Goal: Task Accomplishment & Management: Manage account settings

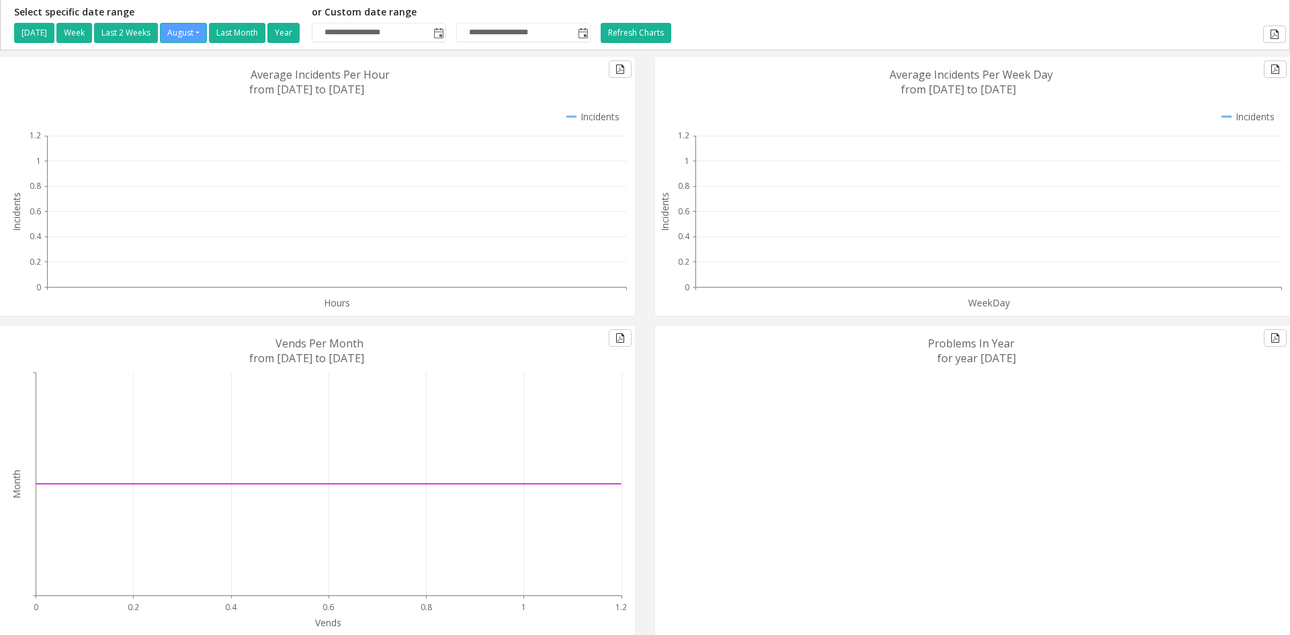
scroll to position [56, 0]
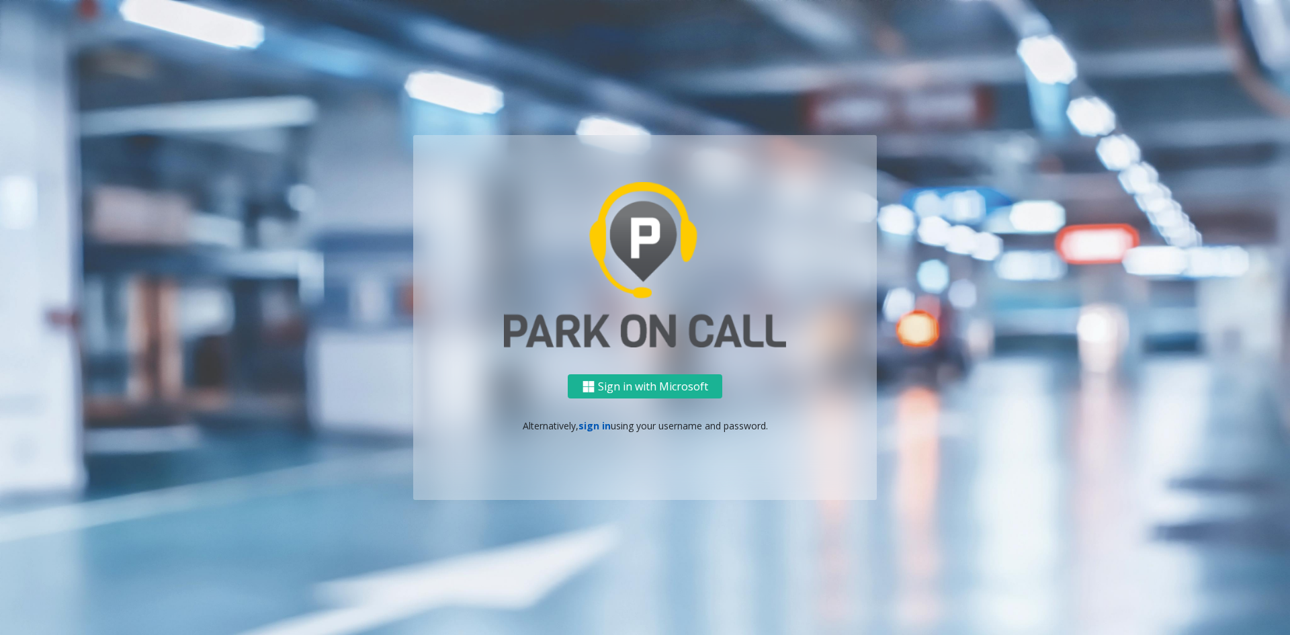
click at [595, 425] on link "sign in" at bounding box center [595, 425] width 32 height 13
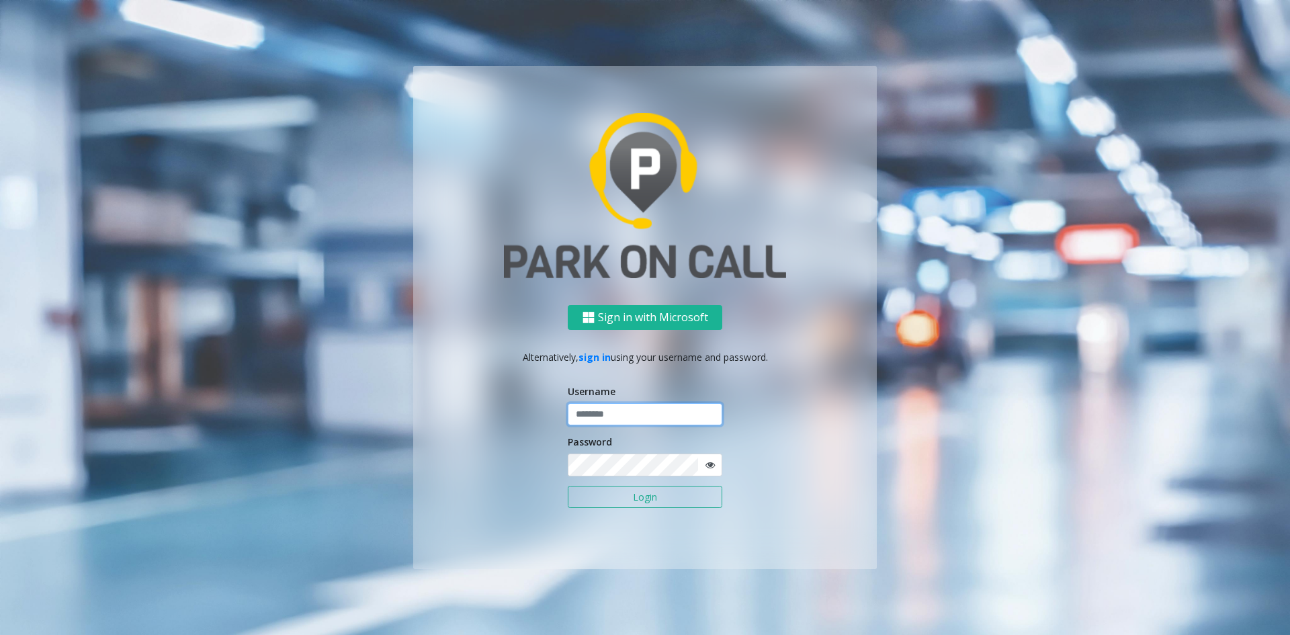
click at [599, 417] on input "text" at bounding box center [645, 414] width 155 height 23
paste input "**********"
type input "**********"
click at [716, 466] on span at bounding box center [710, 465] width 25 height 23
click at [709, 463] on icon at bounding box center [710, 464] width 9 height 9
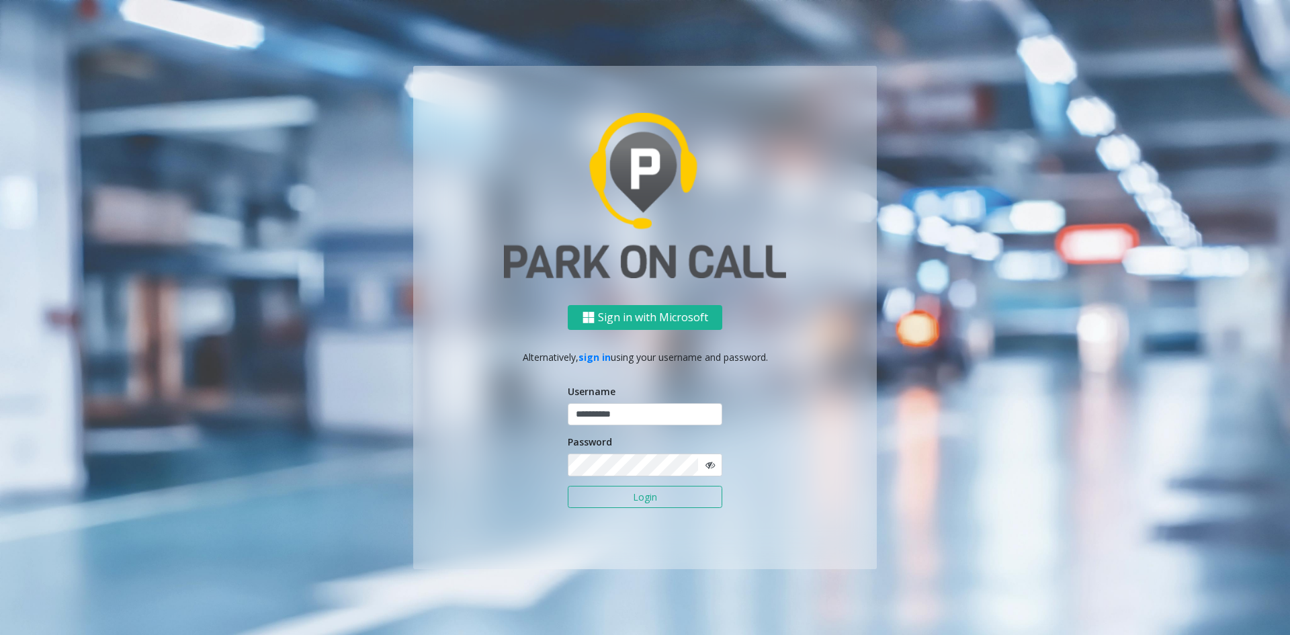
click at [671, 489] on button "Login" at bounding box center [645, 497] width 155 height 23
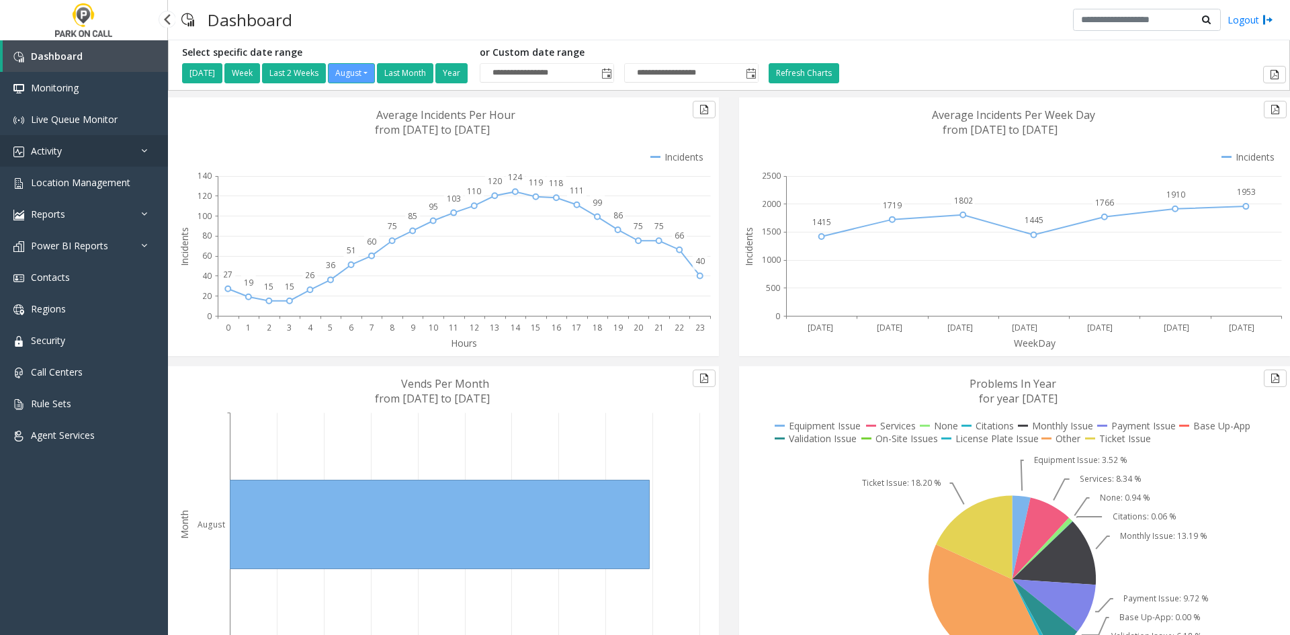
click at [70, 151] on link "Activity" at bounding box center [84, 151] width 168 height 32
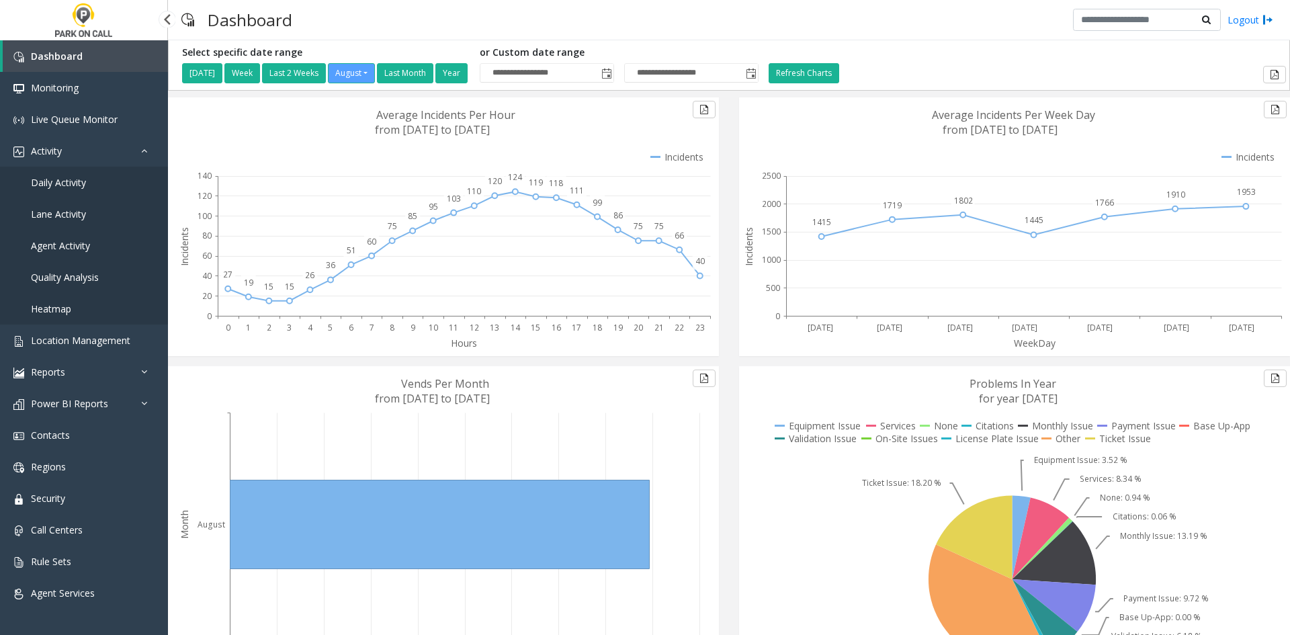
click at [63, 185] on span "Daily Activity" at bounding box center [58, 182] width 55 height 13
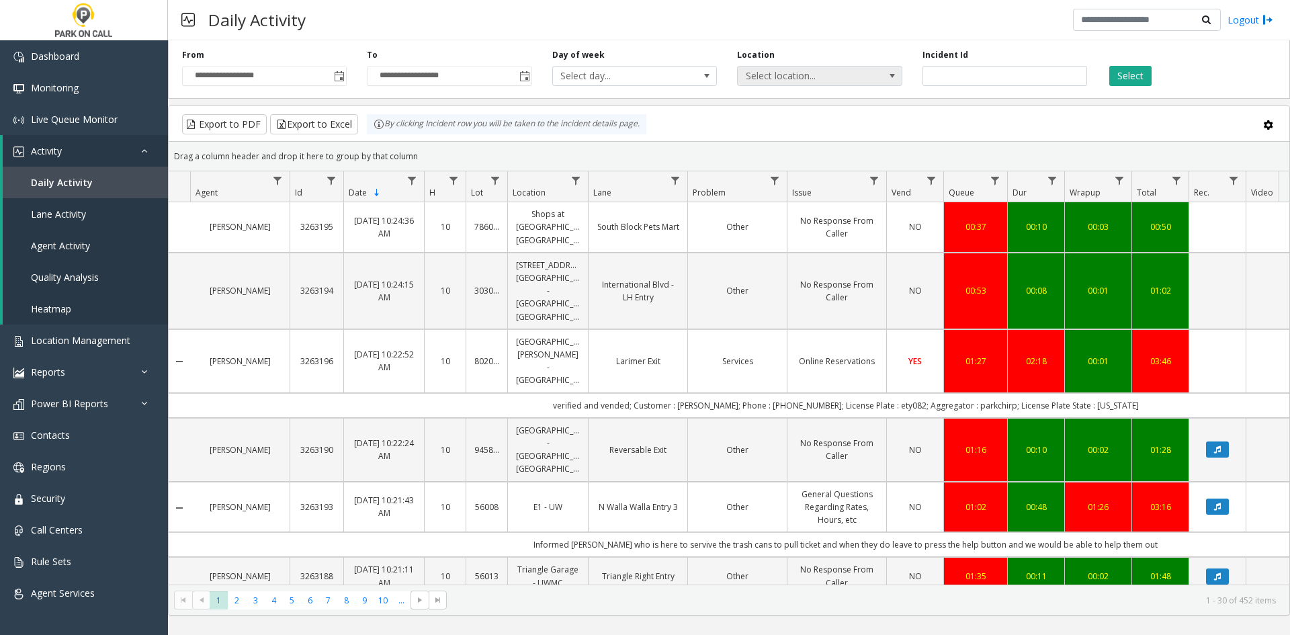
click at [755, 77] on span "Select location..." at bounding box center [803, 76] width 131 height 19
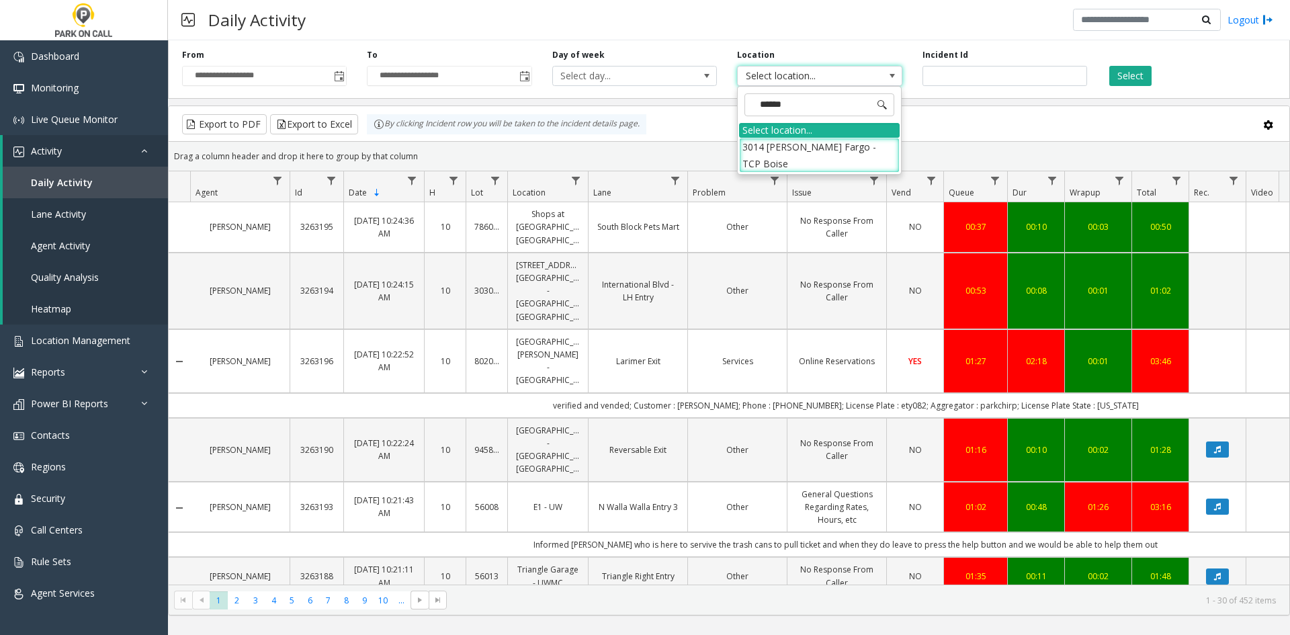
type input "*******"
drag, startPoint x: 785, startPoint y: 144, endPoint x: 866, endPoint y: 144, distance: 80.7
click at [786, 144] on li "3014 [PERSON_NAME] Fargo - TCP Boise" at bounding box center [819, 155] width 161 height 35
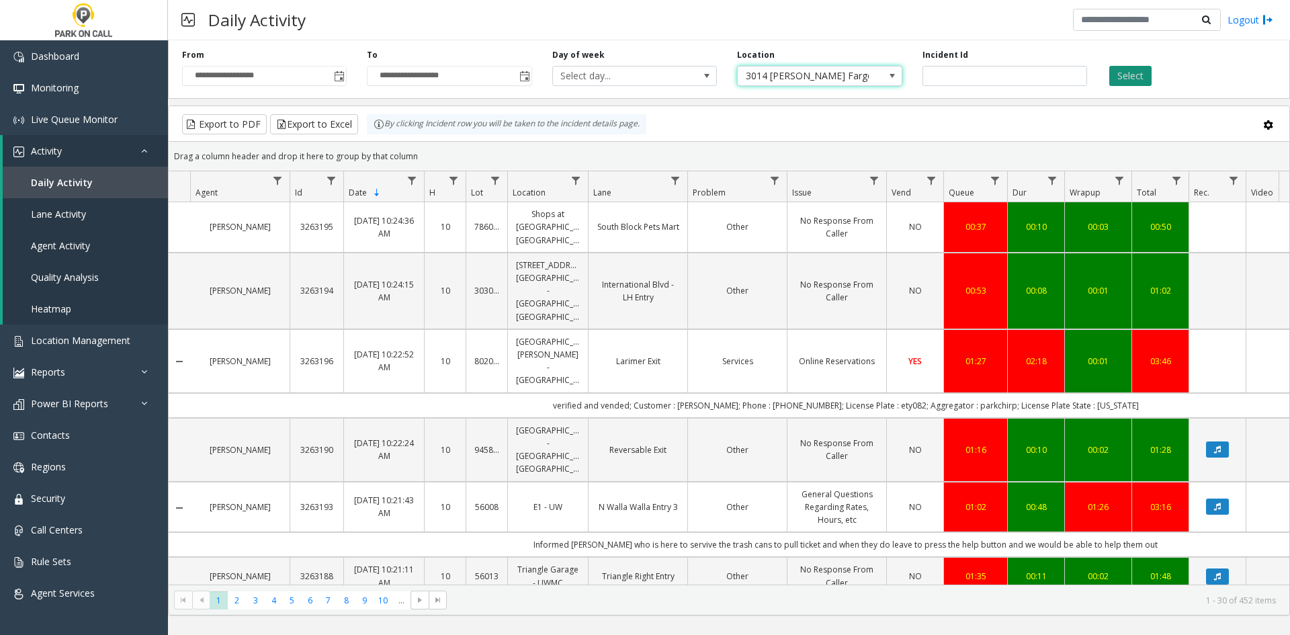
click at [1114, 77] on button "Select" at bounding box center [1131, 76] width 42 height 20
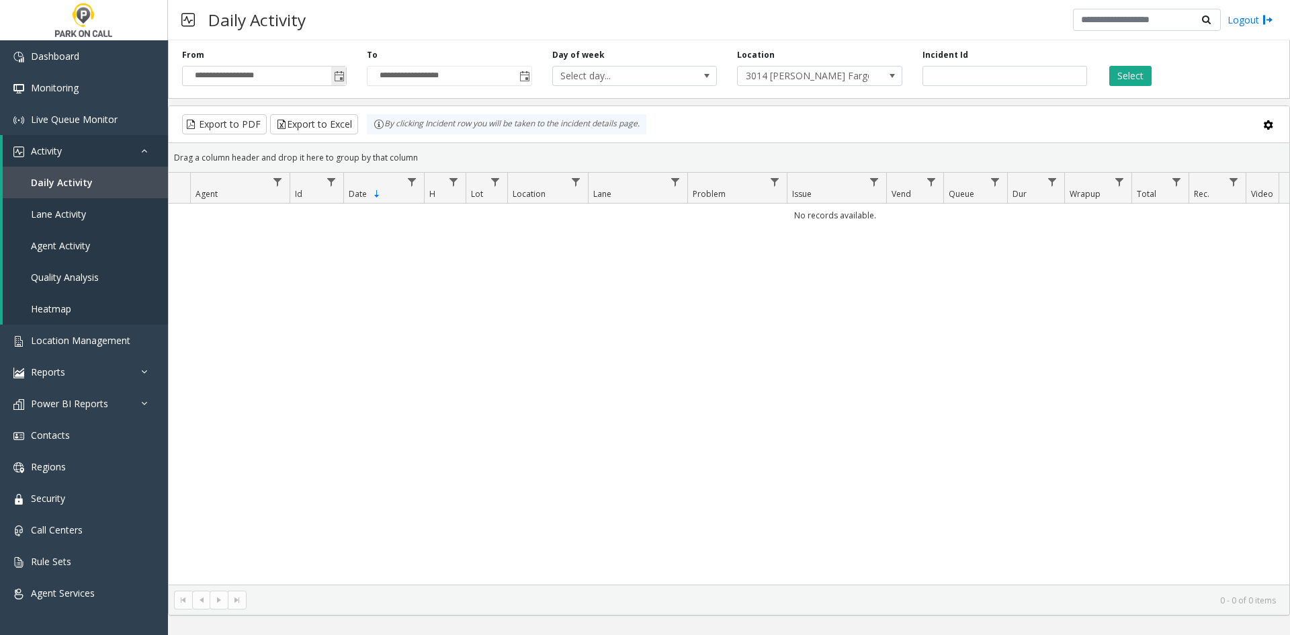
click at [336, 79] on span "Toggle popup" at bounding box center [339, 76] width 11 height 11
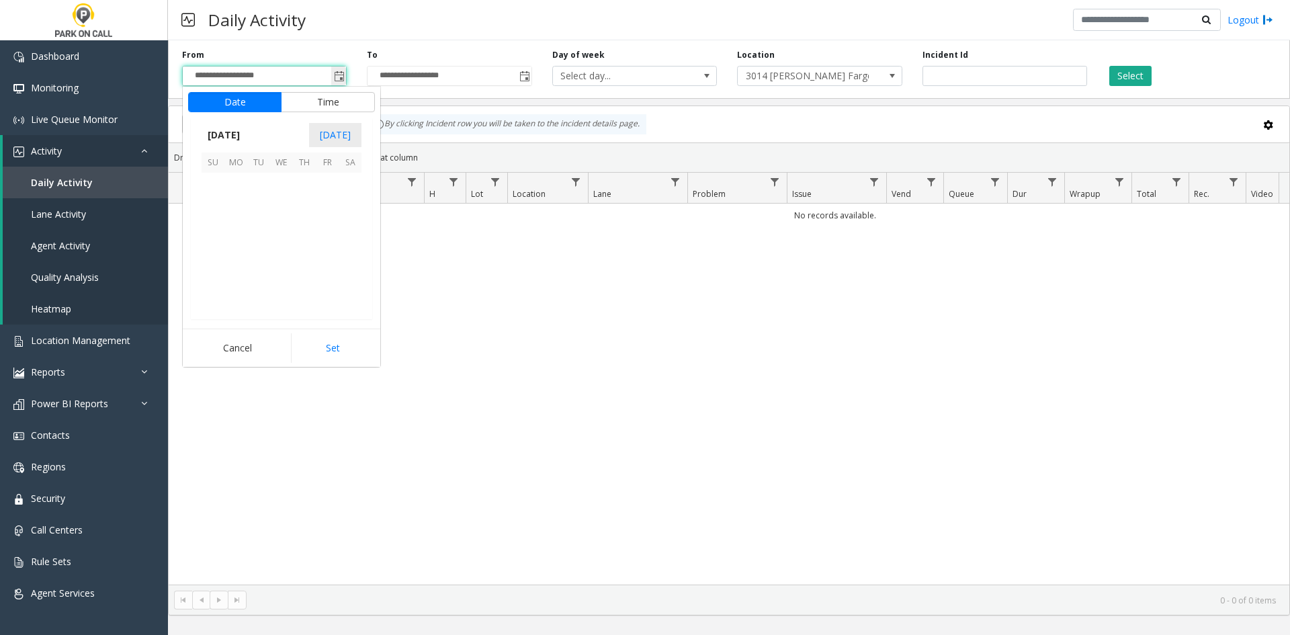
scroll to position [241066, 0]
click at [265, 271] on span "26" at bounding box center [258, 275] width 23 height 23
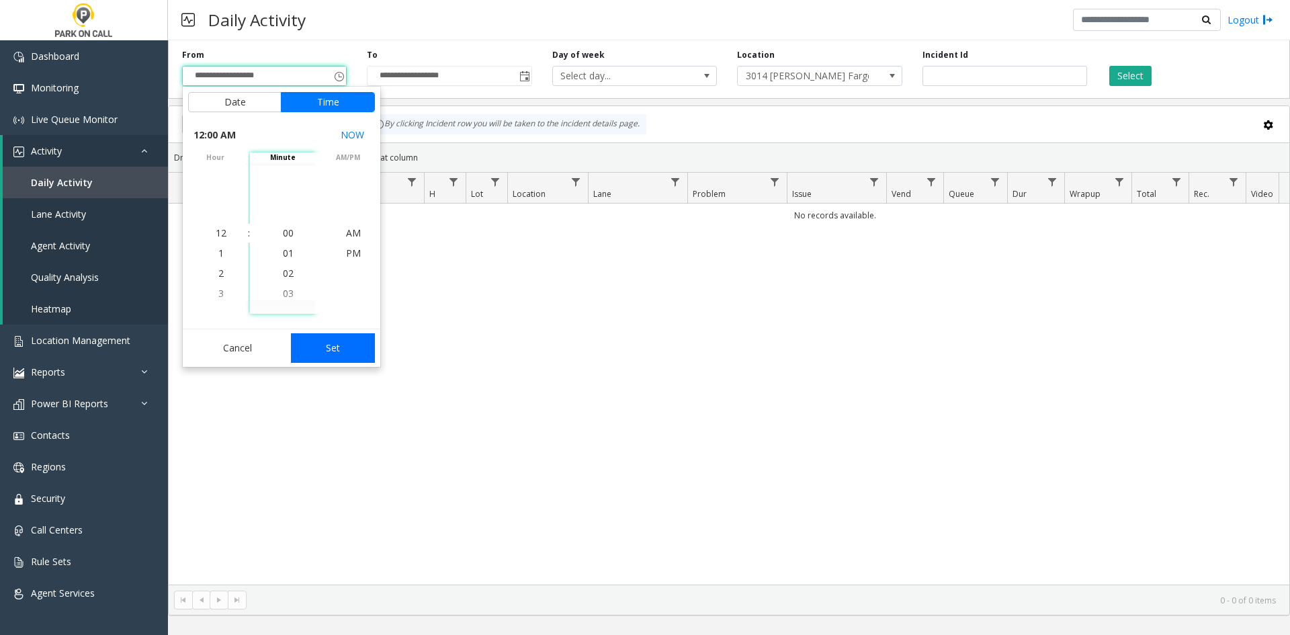
drag, startPoint x: 335, startPoint y: 348, endPoint x: 641, endPoint y: 235, distance: 326.0
click at [335, 348] on button "Set" at bounding box center [333, 348] width 85 height 30
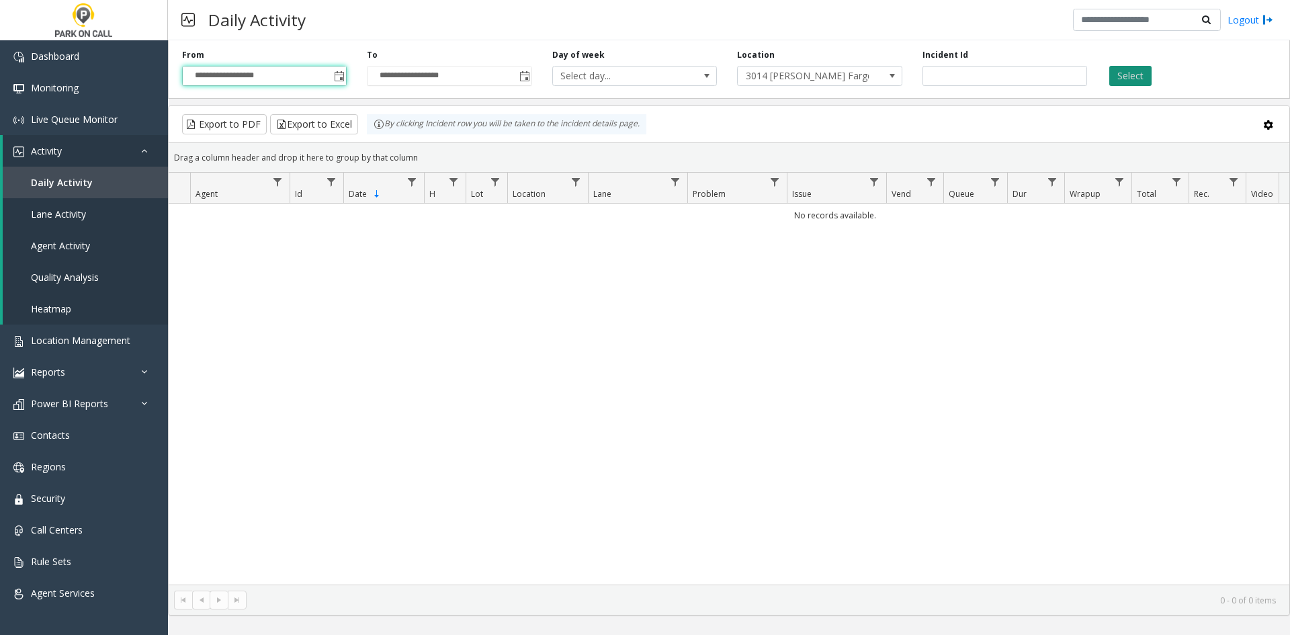
click at [1125, 79] on button "Select" at bounding box center [1131, 76] width 42 height 20
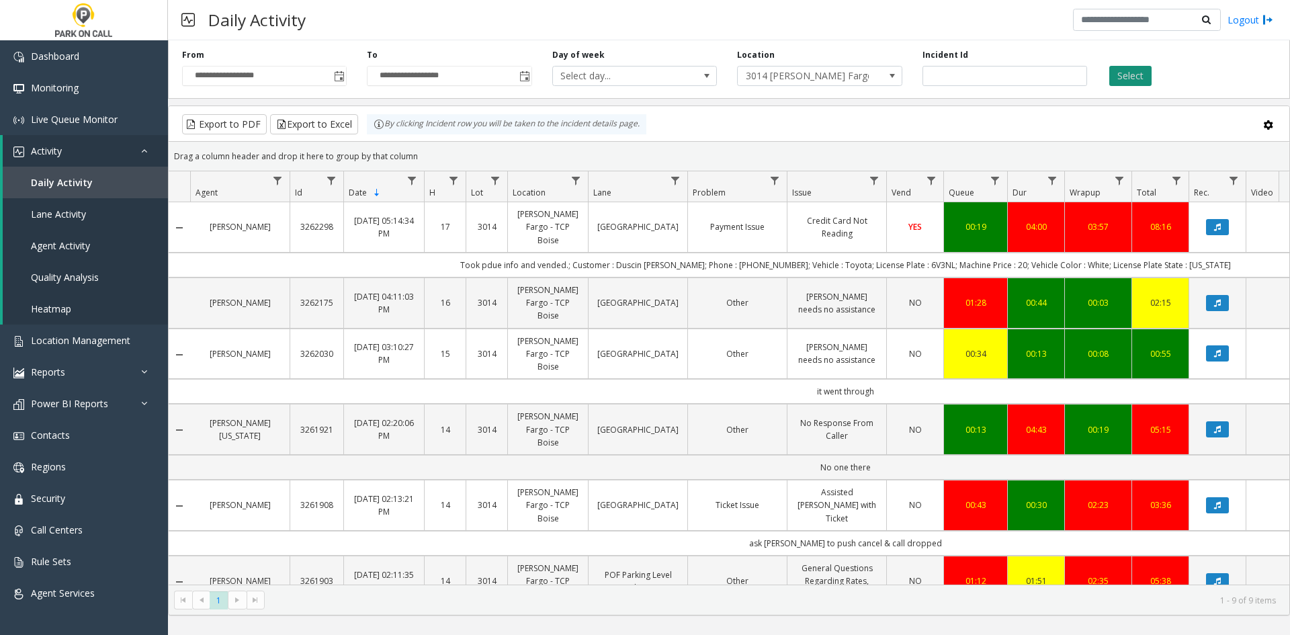
click at [1143, 77] on button "Select" at bounding box center [1131, 76] width 42 height 20
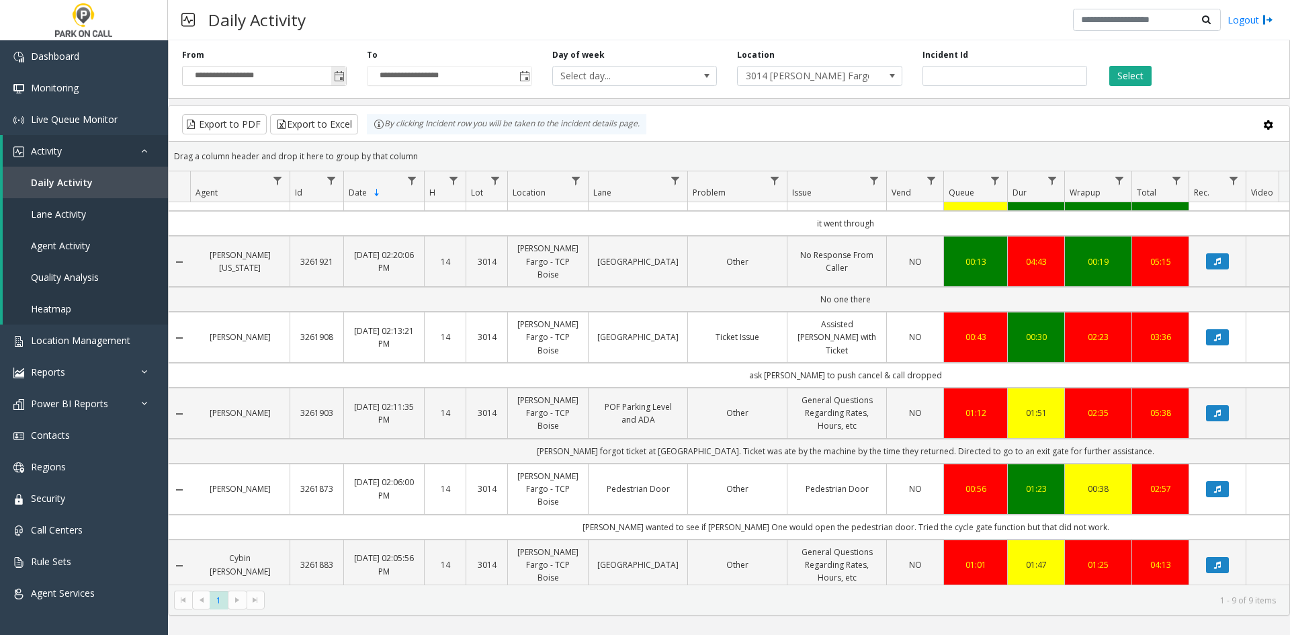
click at [335, 68] on span "Toggle popup" at bounding box center [338, 76] width 15 height 22
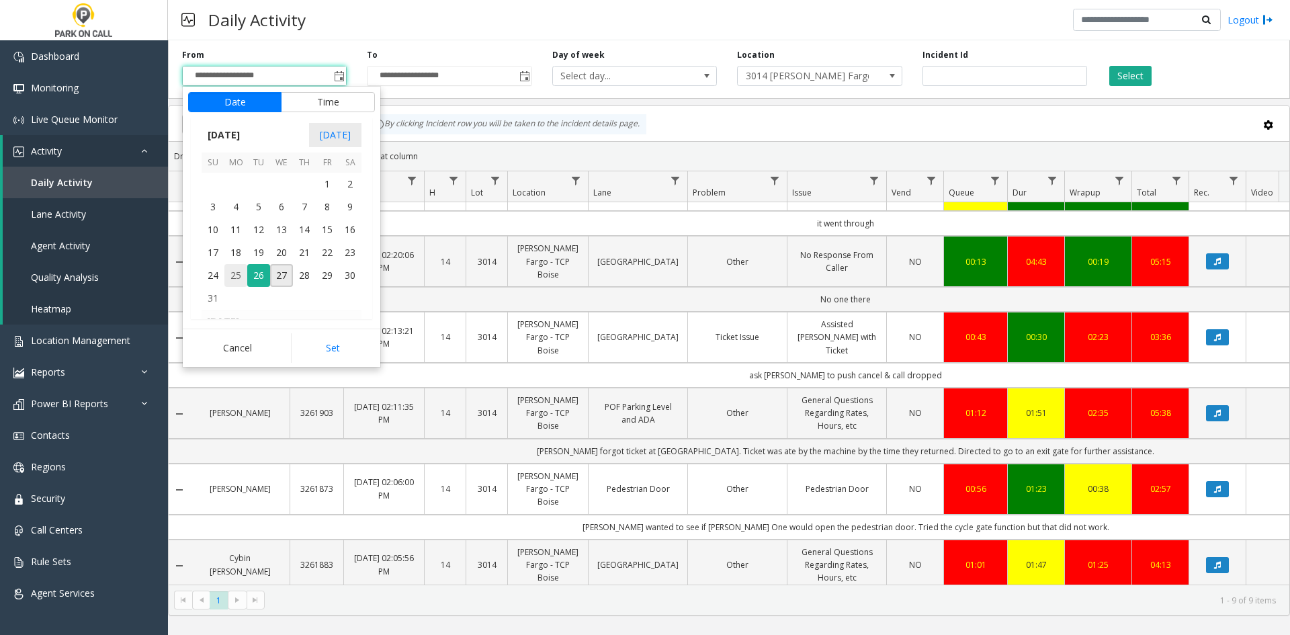
click at [229, 270] on span "25" at bounding box center [235, 275] width 23 height 23
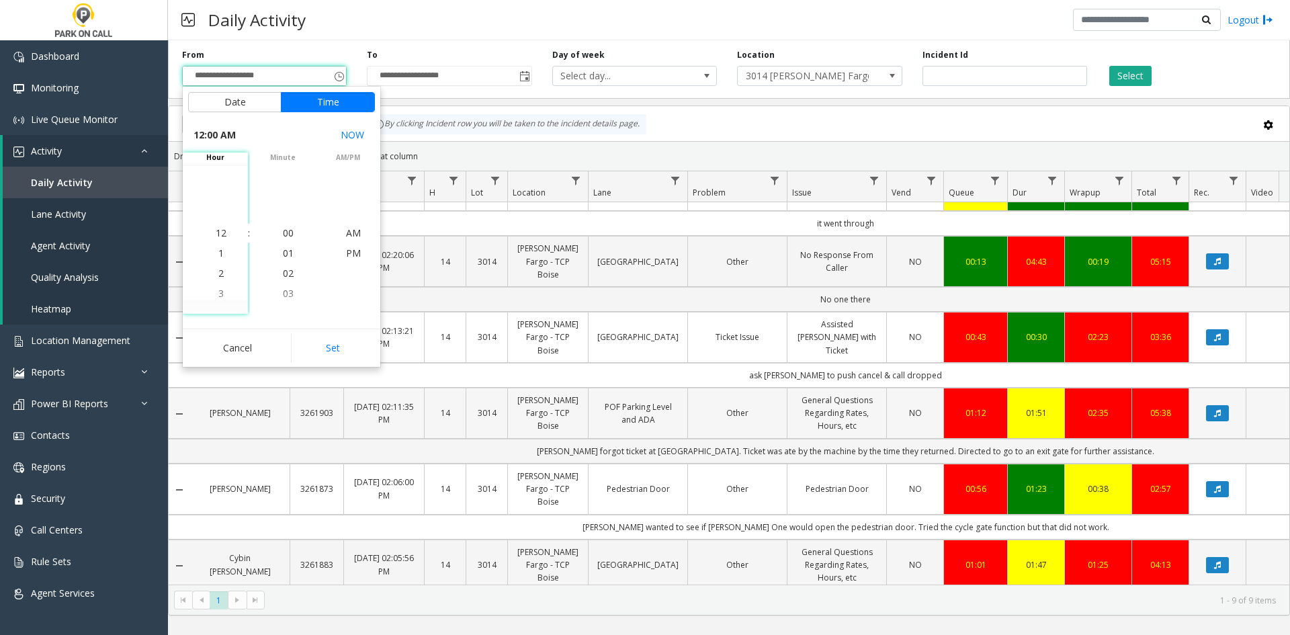
drag, startPoint x: 341, startPoint y: 358, endPoint x: 347, endPoint y: 352, distance: 8.1
click at [341, 357] on button "Set" at bounding box center [333, 348] width 85 height 30
type input "**********"
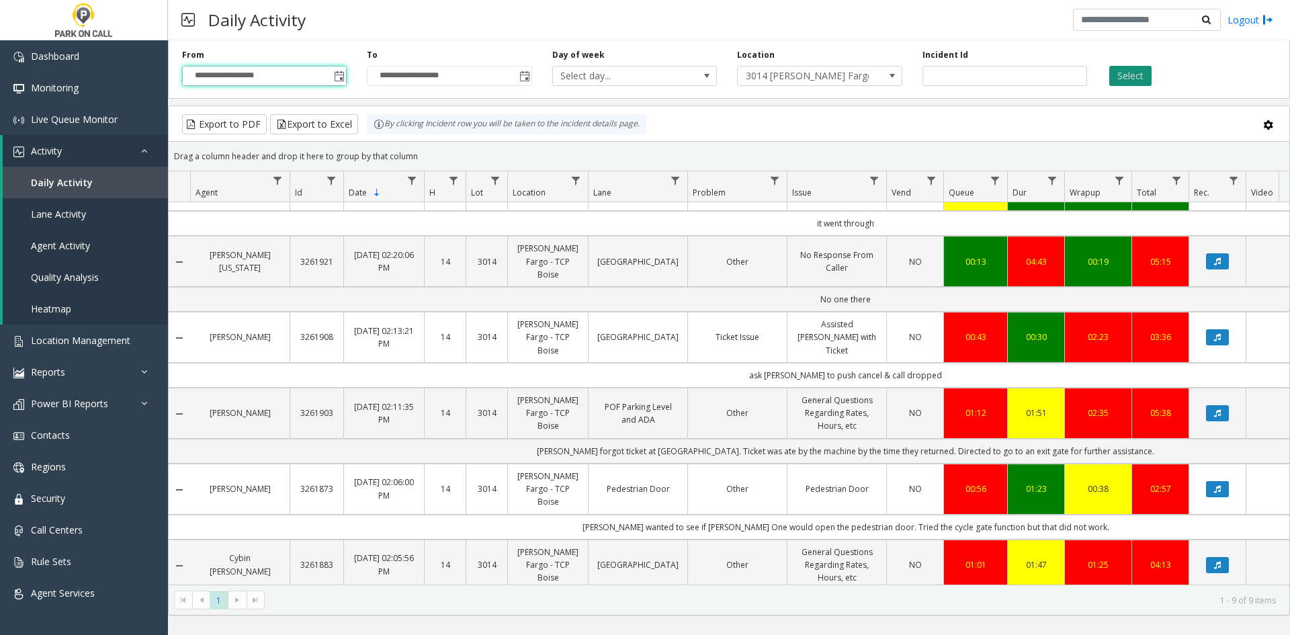
click at [1150, 70] on button "Select" at bounding box center [1131, 76] width 42 height 20
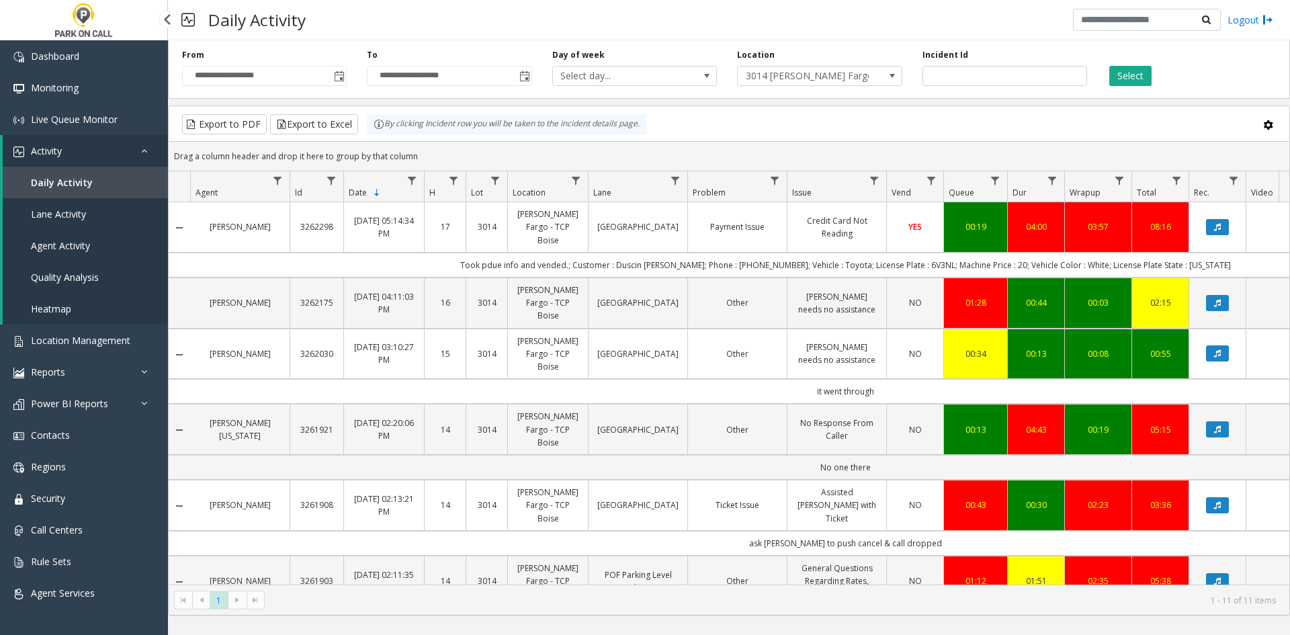
click at [116, 143] on link "Activity" at bounding box center [85, 151] width 165 height 32
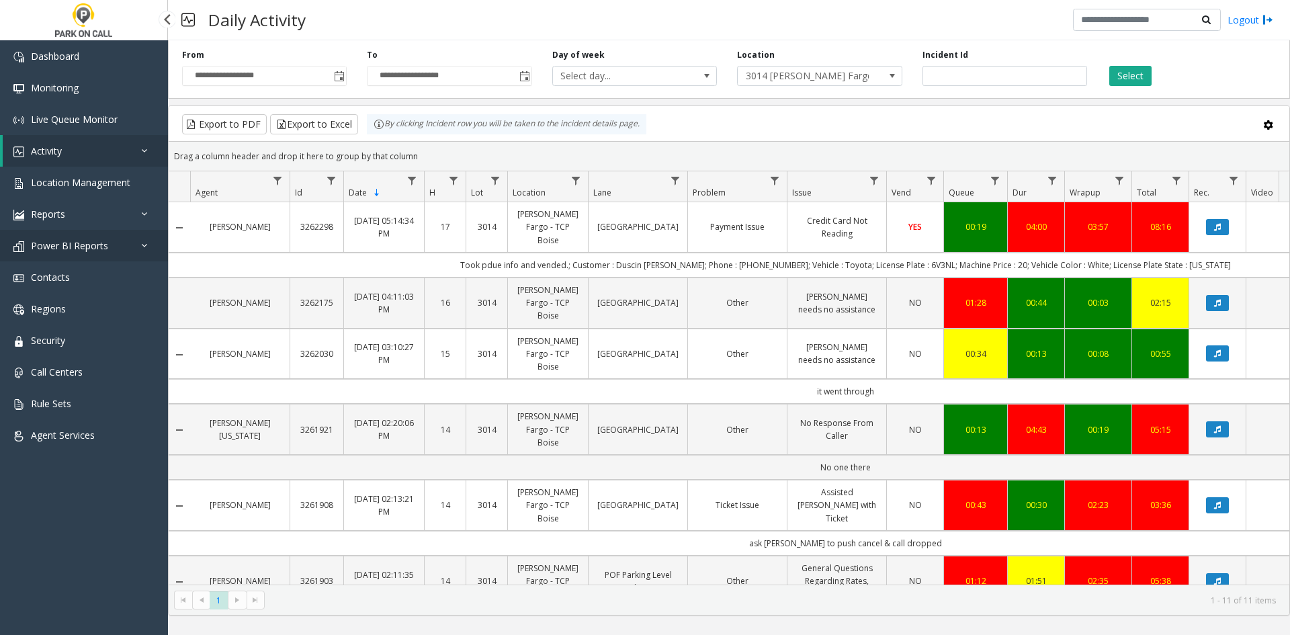
click at [101, 238] on link "Power BI Reports" at bounding box center [84, 246] width 168 height 32
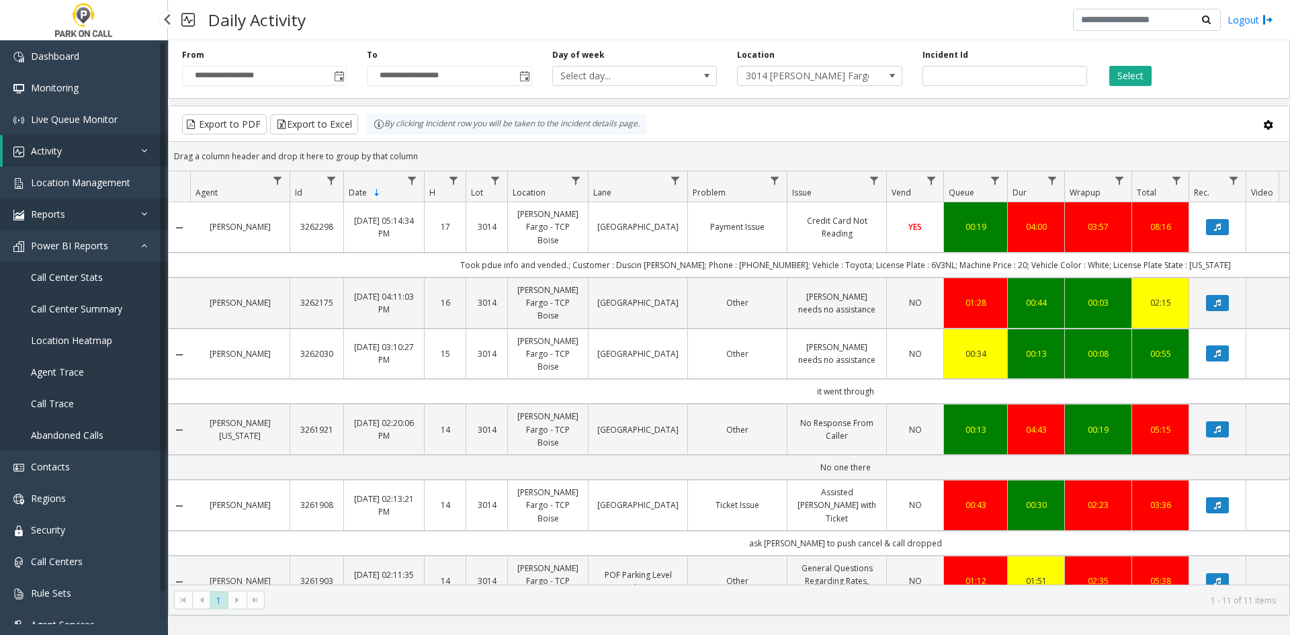
click at [80, 215] on link "Reports" at bounding box center [84, 214] width 168 height 32
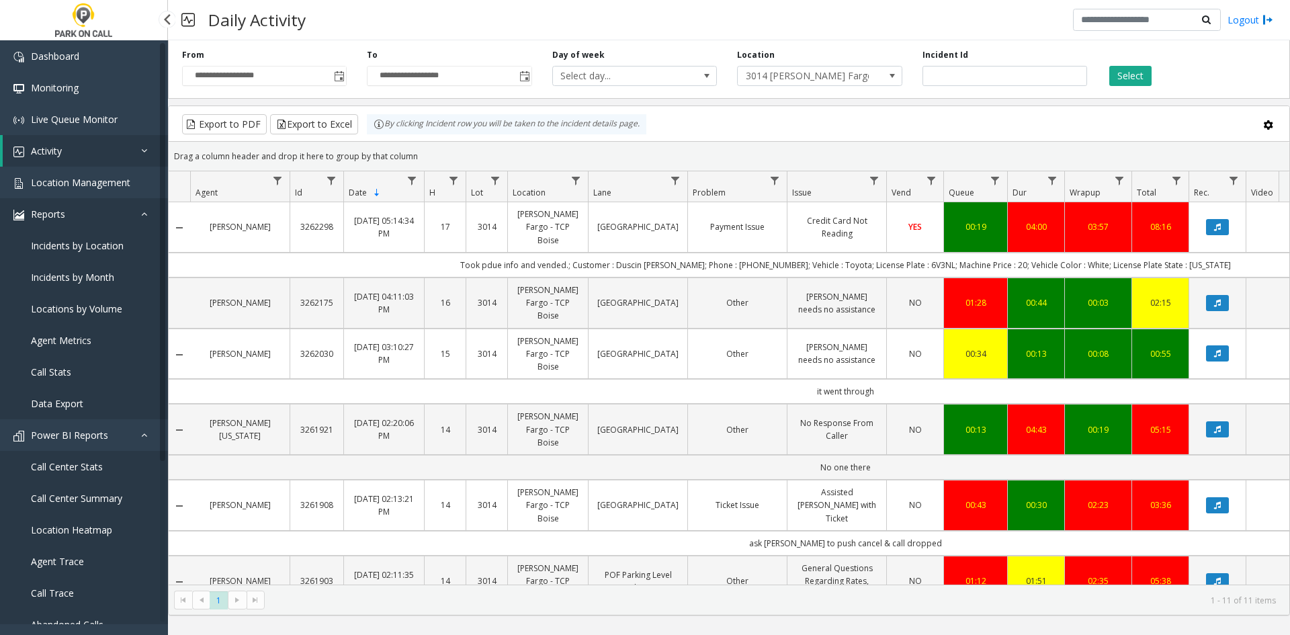
click at [88, 216] on link "Reports" at bounding box center [84, 214] width 168 height 32
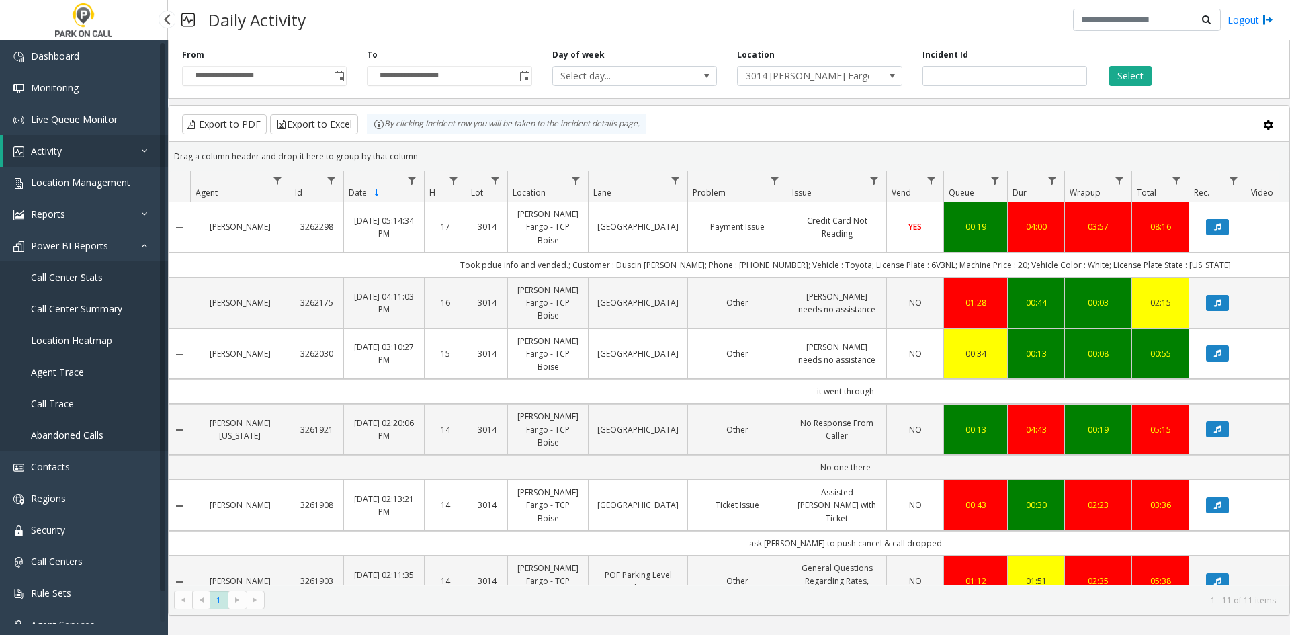
click at [85, 281] on span "Call Center Stats" at bounding box center [67, 277] width 72 height 13
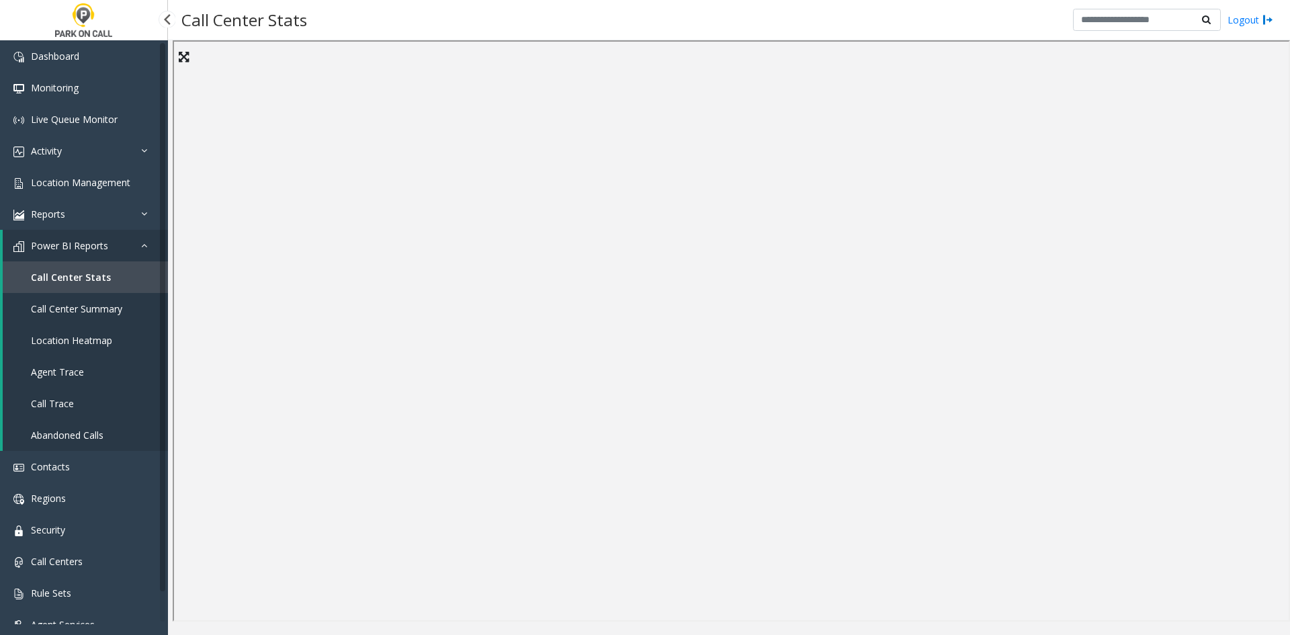
click at [64, 377] on span "Agent Trace" at bounding box center [57, 372] width 53 height 13
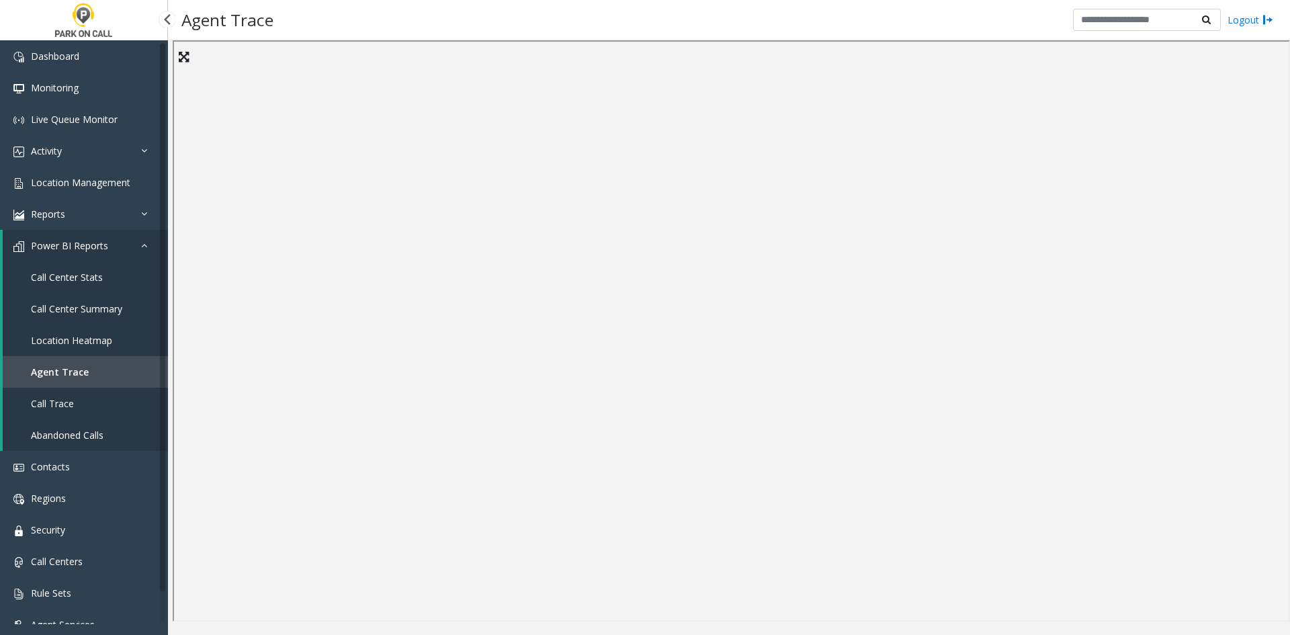
click at [106, 413] on link "Call Trace" at bounding box center [85, 404] width 165 height 32
click at [118, 310] on span "Call Center Summary" at bounding box center [76, 308] width 91 height 13
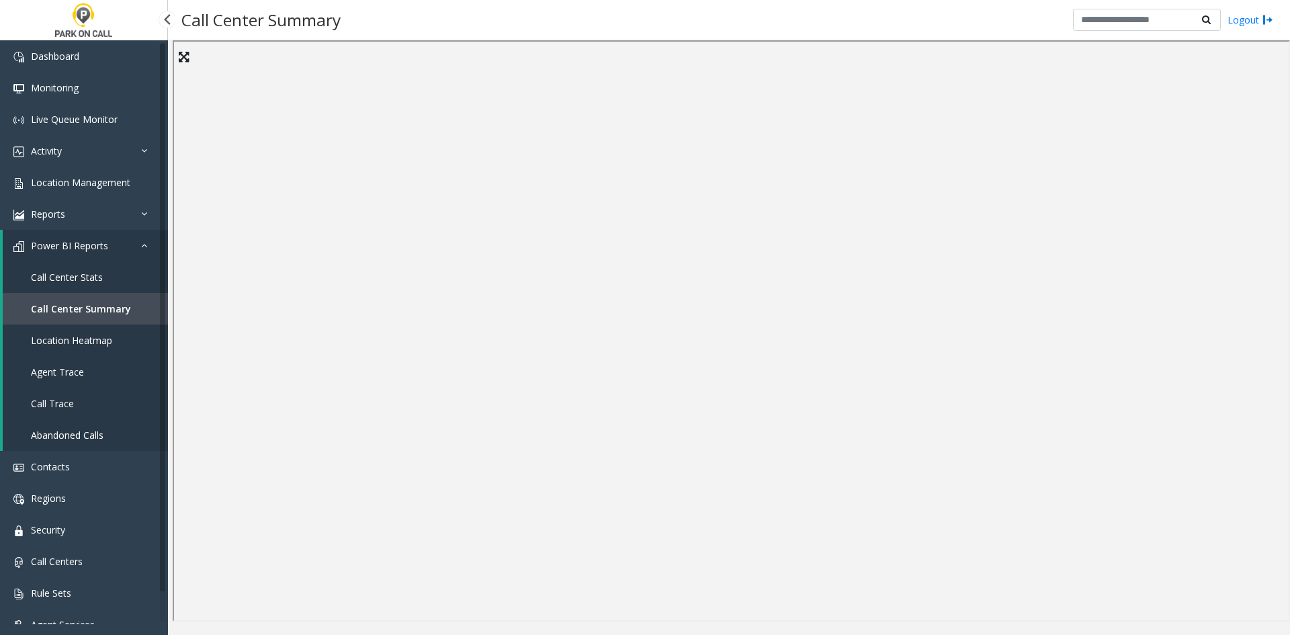
click at [75, 285] on link "Call Center Stats" at bounding box center [85, 277] width 165 height 32
click at [69, 305] on span "Call Center Summary" at bounding box center [76, 308] width 91 height 13
click at [59, 414] on link "Call Trace" at bounding box center [85, 404] width 165 height 32
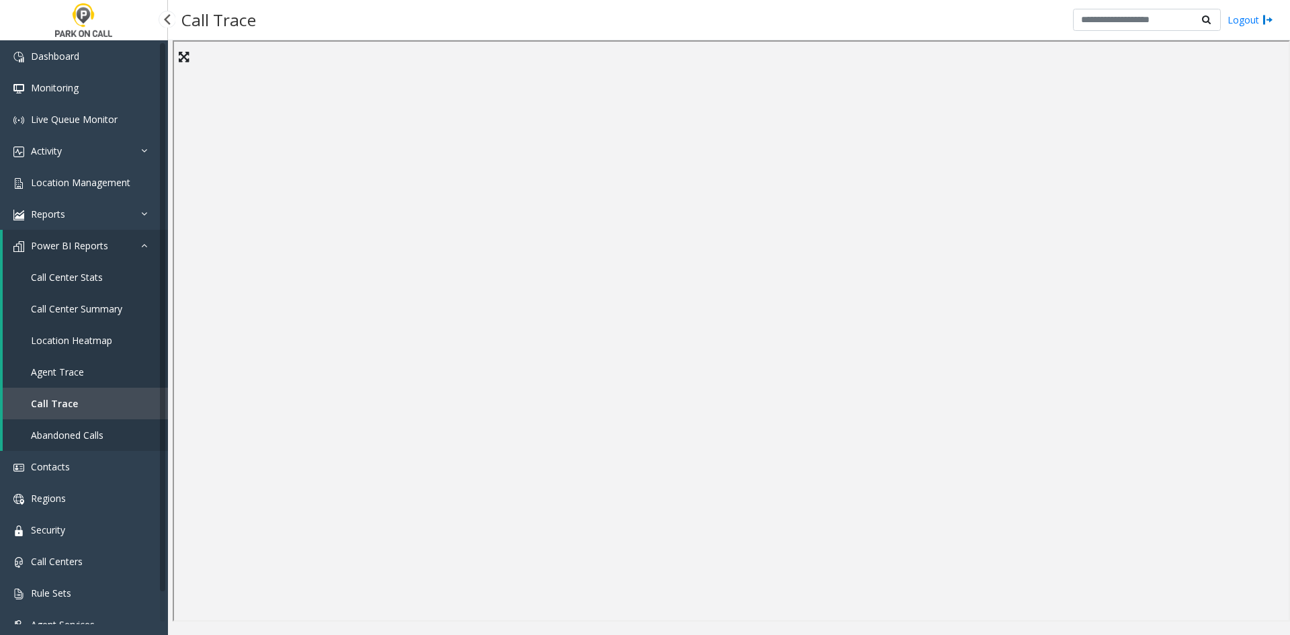
click at [73, 435] on span "Abandoned Calls" at bounding box center [67, 435] width 73 height 13
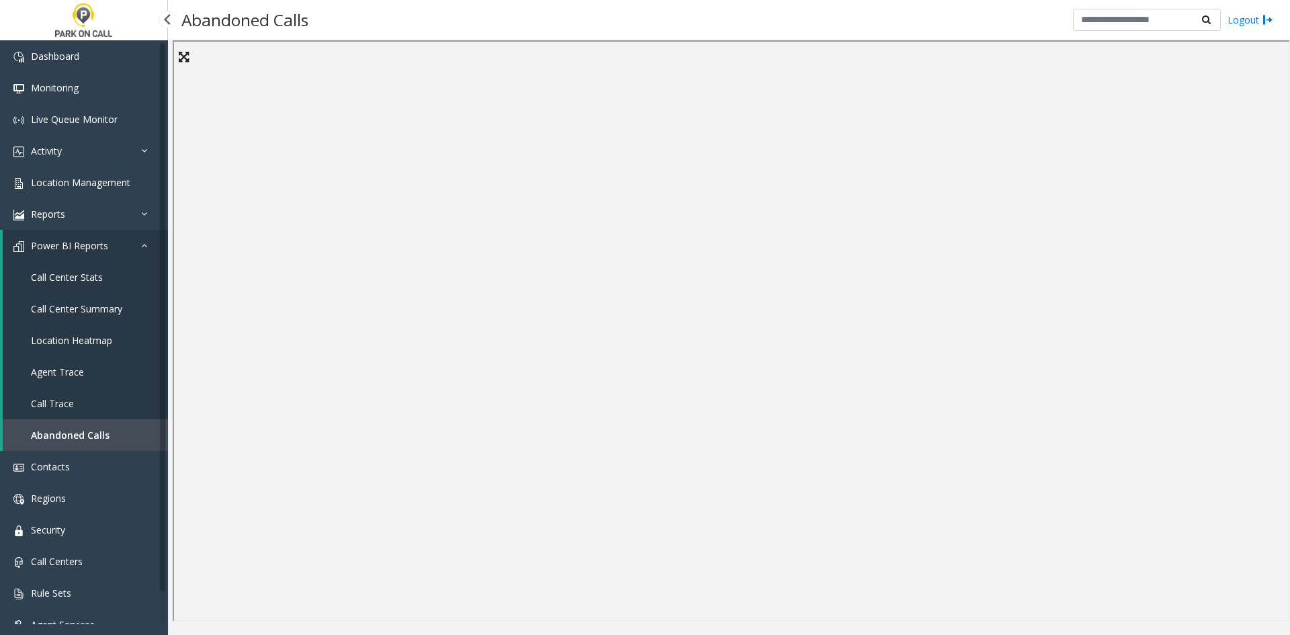
click at [62, 280] on span "Call Center Stats" at bounding box center [67, 277] width 72 height 13
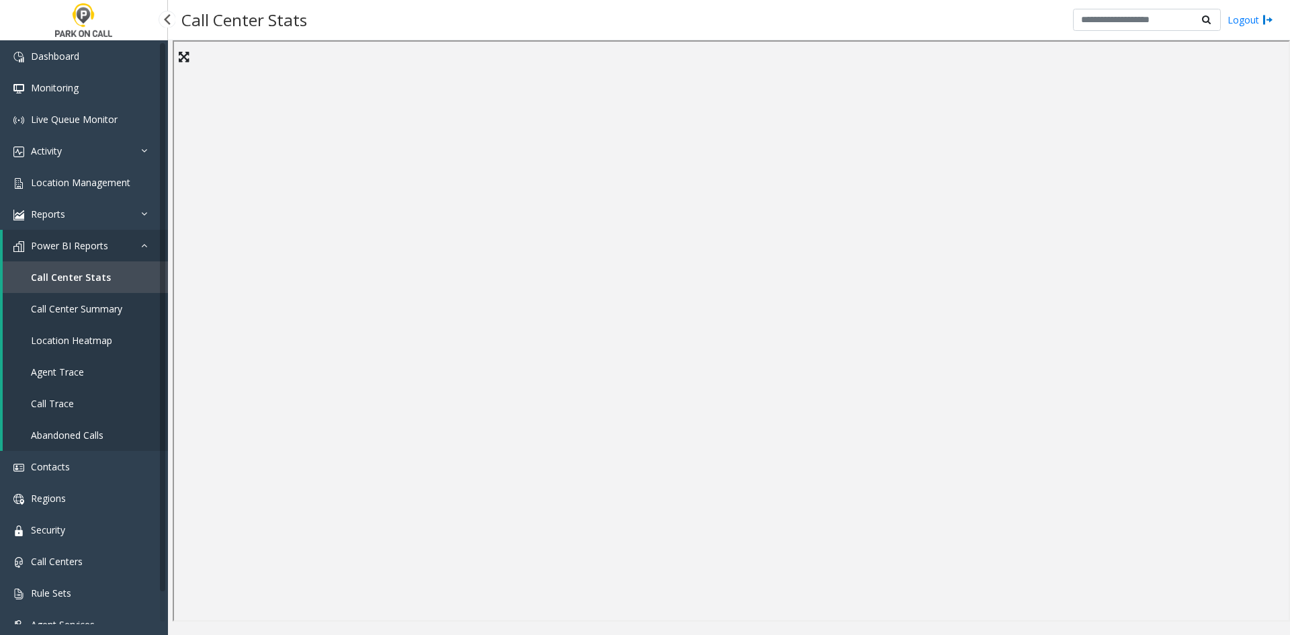
click at [56, 311] on span "Call Center Summary" at bounding box center [76, 308] width 91 height 13
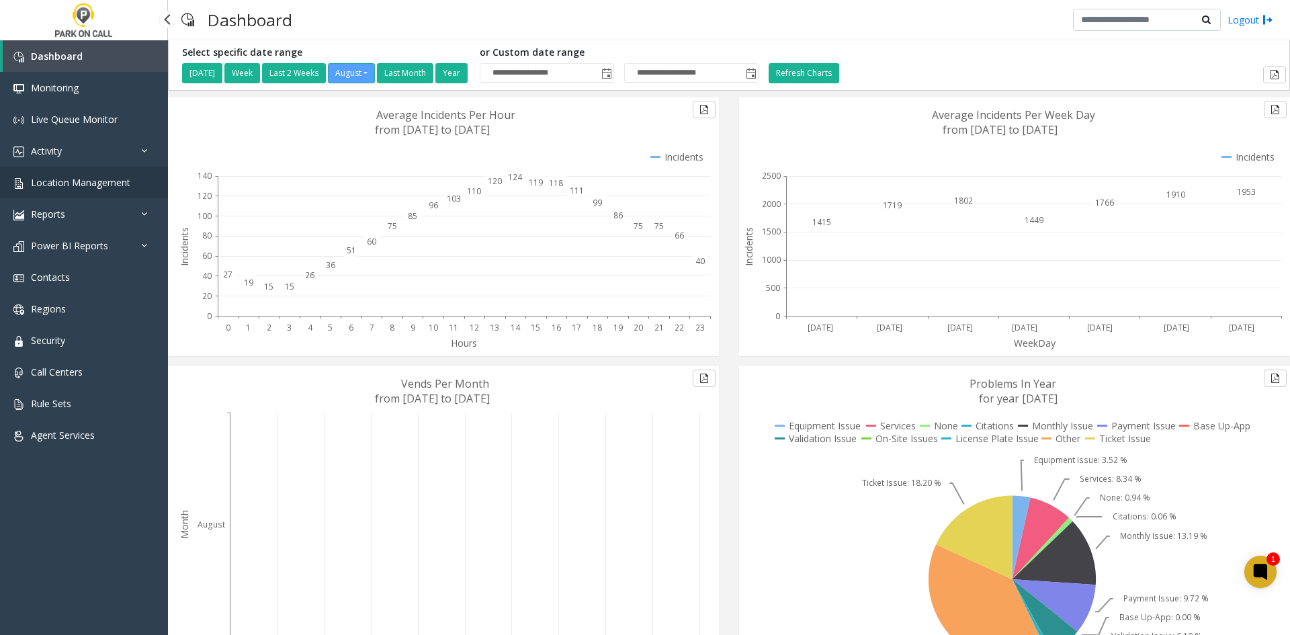
click at [93, 183] on span "Location Management" at bounding box center [80, 182] width 99 height 13
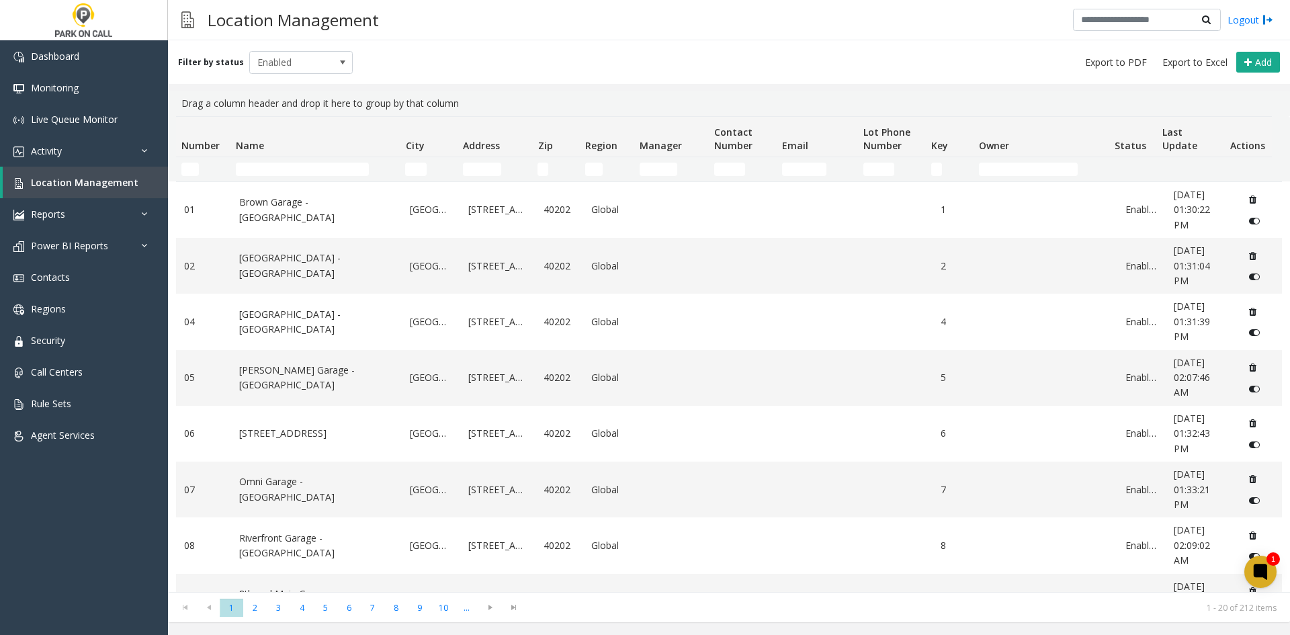
click at [271, 176] on td "Name Filter" at bounding box center [315, 169] width 169 height 24
click at [265, 172] on input "Name Filter" at bounding box center [302, 169] width 133 height 13
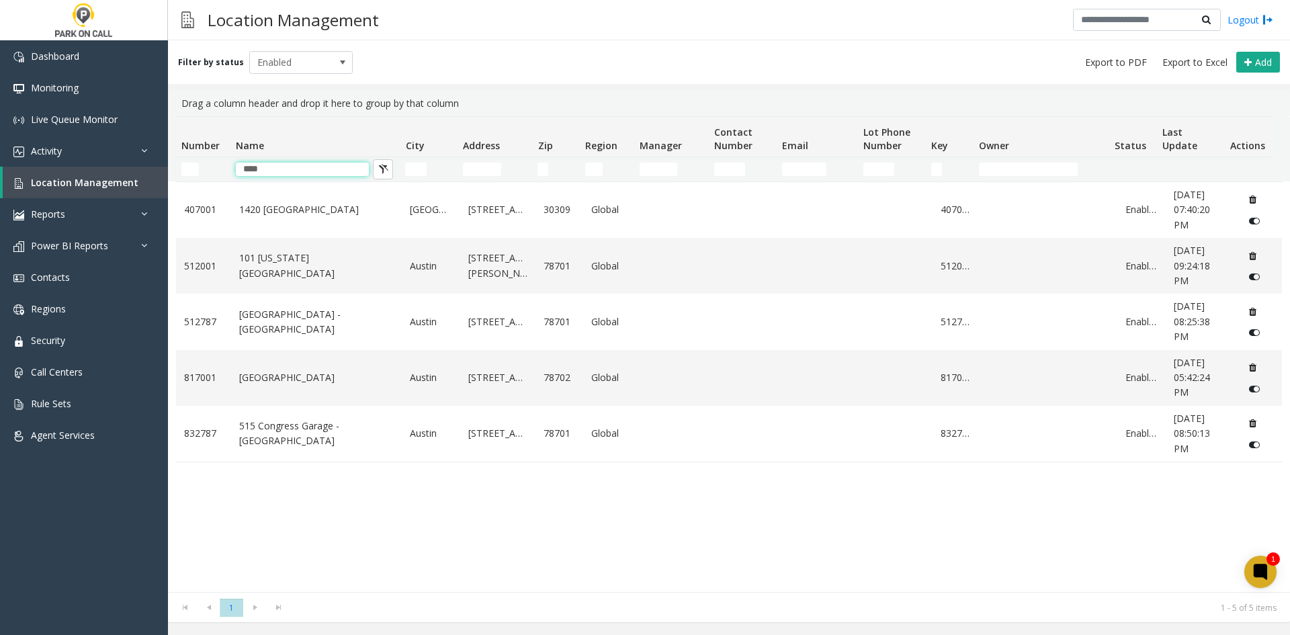
type input "****"
click at [282, 278] on link "101 [US_STATE][GEOGRAPHIC_DATA]" at bounding box center [316, 266] width 155 height 30
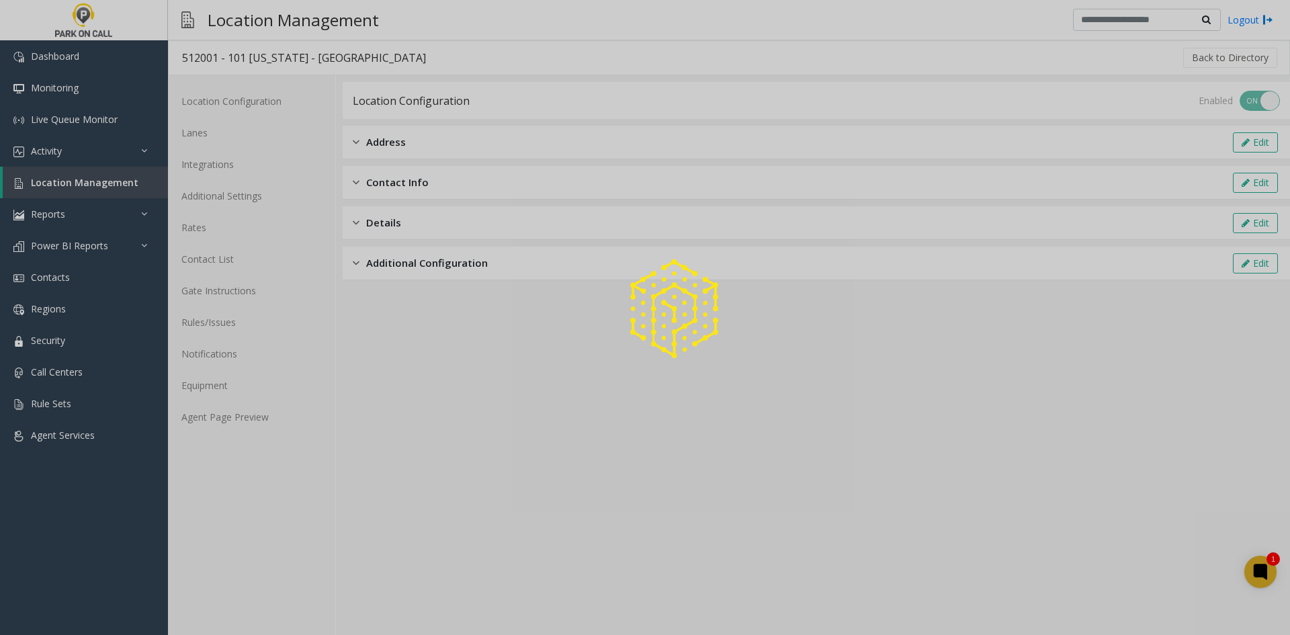
click at [233, 418] on div at bounding box center [645, 317] width 1290 height 635
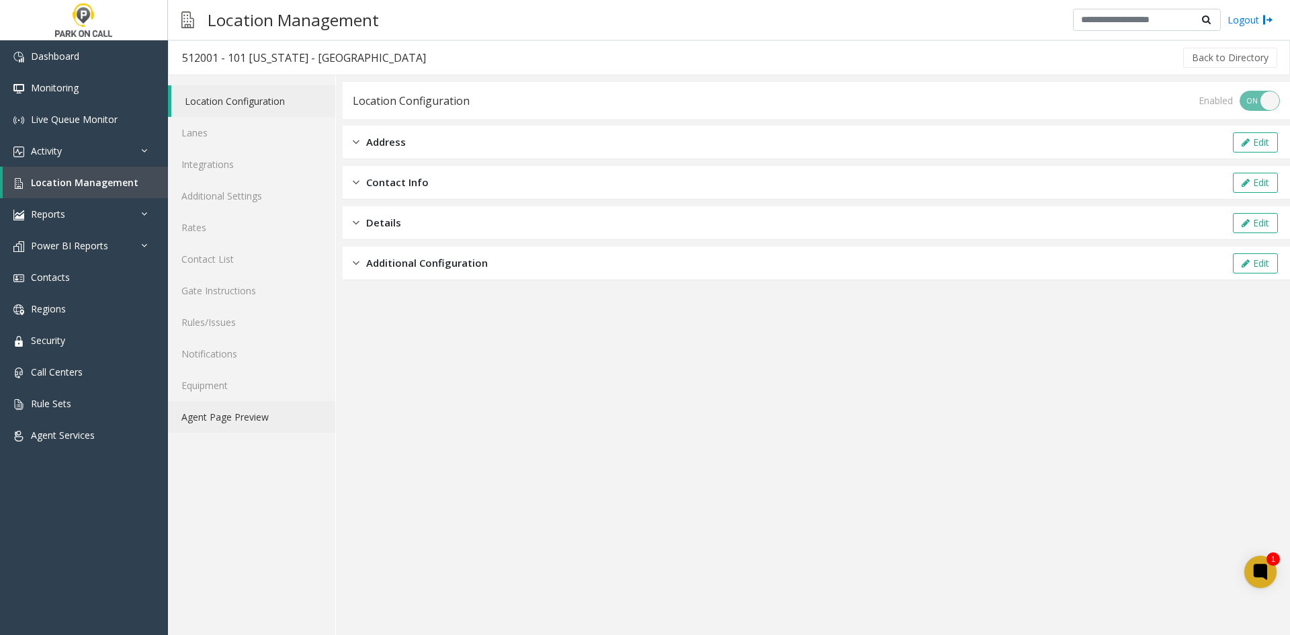
click at [233, 418] on link "Agent Page Preview" at bounding box center [251, 417] width 167 height 32
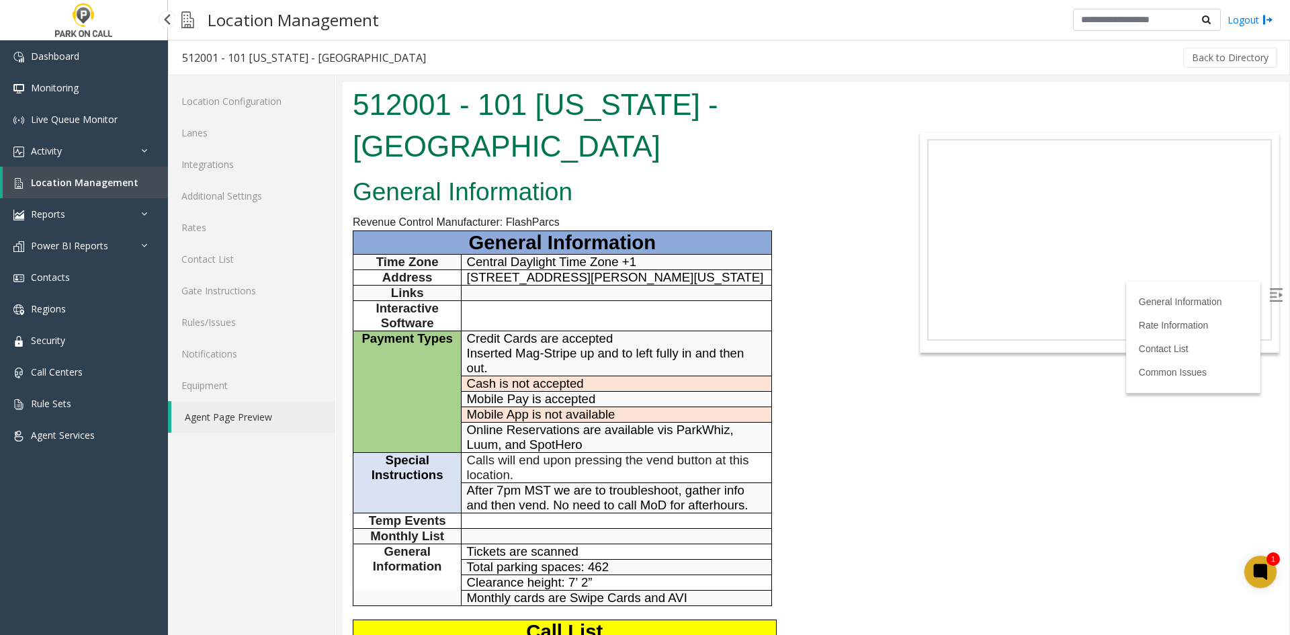
click at [16, 178] on img at bounding box center [18, 183] width 11 height 11
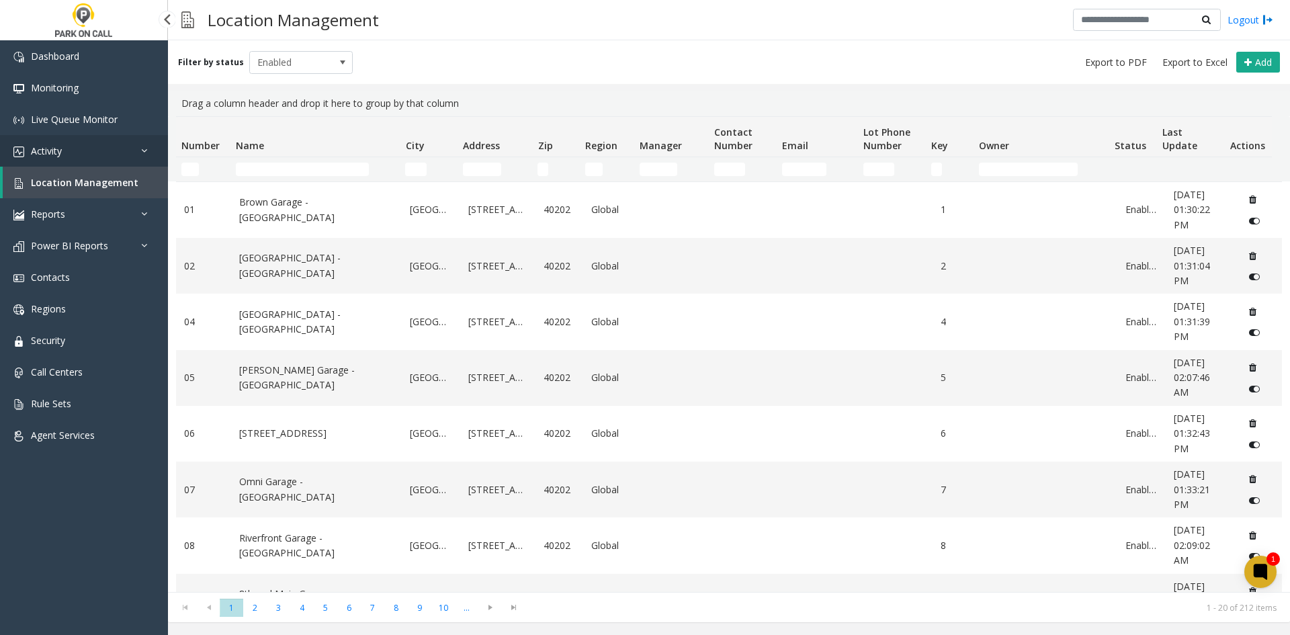
click at [101, 149] on link "Activity" at bounding box center [84, 151] width 168 height 32
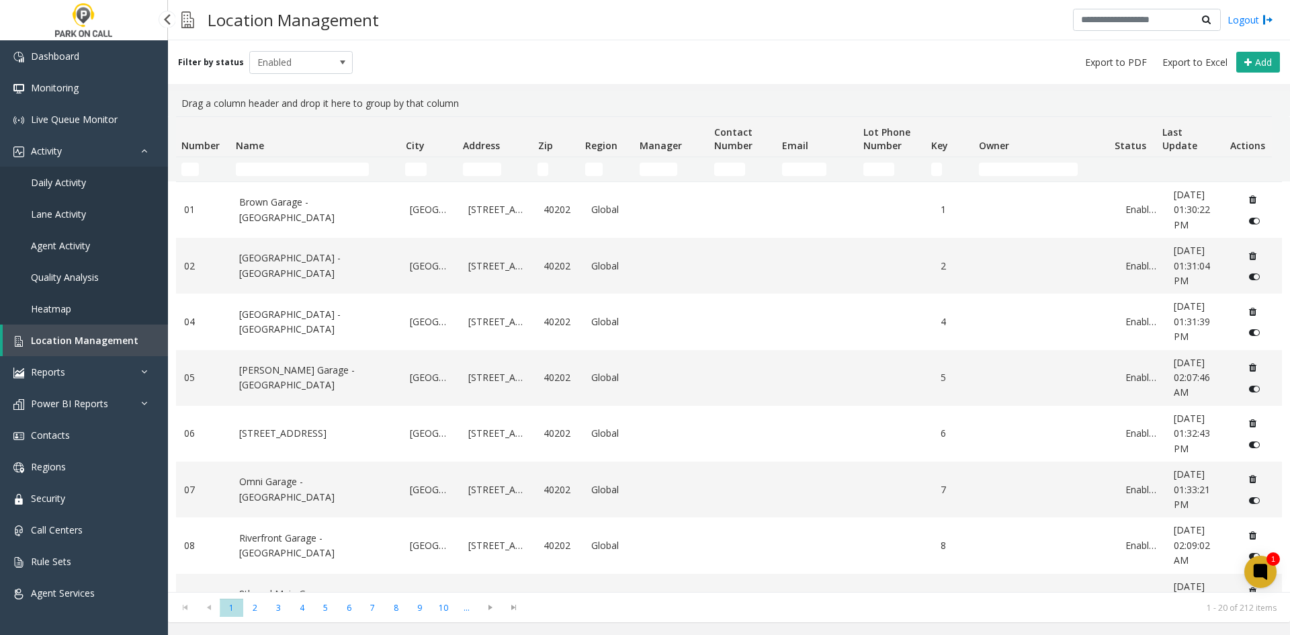
click at [84, 180] on span "Daily Activity" at bounding box center [58, 182] width 55 height 13
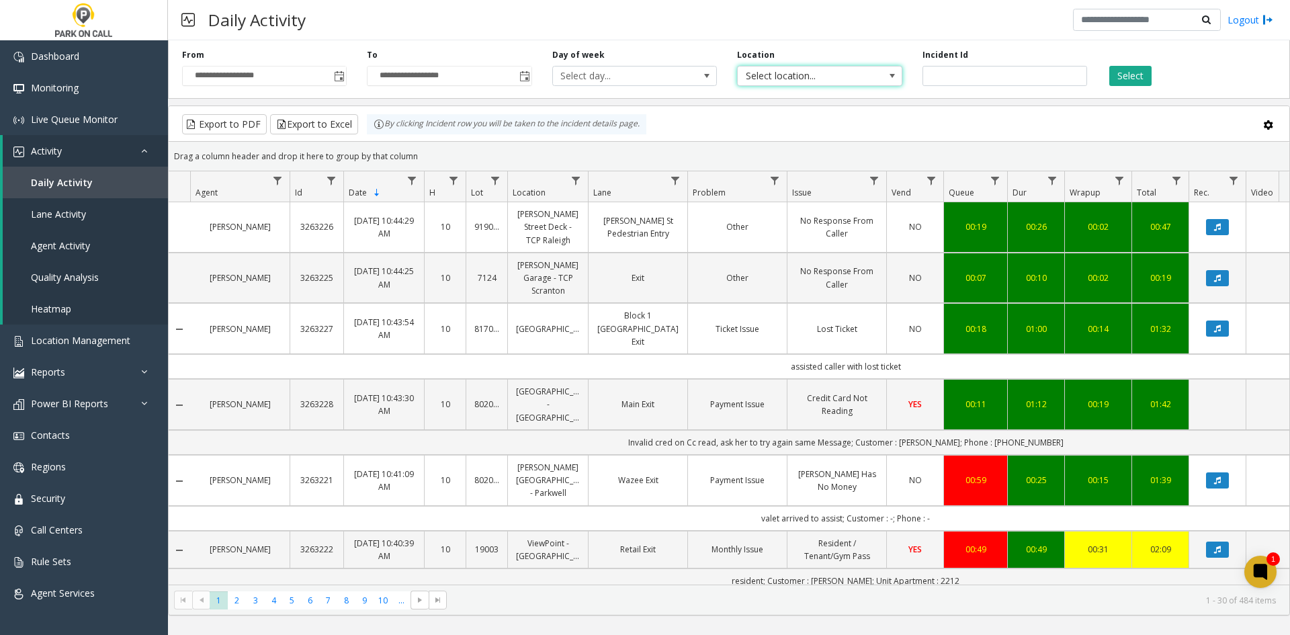
click at [819, 82] on span "Select location..." at bounding box center [803, 76] width 131 height 19
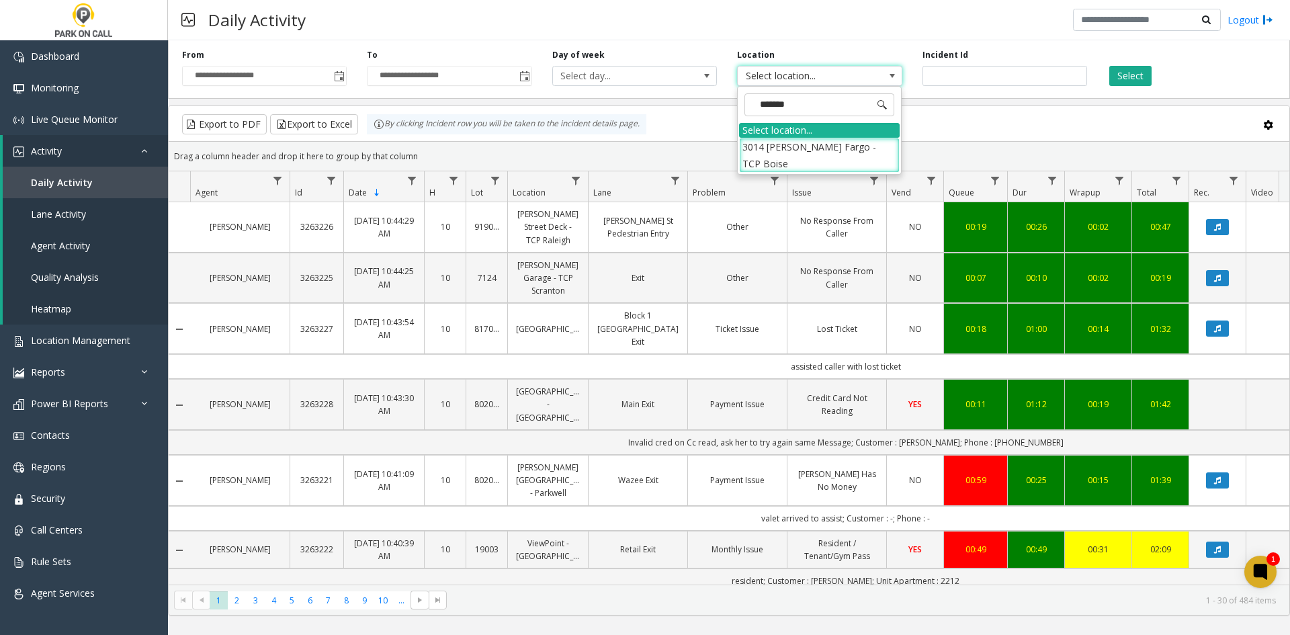
type input "********"
click at [834, 139] on li "3014 [PERSON_NAME] Fargo - TCP Boise" at bounding box center [819, 155] width 161 height 35
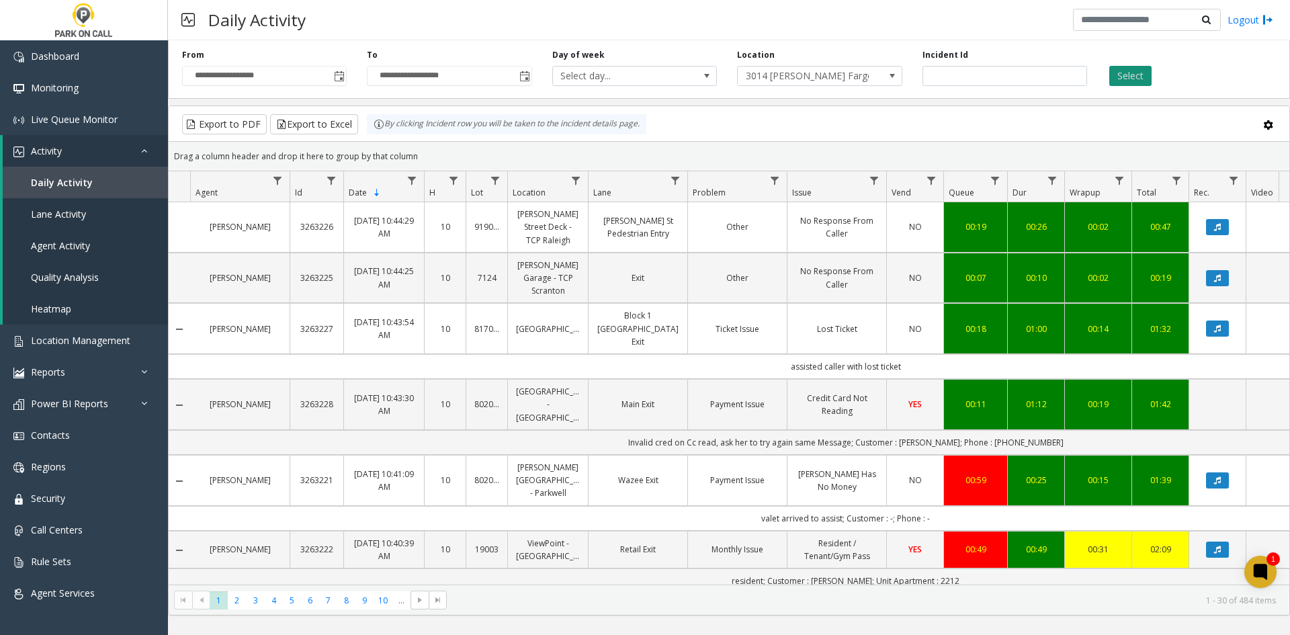
click at [1143, 71] on button "Select" at bounding box center [1131, 76] width 42 height 20
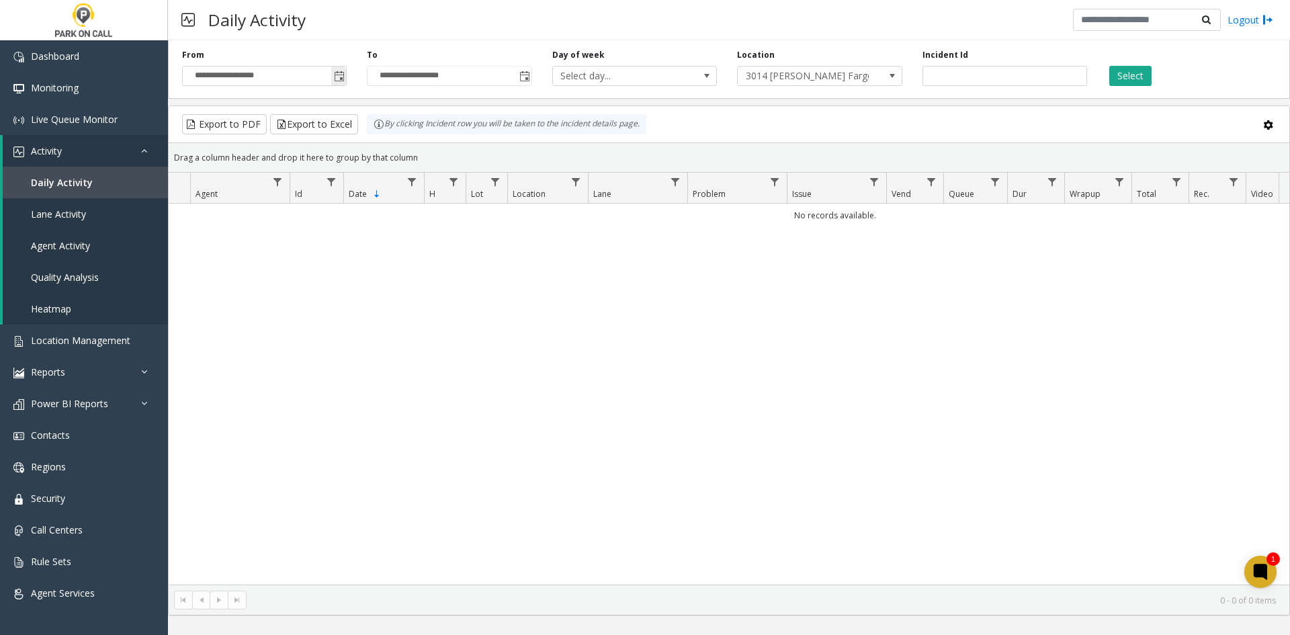
click at [339, 82] on span "Toggle popup" at bounding box center [338, 76] width 15 height 22
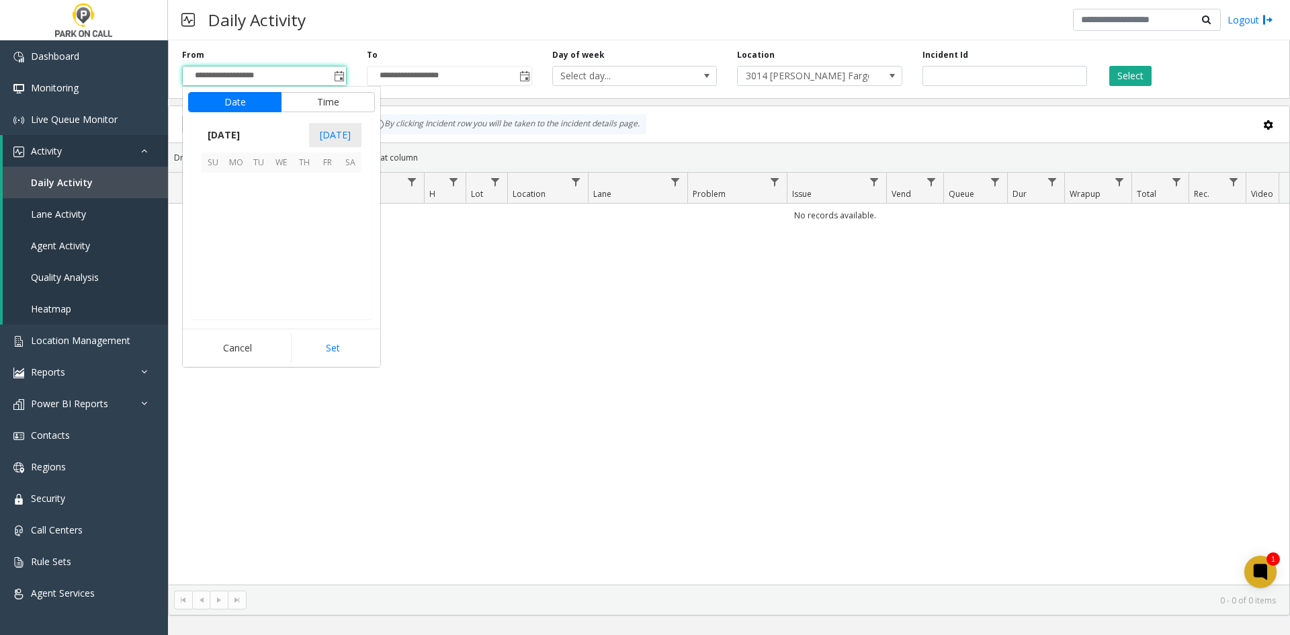
scroll to position [241066, 0]
click at [255, 276] on span "26" at bounding box center [258, 275] width 23 height 23
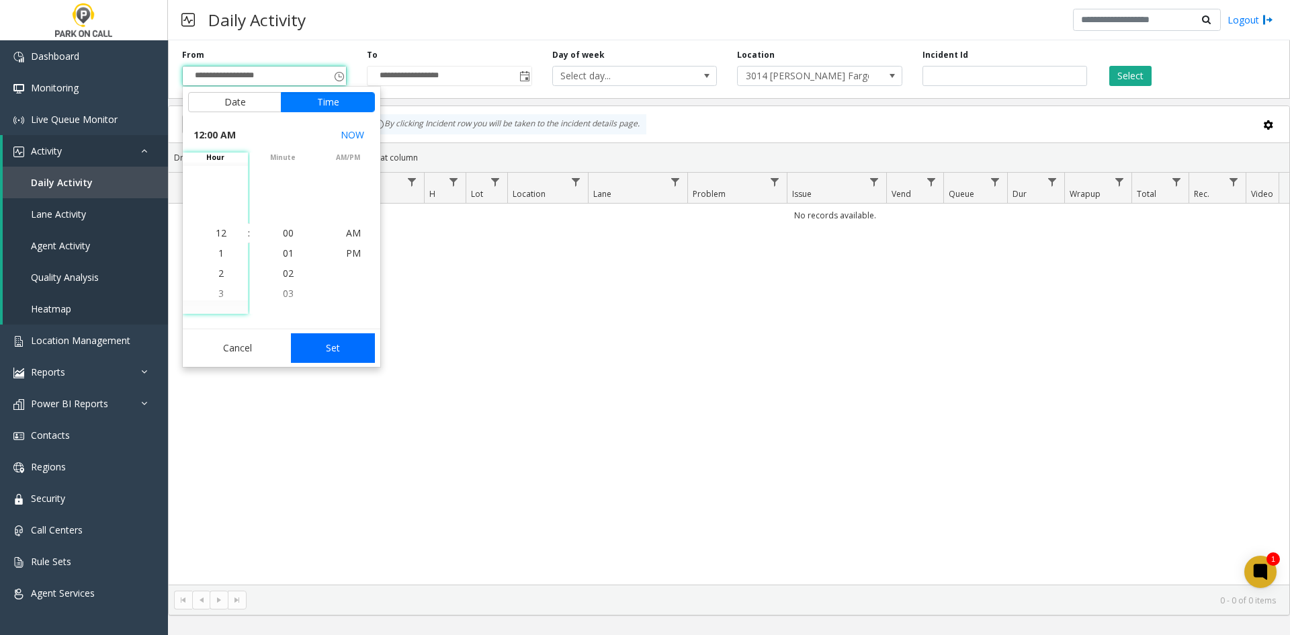
click at [356, 349] on button "Set" at bounding box center [333, 348] width 85 height 30
type input "**********"
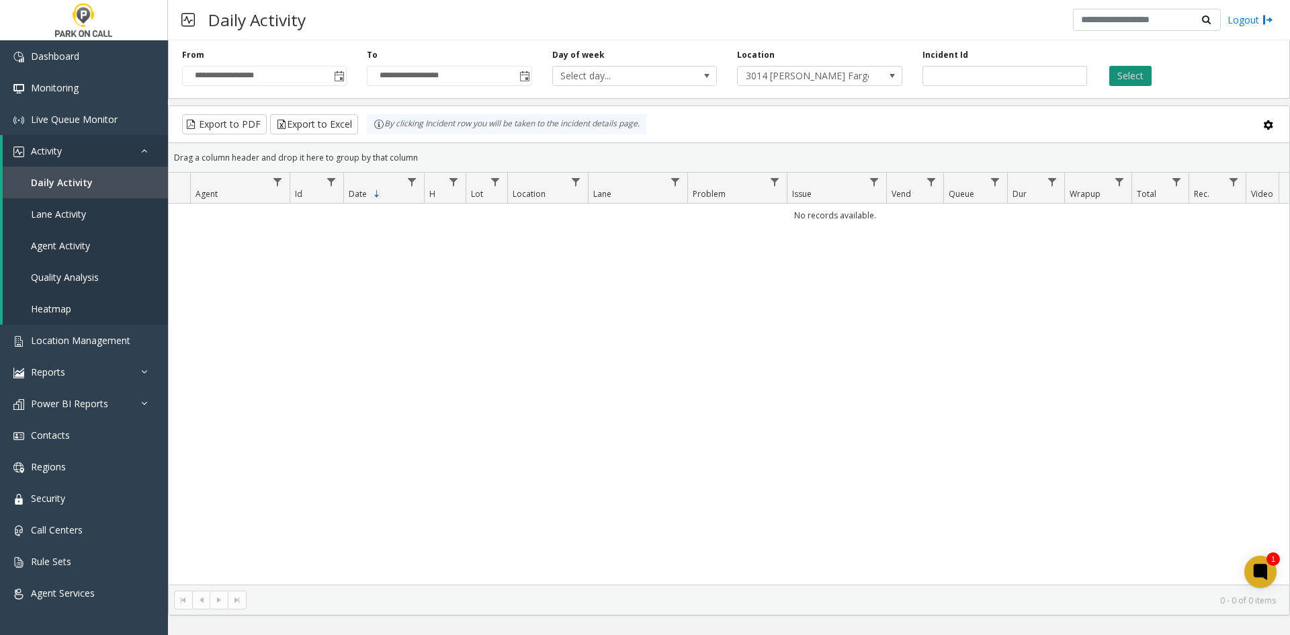
click at [1122, 73] on button "Select" at bounding box center [1131, 76] width 42 height 20
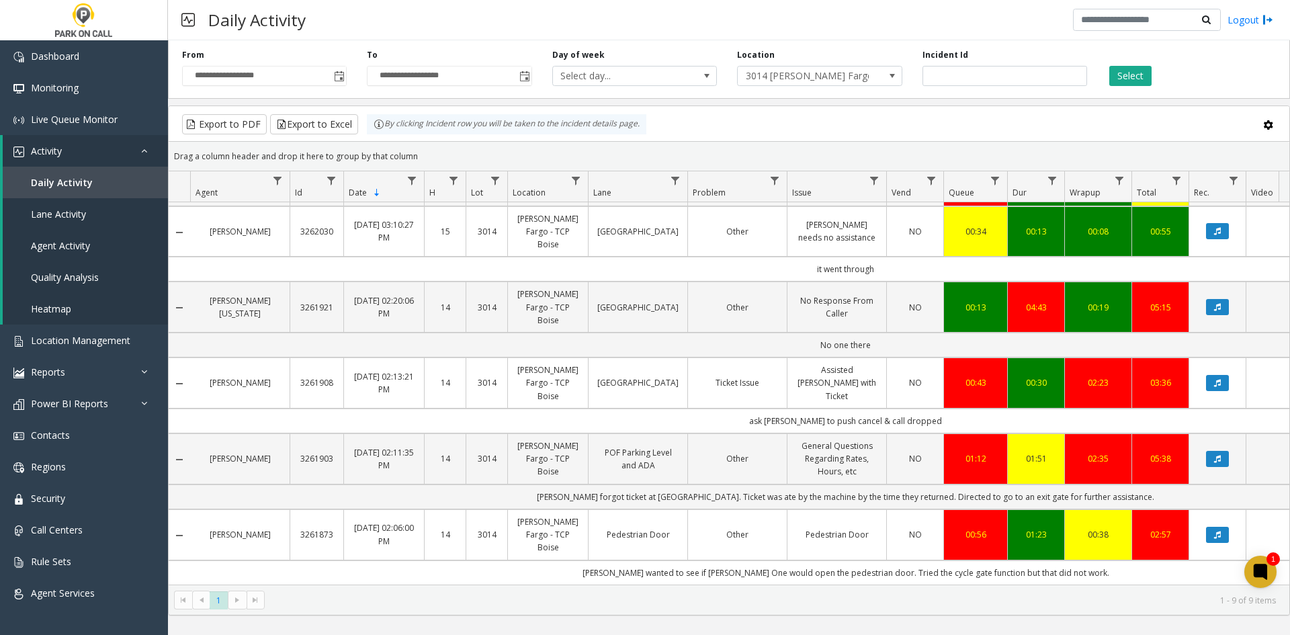
scroll to position [101, 0]
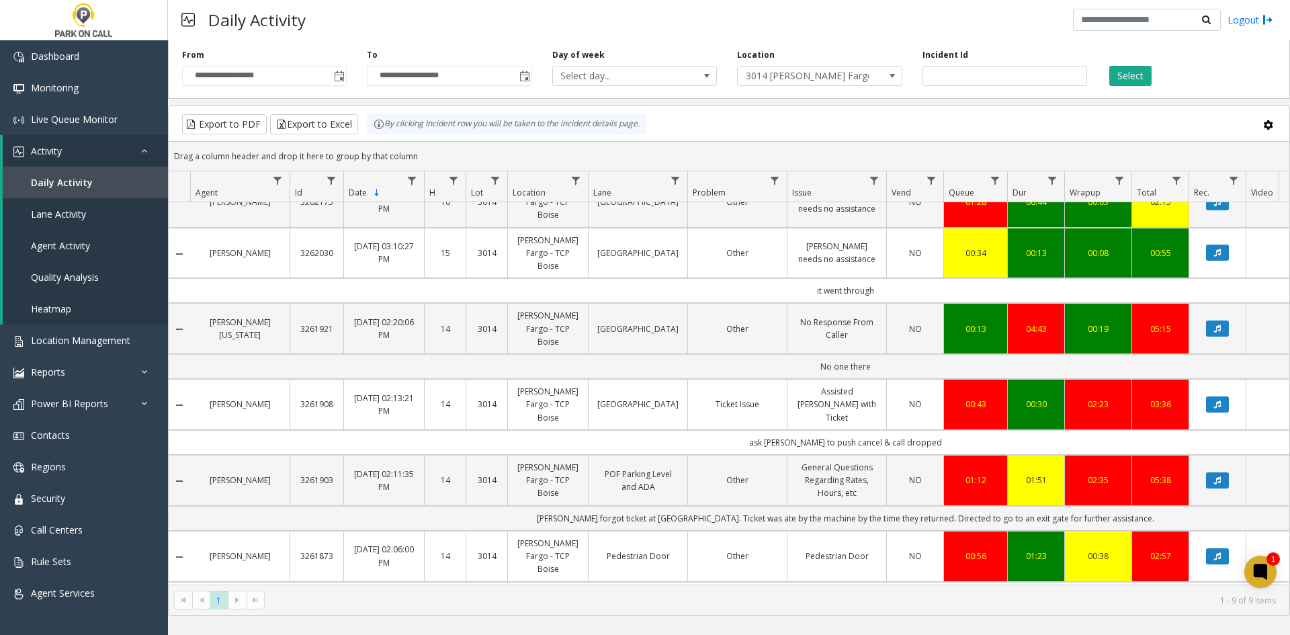
click at [772, 600] on kendo-pager-info "1 - 9 of 9 items" at bounding box center [774, 600] width 1003 height 11
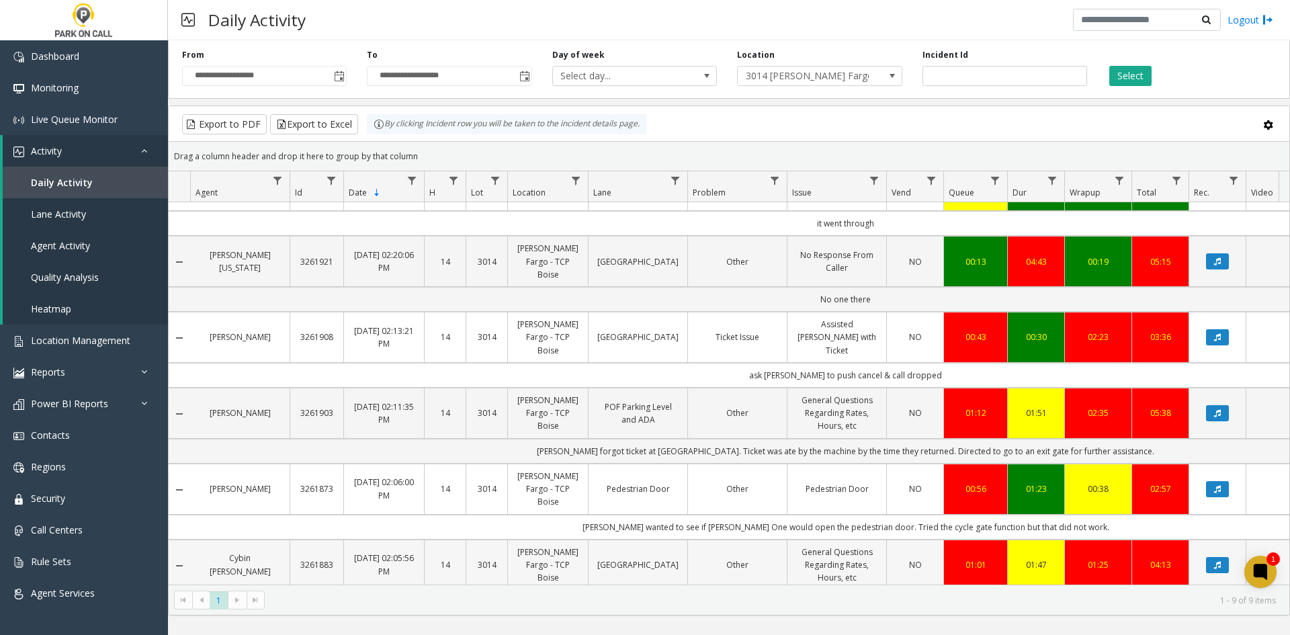
scroll to position [0, 0]
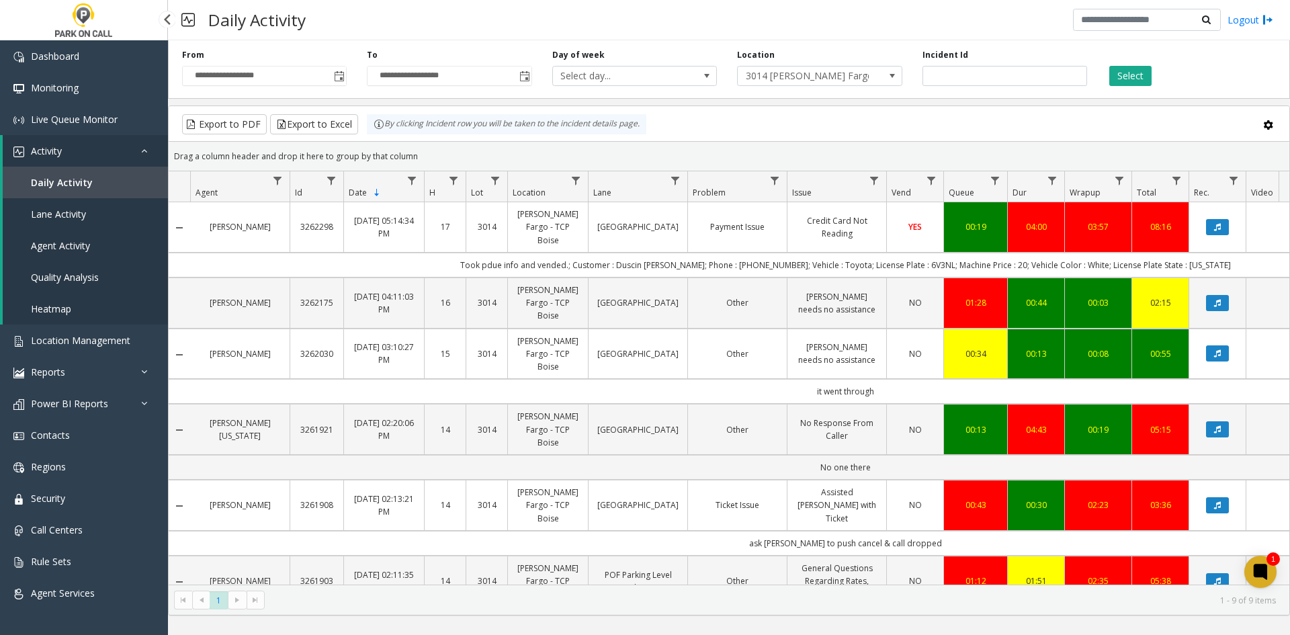
click at [43, 188] on span "Daily Activity" at bounding box center [62, 182] width 62 height 13
click at [58, 81] on span "Monitoring" at bounding box center [55, 87] width 48 height 13
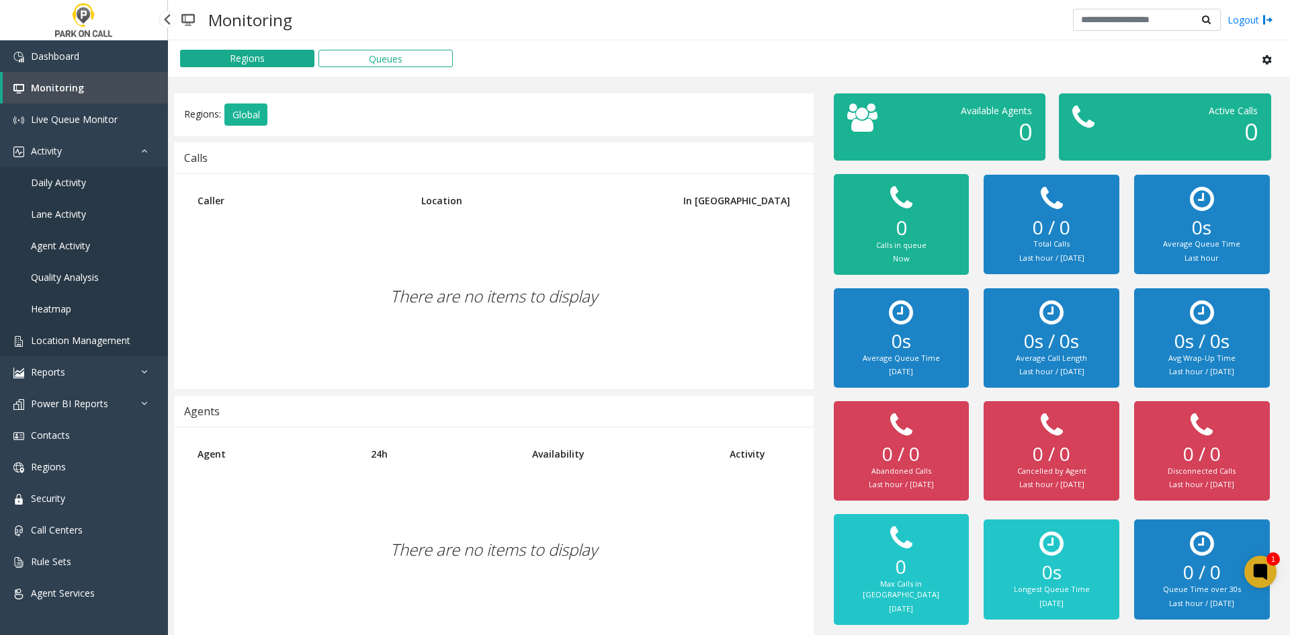
click at [50, 341] on span "Location Management" at bounding box center [80, 340] width 99 height 13
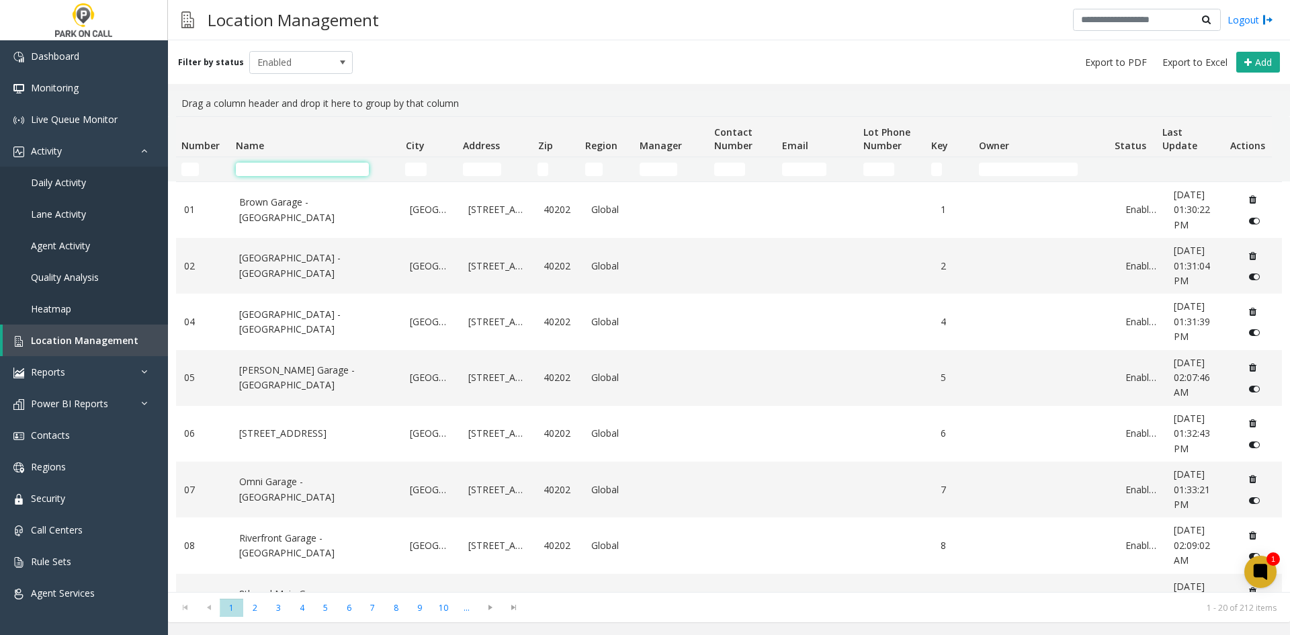
click at [299, 171] on input "Name Filter" at bounding box center [302, 169] width 133 height 13
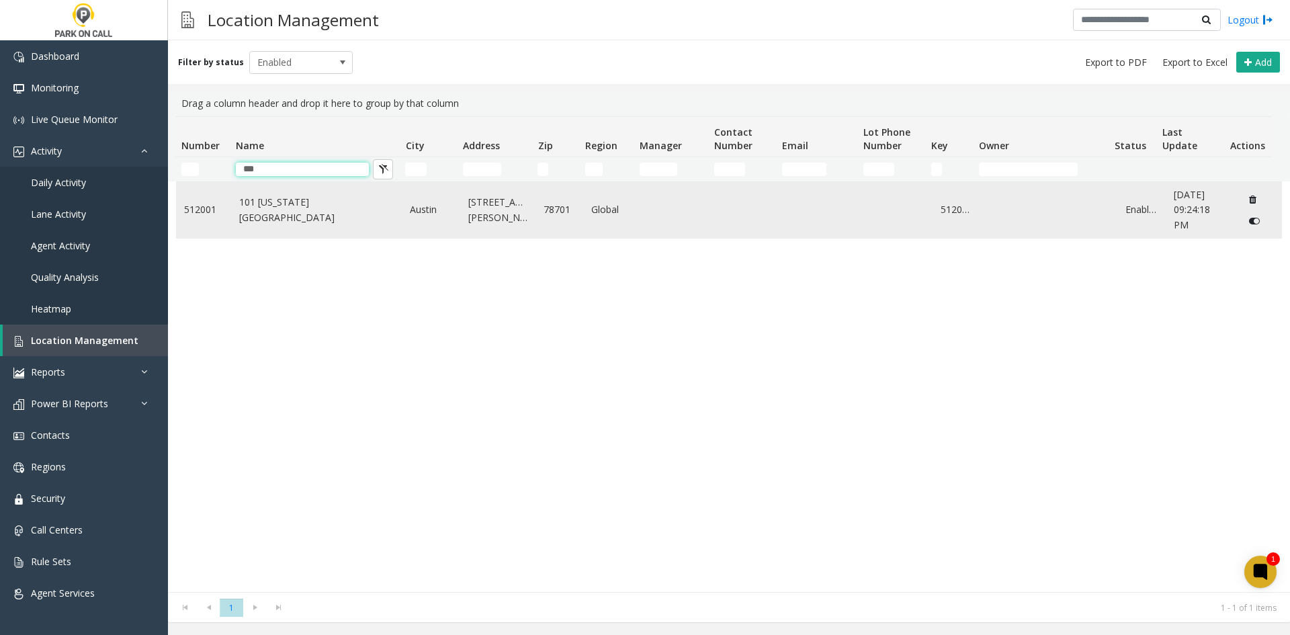
type input "***"
click at [280, 201] on td "101 [US_STATE][GEOGRAPHIC_DATA]" at bounding box center [316, 210] width 171 height 56
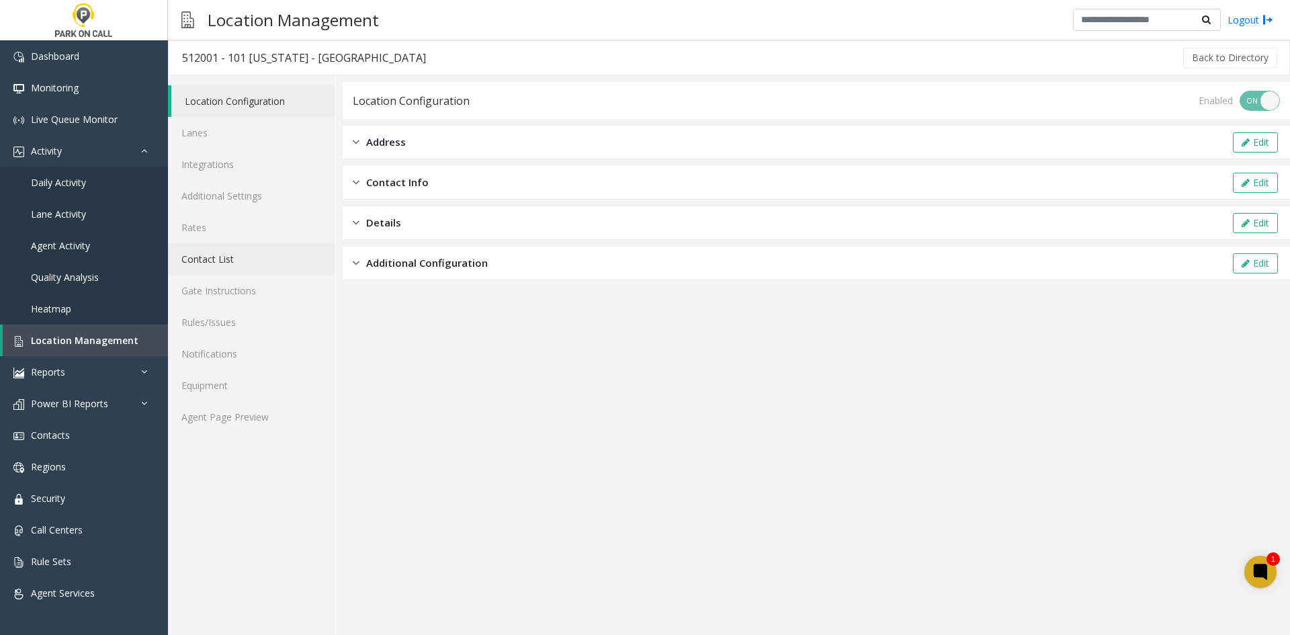
click at [230, 273] on link "Contact List" at bounding box center [251, 259] width 167 height 32
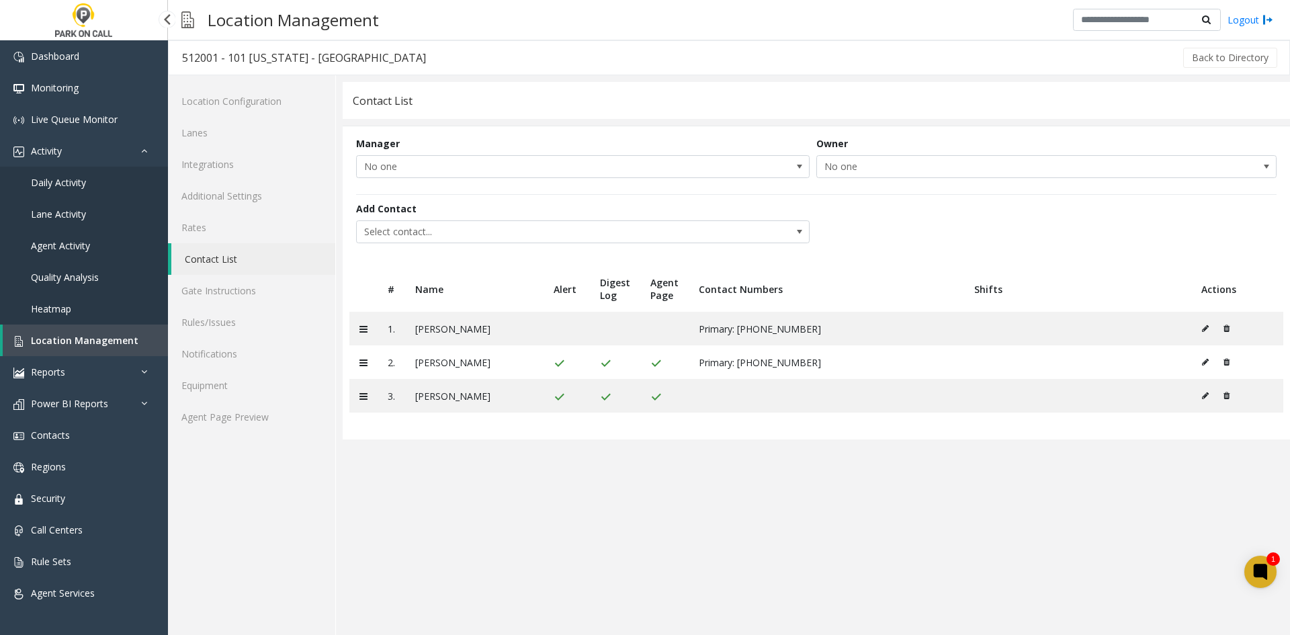
click at [59, 352] on link "Location Management" at bounding box center [85, 341] width 165 height 32
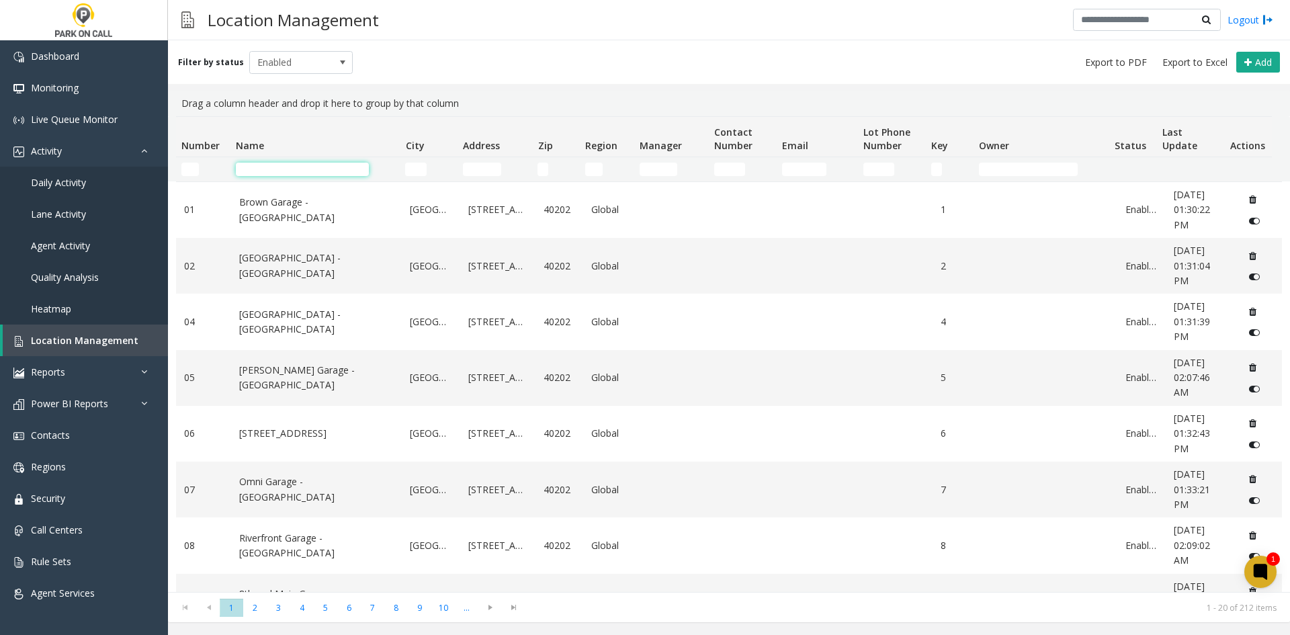
click at [295, 169] on input "Name Filter" at bounding box center [302, 169] width 133 height 13
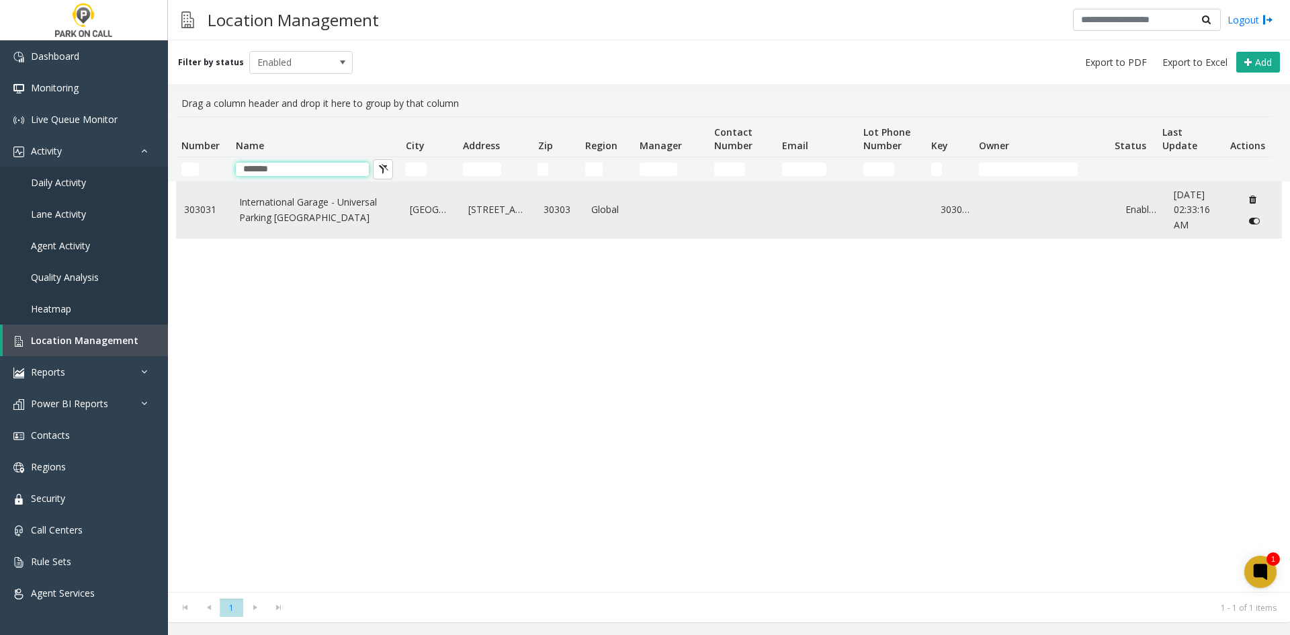
type input "*******"
click at [274, 202] on link "International Garage - Universal Parking [GEOGRAPHIC_DATA]" at bounding box center [316, 210] width 155 height 30
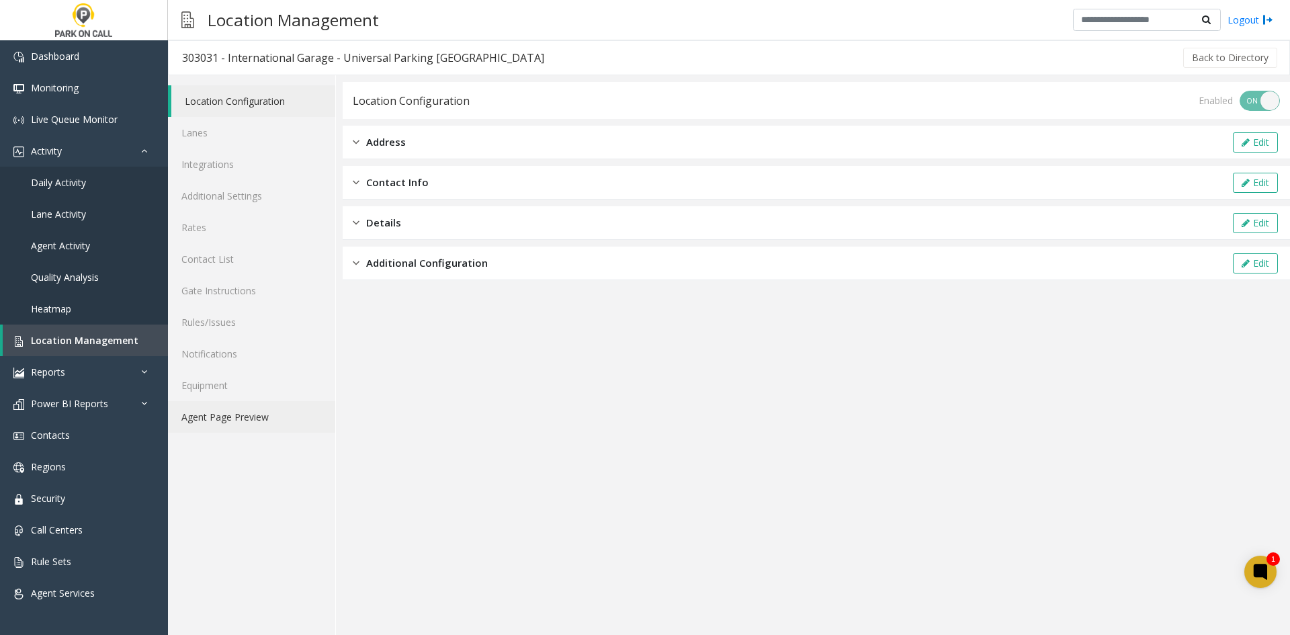
click at [230, 425] on link "Agent Page Preview" at bounding box center [251, 417] width 167 height 32
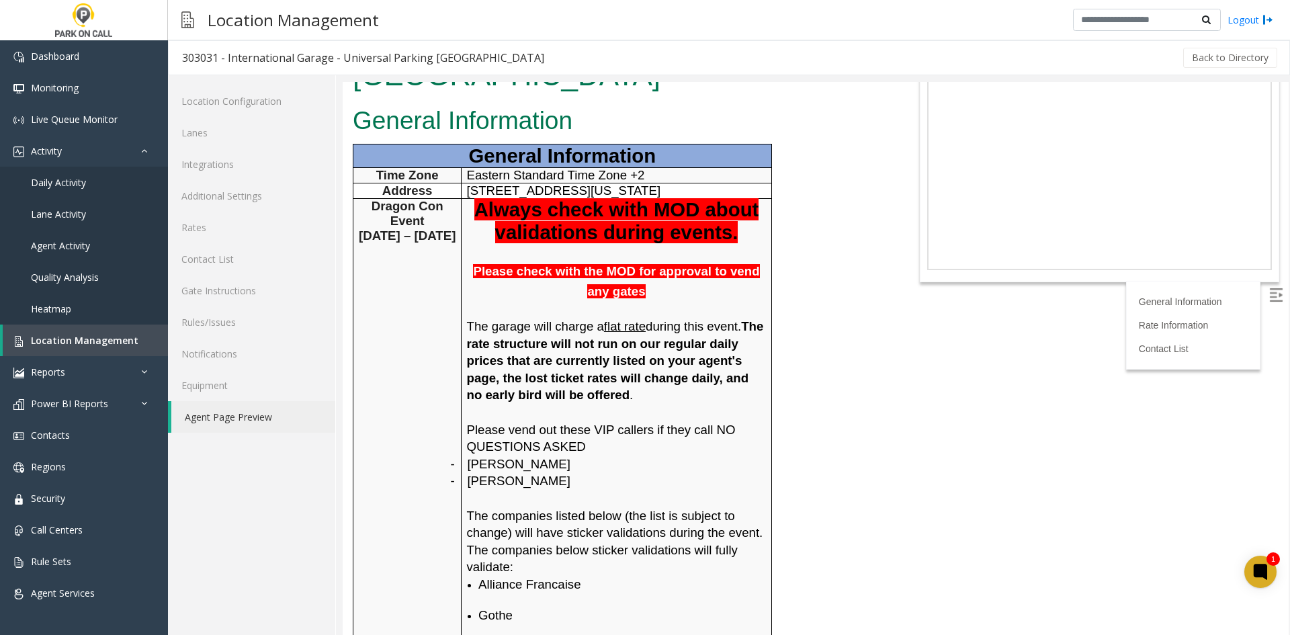
scroll to position [67, 0]
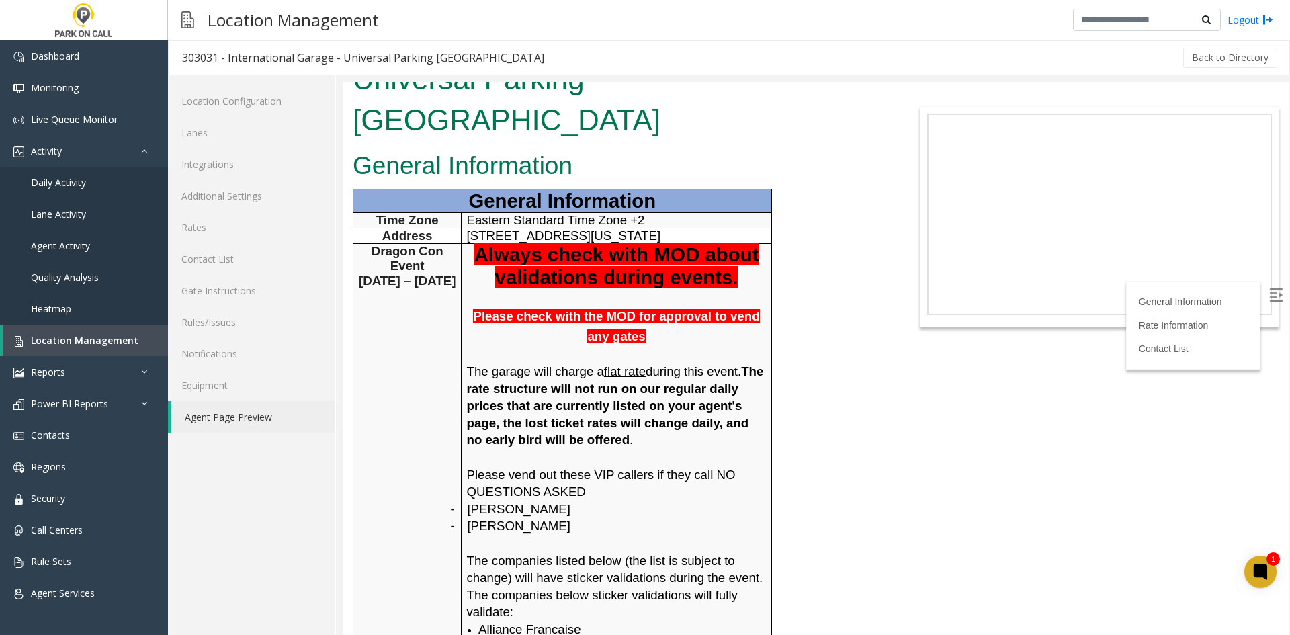
click at [475, 243] on span "Always check with MOD about validations during events." at bounding box center [617, 265] width 285 height 45
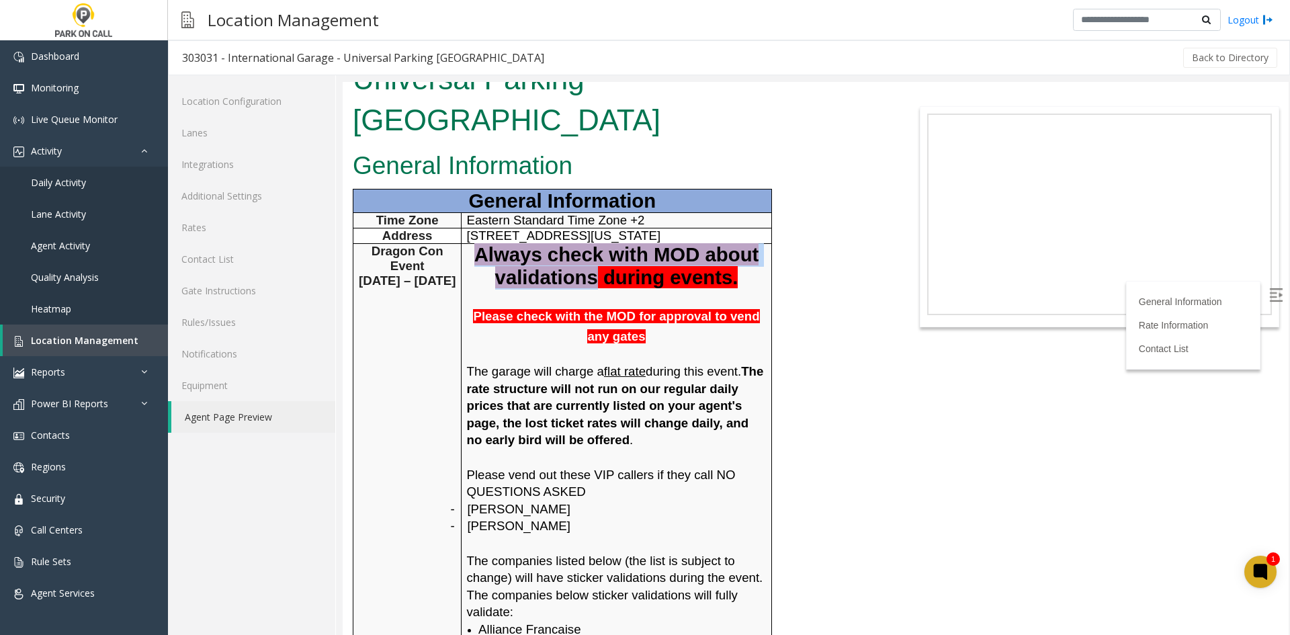
drag, startPoint x: 475, startPoint y: 218, endPoint x: 479, endPoint y: 228, distance: 10.0
click at [479, 244] on p "Always check with MOD about validations during events." at bounding box center [617, 266] width 300 height 45
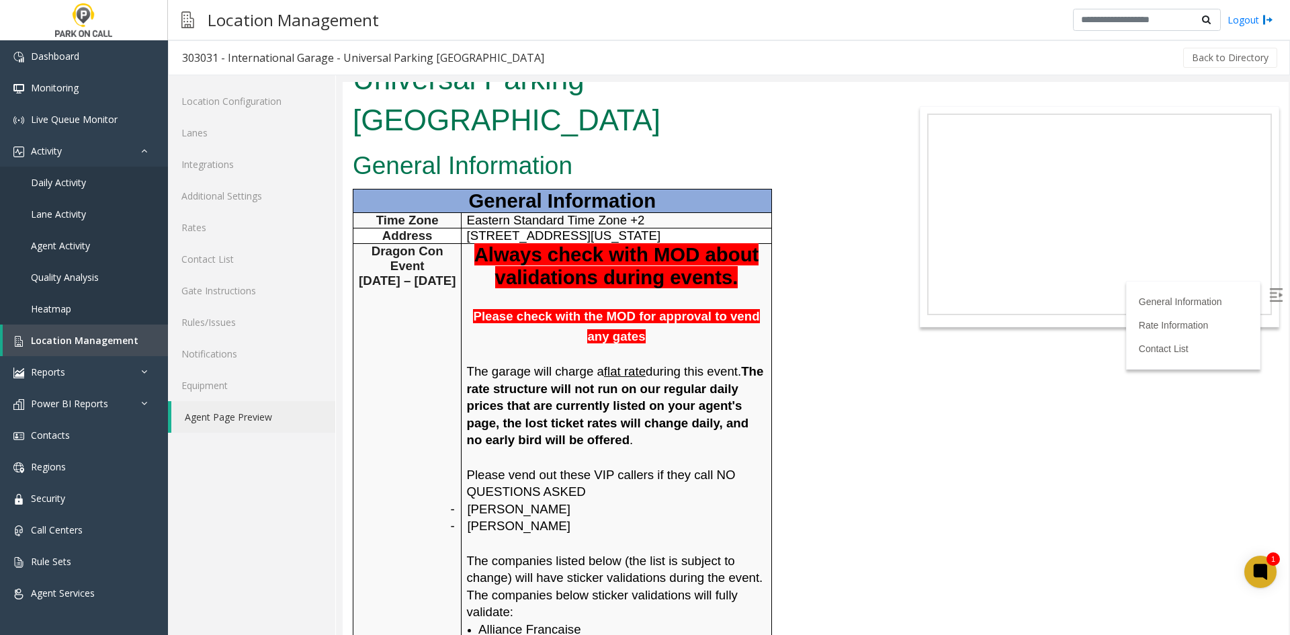
click at [502, 306] on p "Please check with the MOD for approval to vend any gates" at bounding box center [617, 326] width 300 height 40
drag, startPoint x: 468, startPoint y: 277, endPoint x: 480, endPoint y: 294, distance: 21.3
click at [480, 306] on p "Please check with the MOD for approval to vend any gates" at bounding box center [617, 326] width 300 height 40
click at [481, 306] on p "Please check with the MOD for approval to vend any gates" at bounding box center [617, 326] width 300 height 40
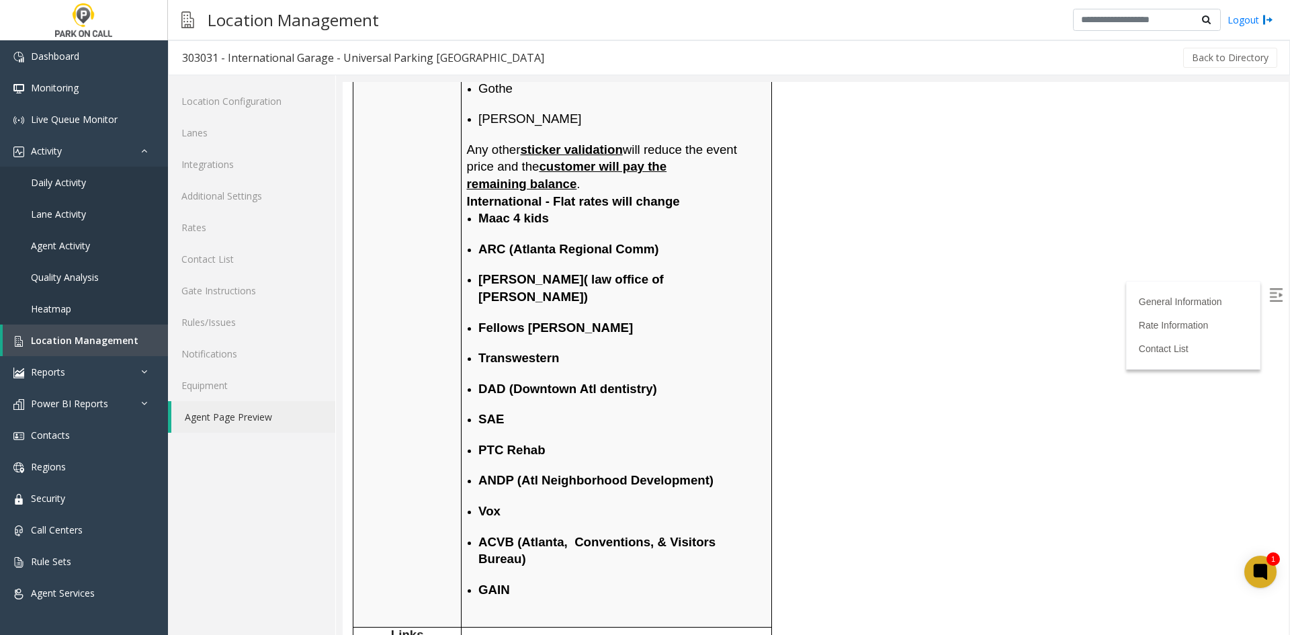
scroll to position [807, 0]
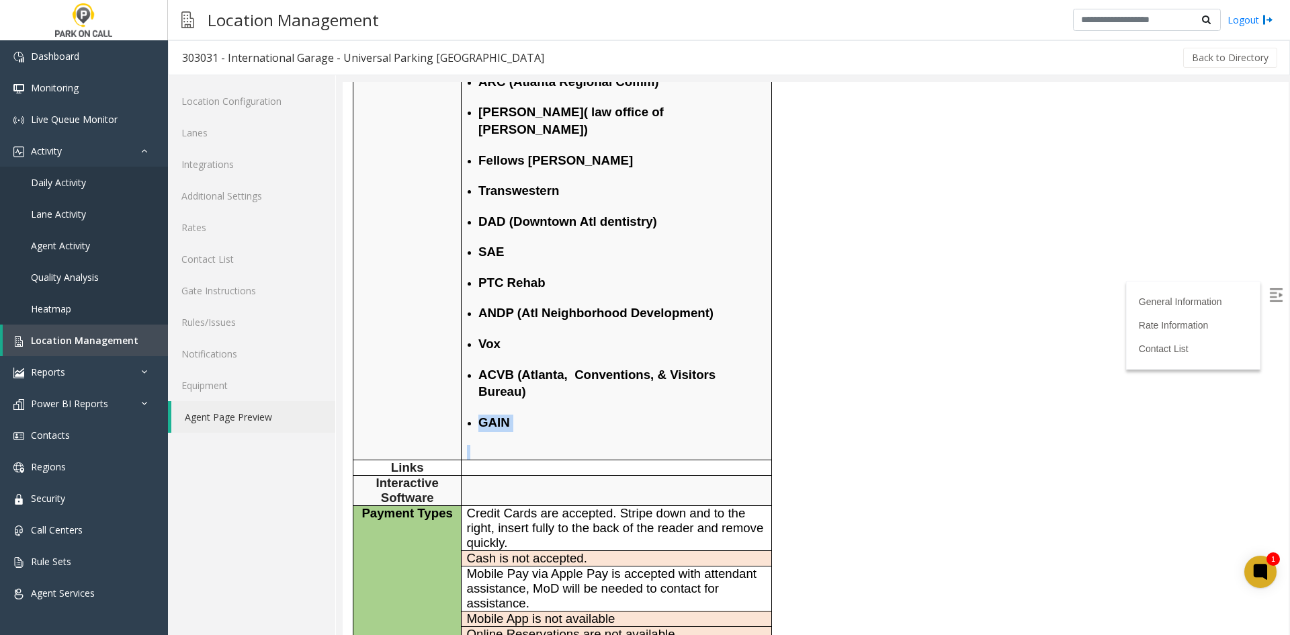
drag, startPoint x: 526, startPoint y: 381, endPoint x: 465, endPoint y: 367, distance: 62.8
click at [475, 445] on p at bounding box center [617, 452] width 300 height 15
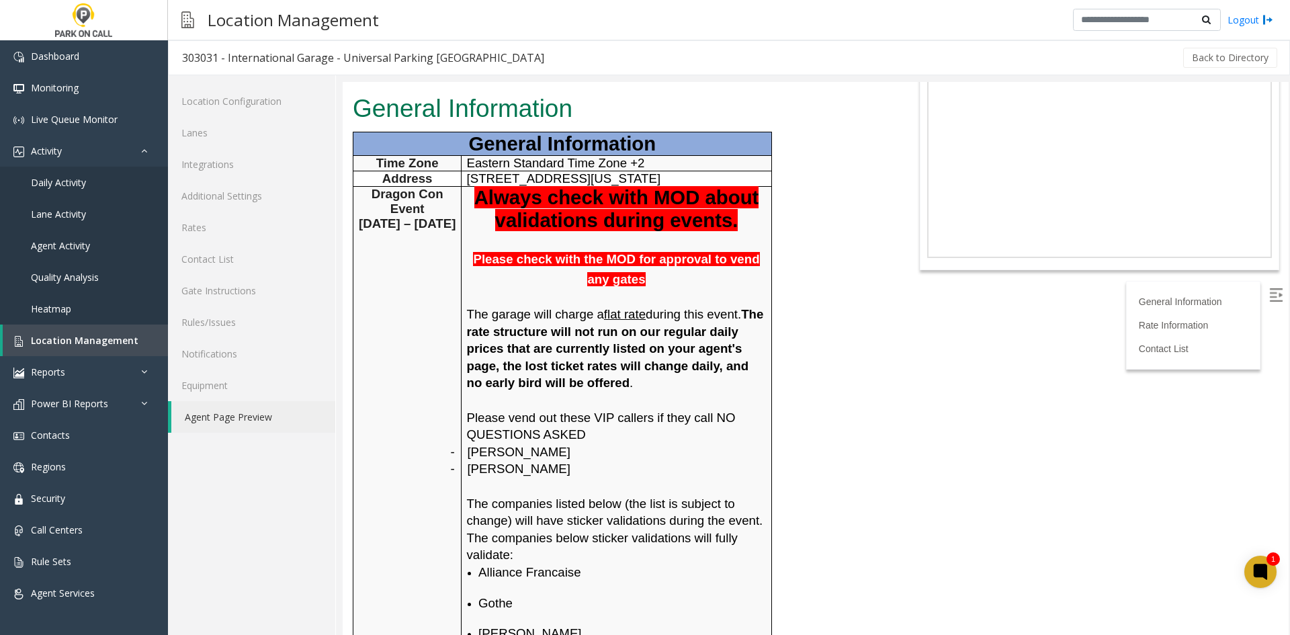
scroll to position [0, 0]
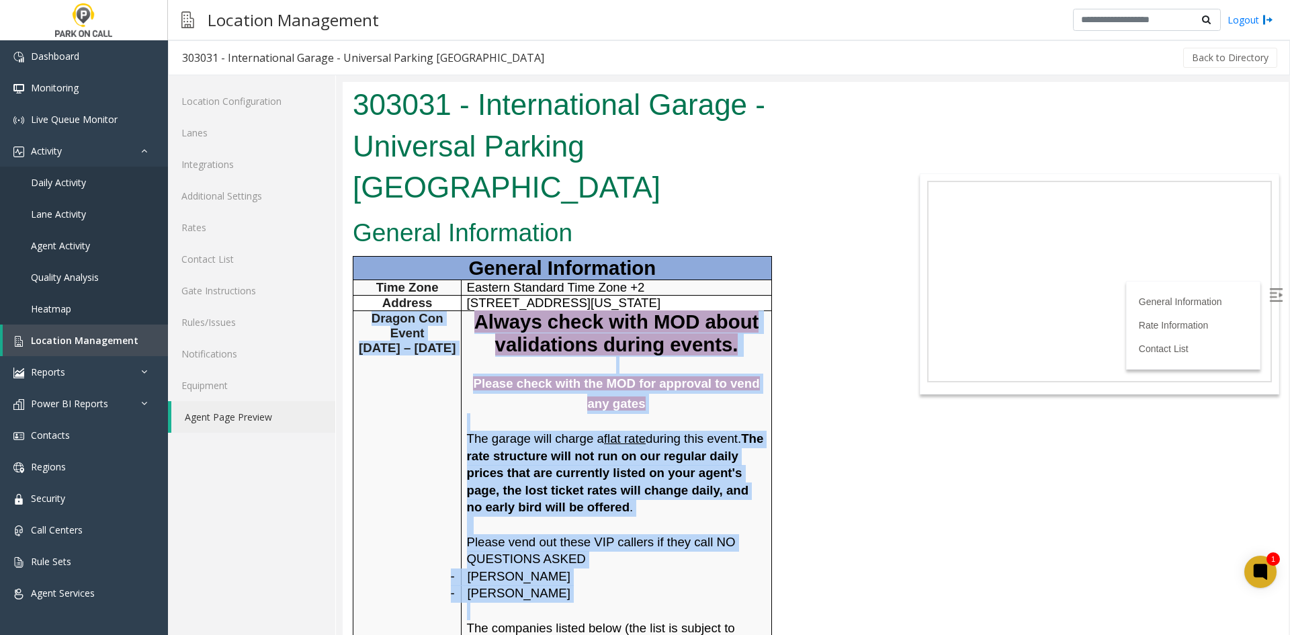
drag, startPoint x: 356, startPoint y: 278, endPoint x: 604, endPoint y: 563, distance: 376.8
click at [604, 603] on p at bounding box center [617, 611] width 300 height 17
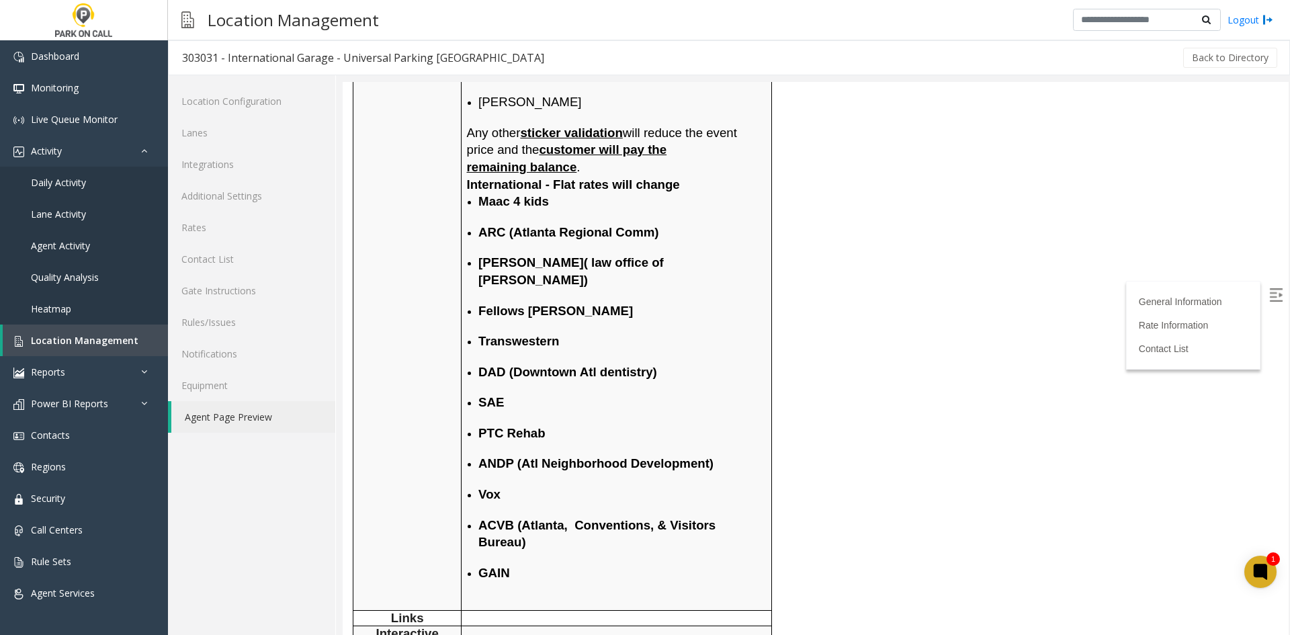
scroll to position [672, 0]
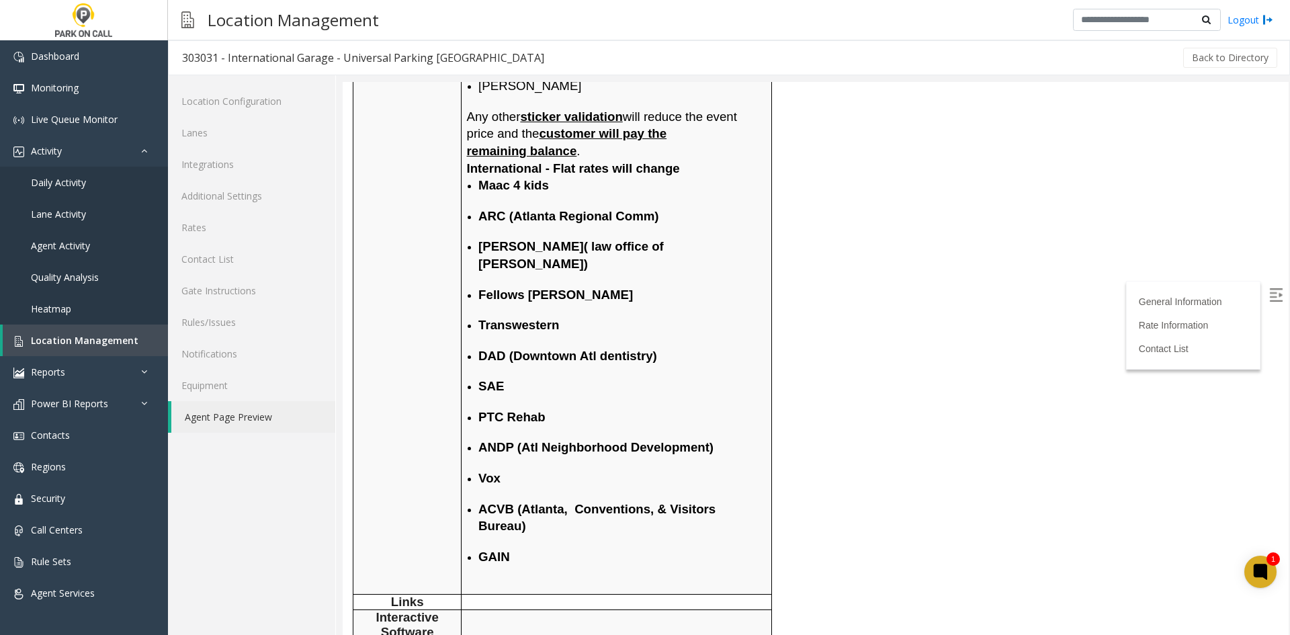
drag, startPoint x: 563, startPoint y: 531, endPoint x: 521, endPoint y: 505, distance: 49.2
click at [521, 505] on td "Always check with MOD about validations during events. Please check with the MO…" at bounding box center [617, 116] width 310 height 956
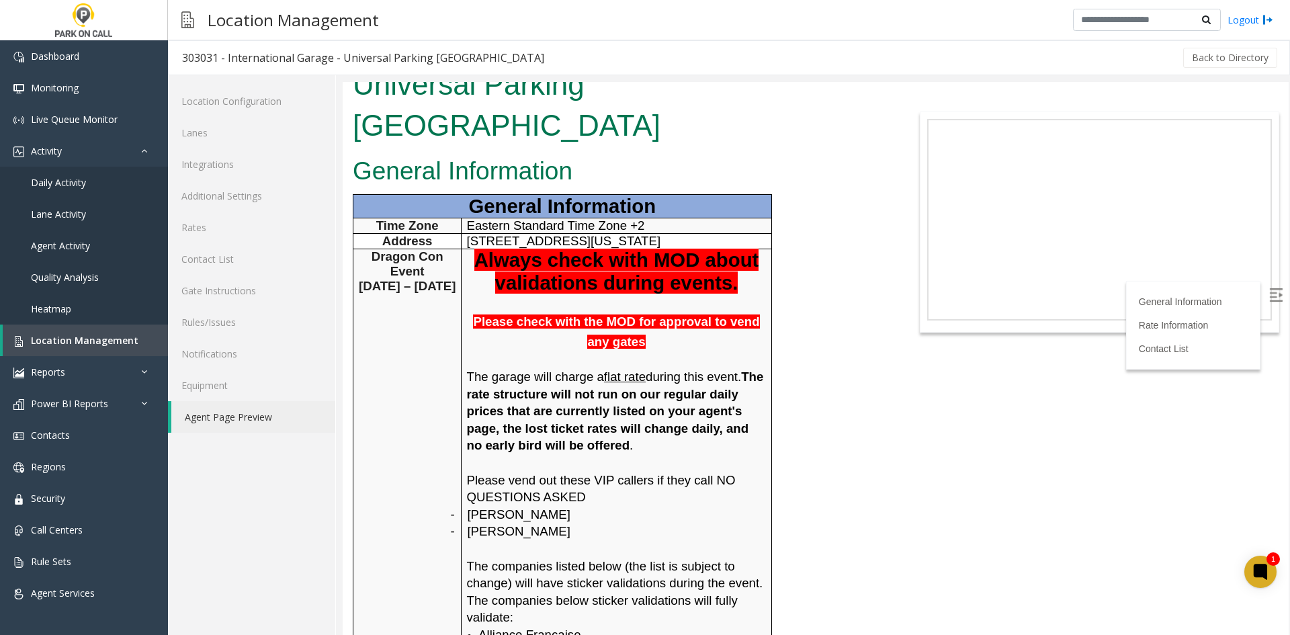
scroll to position [0, 0]
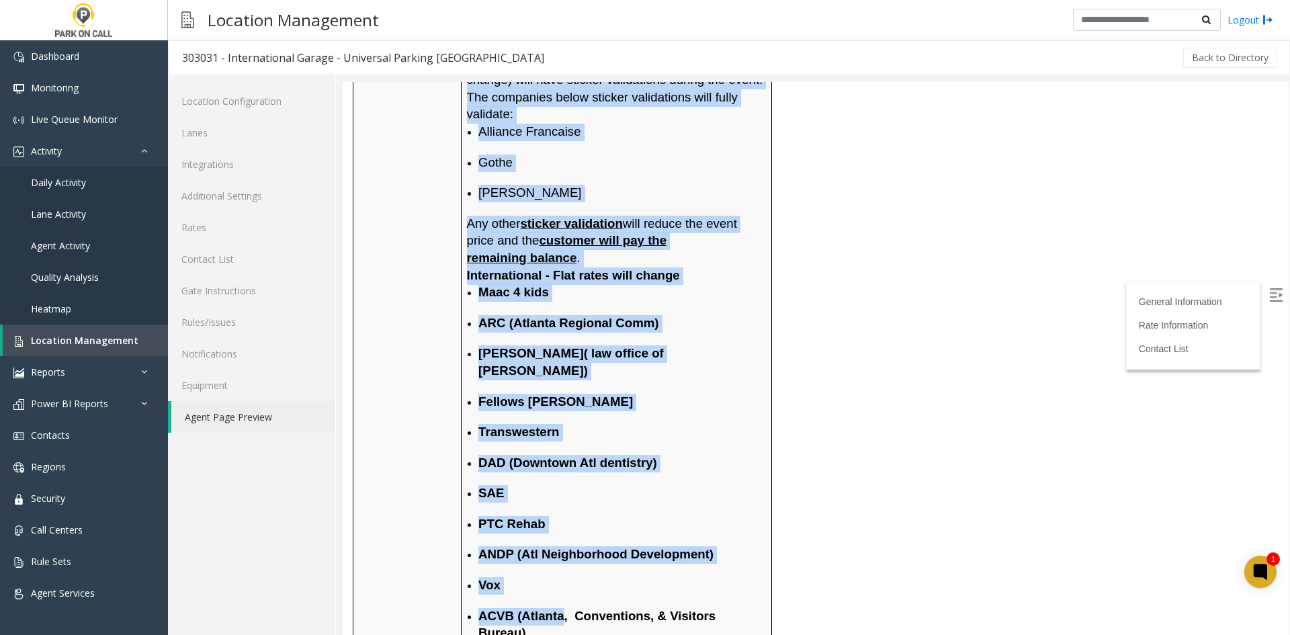
drag, startPoint x: 393, startPoint y: 301, endPoint x: 564, endPoint y: 536, distance: 290.7
click at [564, 536] on tbody "General Information Time Zone Eastern Standard Time Zone +2 Address [STREET_ADD…" at bounding box center [563, 585] width 419 height 1788
click at [564, 536] on td "Always check with MOD about validations during events. Please check with the MO…" at bounding box center [617, 223] width 310 height 956
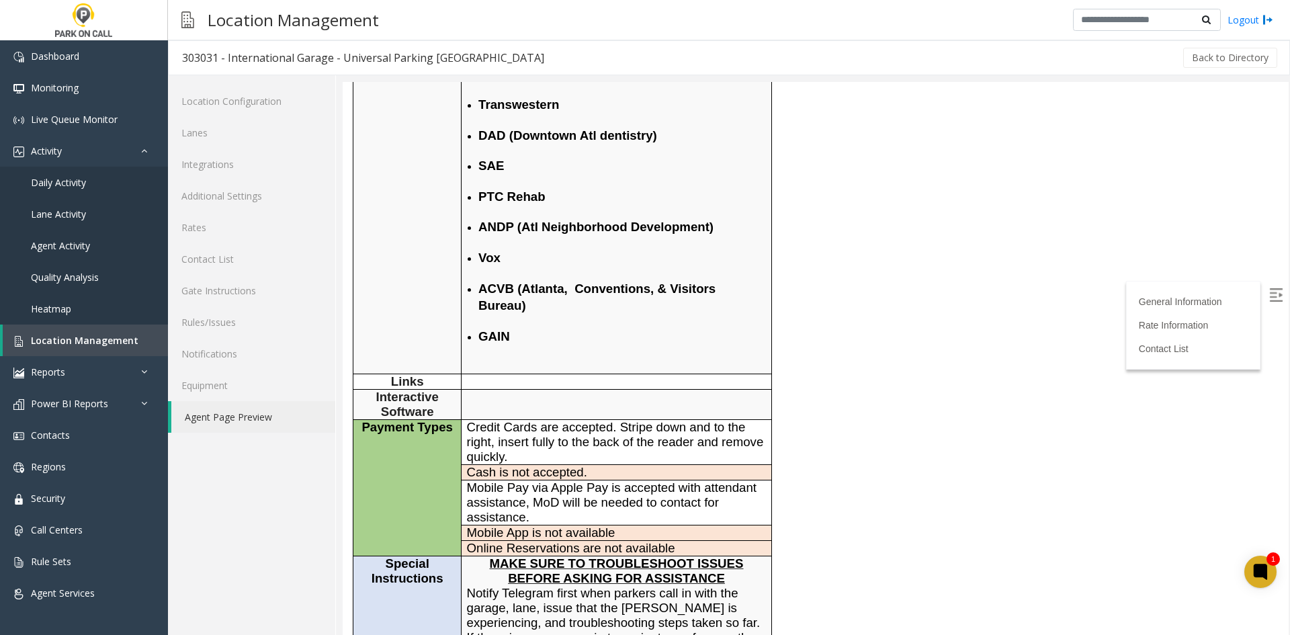
scroll to position [767, 0]
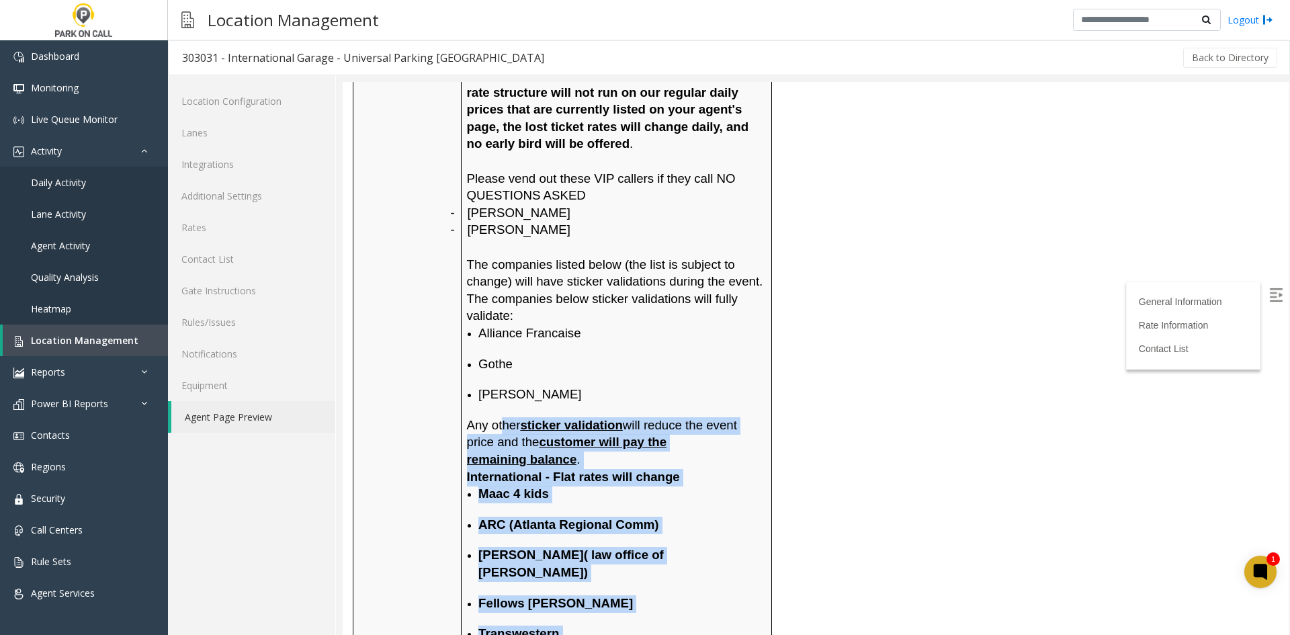
drag, startPoint x: 514, startPoint y: 444, endPoint x: 501, endPoint y: 385, distance: 60.0
click at [501, 418] on span "Any other sticker validation will reduce the event price and the customer will …" at bounding box center [602, 442] width 270 height 48
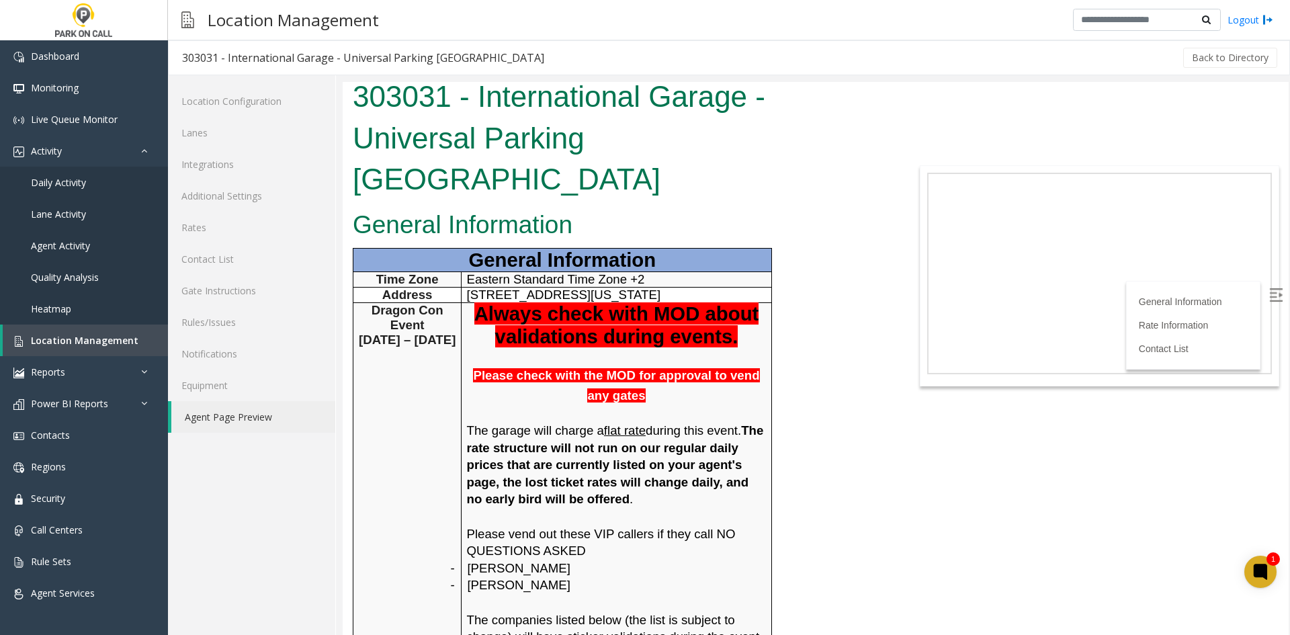
scroll to position [0, 0]
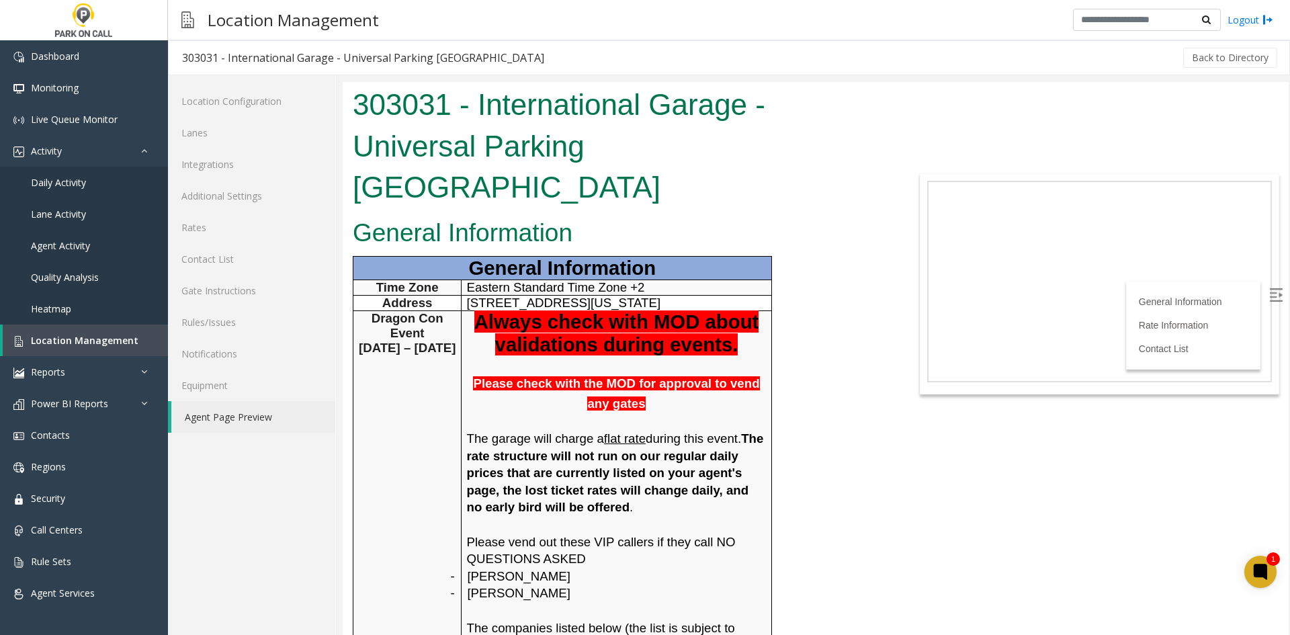
click at [388, 311] on span "Dragon Con Event" at bounding box center [408, 325] width 72 height 29
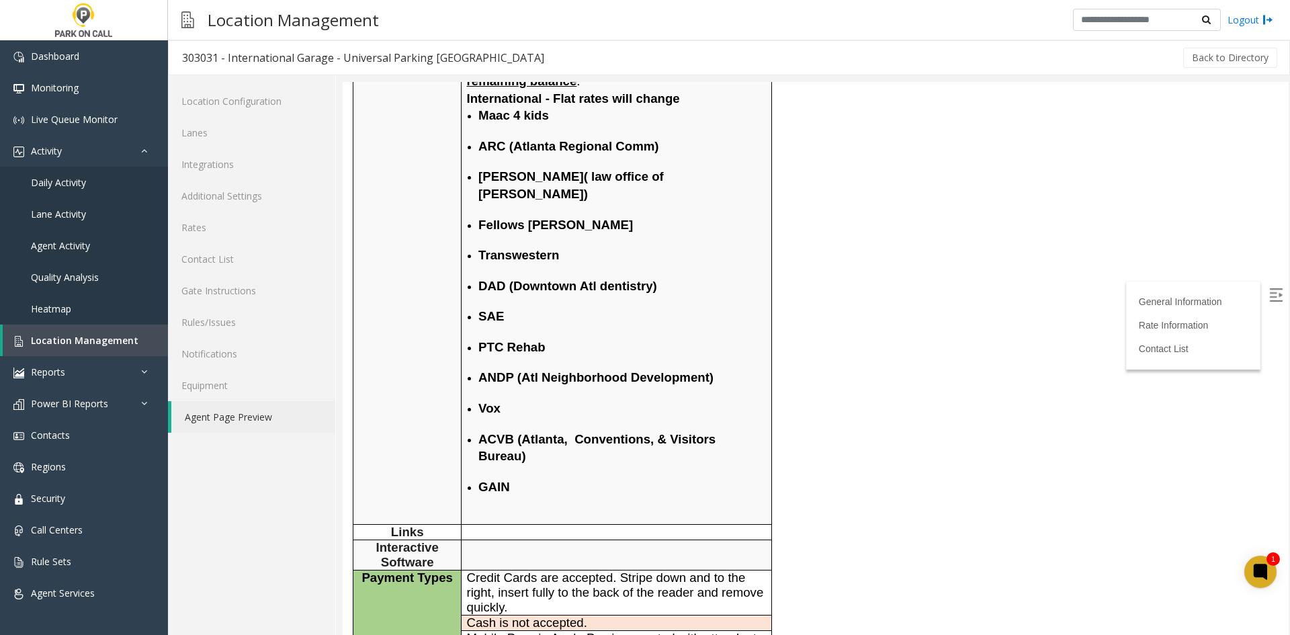
scroll to position [739, 0]
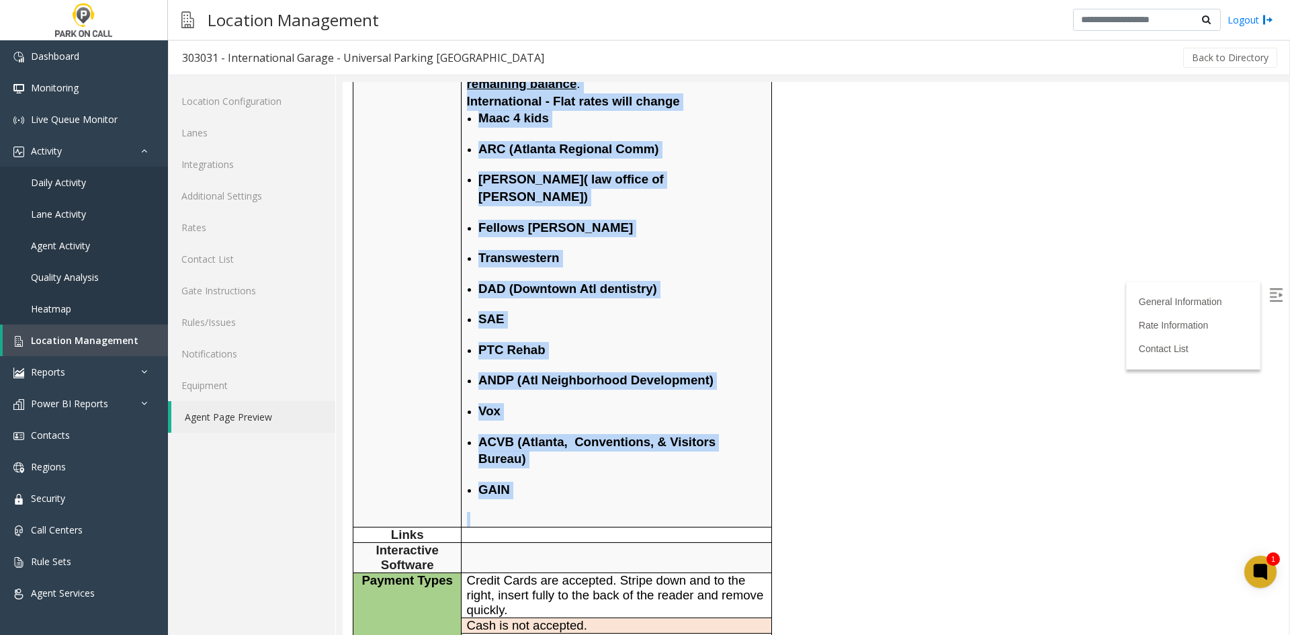
drag, startPoint x: 388, startPoint y: 272, endPoint x: 558, endPoint y: 450, distance: 245.8
click at [558, 450] on tr "Dragon Con Event 8/27 – 9/1/25 Always check with MOD about validations during e…" at bounding box center [563, 49] width 419 height 956
click at [558, 450] on td "Always check with MOD about validations during events. Please check with the MO…" at bounding box center [617, 49] width 310 height 956
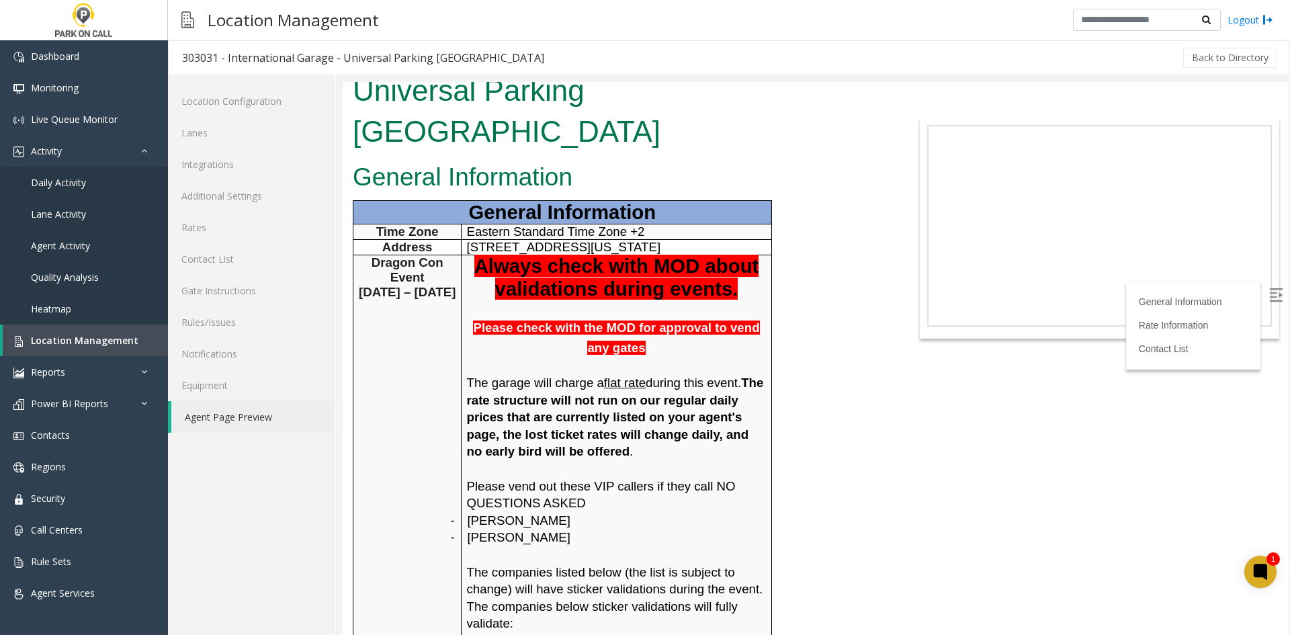
scroll to position [0, 0]
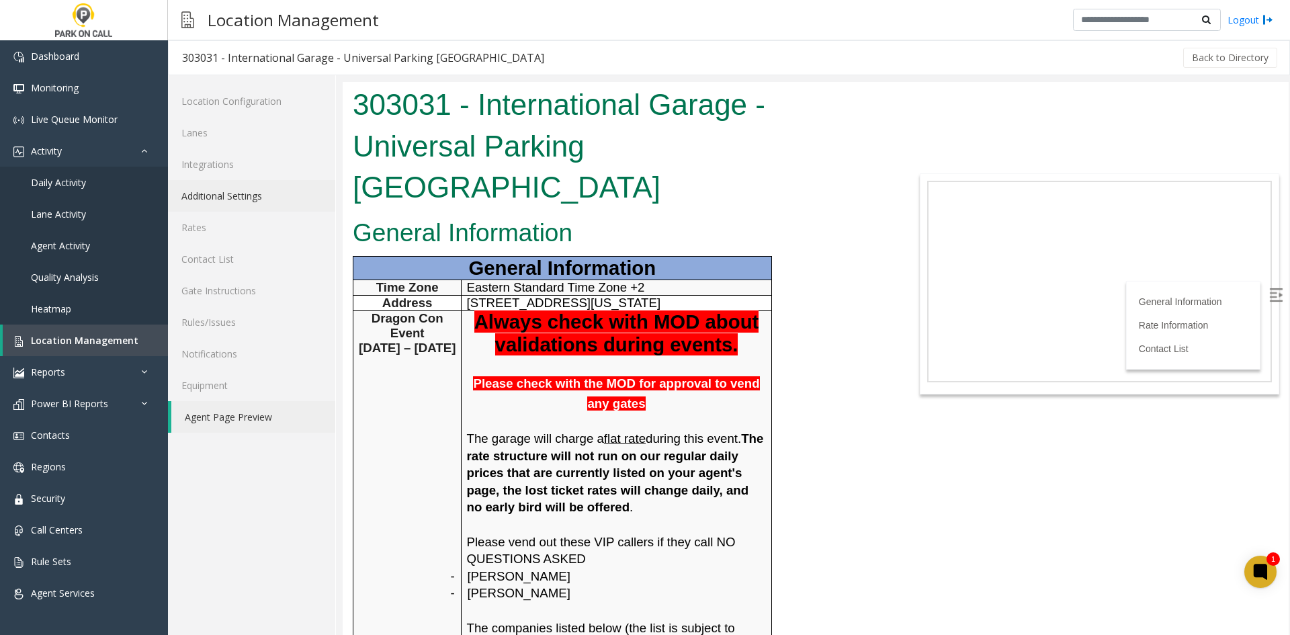
click at [247, 191] on link "Additional Settings" at bounding box center [251, 196] width 167 height 32
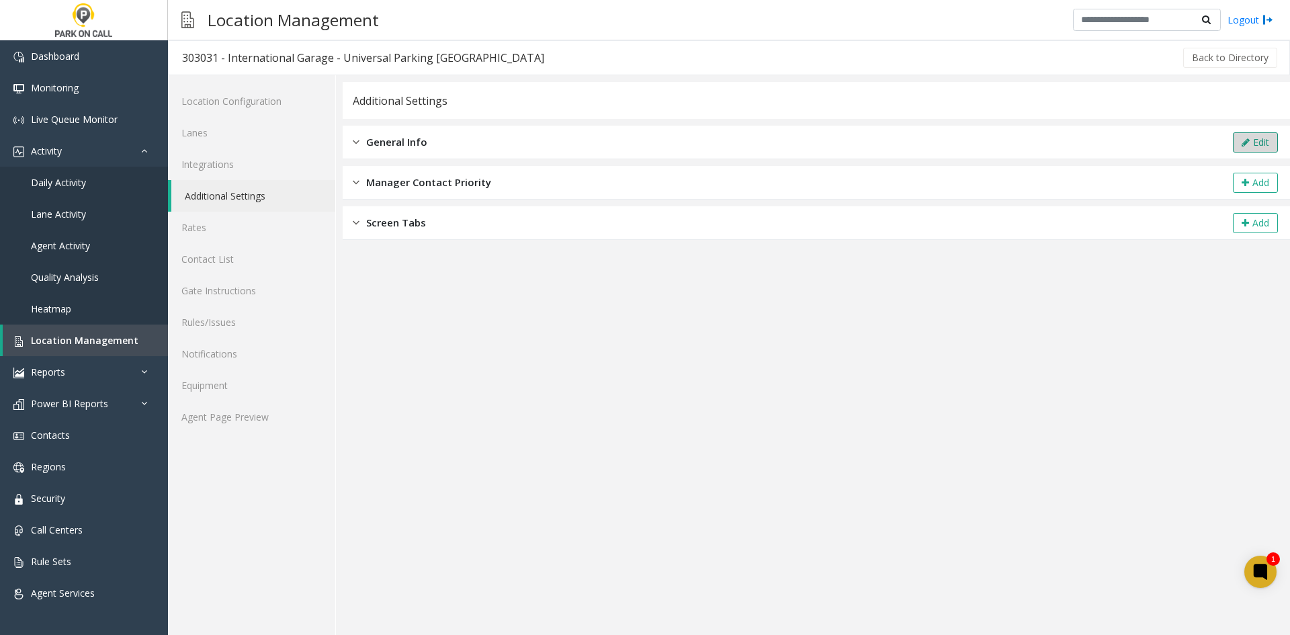
click at [1242, 134] on button "Edit" at bounding box center [1255, 142] width 45 height 20
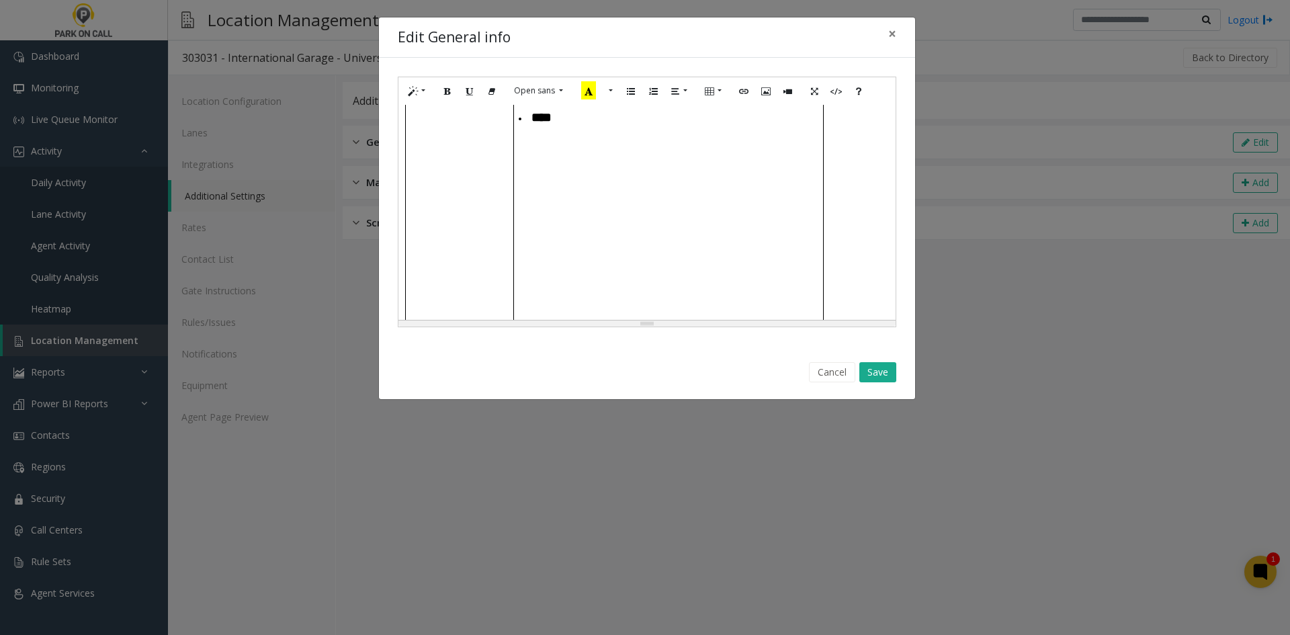
scroll to position [605, 0]
click at [585, 482] on td at bounding box center [668, 493] width 310 height 23
click at [565, 164] on p at bounding box center [669, 157] width 300 height 14
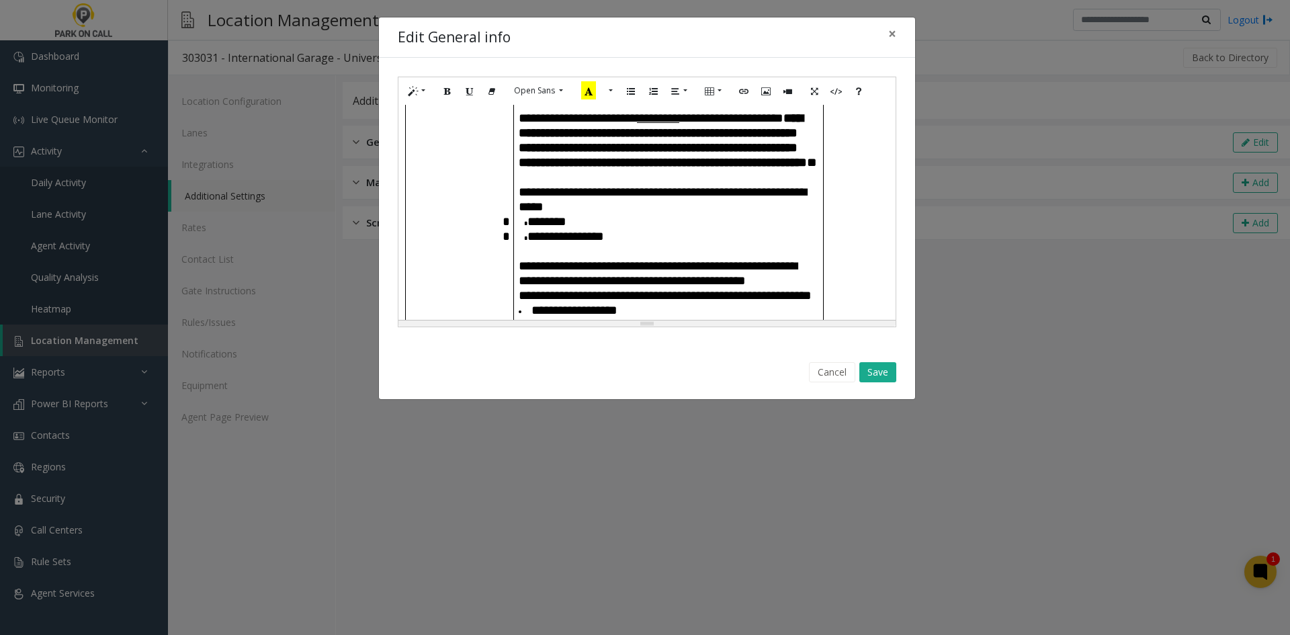
scroll to position [134, 0]
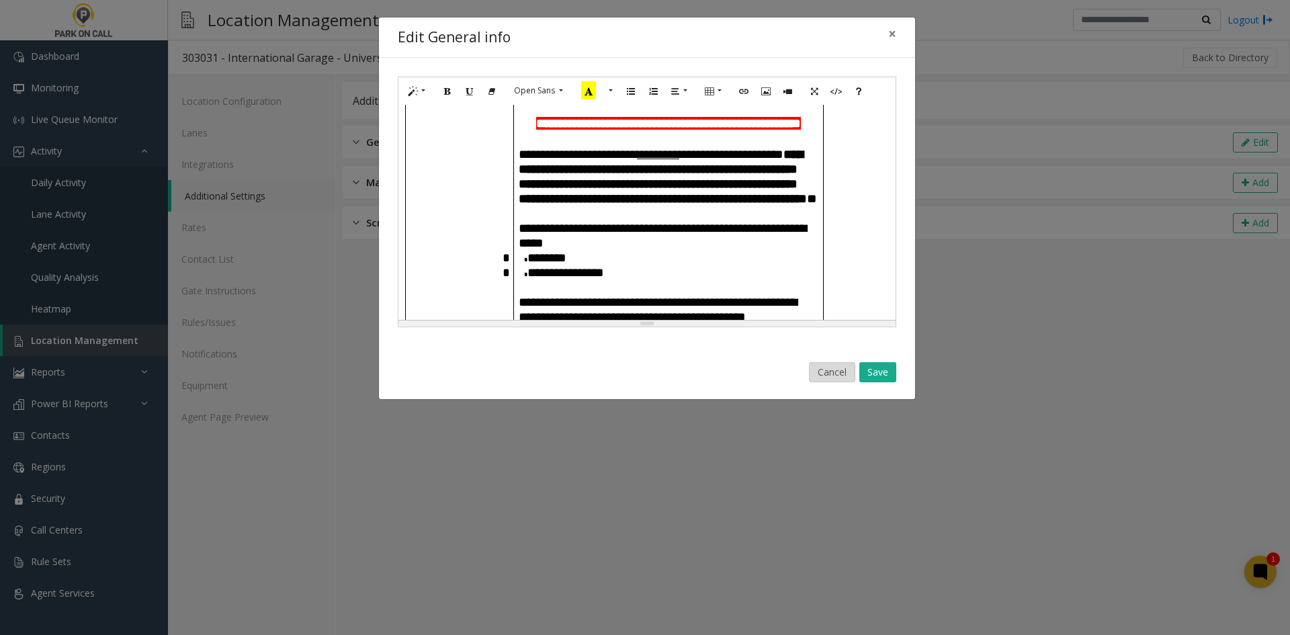
click at [812, 374] on button "Cancel" at bounding box center [832, 372] width 46 height 20
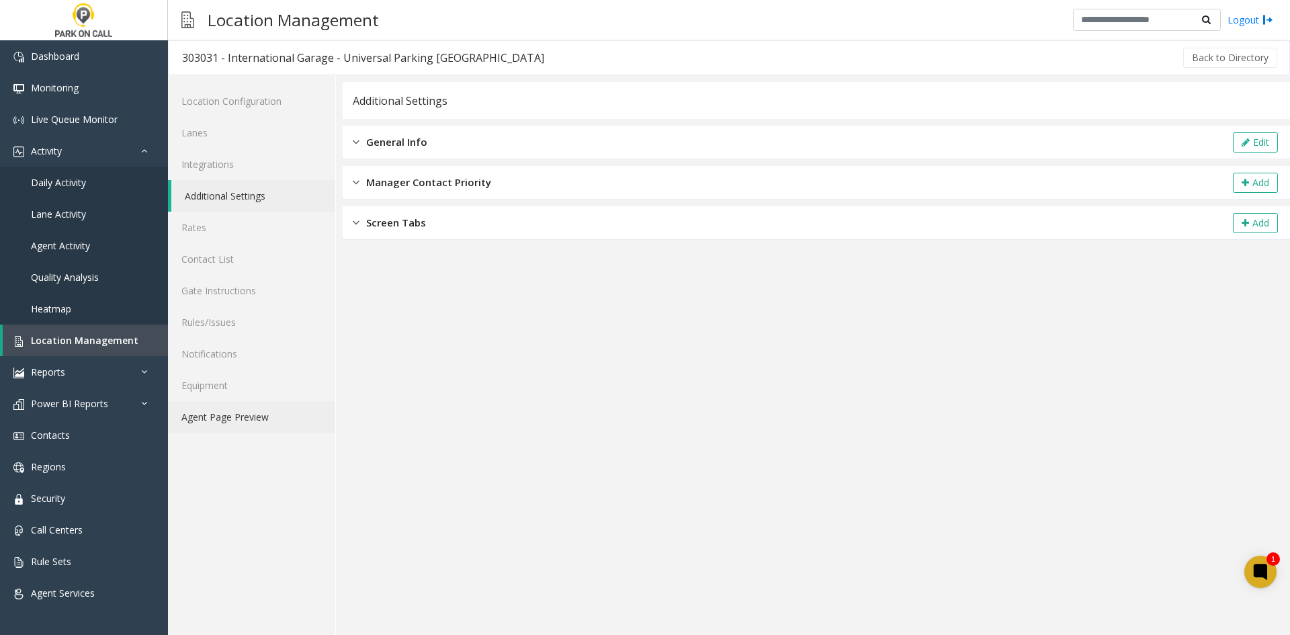
click at [215, 420] on link "Agent Page Preview" at bounding box center [251, 417] width 167 height 32
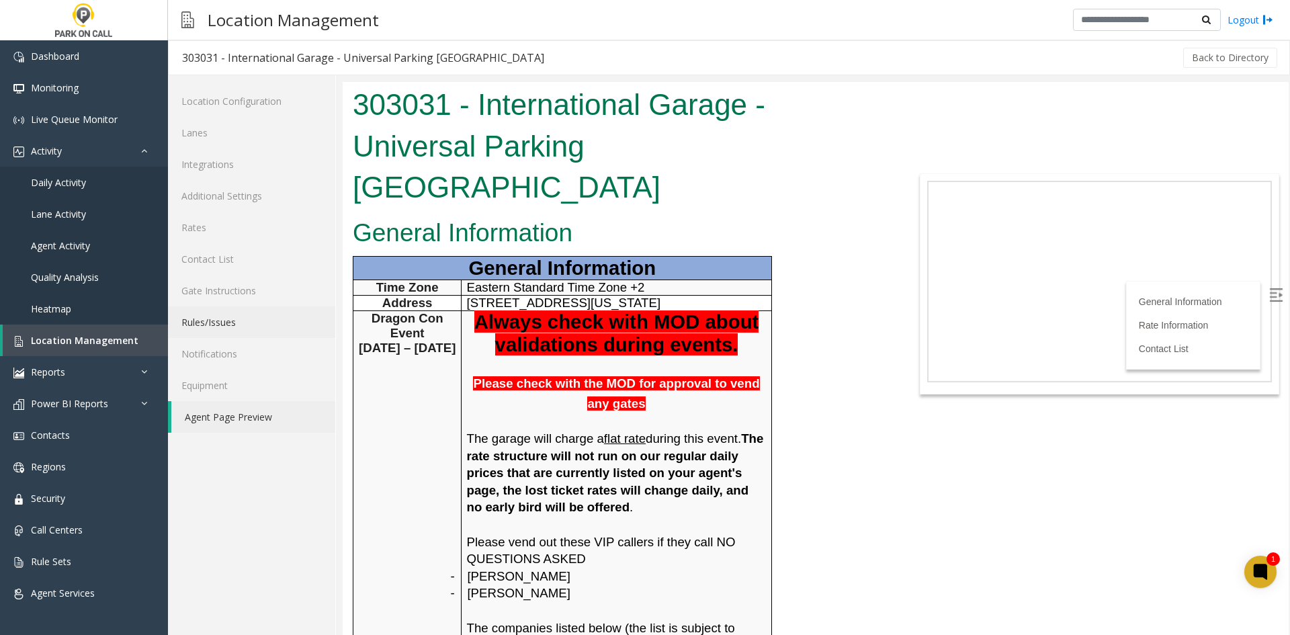
click at [274, 326] on link "Rules/Issues" at bounding box center [251, 322] width 167 height 32
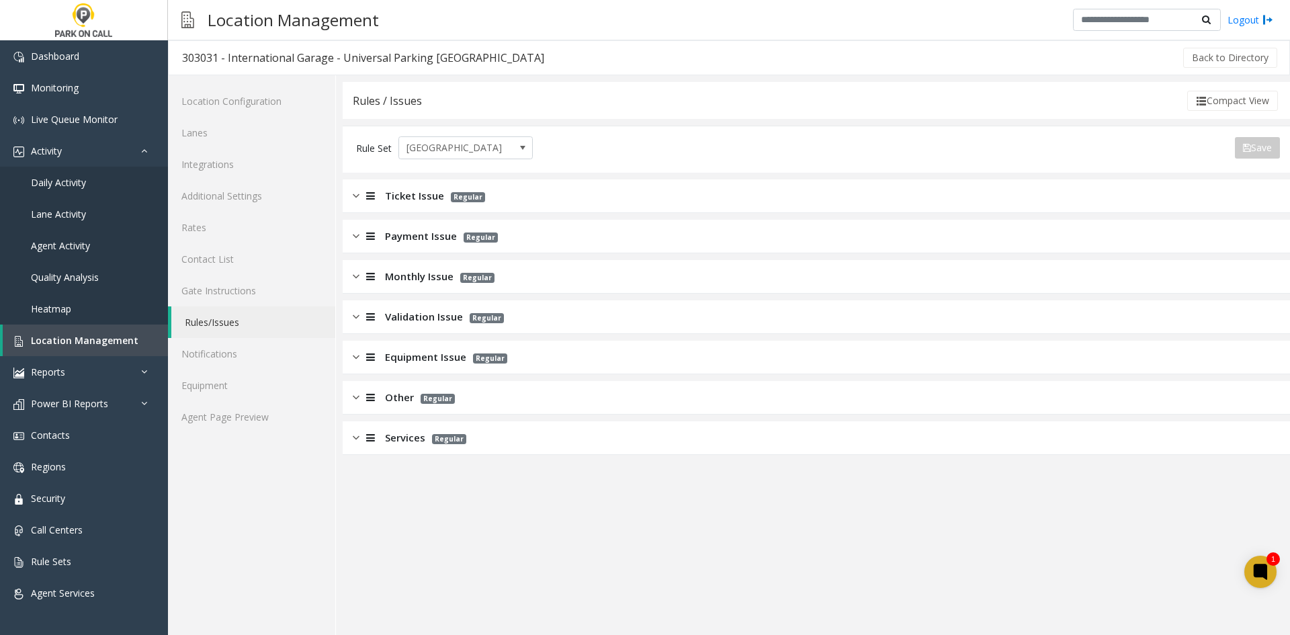
click at [429, 207] on div "Ticket Issue Regular" at bounding box center [817, 196] width 948 height 34
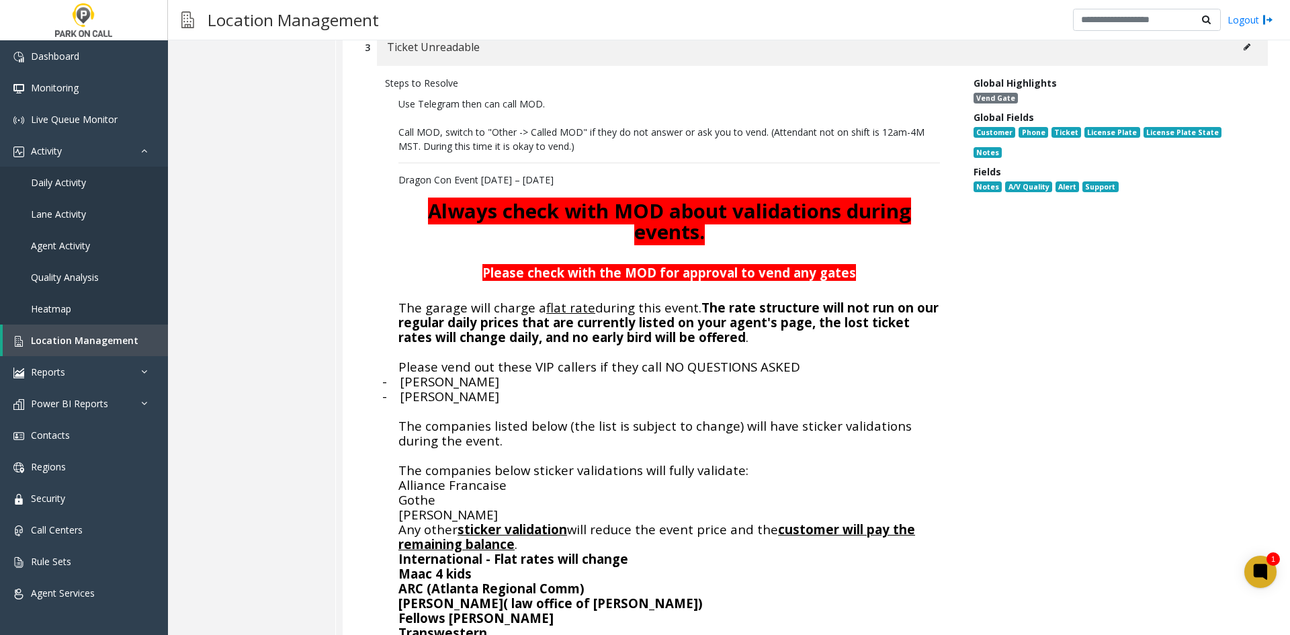
scroll to position [1411, 0]
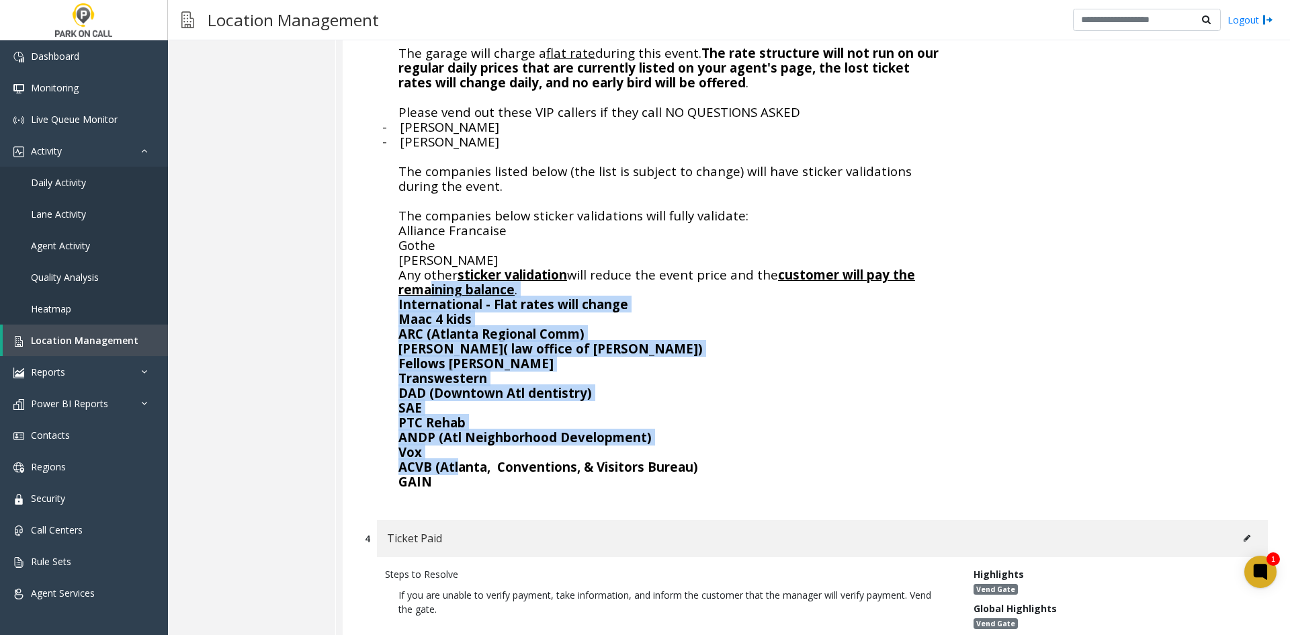
drag, startPoint x: 457, startPoint y: 415, endPoint x: 432, endPoint y: 354, distance: 66.6
click at [432, 354] on p "Use Telegram then can call MOD. Call MOD, switch to "Other -> Called MOD" if th…" at bounding box center [669, 165] width 569 height 661
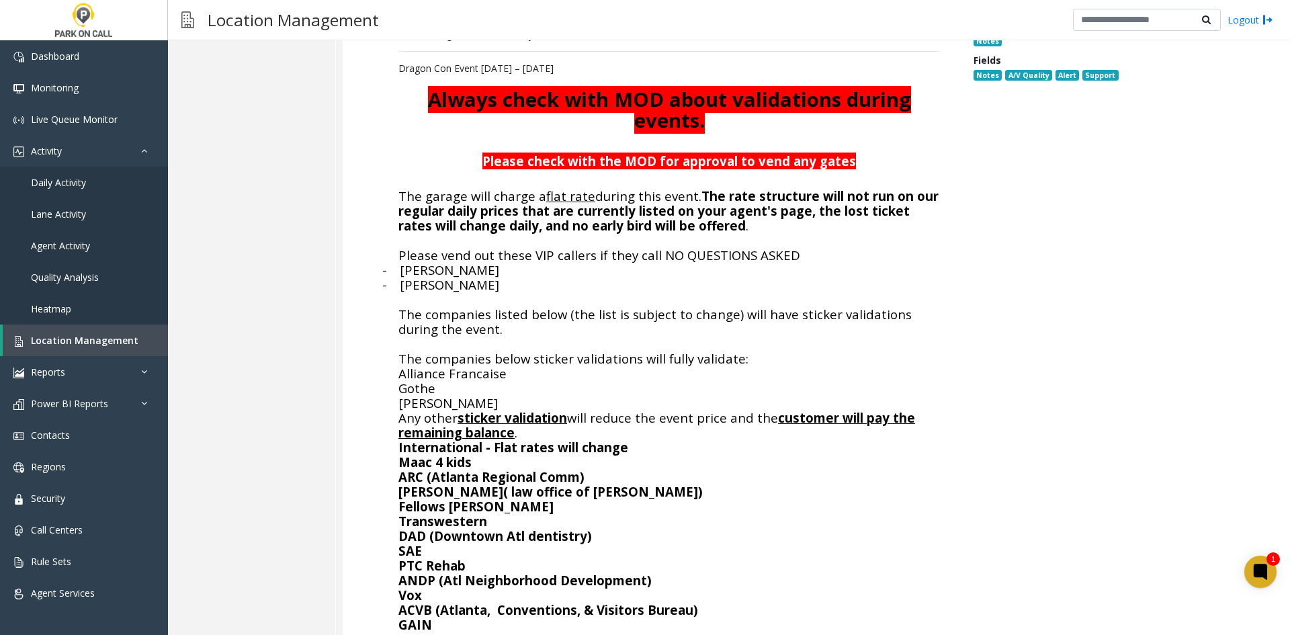
click at [432, 354] on span "The companies below sticker validations will fully validate:" at bounding box center [574, 358] width 350 height 17
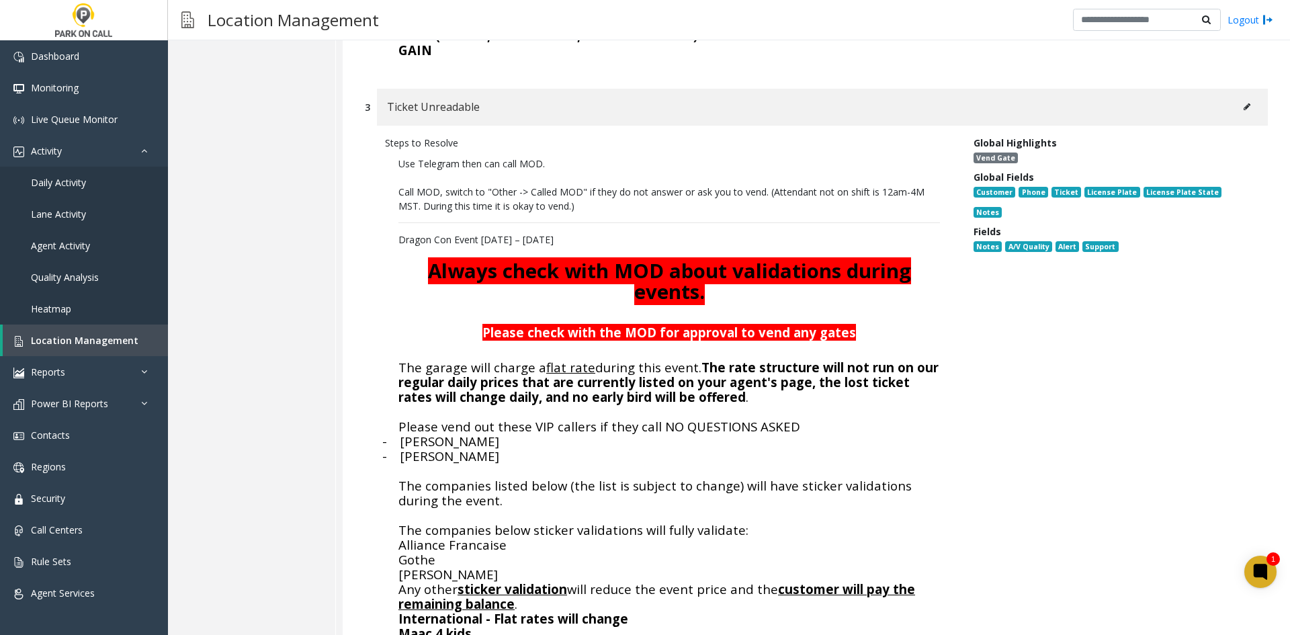
scroll to position [1008, 0]
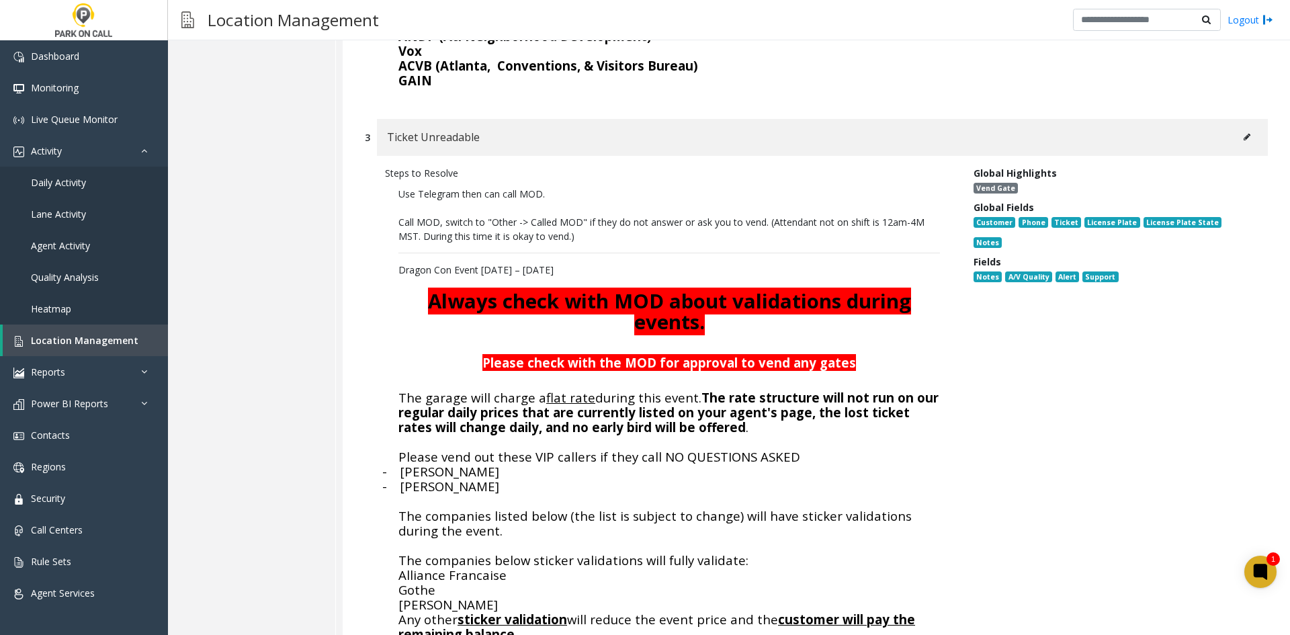
drag, startPoint x: 548, startPoint y: 430, endPoint x: 466, endPoint y: 399, distance: 88.3
click at [466, 399] on p "Use Telegram then can call MOD. Call MOD, switch to "Other -> Called MOD" if th…" at bounding box center [669, 510] width 569 height 661
click at [464, 400] on span "The garage will charge a flat rate during this event. The rate structure will n…" at bounding box center [669, 412] width 540 height 46
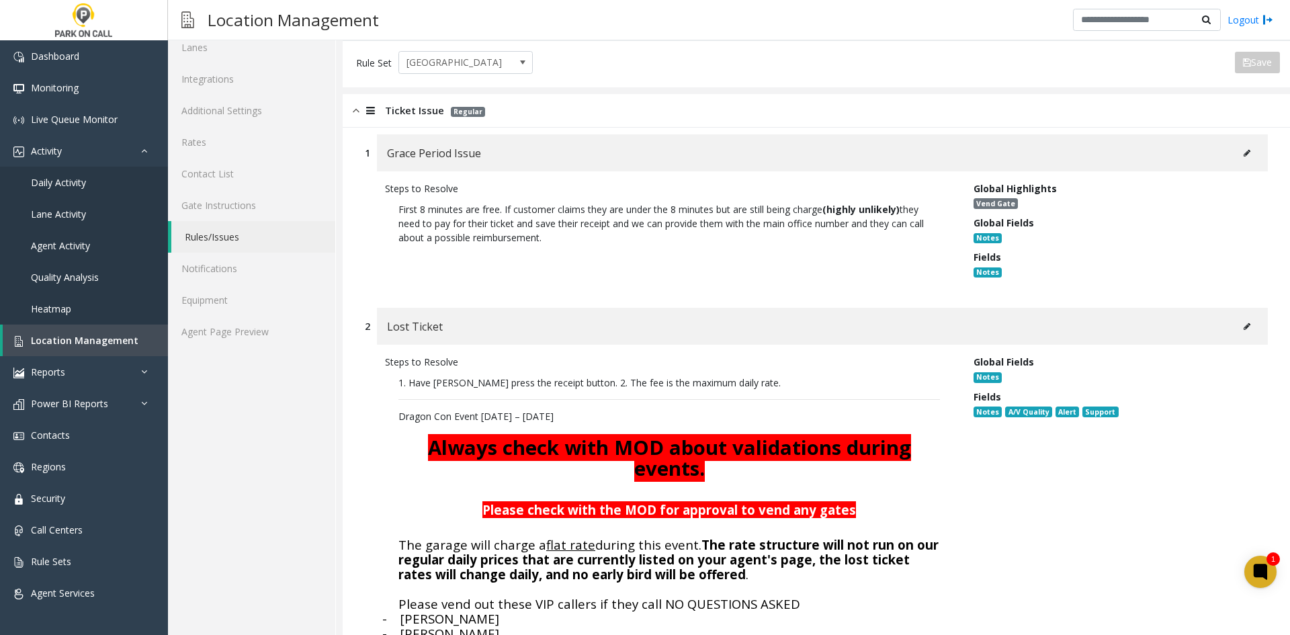
scroll to position [0, 0]
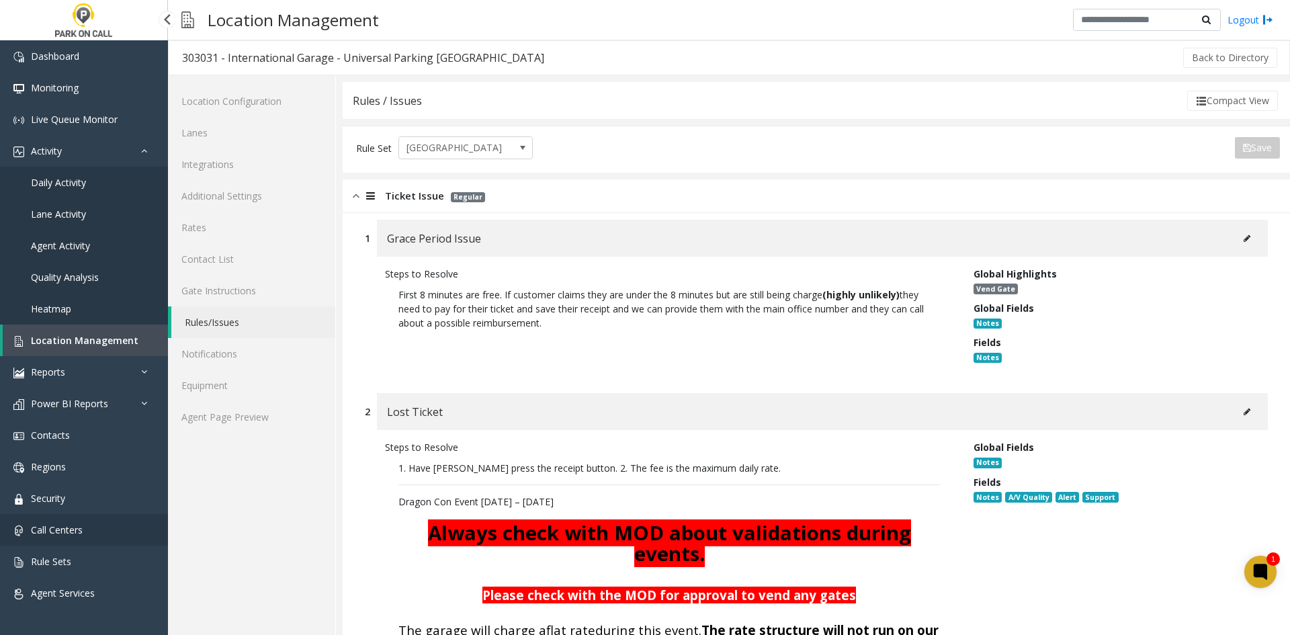
click at [50, 541] on link "Call Centers" at bounding box center [84, 530] width 168 height 32
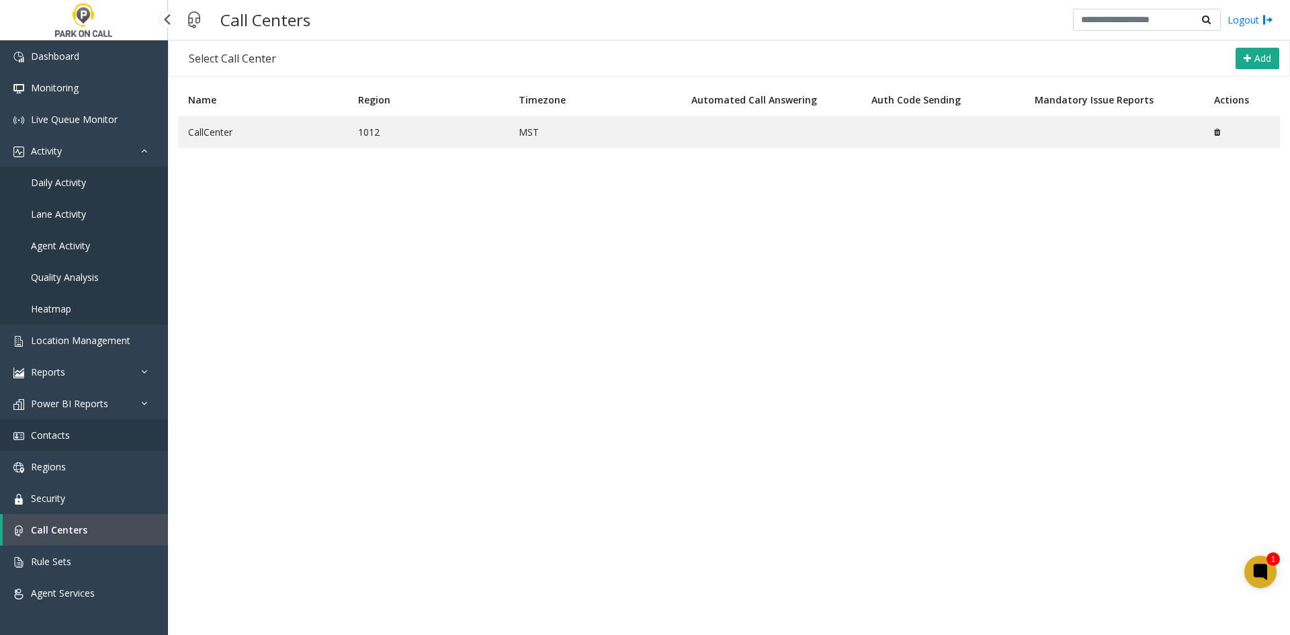
click at [96, 431] on link "Contacts" at bounding box center [84, 435] width 168 height 32
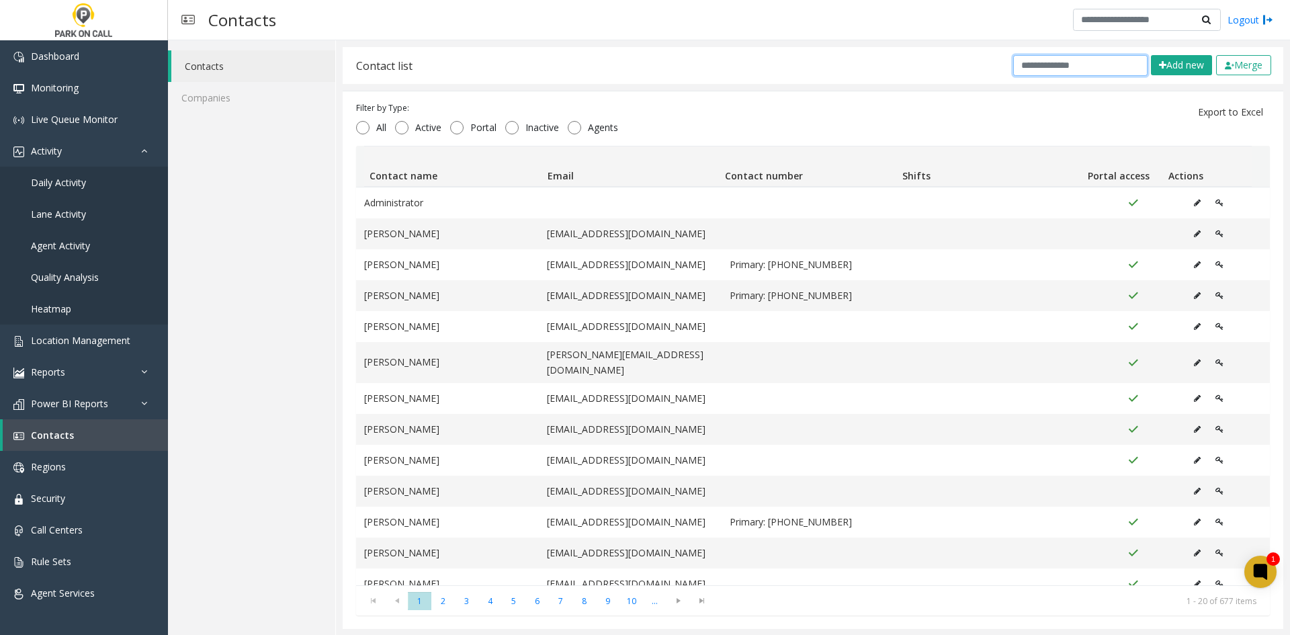
click at [1042, 65] on input "text" at bounding box center [1081, 65] width 134 height 21
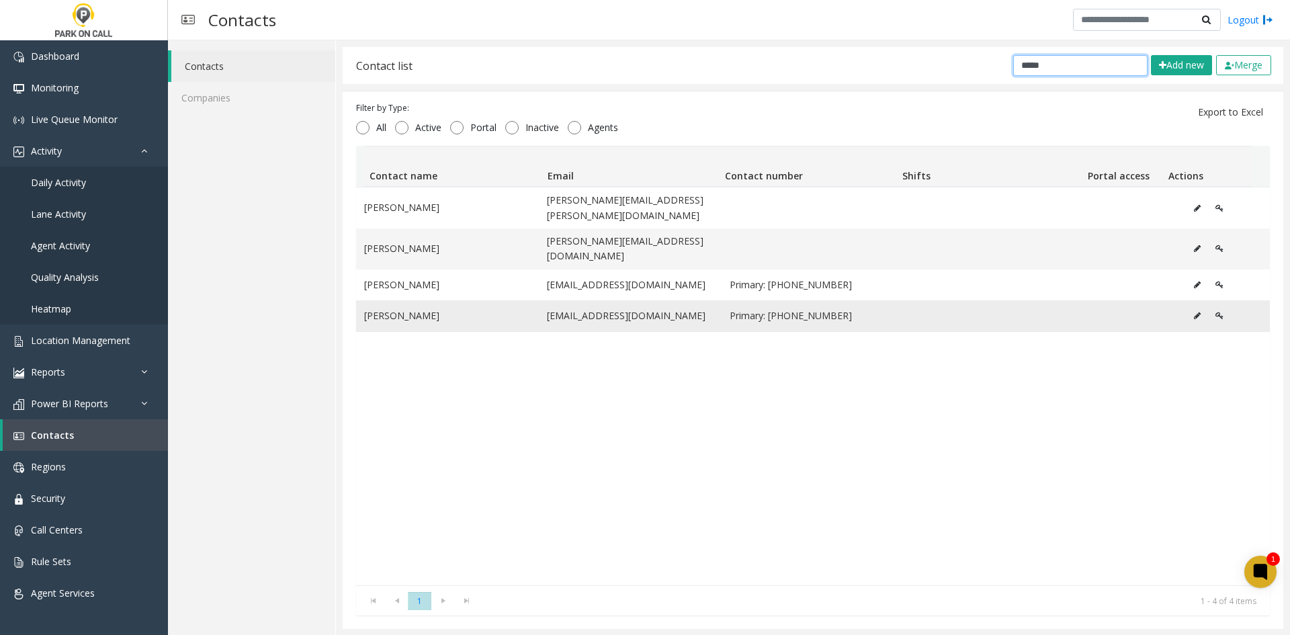
type input "*****"
click at [1194, 312] on icon "Data table" at bounding box center [1197, 316] width 7 height 8
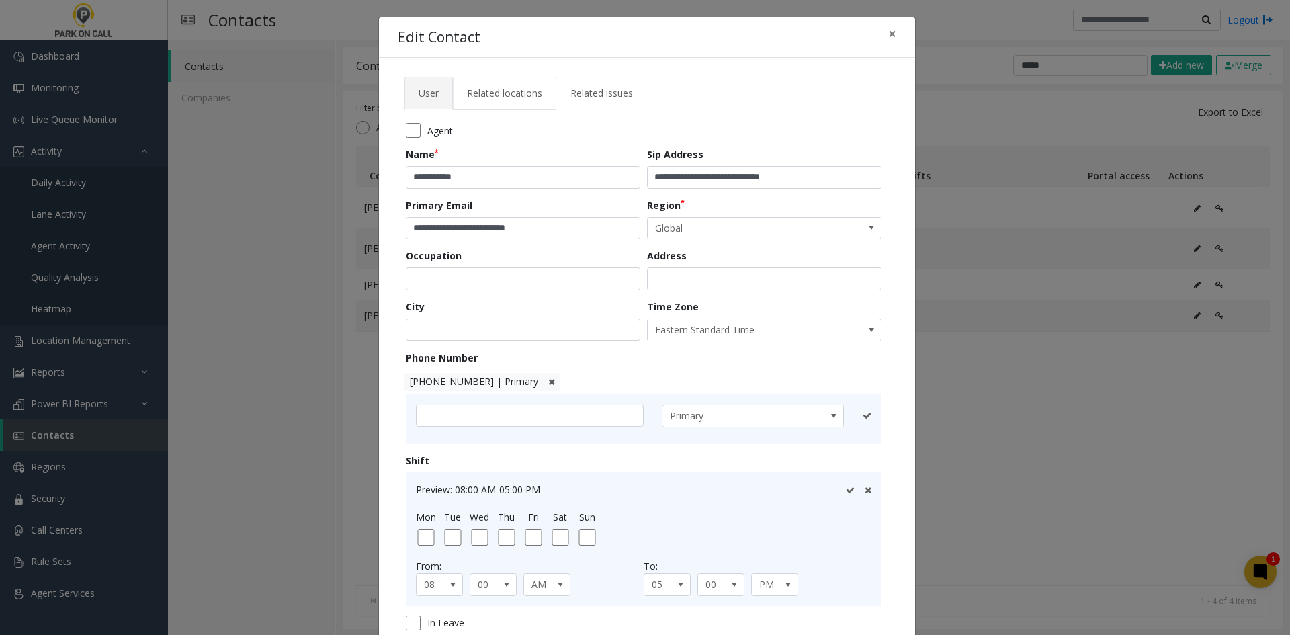
click at [498, 95] on span "Related locations" at bounding box center [504, 93] width 75 height 13
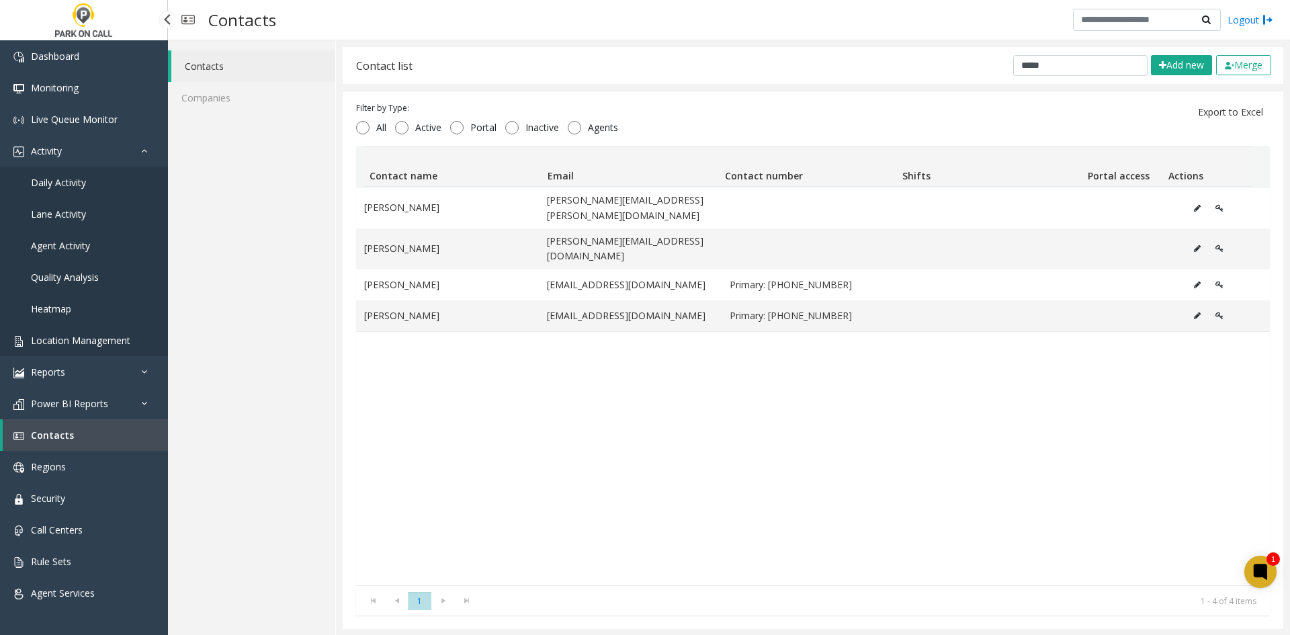
click at [97, 342] on span "Location Management" at bounding box center [80, 340] width 99 height 13
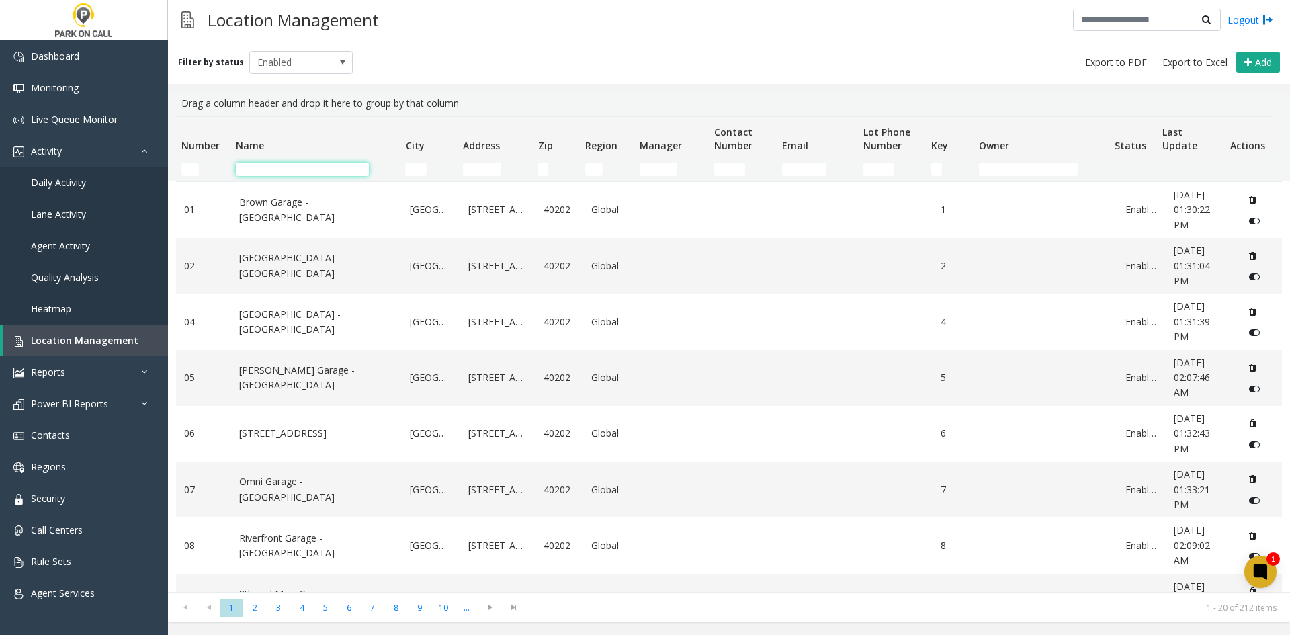
click at [282, 173] on input "Name Filter" at bounding box center [302, 169] width 133 height 13
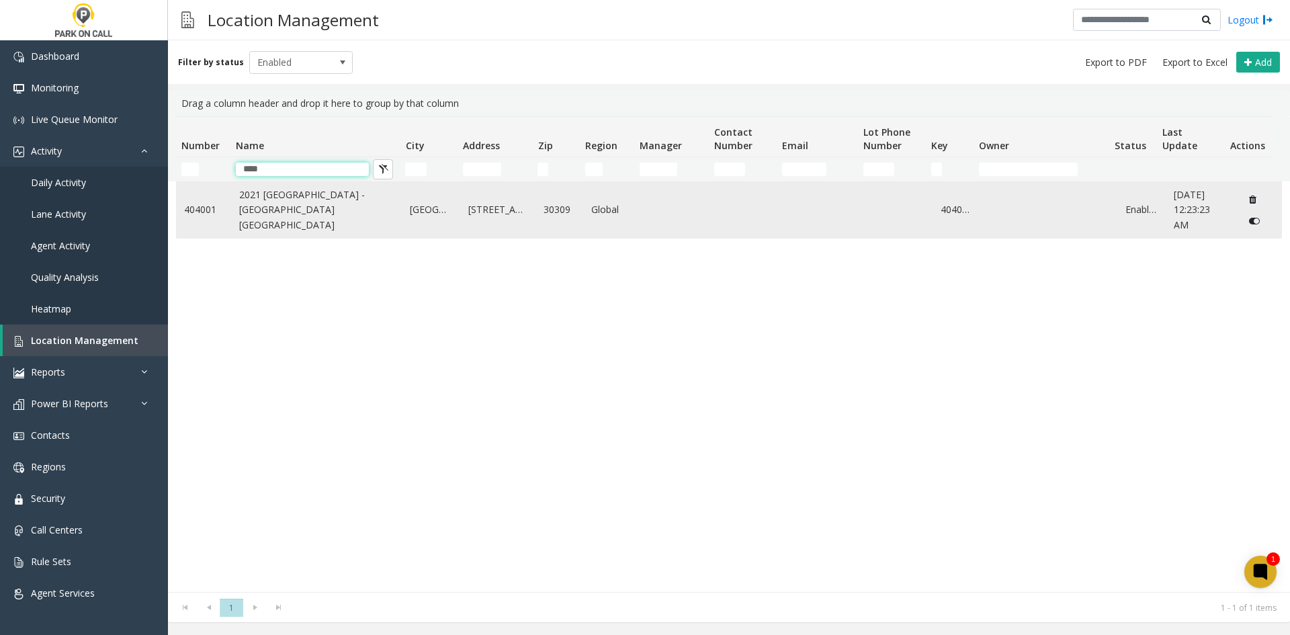
type input "****"
click at [278, 216] on link "2021 Medical Building - Universal Parking Atlanta" at bounding box center [316, 210] width 155 height 45
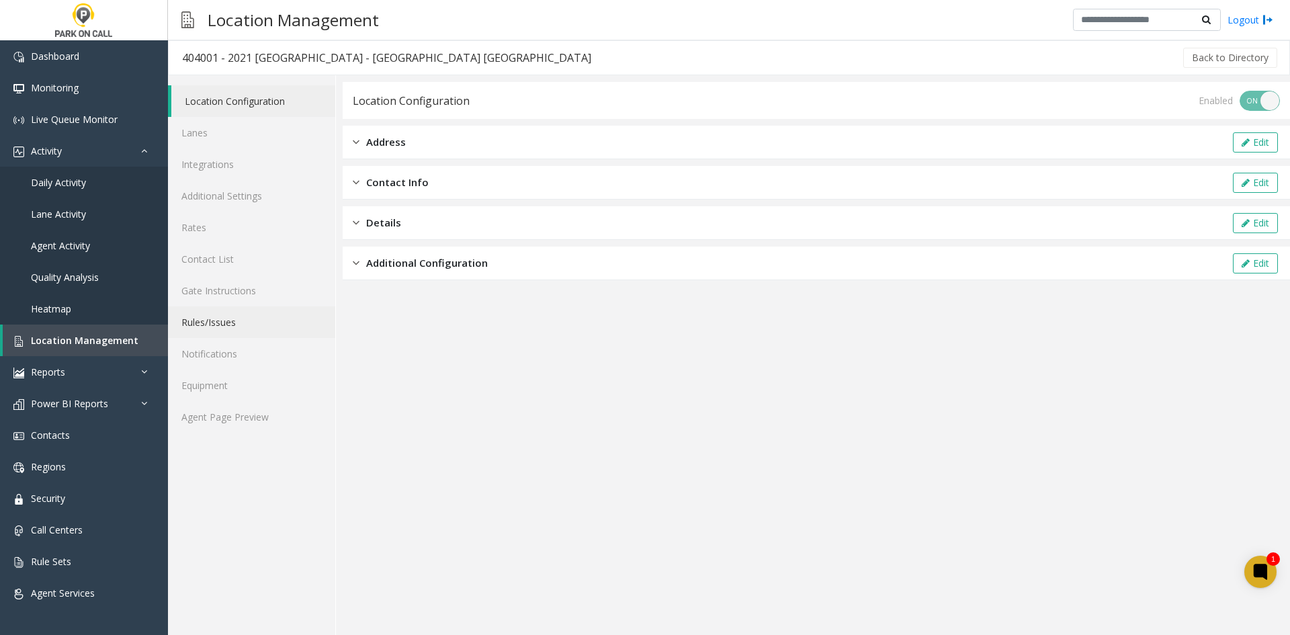
click at [228, 329] on link "Rules/Issues" at bounding box center [251, 322] width 167 height 32
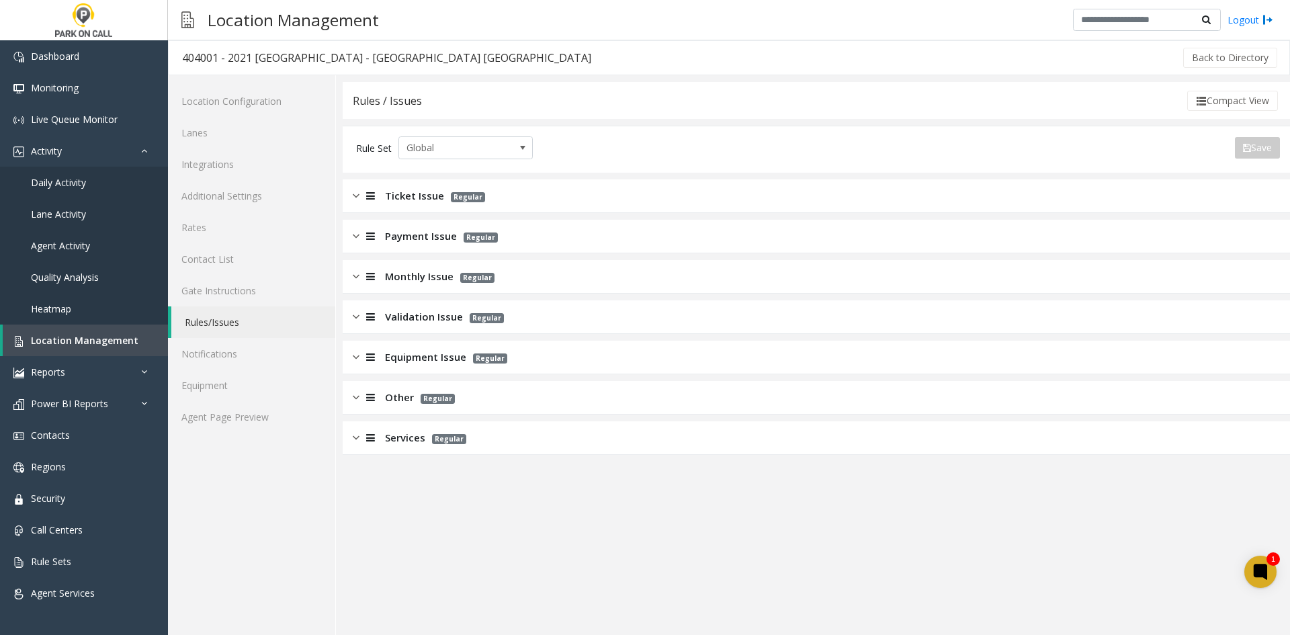
click at [413, 310] on span "Validation Issue" at bounding box center [424, 316] width 78 height 15
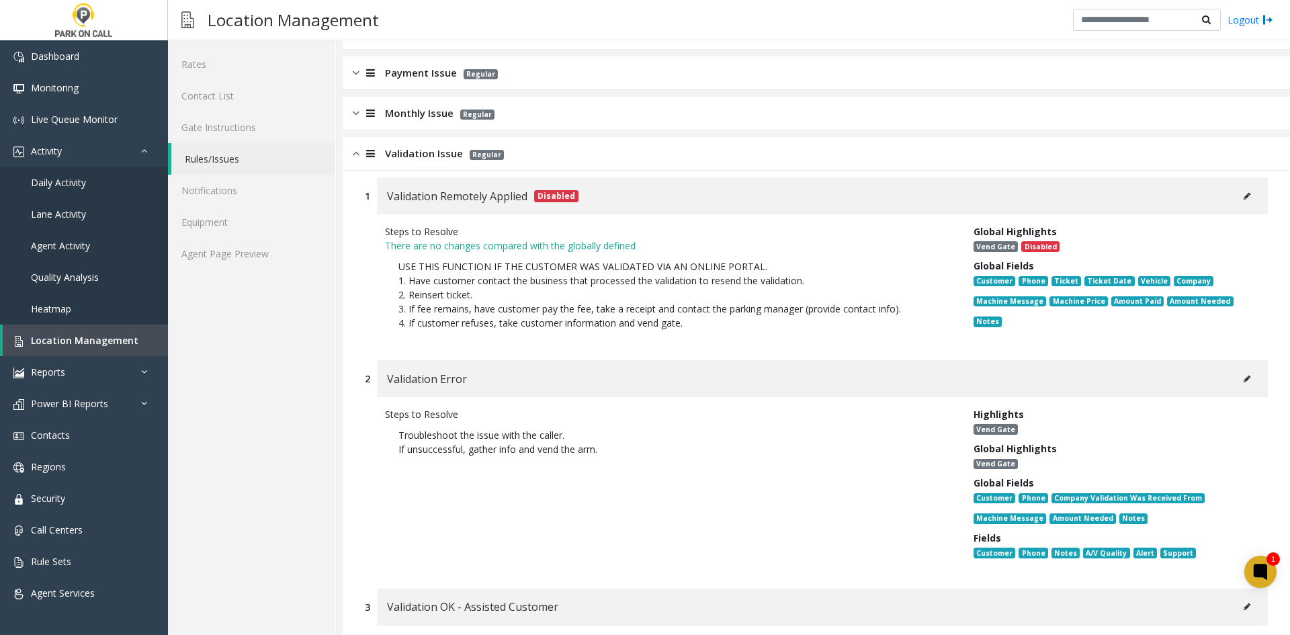
scroll to position [202, 0]
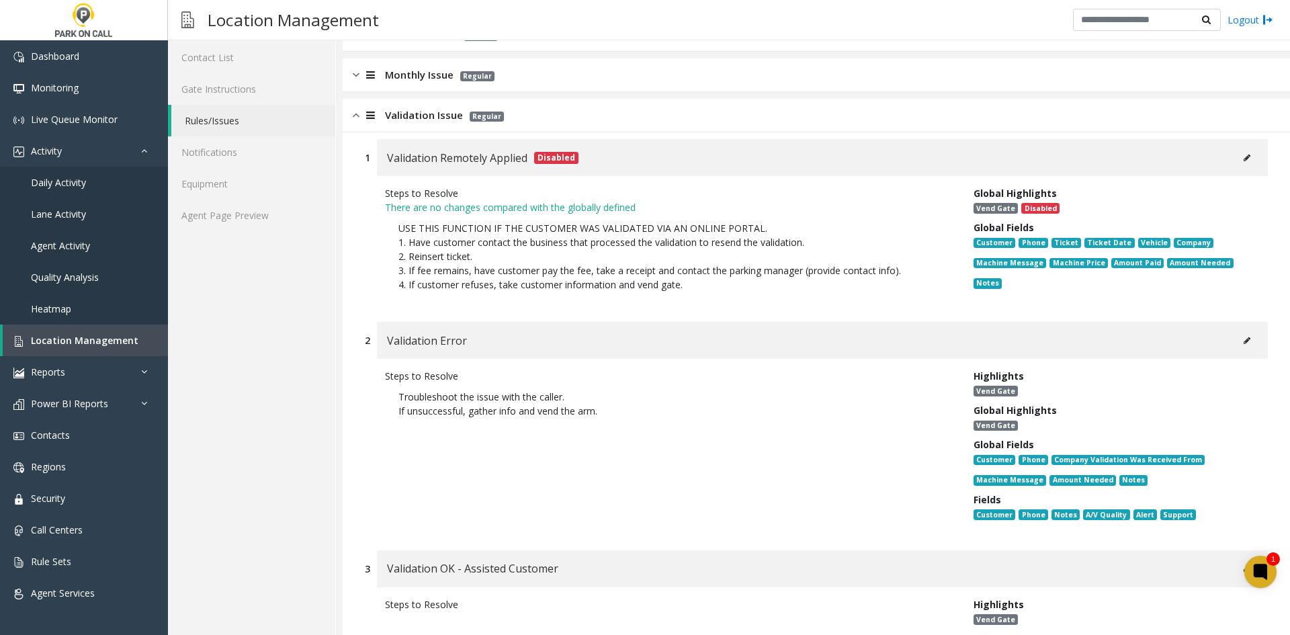
click at [1237, 350] on button at bounding box center [1248, 341] width 22 height 20
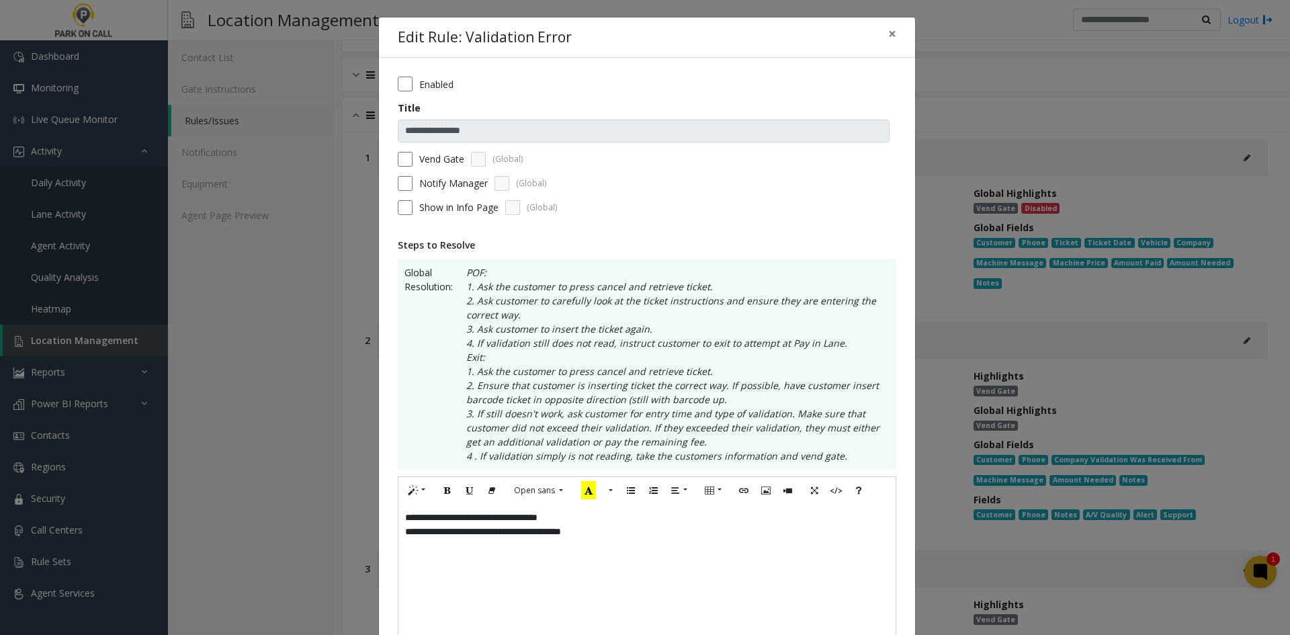
click at [405, 528] on p "**********" at bounding box center [647, 532] width 484 height 14
click at [399, 528] on div "**********" at bounding box center [647, 571] width 497 height 134
click at [399, 524] on div "**********" at bounding box center [647, 571] width 497 height 134
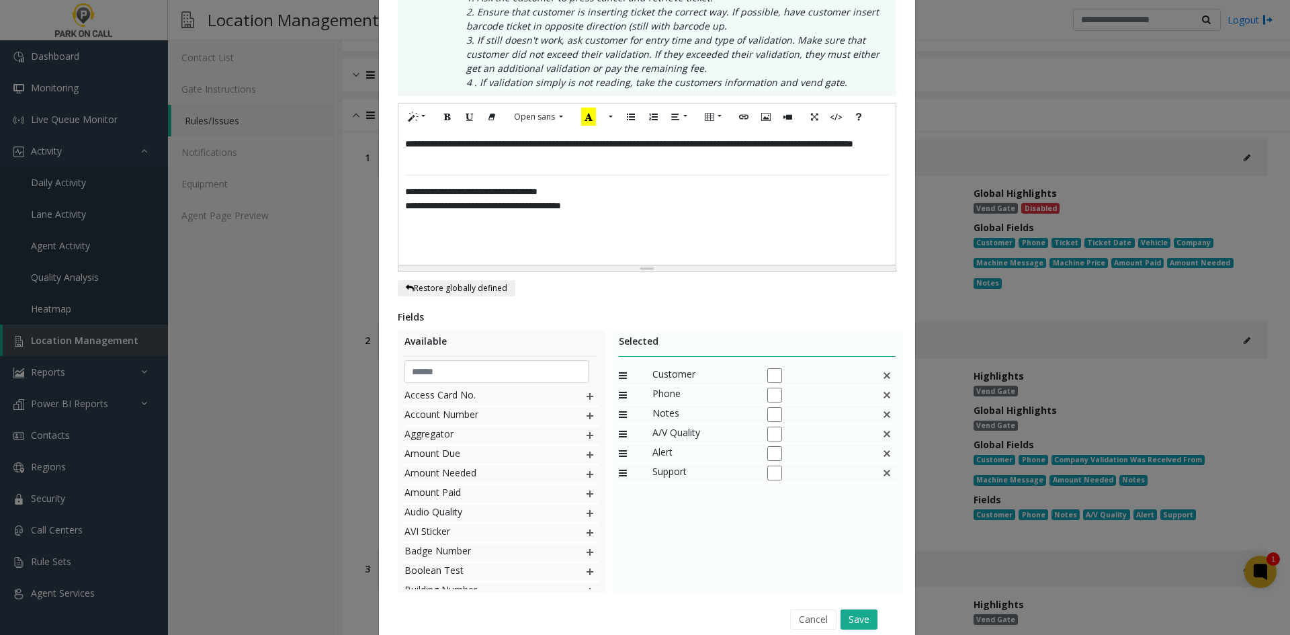
scroll to position [431, 0]
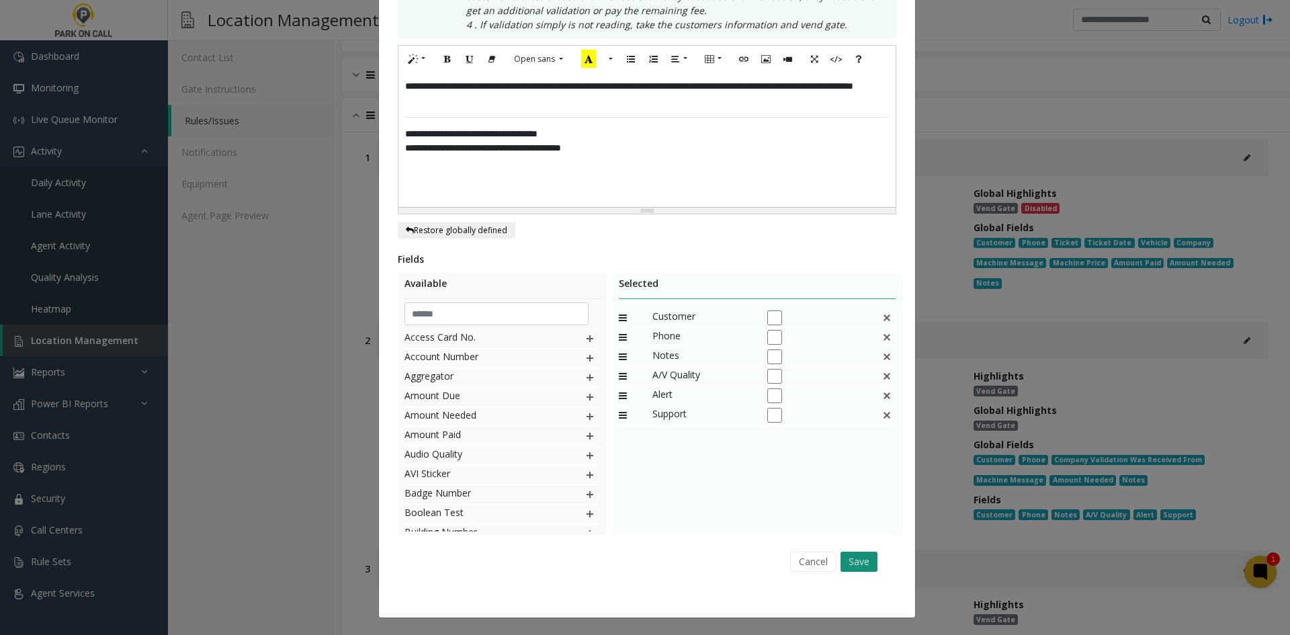
click at [852, 566] on button "Save" at bounding box center [859, 562] width 37 height 20
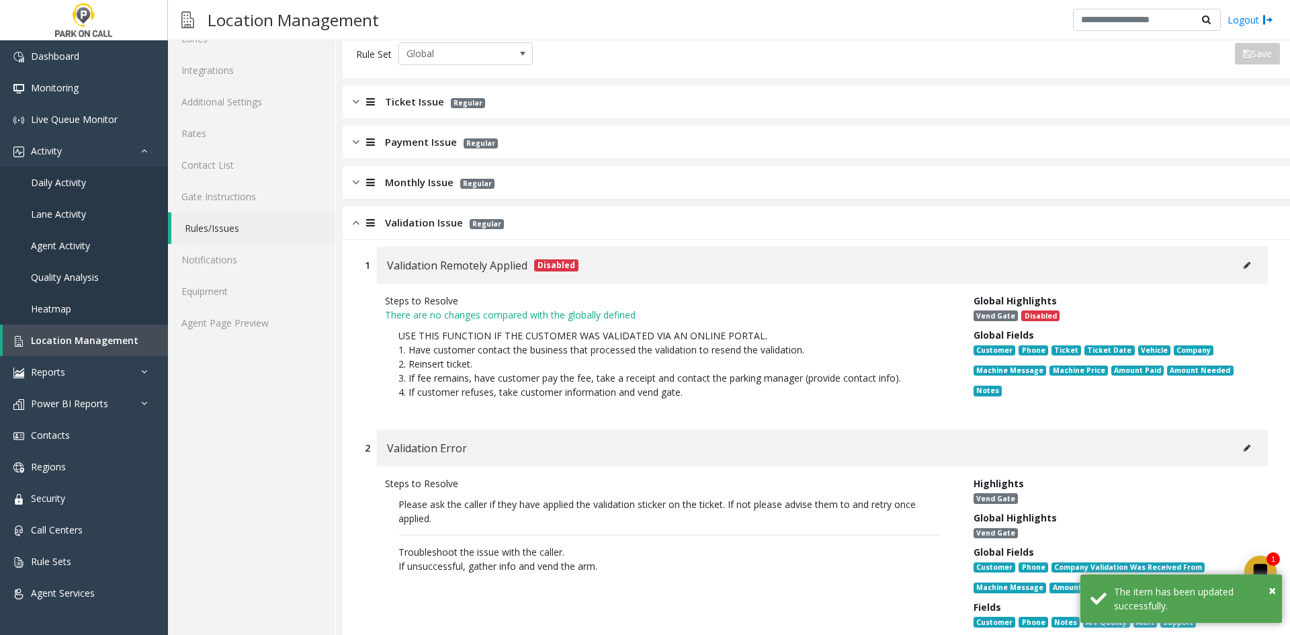
scroll to position [0, 0]
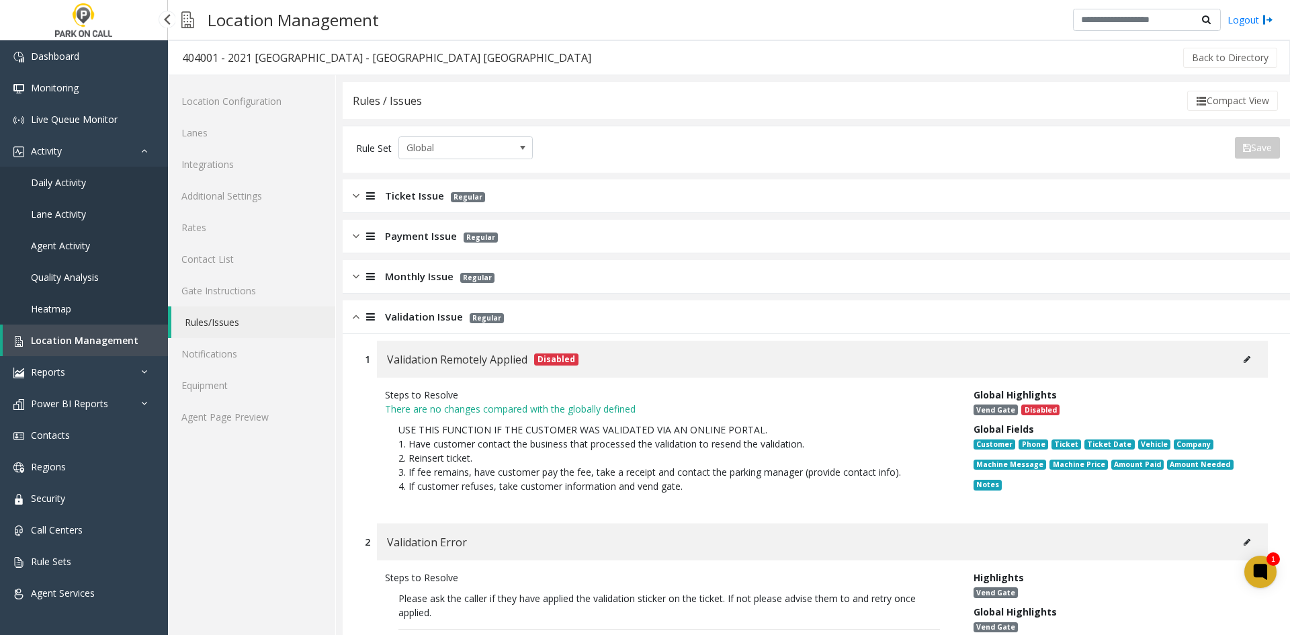
click at [127, 347] on link "Location Management" at bounding box center [85, 341] width 165 height 32
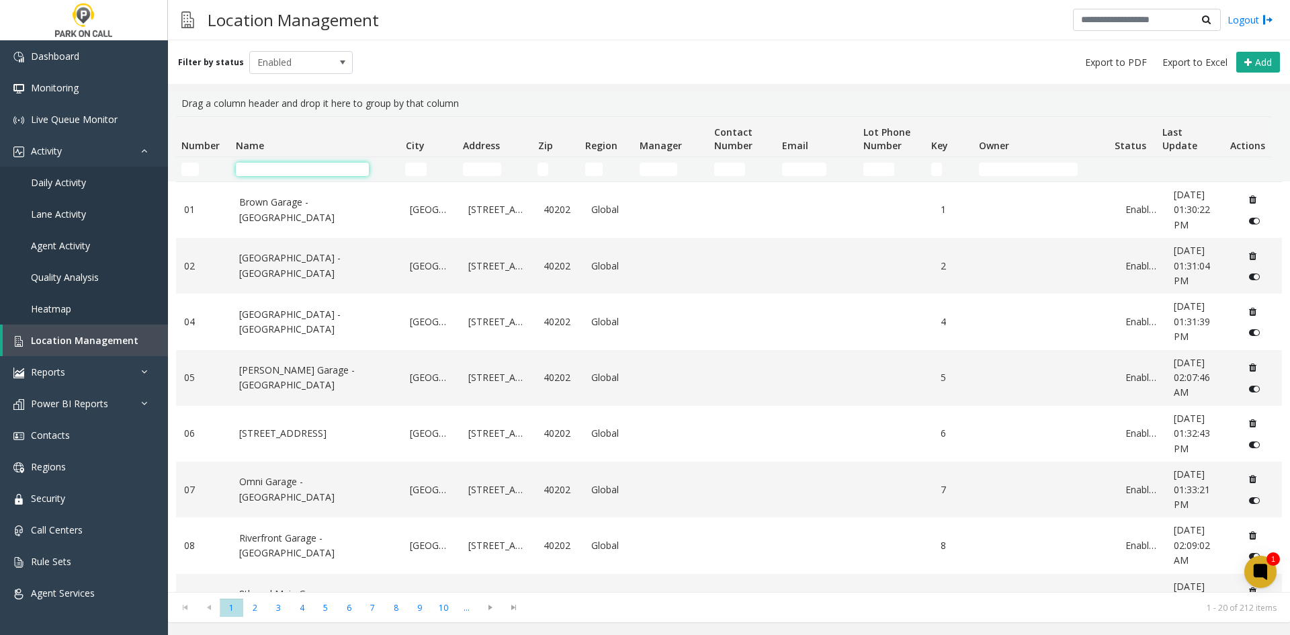
click at [341, 172] on input "Name Filter" at bounding box center [302, 169] width 133 height 13
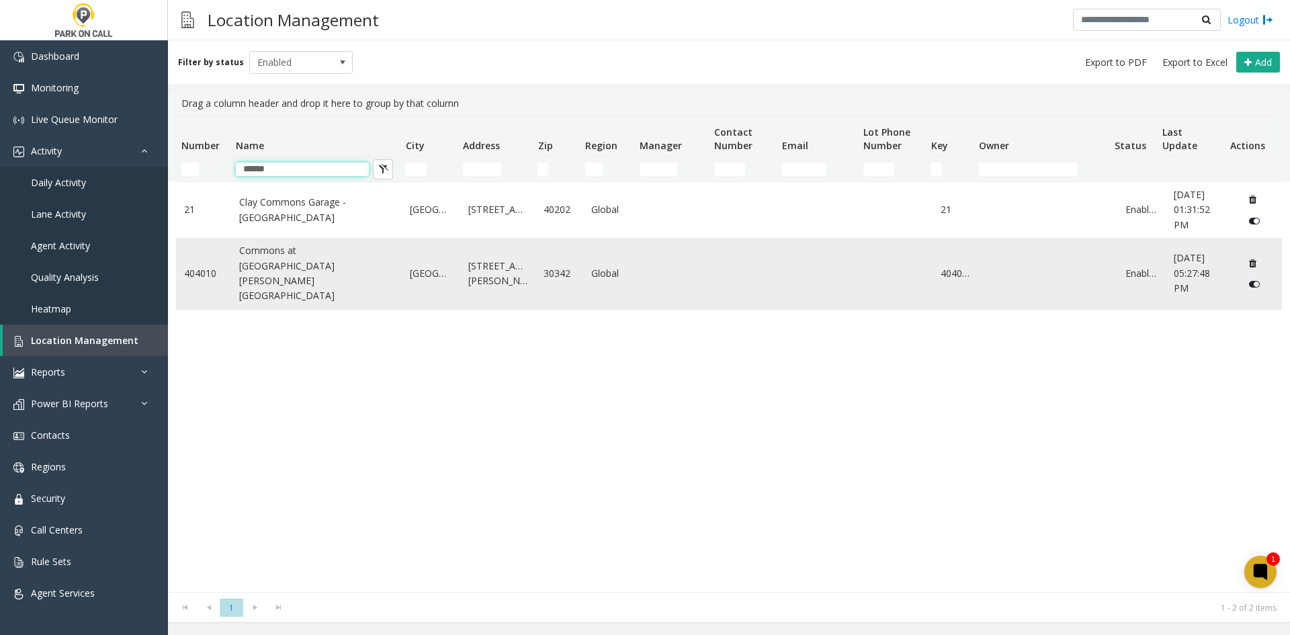
type input "******"
click at [282, 255] on link "Commons at Lake Hearn - Universal Parking Atlanta" at bounding box center [316, 273] width 155 height 60
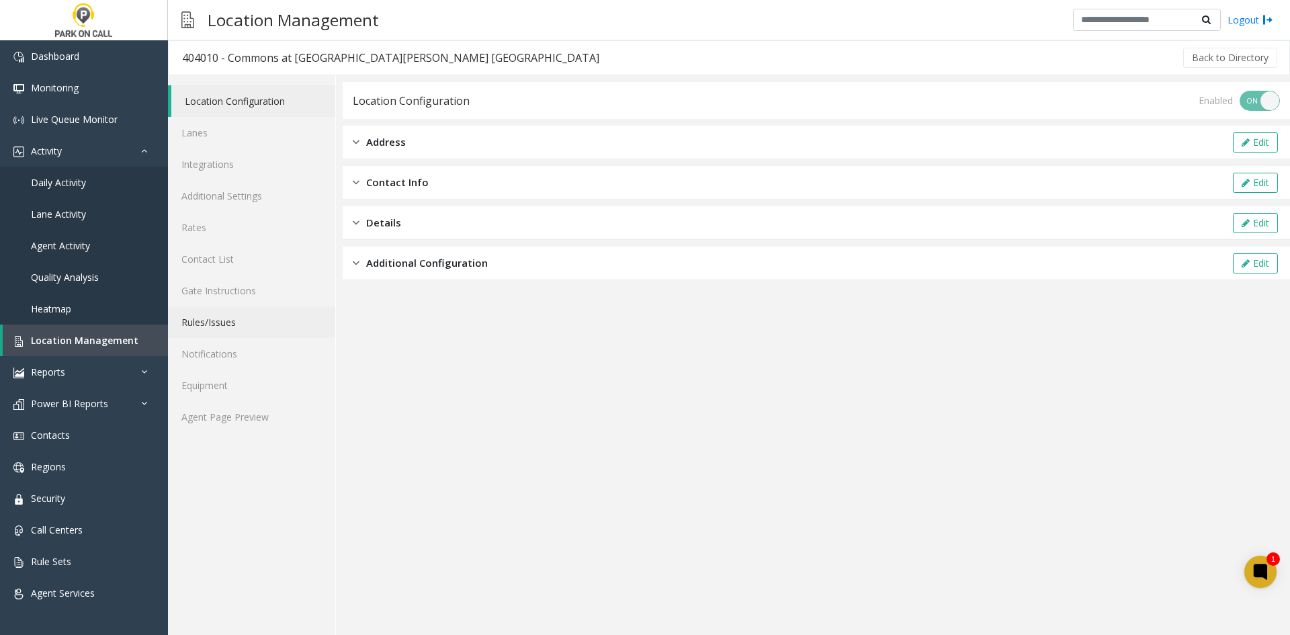
click at [262, 318] on link "Rules/Issues" at bounding box center [251, 322] width 167 height 32
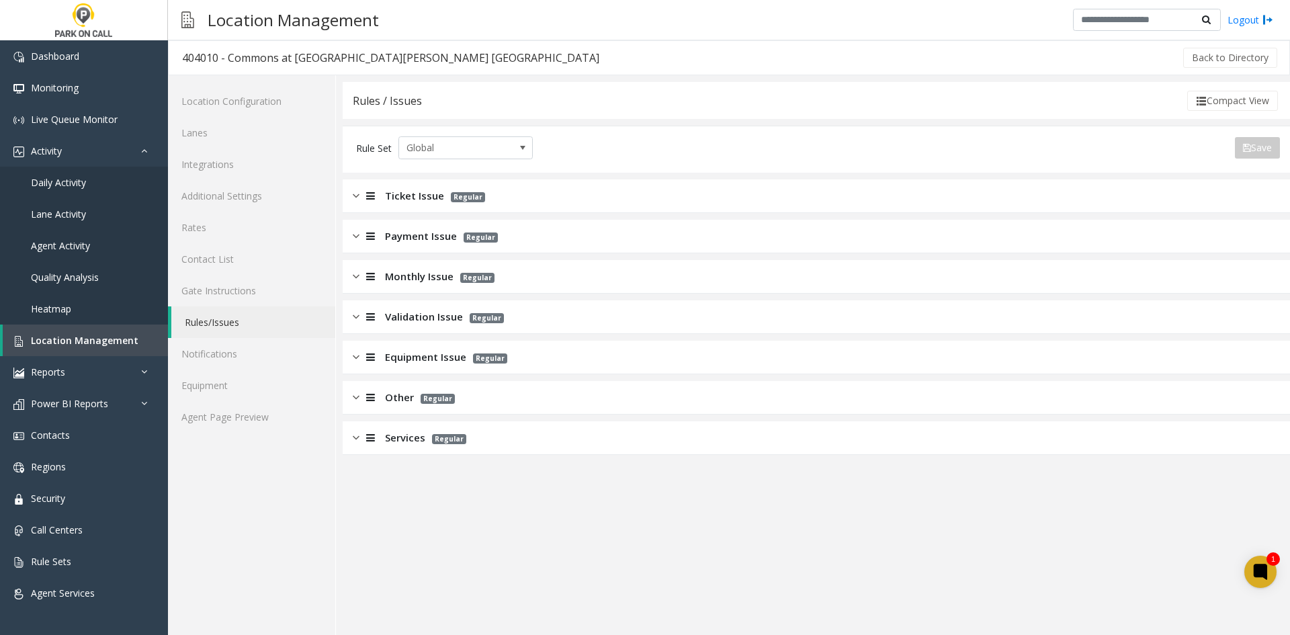
click at [435, 321] on span "Validation Issue" at bounding box center [424, 316] width 78 height 15
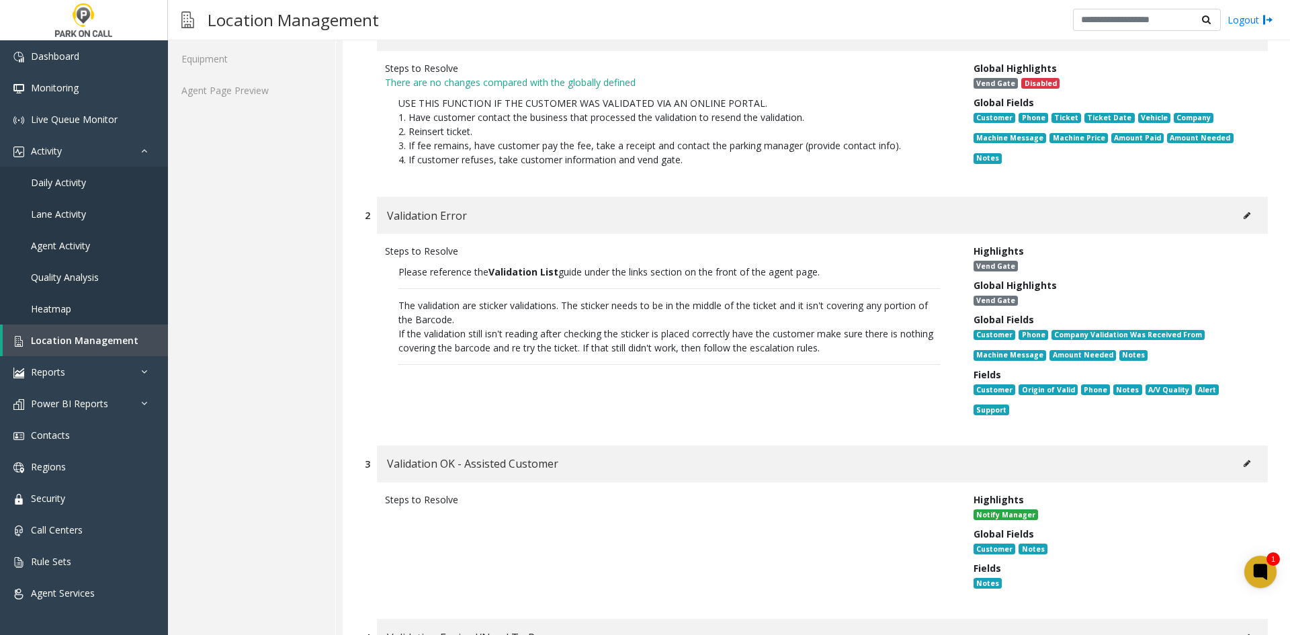
scroll to position [336, 0]
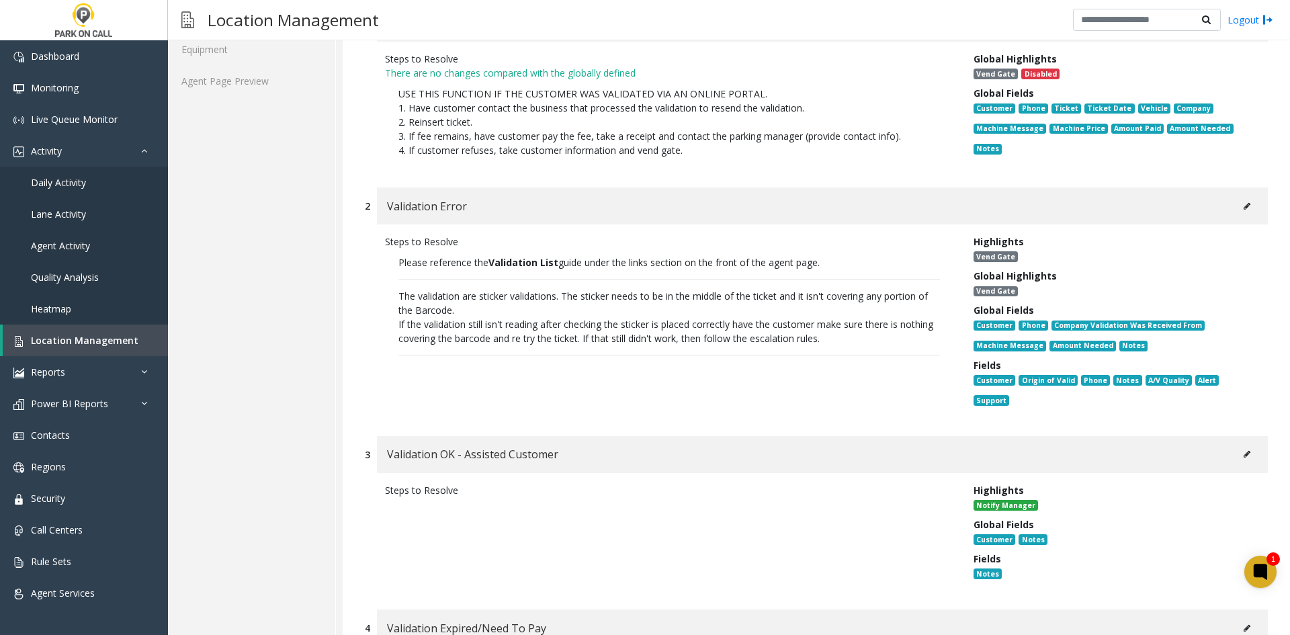
click at [1243, 213] on button at bounding box center [1248, 206] width 22 height 20
click at [1237, 211] on button at bounding box center [1248, 206] width 22 height 20
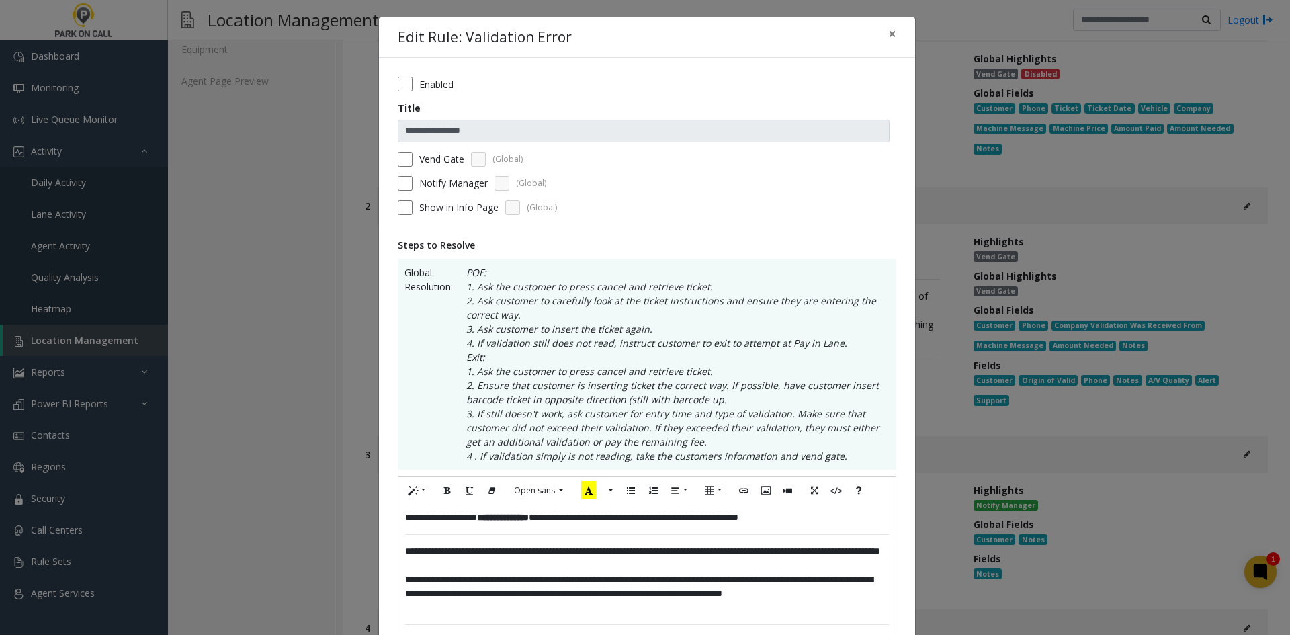
click at [399, 522] on div "**********" at bounding box center [647, 572] width 497 height 137
paste div
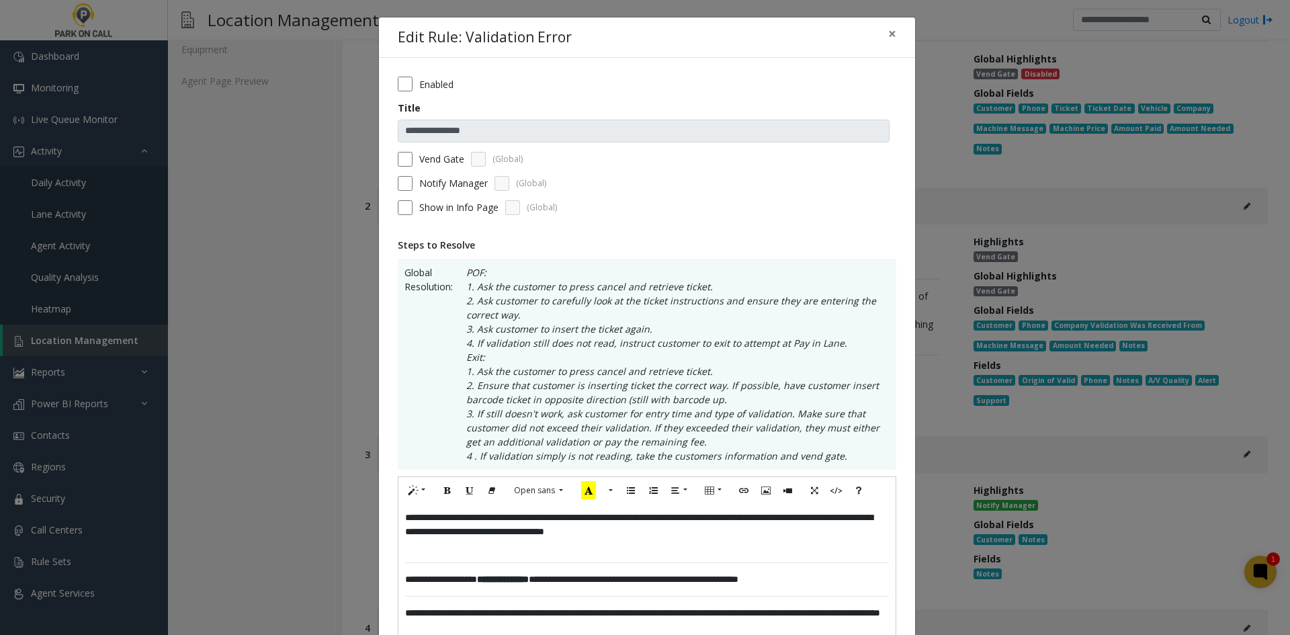
click at [439, 565] on div "**********" at bounding box center [647, 603] width 497 height 199
click at [440, 554] on div "**********" at bounding box center [647, 603] width 497 height 199
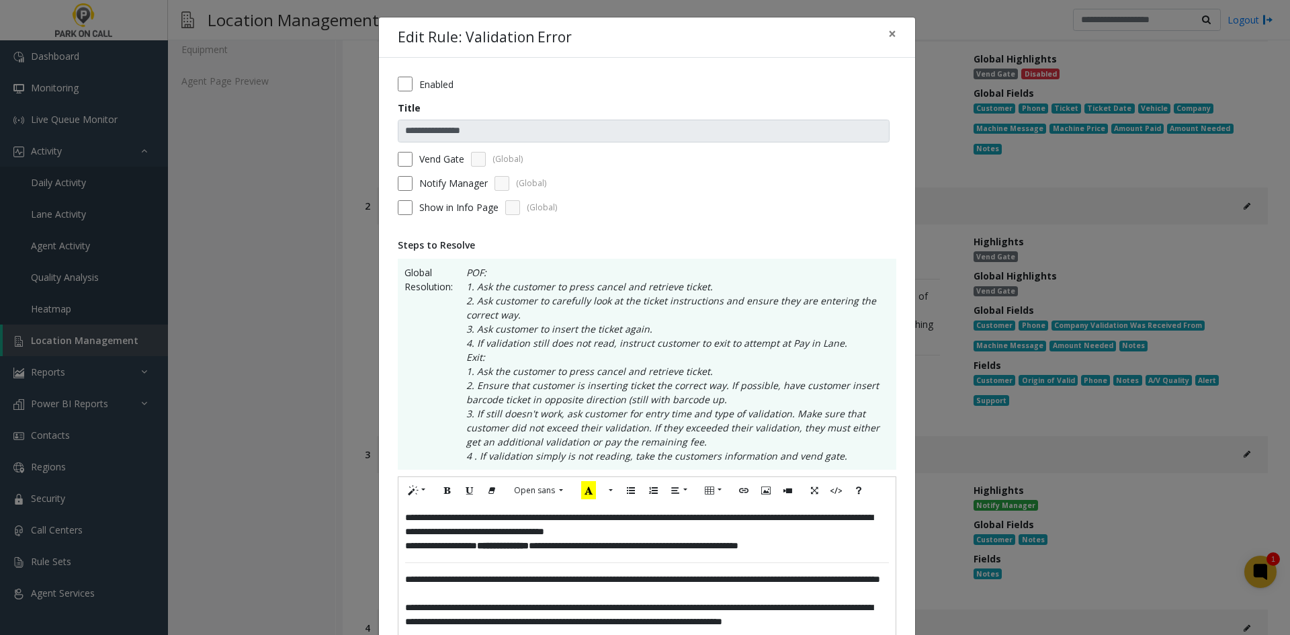
click at [694, 540] on p "**********" at bounding box center [647, 546] width 484 height 14
click at [699, 535] on div "**********" at bounding box center [647, 586] width 497 height 165
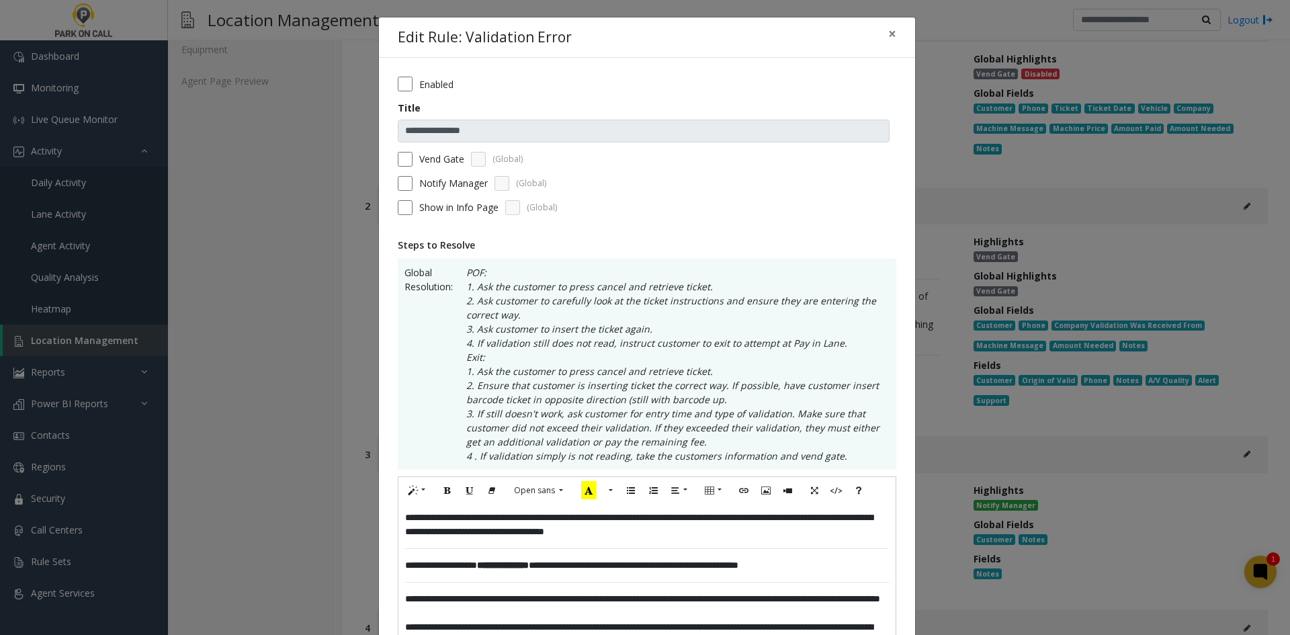
scroll to position [482, 0]
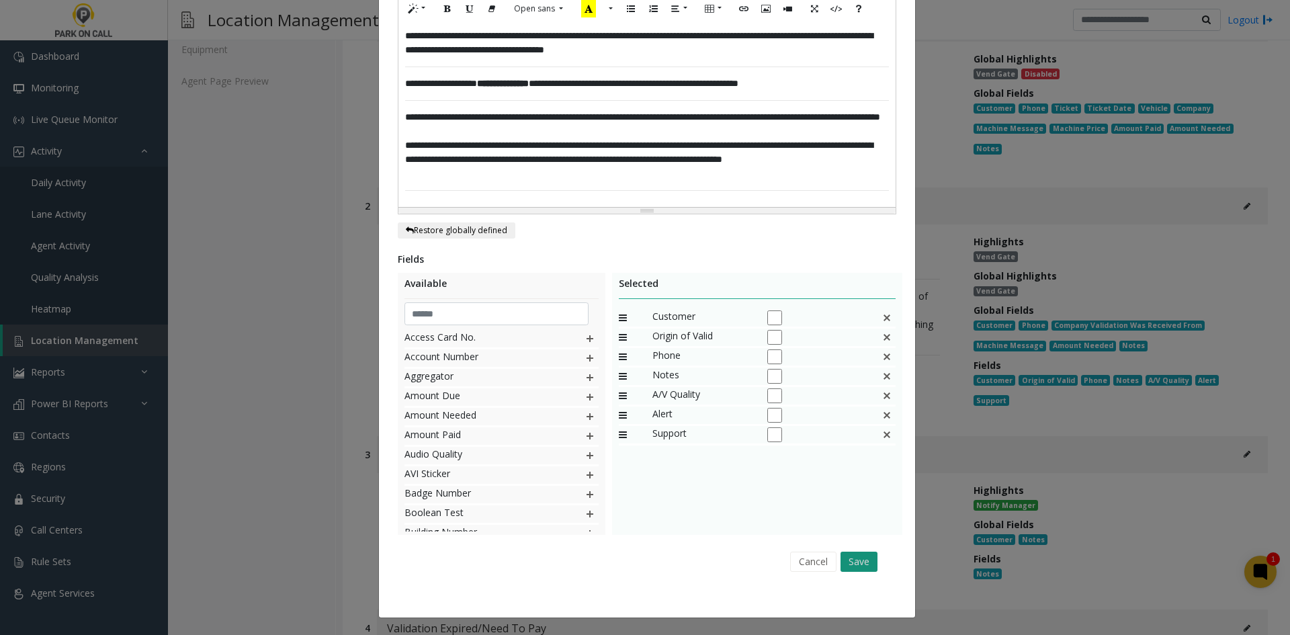
click at [856, 559] on button "Save" at bounding box center [859, 562] width 37 height 20
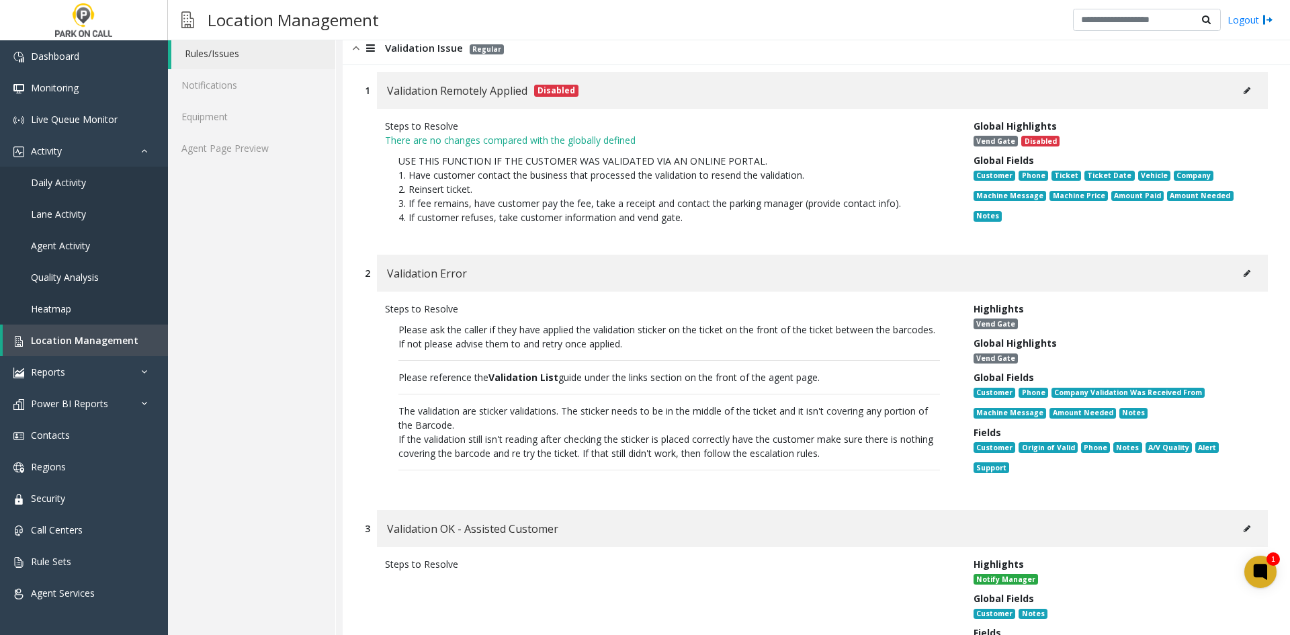
scroll to position [0, 0]
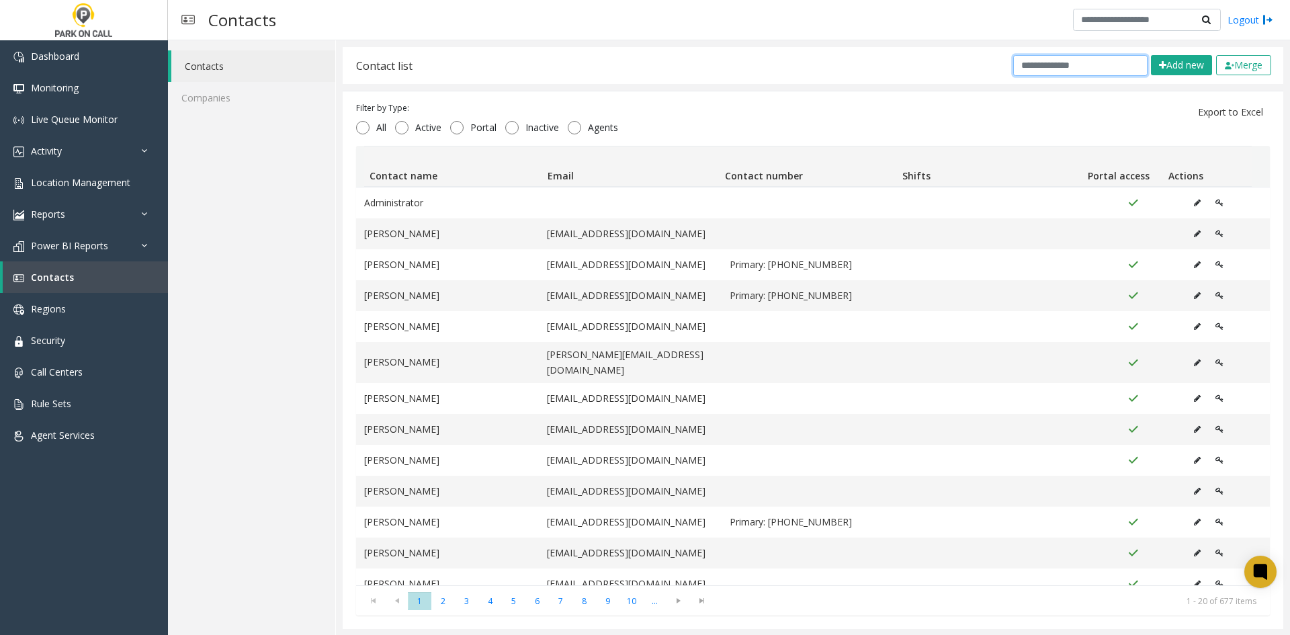
click at [1076, 60] on input "text" at bounding box center [1081, 65] width 134 height 21
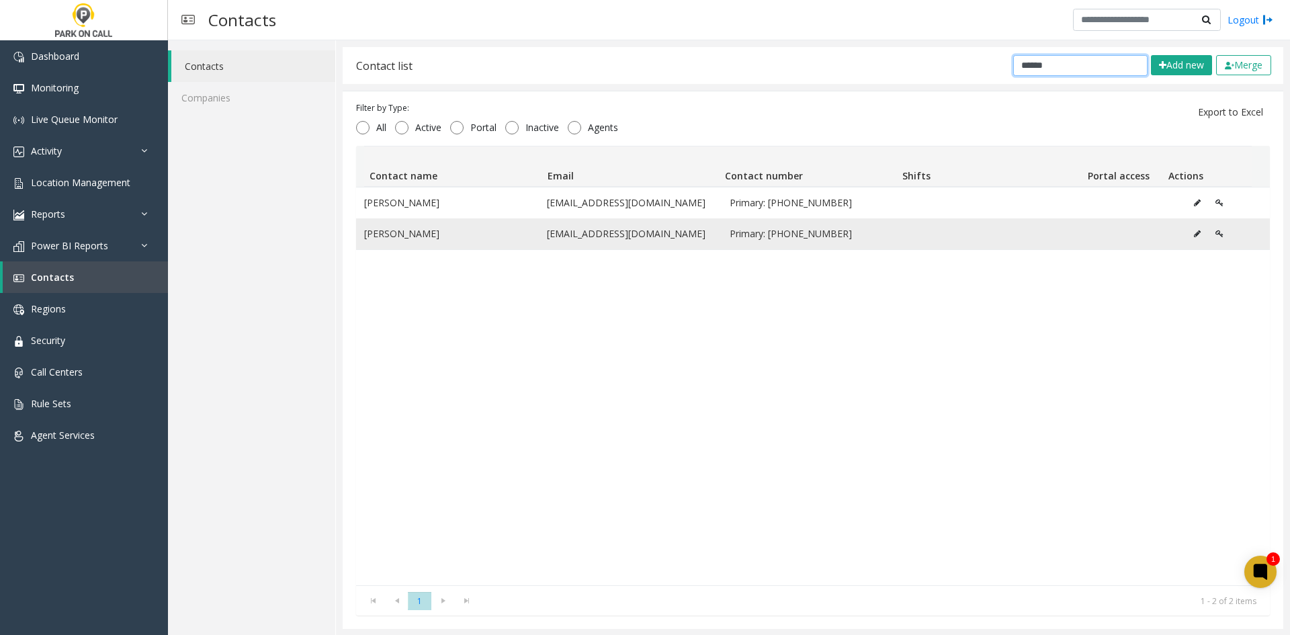
type input "******"
click at [407, 235] on td "Janice Green" at bounding box center [447, 233] width 183 height 31
click at [1194, 233] on icon "Data table" at bounding box center [1197, 234] width 7 height 8
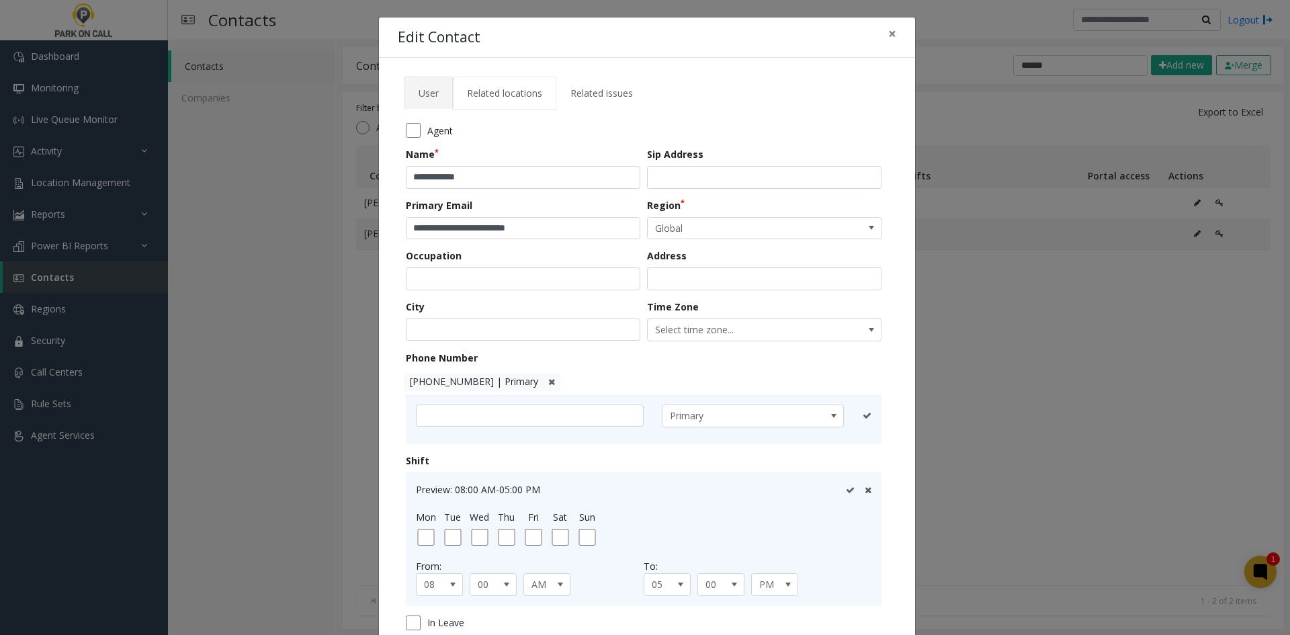
click at [489, 97] on span "Related locations" at bounding box center [504, 93] width 75 height 13
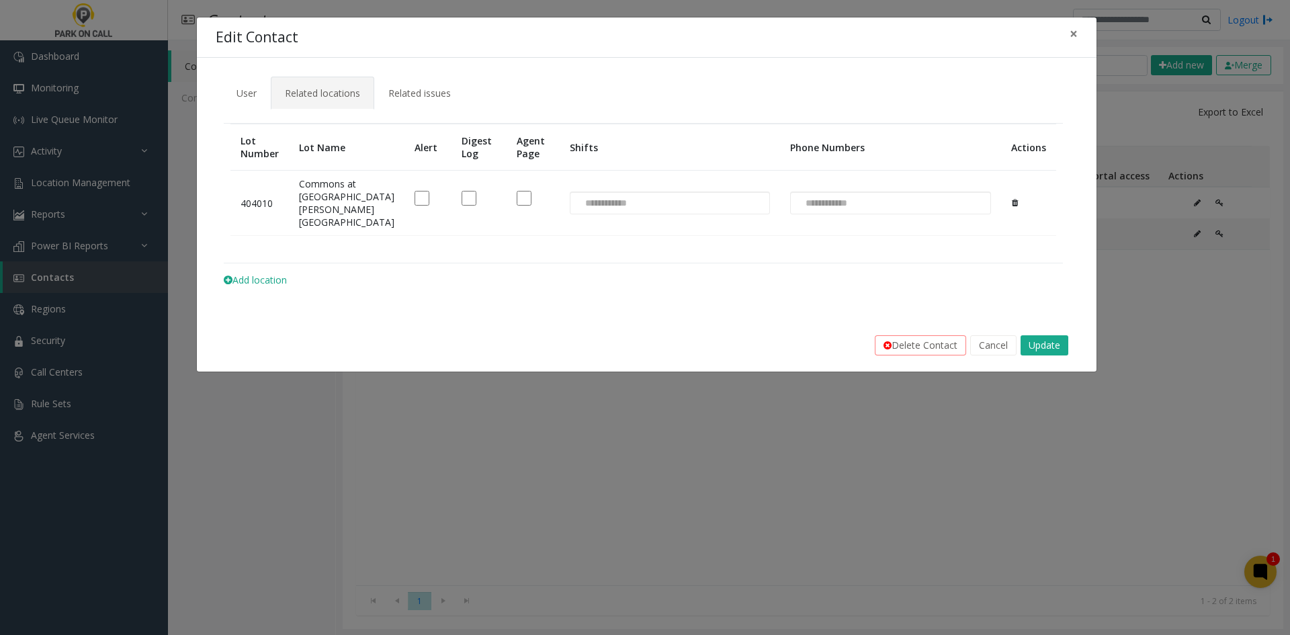
click at [479, 504] on div "**********" at bounding box center [645, 317] width 1290 height 635
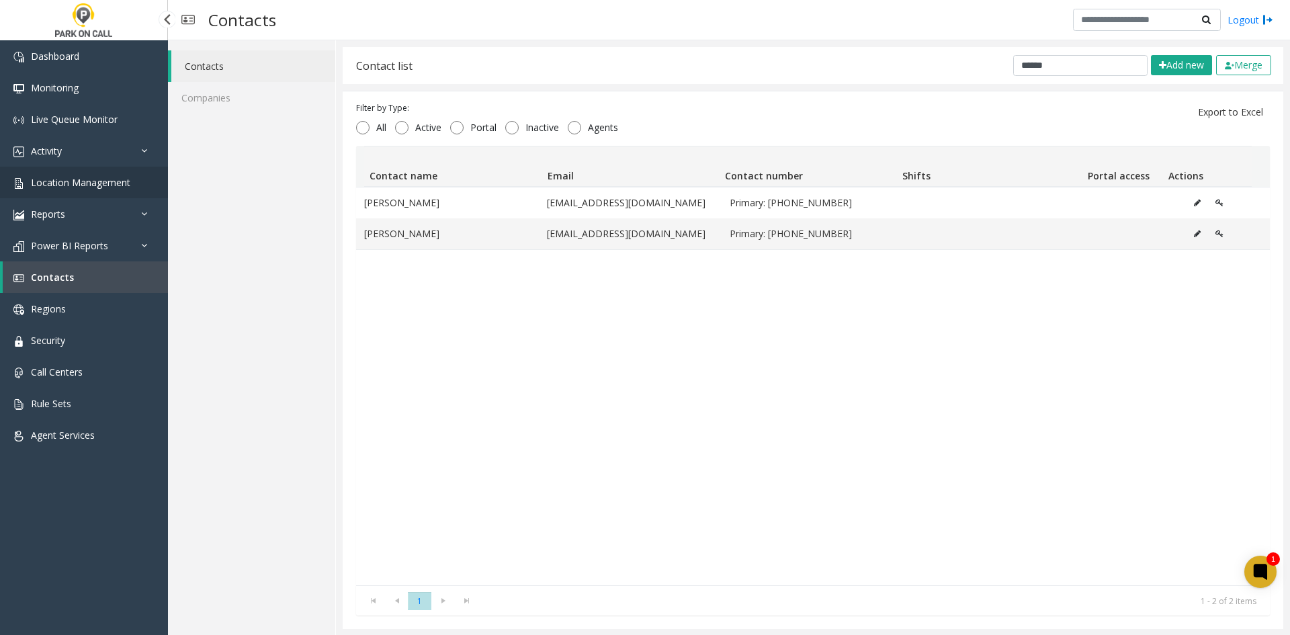
click at [83, 186] on span "Location Management" at bounding box center [80, 182] width 99 height 13
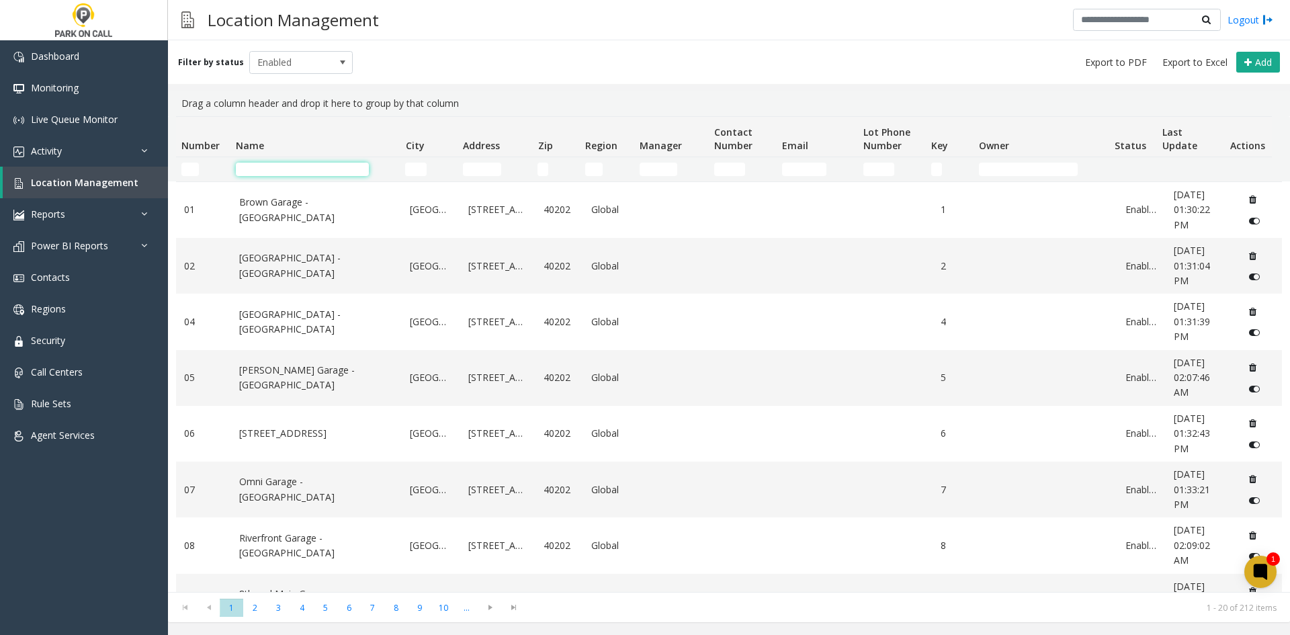
click at [274, 165] on input "Name Filter" at bounding box center [302, 169] width 133 height 13
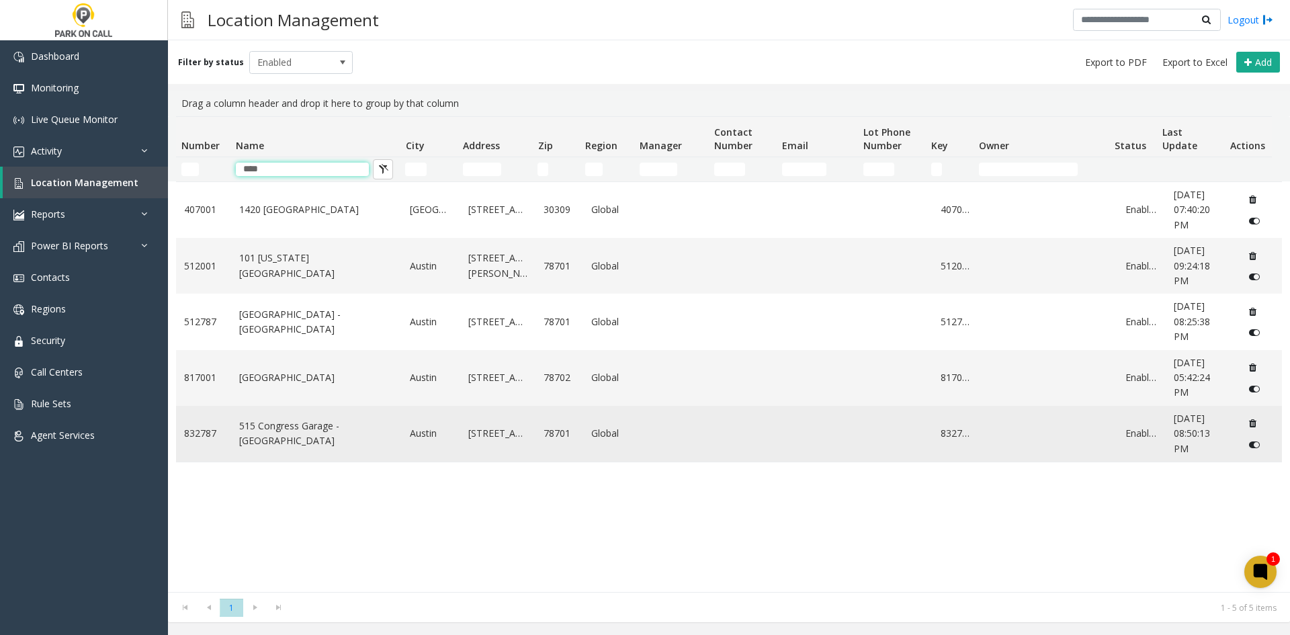
type input "****"
click at [292, 444] on link "515 Congress Garage - [GEOGRAPHIC_DATA]" at bounding box center [316, 434] width 155 height 30
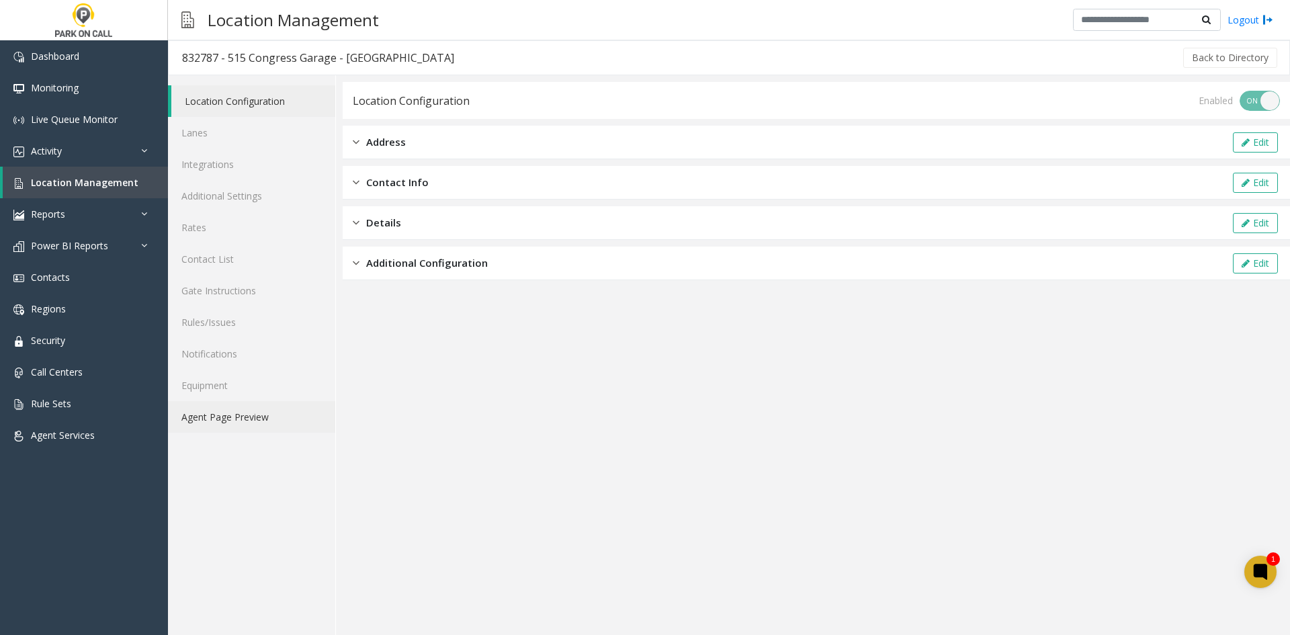
click at [249, 415] on link "Agent Page Preview" at bounding box center [251, 417] width 167 height 32
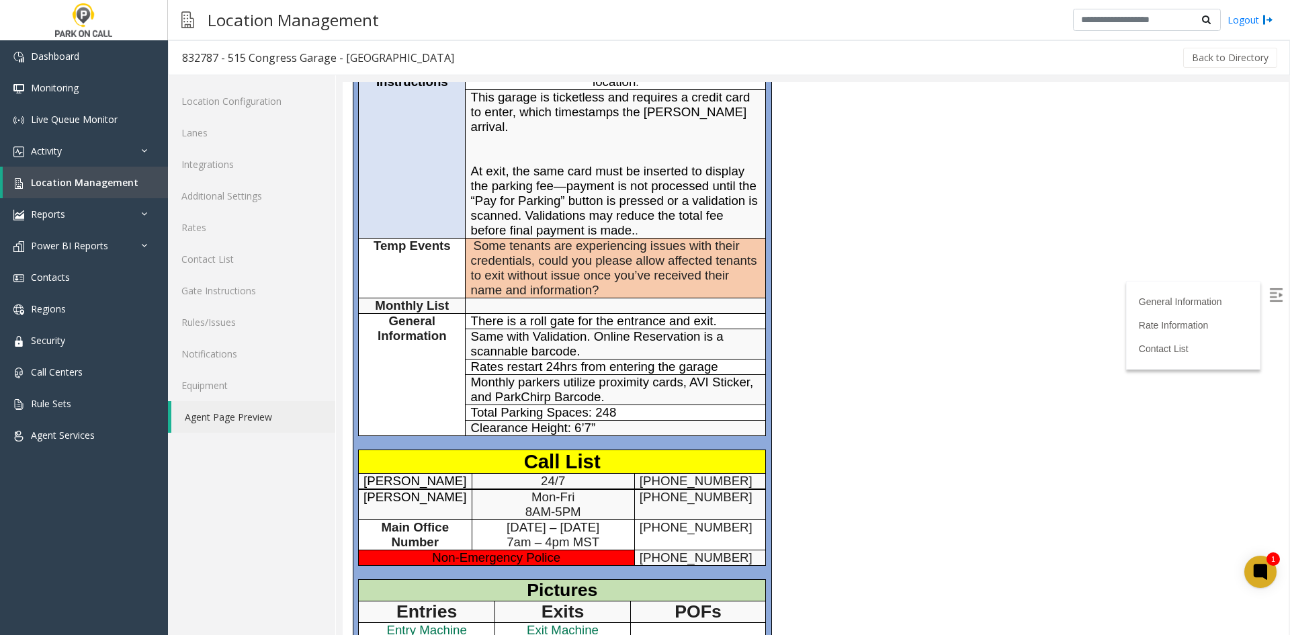
scroll to position [336, 0]
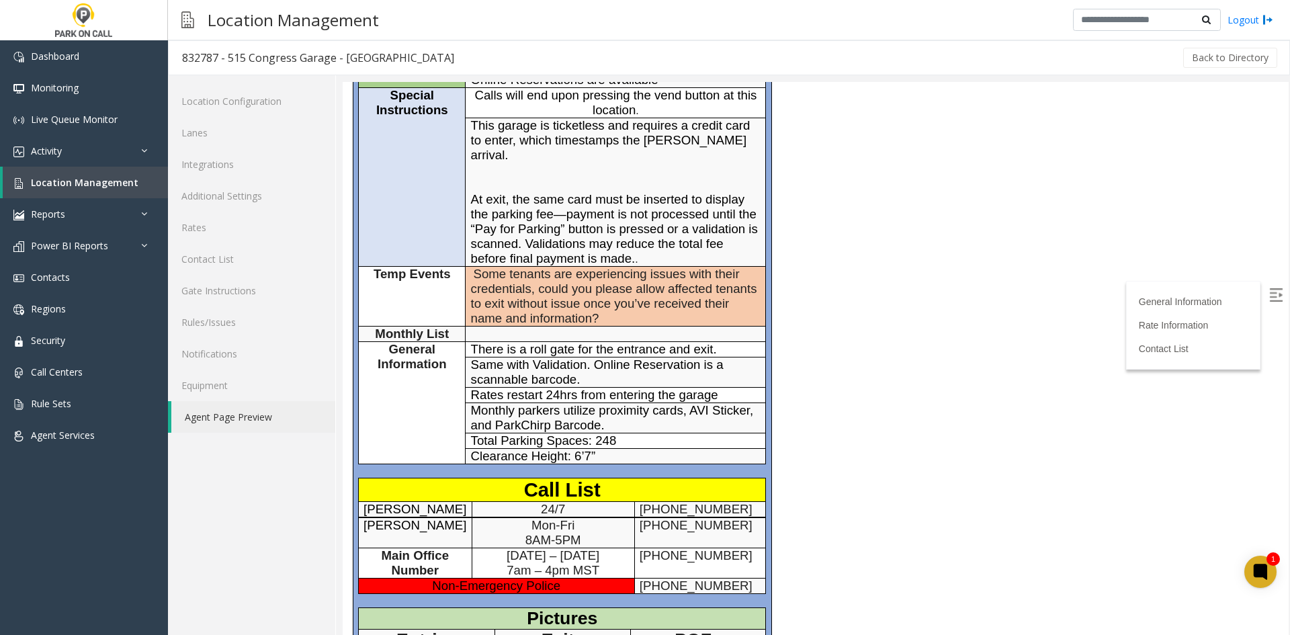
click at [425, 327] on span "Monthly List" at bounding box center [412, 334] width 74 height 14
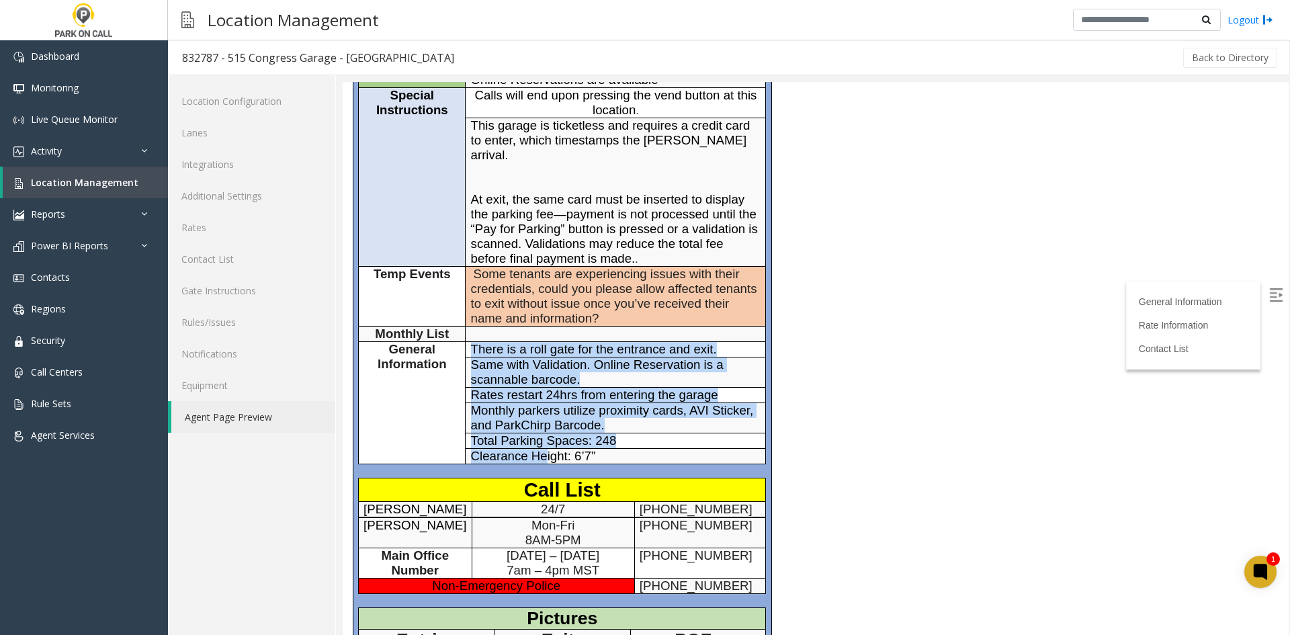
drag, startPoint x: 548, startPoint y: 440, endPoint x: 452, endPoint y: 407, distance: 101.0
click at [452, 407] on tbody "General Information Time Zone Central Time Zone +1 Address 515 Congress Avenue,…" at bounding box center [562, 180] width 407 height 569
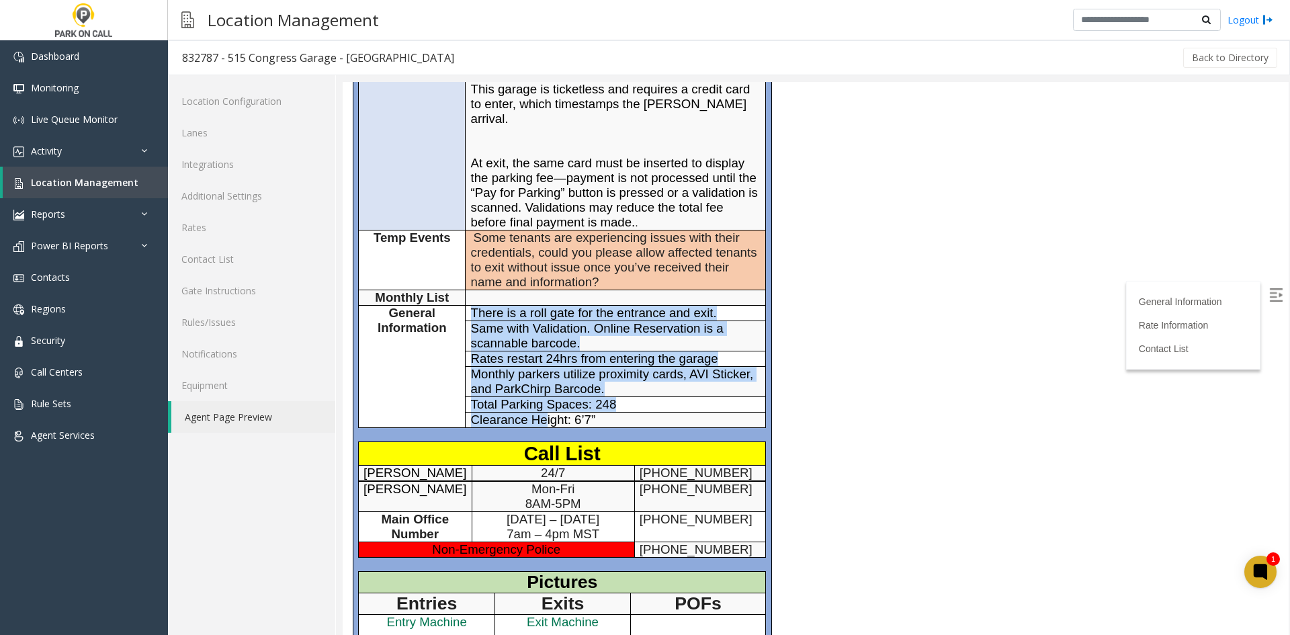
scroll to position [0, 0]
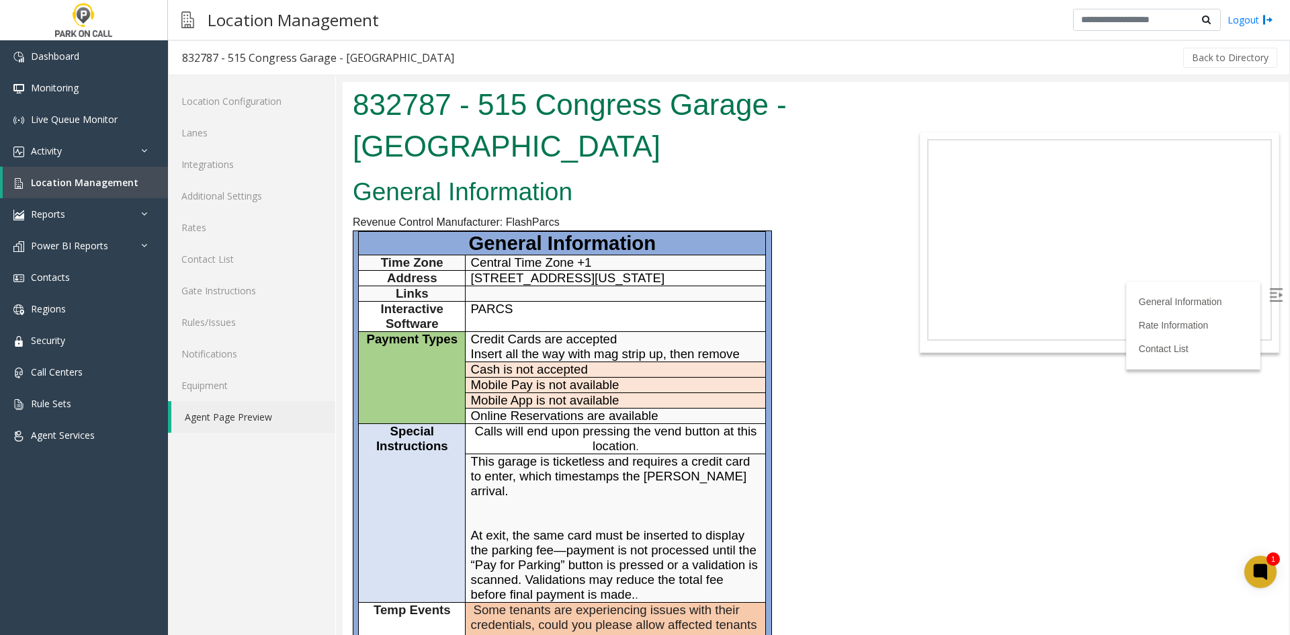
click at [471, 338] on span "Credit Cards are accepted" at bounding box center [544, 339] width 147 height 14
click at [283, 202] on link "Additional Settings" at bounding box center [251, 196] width 167 height 32
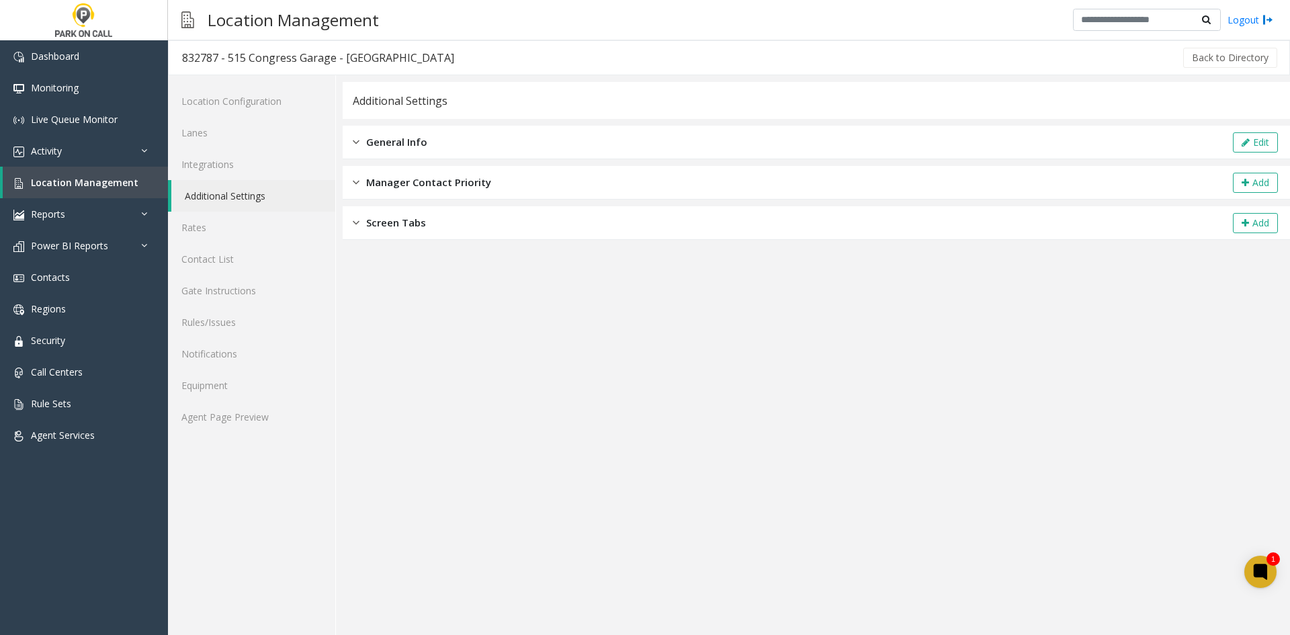
click at [1256, 130] on div "General Info Edit" at bounding box center [817, 143] width 948 height 34
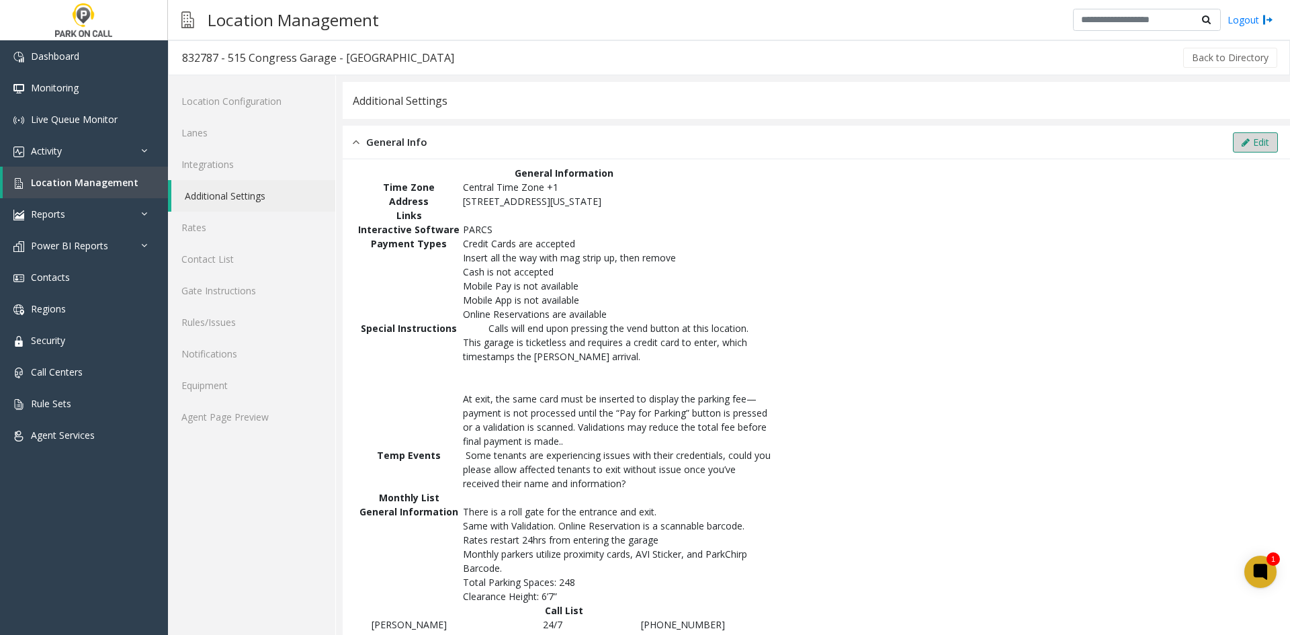
click at [1250, 142] on button "Edit" at bounding box center [1255, 142] width 45 height 20
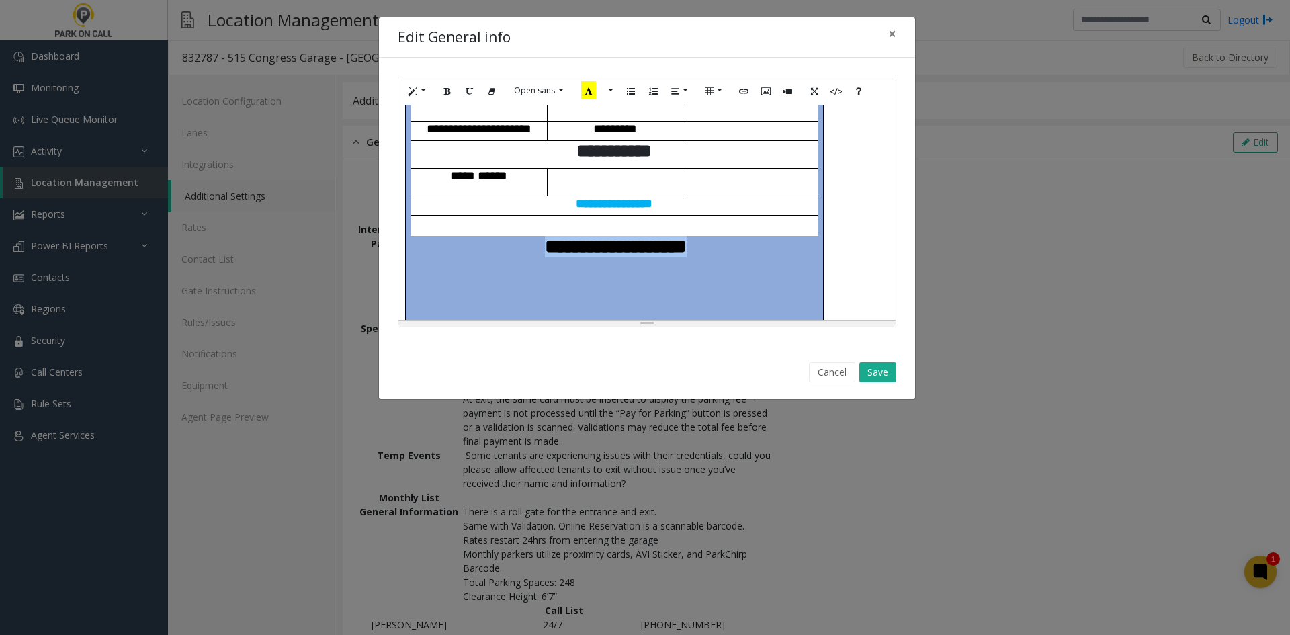
scroll to position [846, 0]
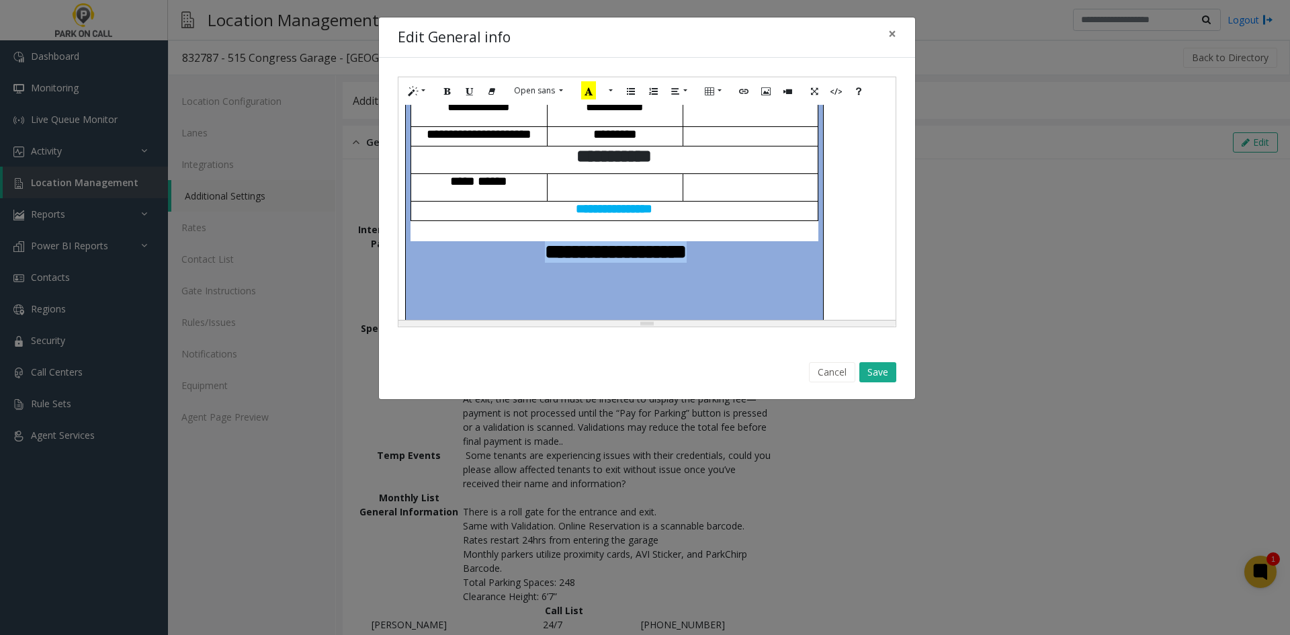
drag, startPoint x: 556, startPoint y: 309, endPoint x: 516, endPoint y: 247, distance: 72.9
click at [516, 247] on div "**********" at bounding box center [647, 212] width 497 height 215
click at [545, 247] on span "**********" at bounding box center [616, 251] width 142 height 19
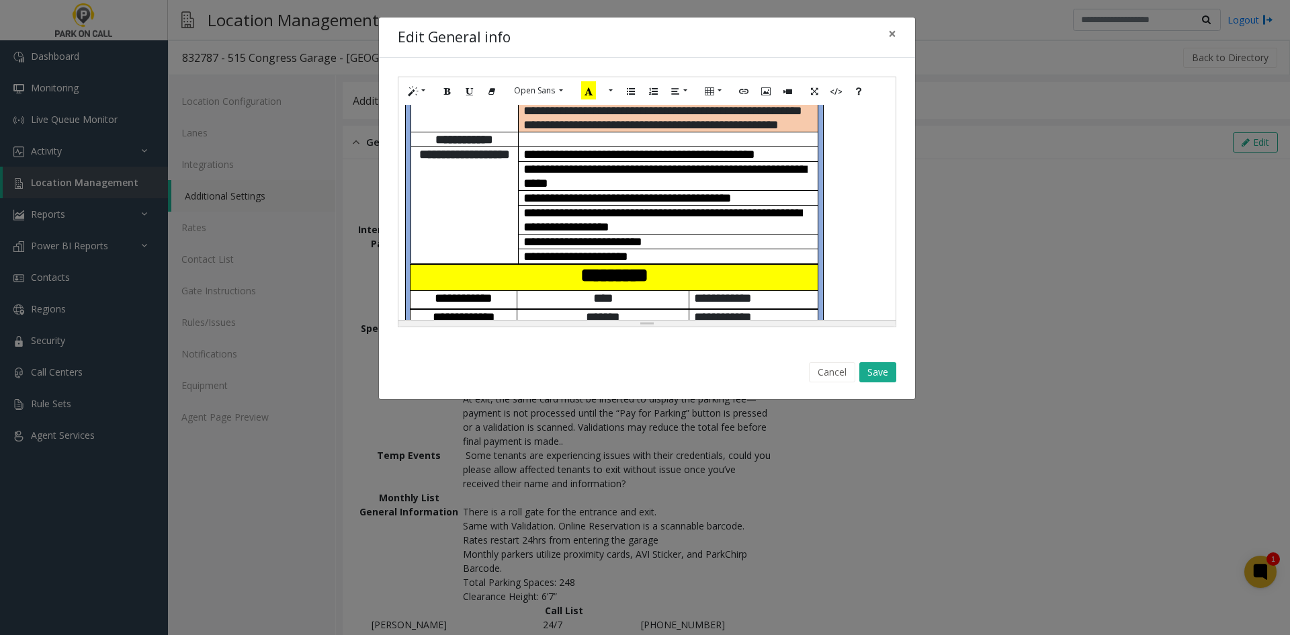
scroll to position [403, 0]
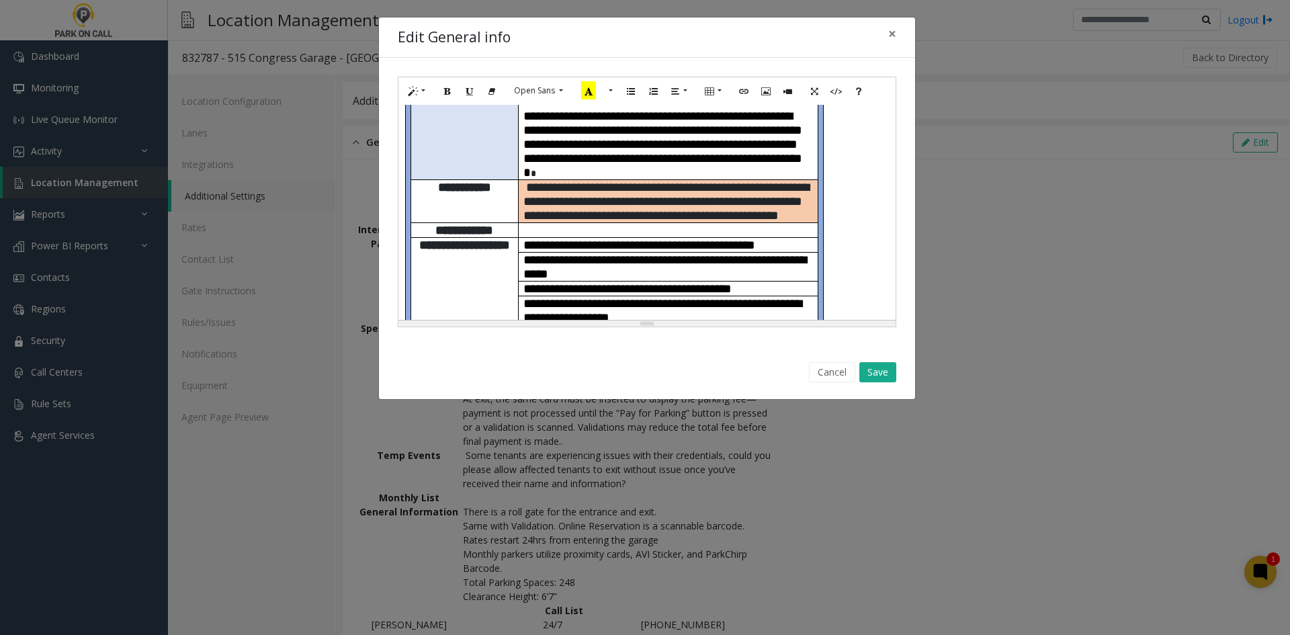
click at [752, 181] on span "**********" at bounding box center [667, 201] width 286 height 41
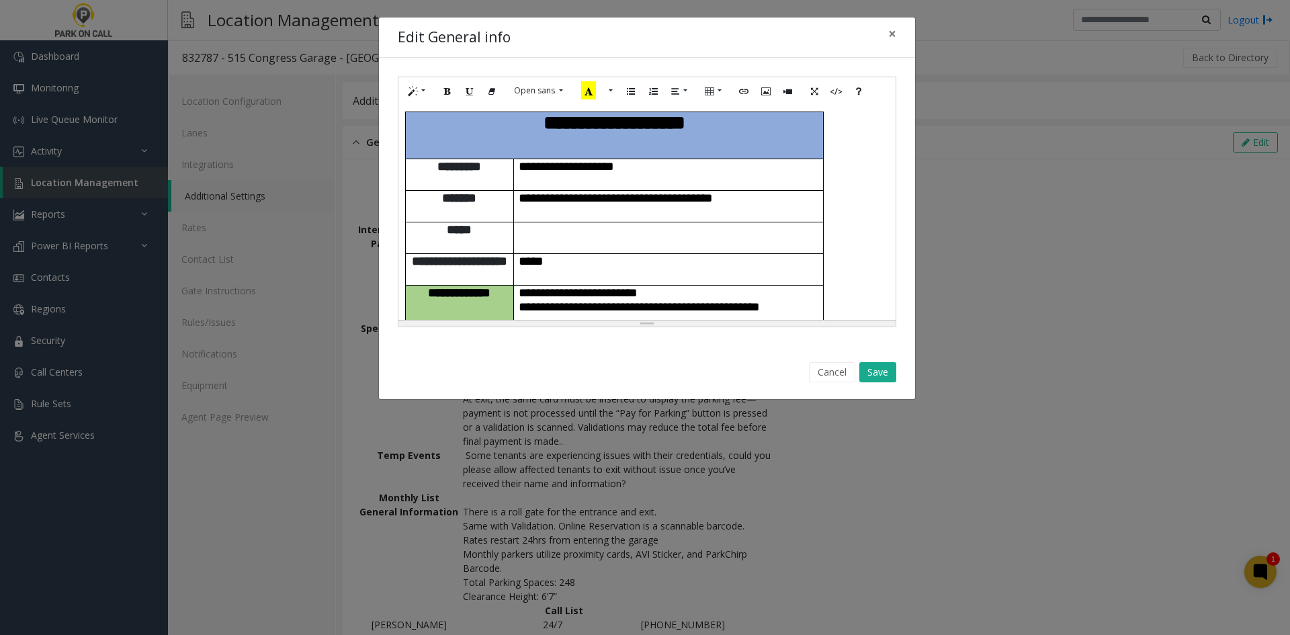
scroll to position [735, 0]
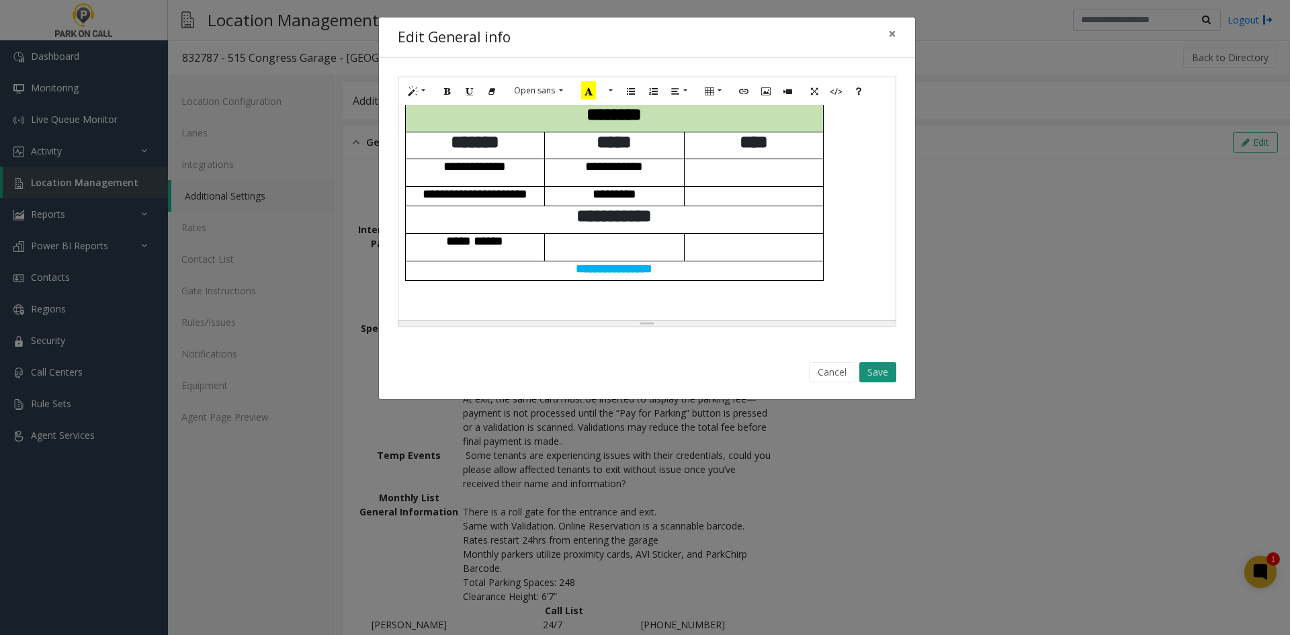
click at [885, 367] on button "Save" at bounding box center [878, 372] width 37 height 20
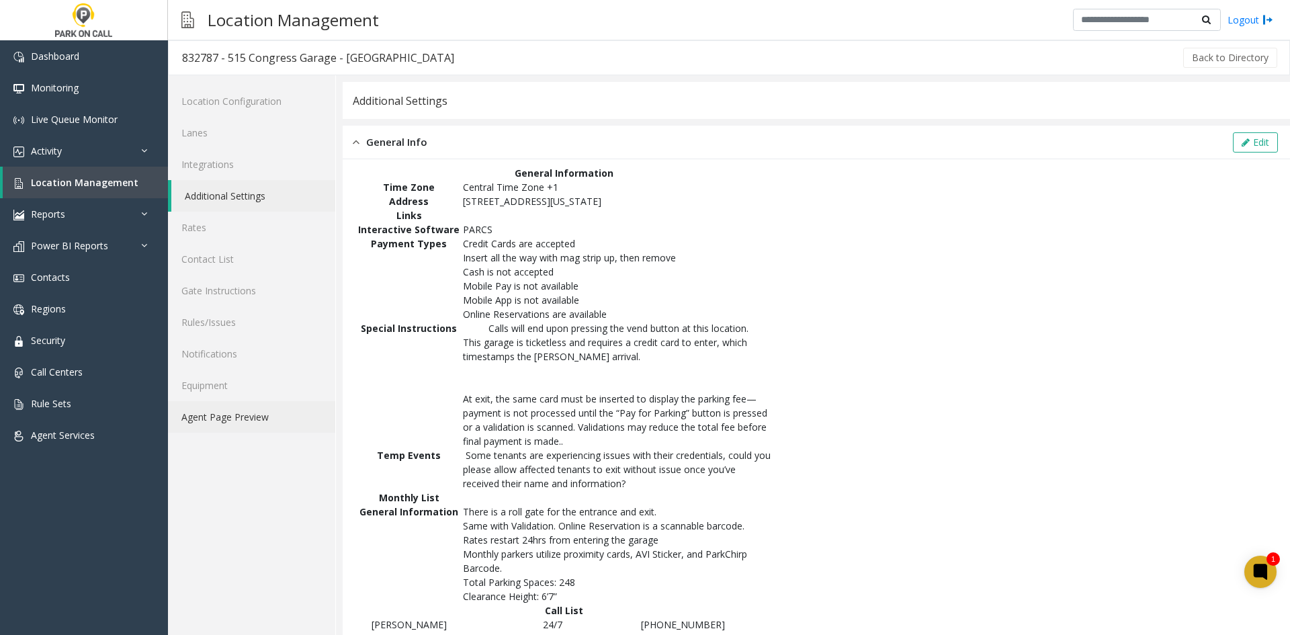
click at [247, 415] on link "Agent Page Preview" at bounding box center [251, 417] width 167 height 32
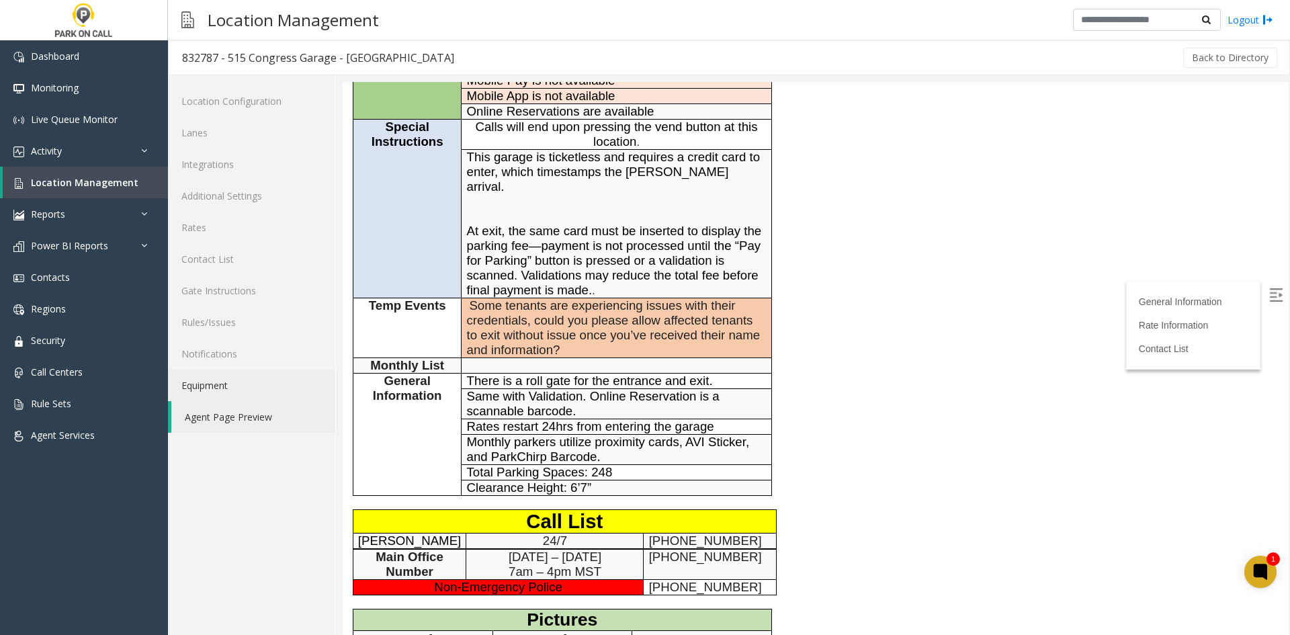
scroll to position [269, 0]
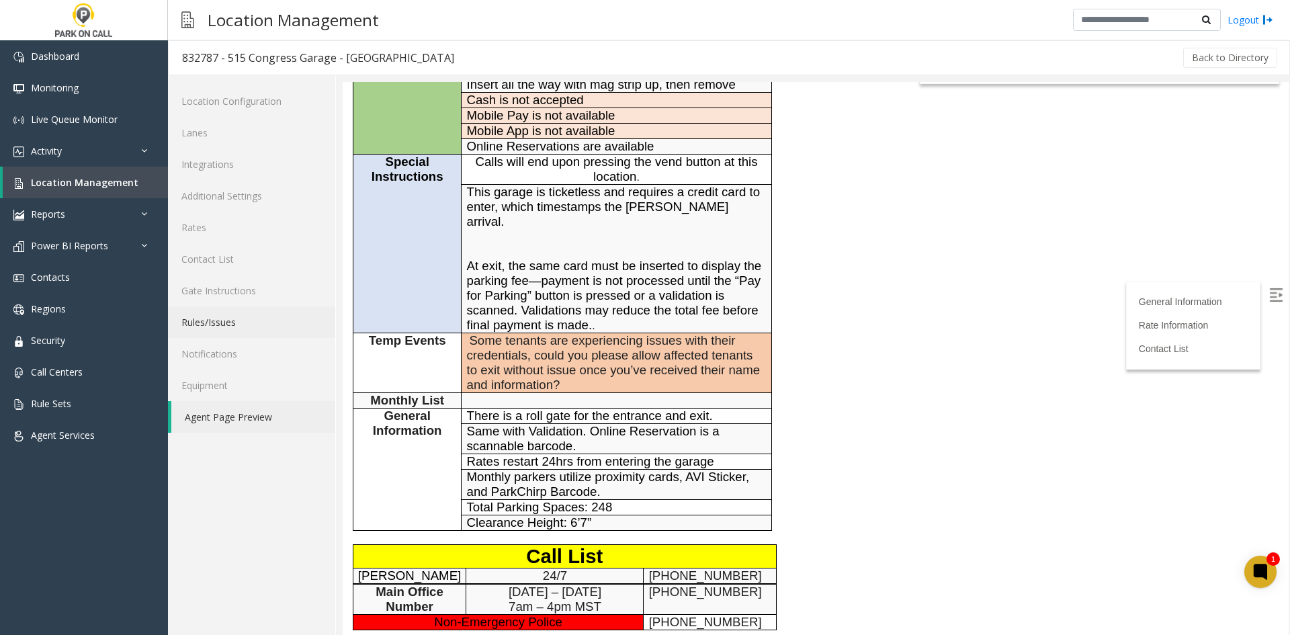
click at [237, 333] on link "Rules/Issues" at bounding box center [251, 322] width 167 height 32
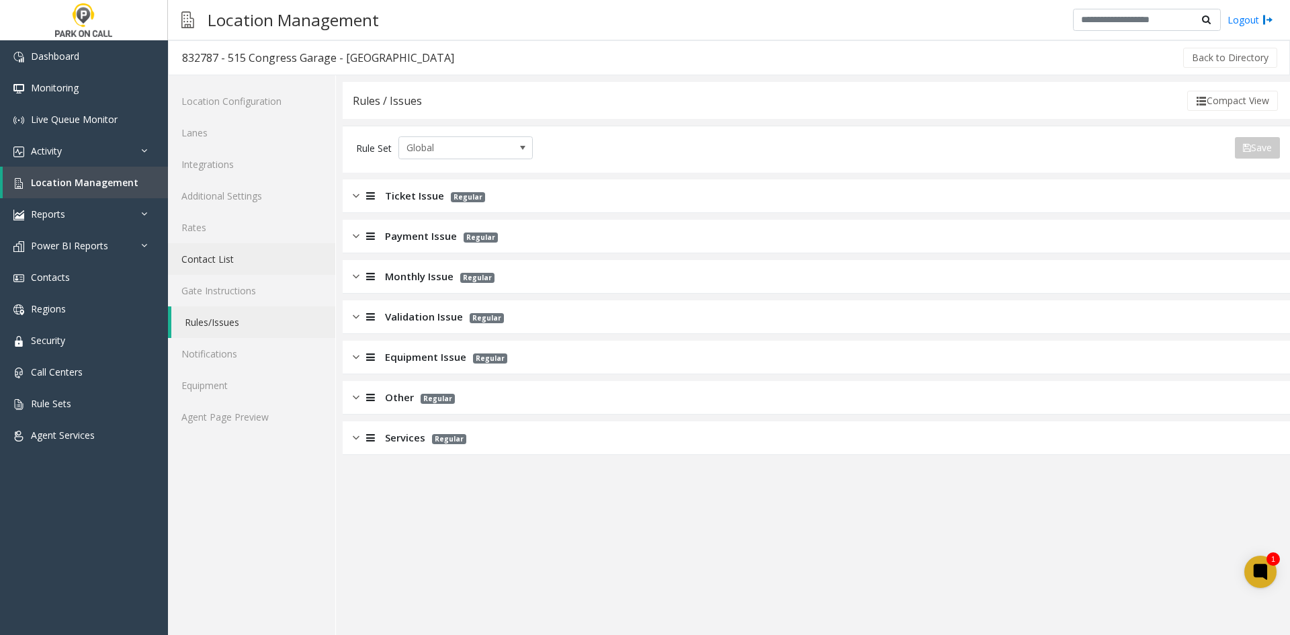
click at [228, 270] on link "Contact List" at bounding box center [251, 259] width 167 height 32
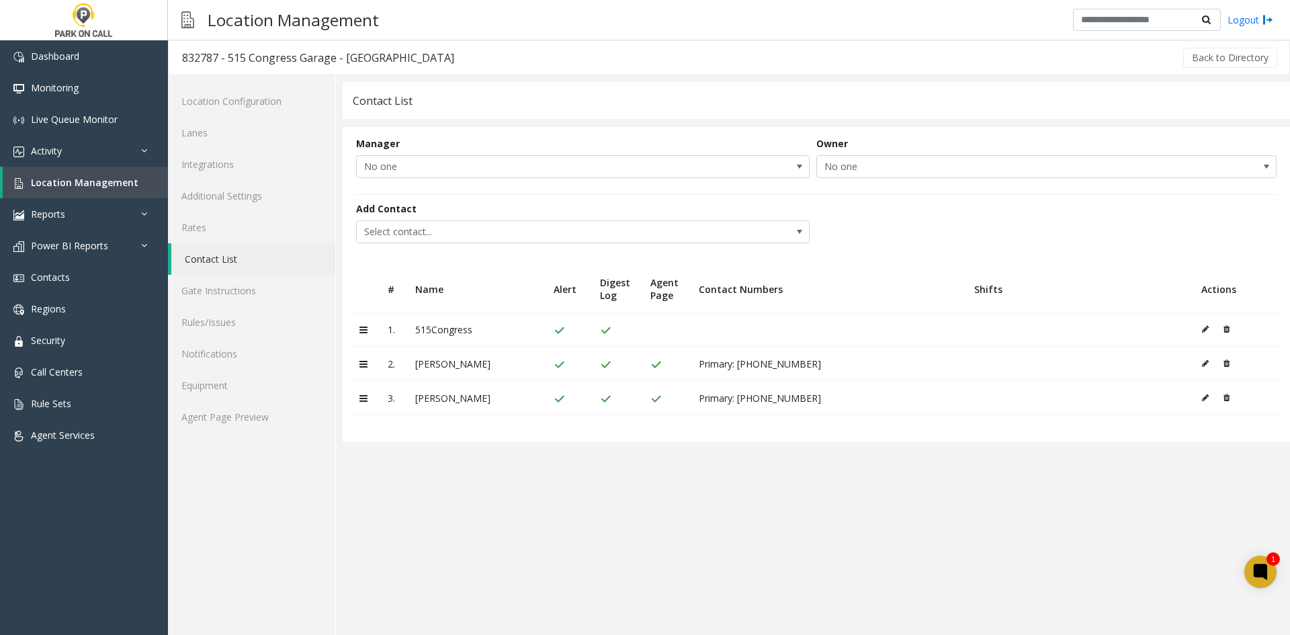
click at [1225, 402] on button at bounding box center [1224, 398] width 14 height 20
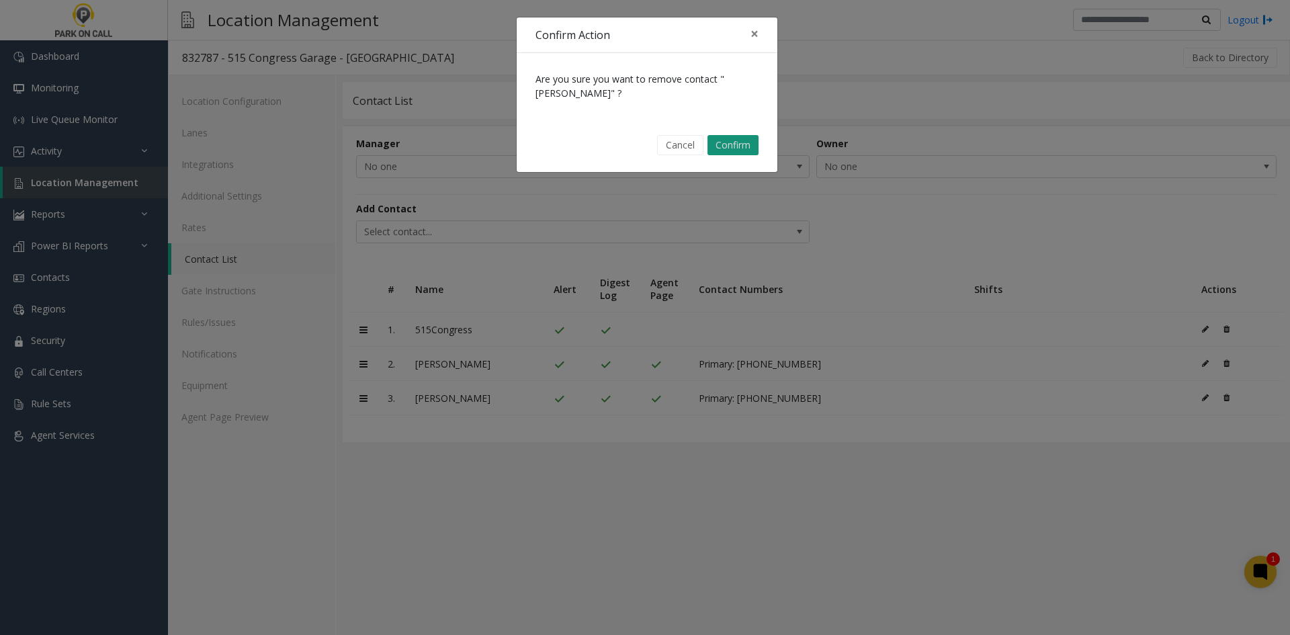
click at [723, 155] on button "Confirm" at bounding box center [733, 145] width 51 height 20
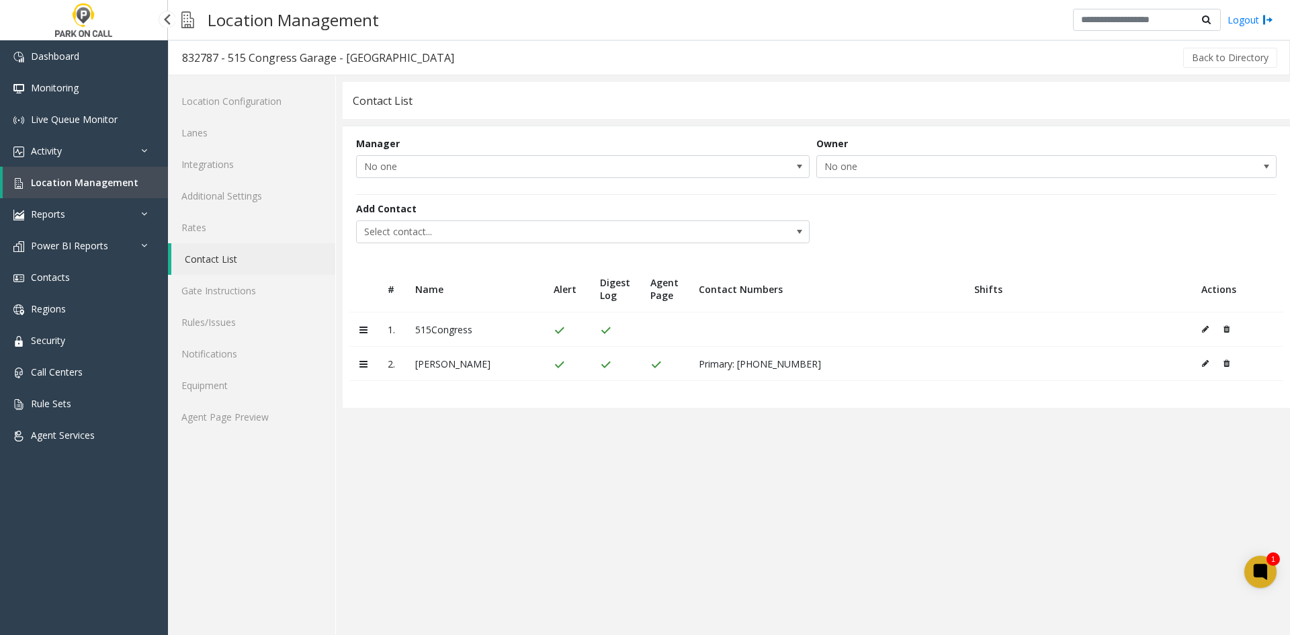
click at [111, 186] on span "Location Management" at bounding box center [85, 182] width 108 height 13
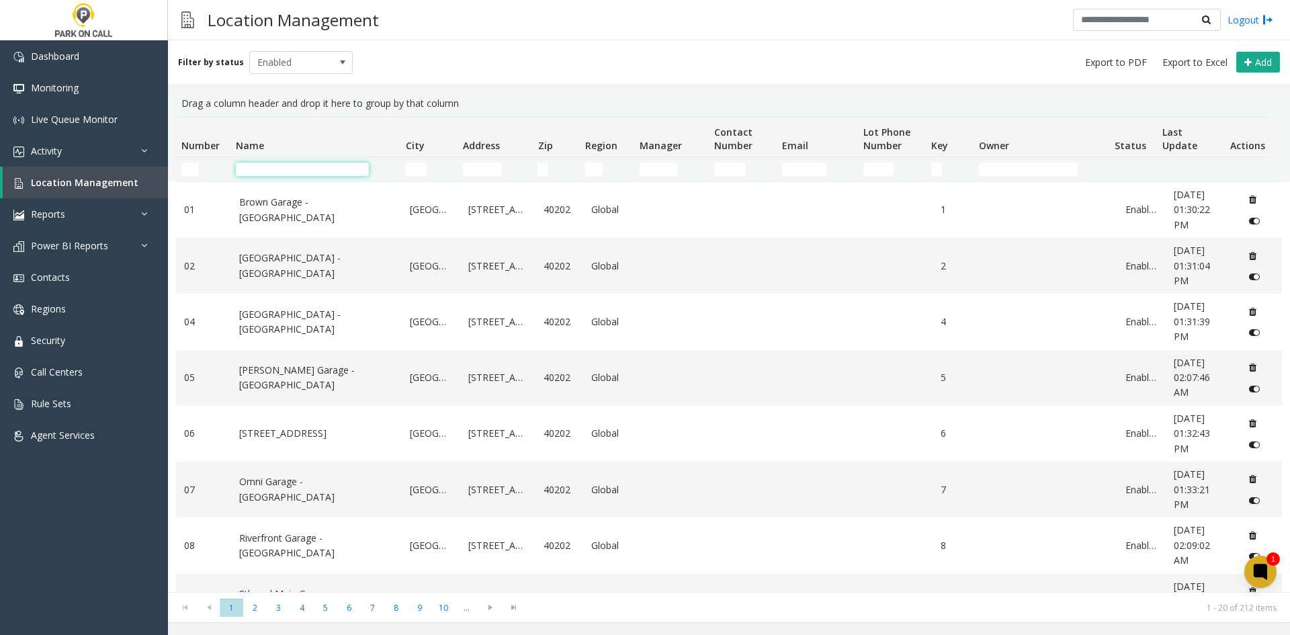
click at [274, 171] on input "Name Filter" at bounding box center [302, 169] width 133 height 13
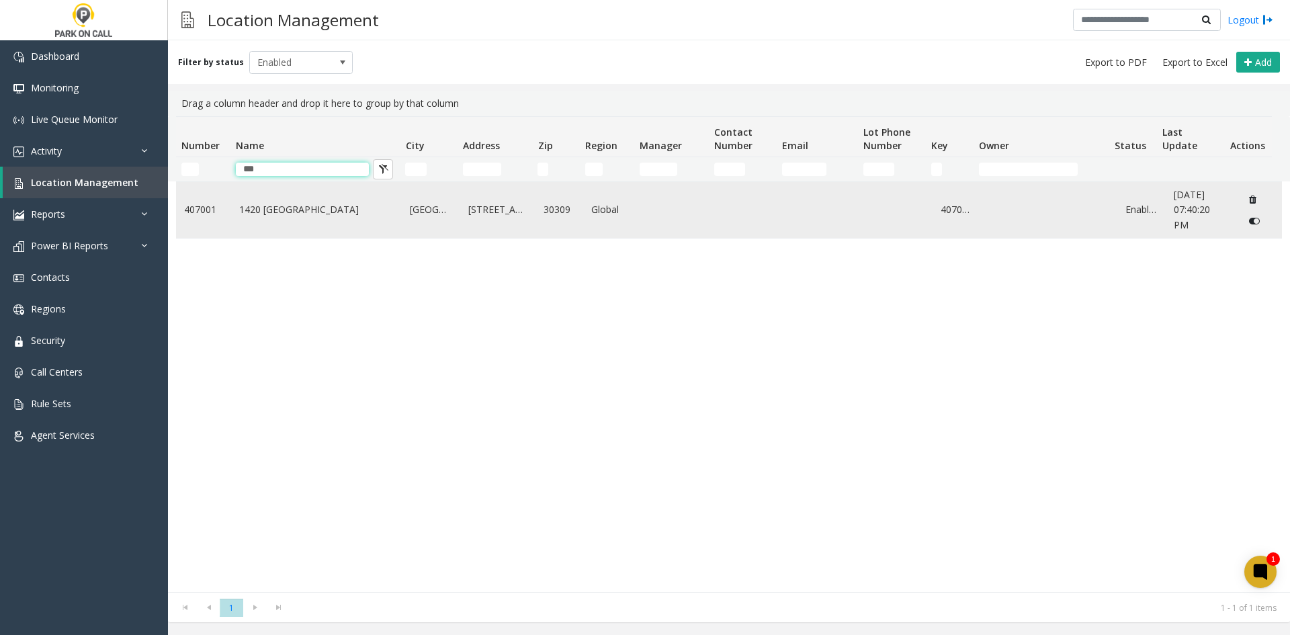
type input "***"
click at [260, 228] on td "1420 [GEOGRAPHIC_DATA]" at bounding box center [316, 210] width 171 height 56
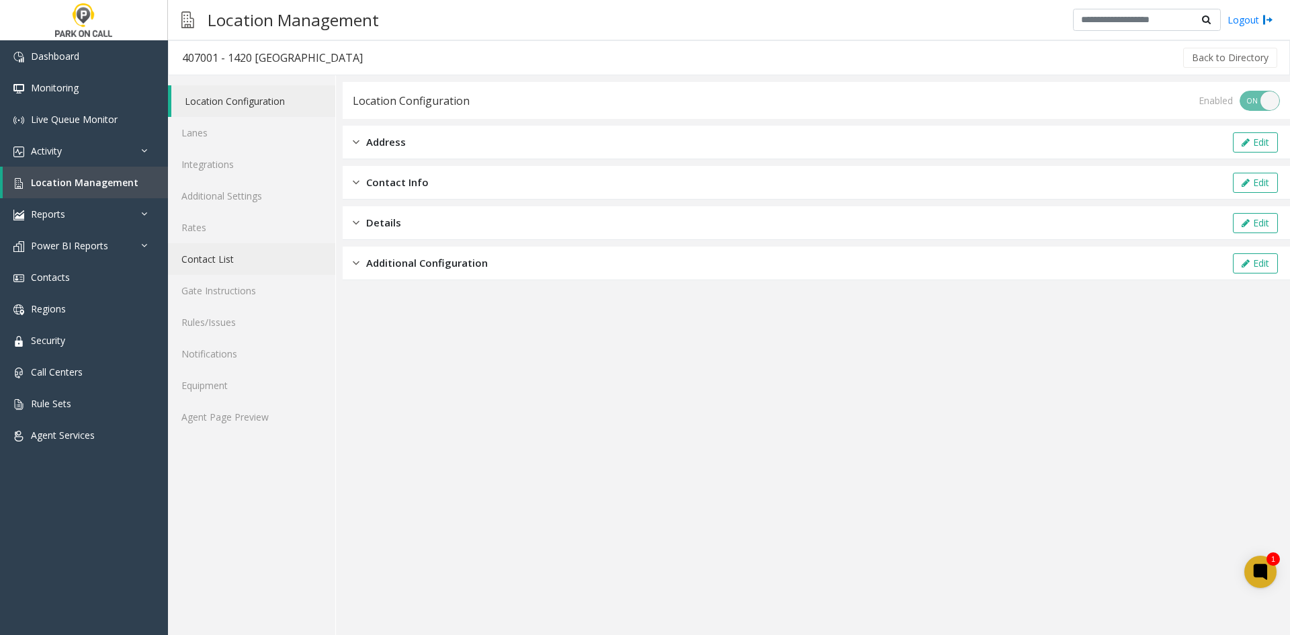
click at [232, 267] on link "Contact List" at bounding box center [251, 259] width 167 height 32
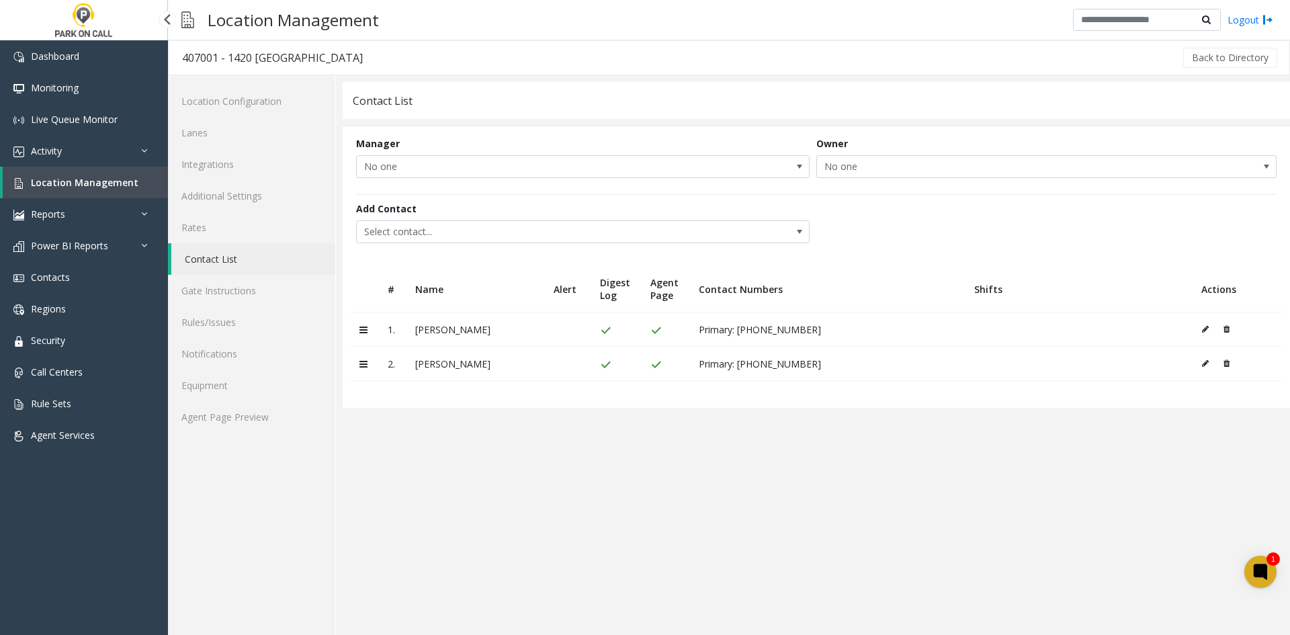
click at [75, 177] on span "Location Management" at bounding box center [85, 182] width 108 height 13
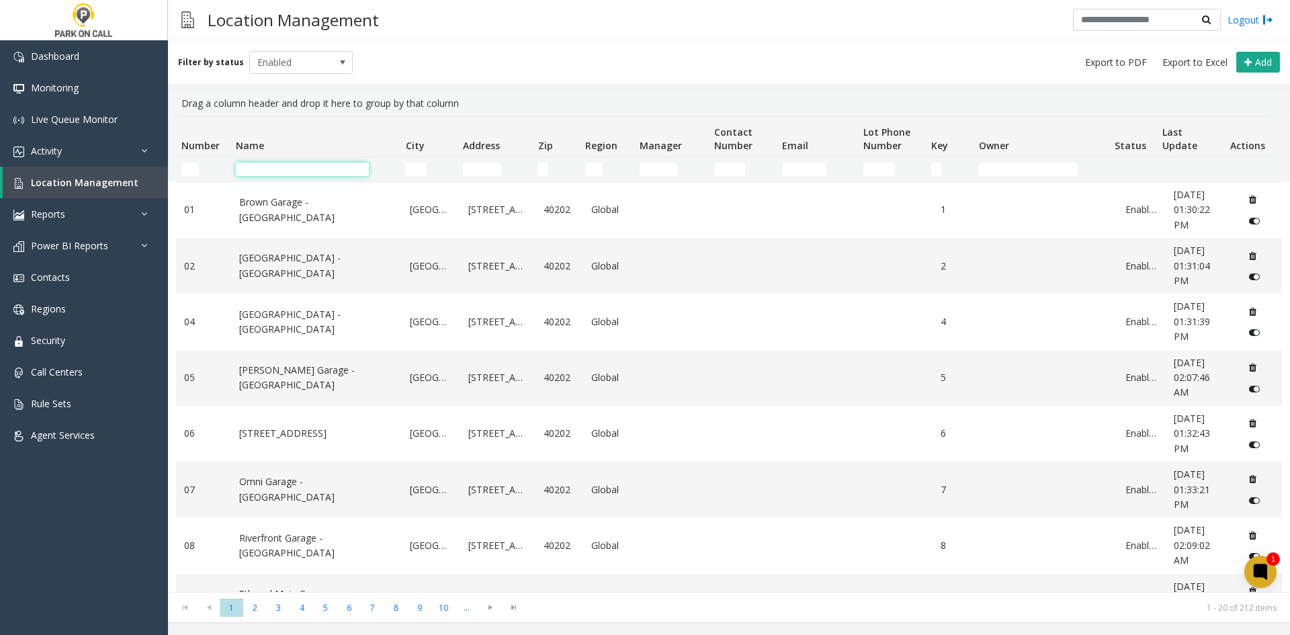
click at [264, 170] on input "Name Filter" at bounding box center [302, 169] width 133 height 13
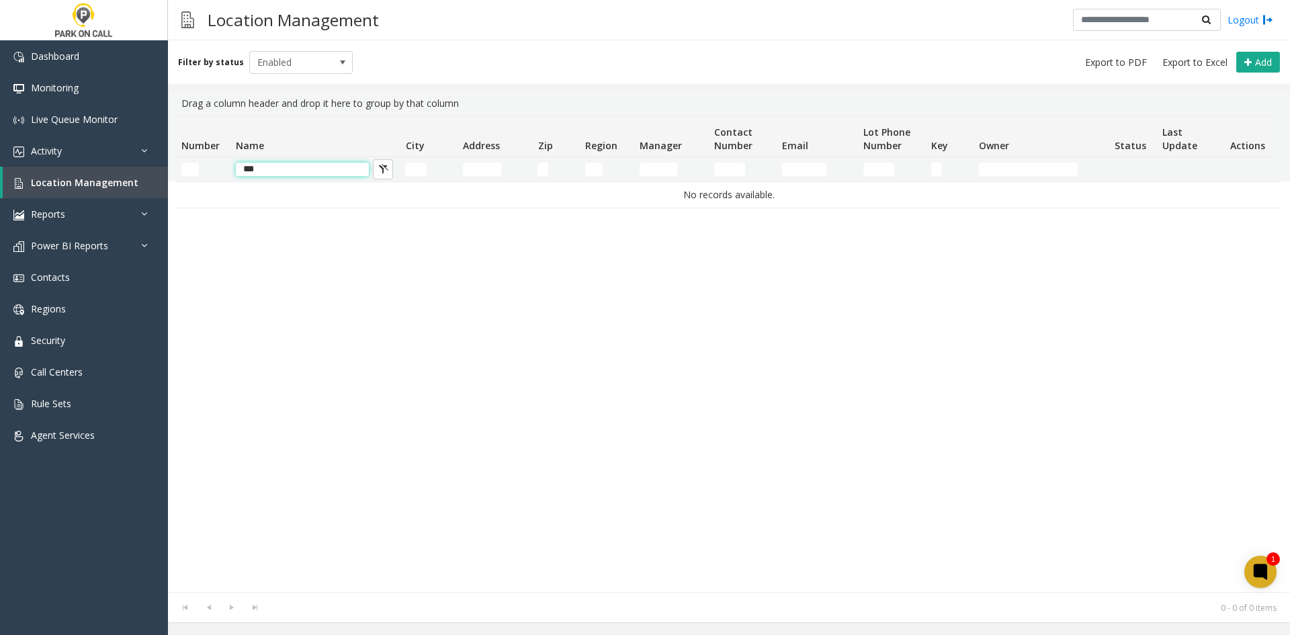
click at [359, 169] on input "***" at bounding box center [302, 169] width 133 height 13
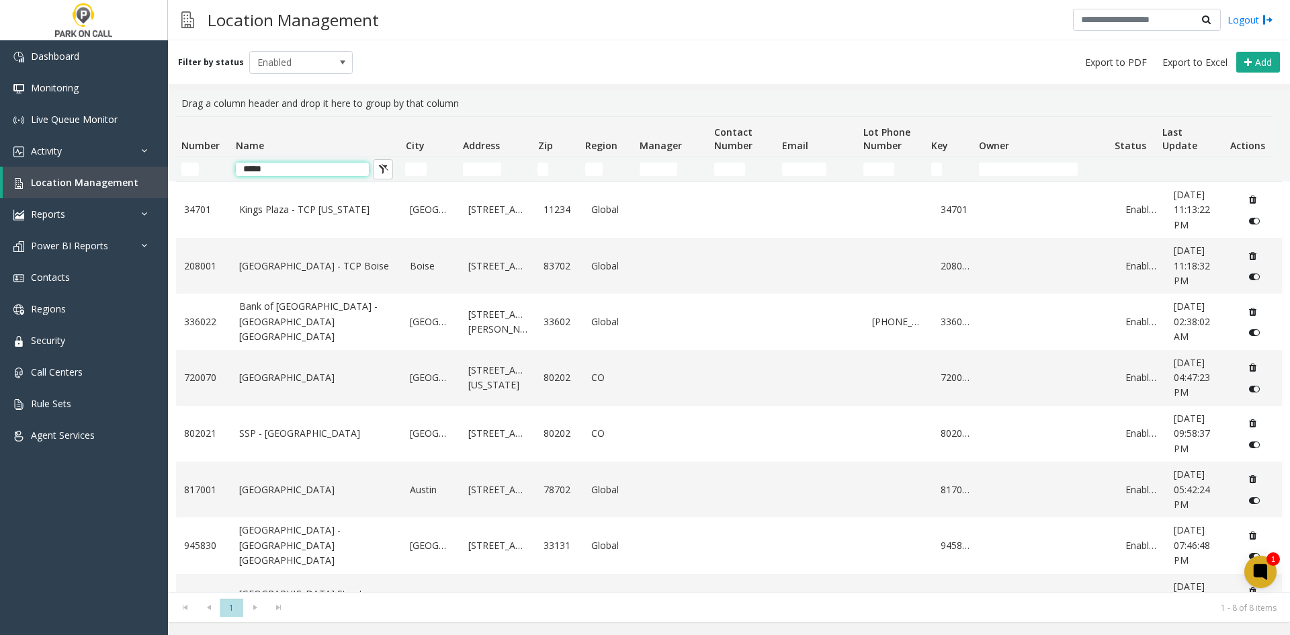
click at [293, 175] on input "*****" at bounding box center [302, 169] width 133 height 13
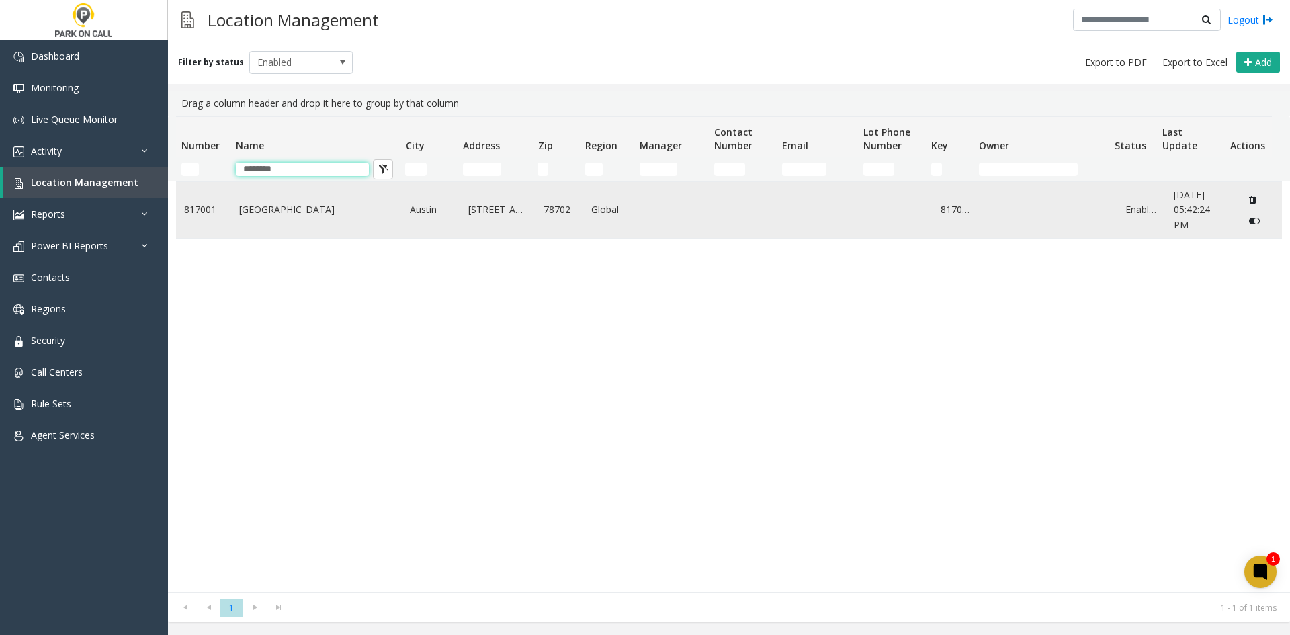
type input "********"
click at [274, 214] on link "[GEOGRAPHIC_DATA]" at bounding box center [316, 209] width 155 height 15
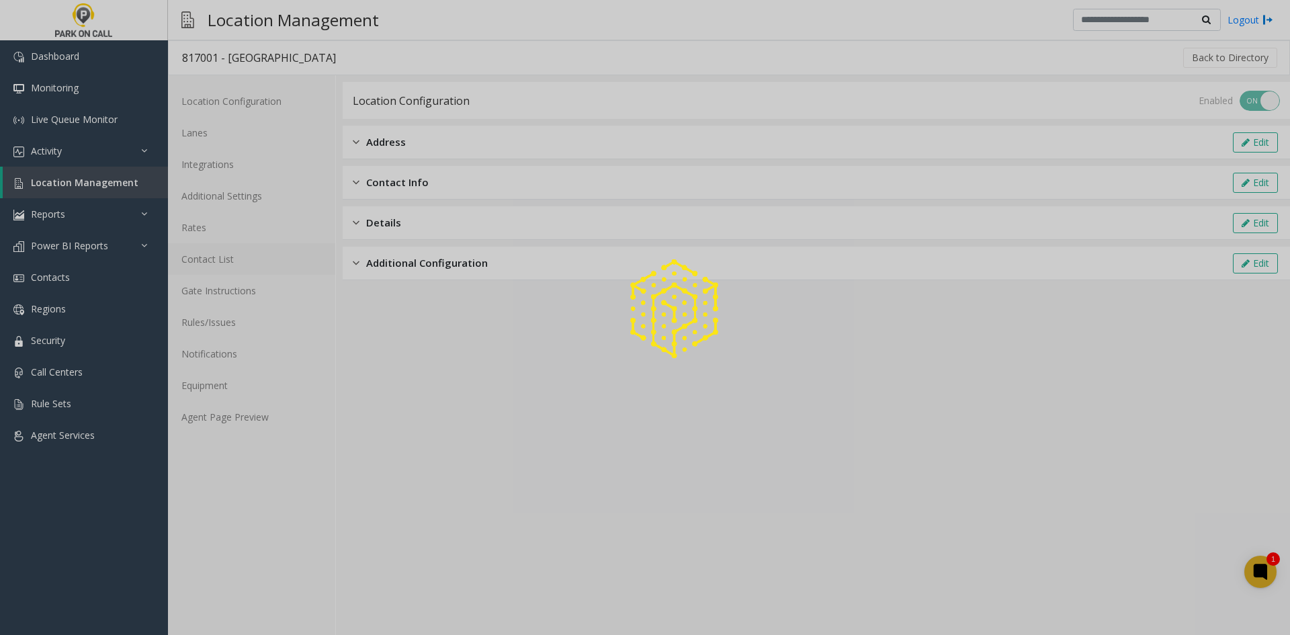
click at [212, 267] on link "Contact List" at bounding box center [251, 259] width 167 height 32
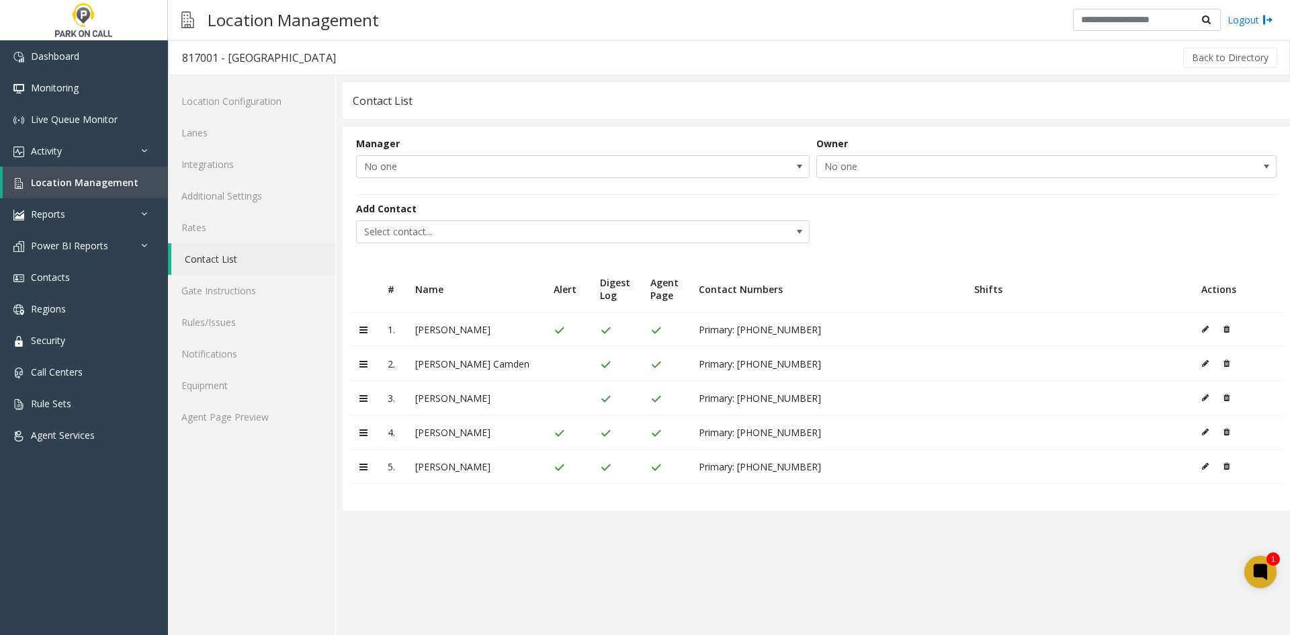
click at [212, 267] on link "Contact List" at bounding box center [253, 259] width 164 height 32
click at [1229, 396] on icon at bounding box center [1227, 398] width 6 height 8
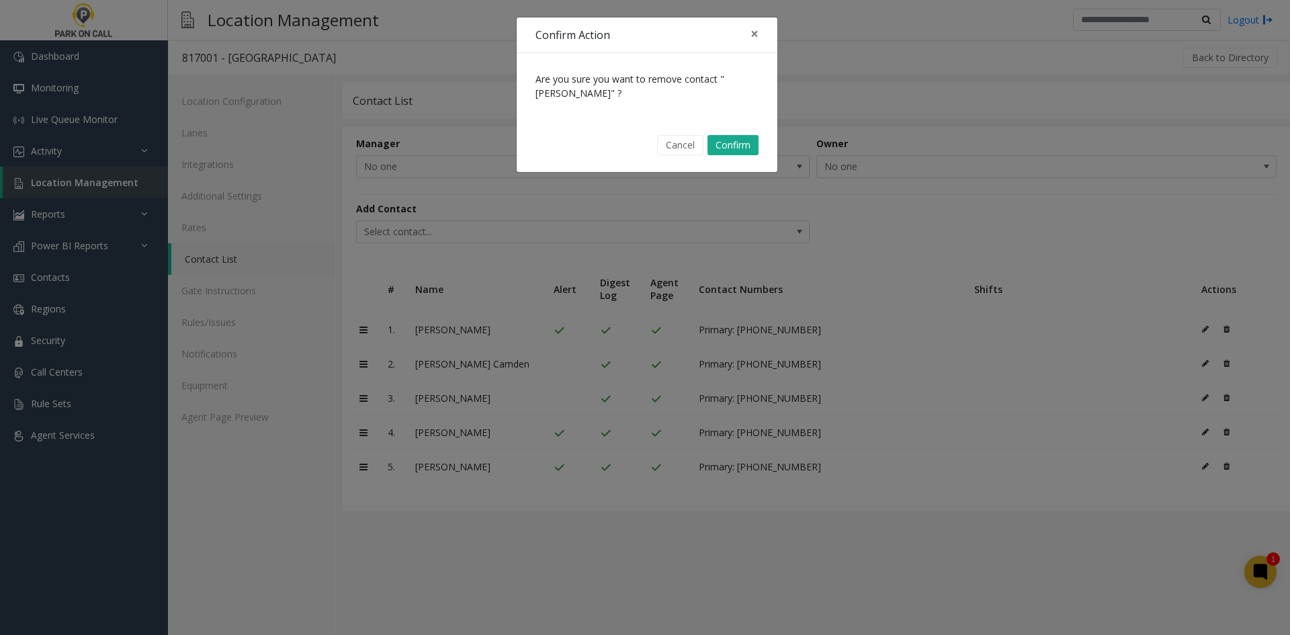
click at [731, 134] on div "Cancel Confirm" at bounding box center [647, 145] width 242 height 34
click at [722, 145] on button "Confirm" at bounding box center [733, 145] width 51 height 20
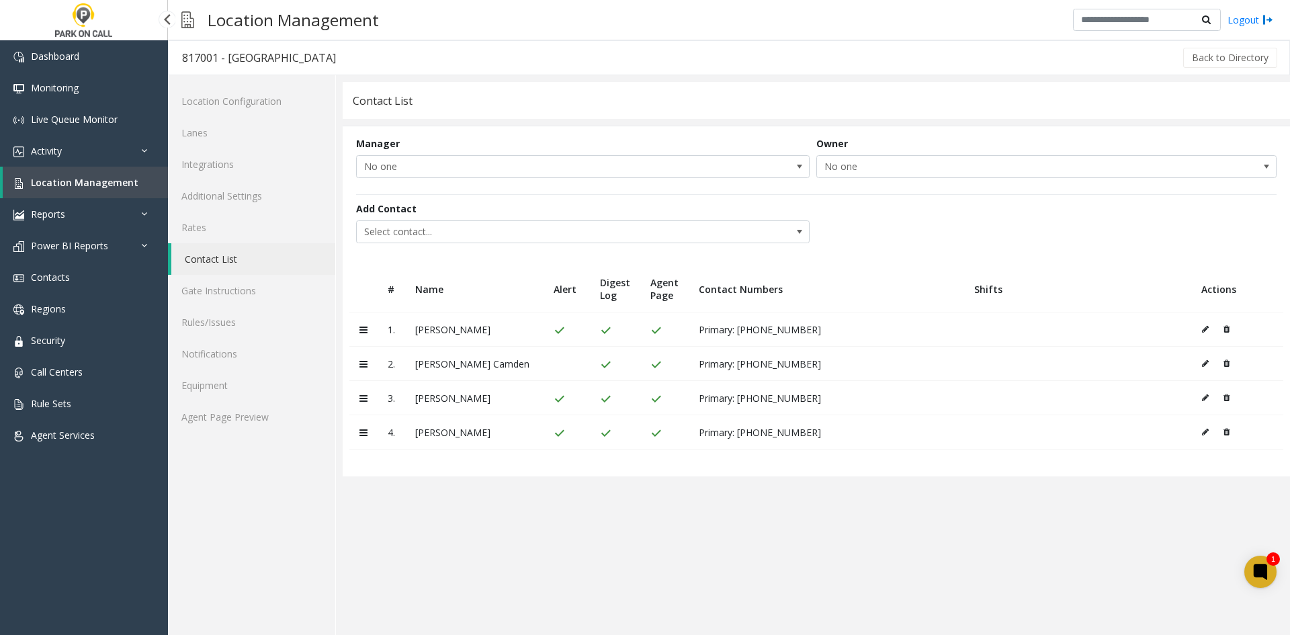
click at [56, 184] on span "Location Management" at bounding box center [85, 182] width 108 height 13
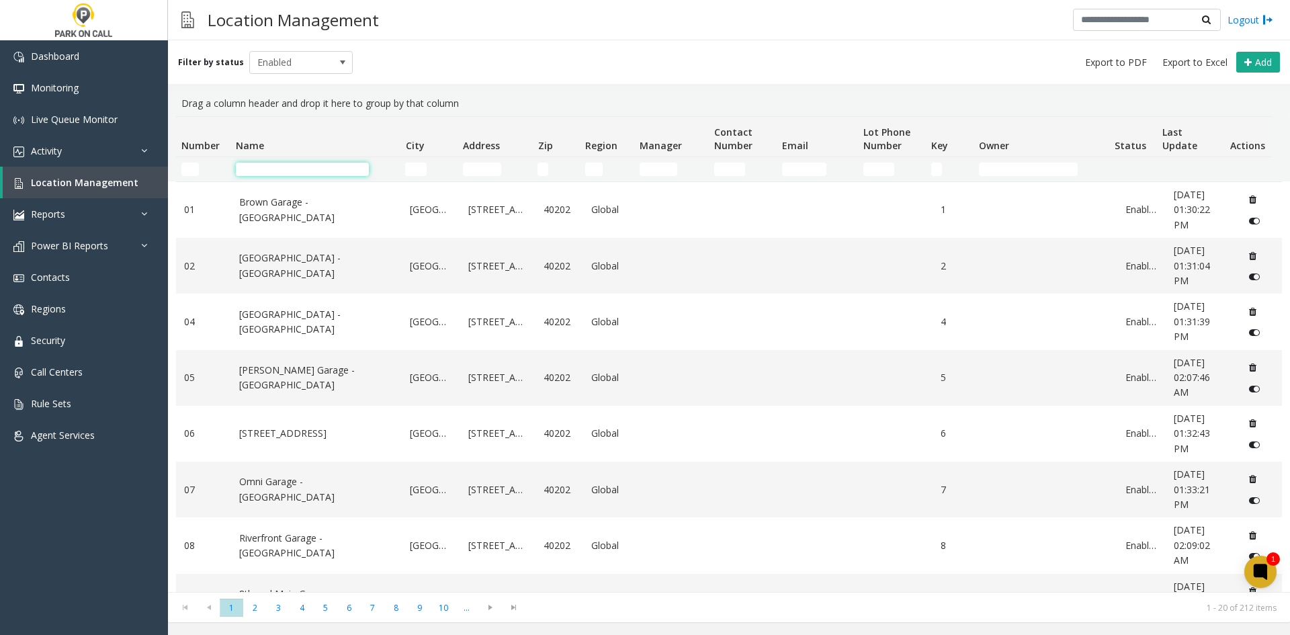
click at [350, 165] on input "Name Filter" at bounding box center [302, 169] width 133 height 13
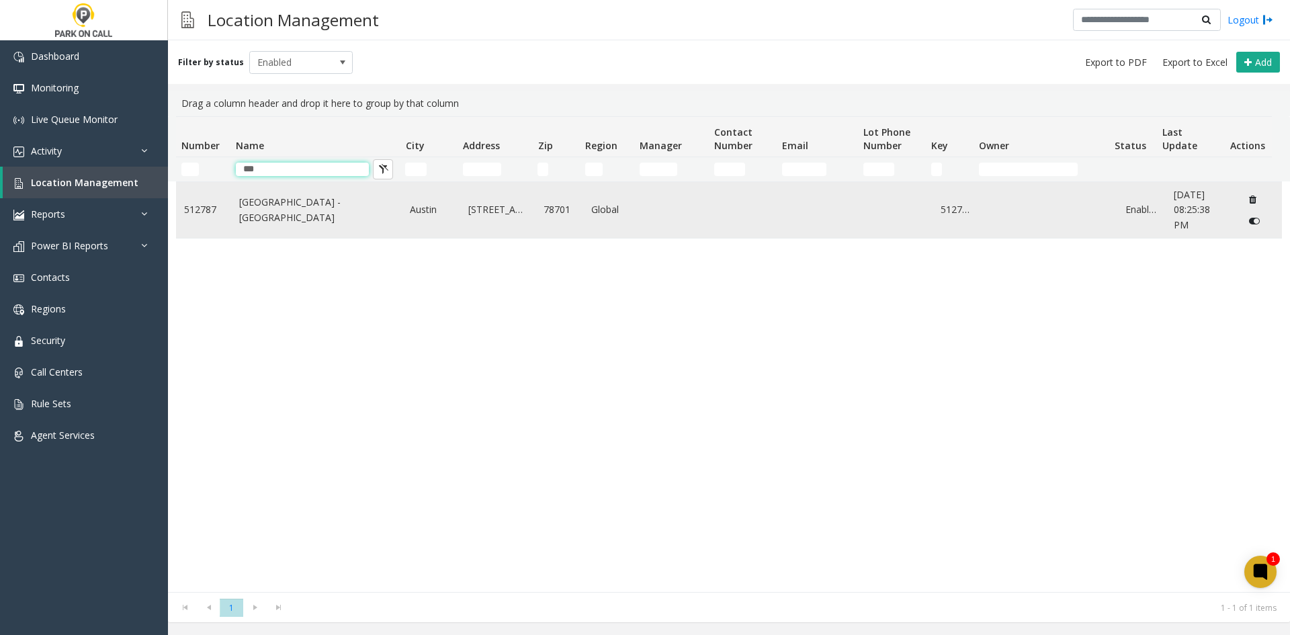
type input "***"
click at [332, 215] on link "[GEOGRAPHIC_DATA] - [GEOGRAPHIC_DATA]" at bounding box center [316, 210] width 155 height 30
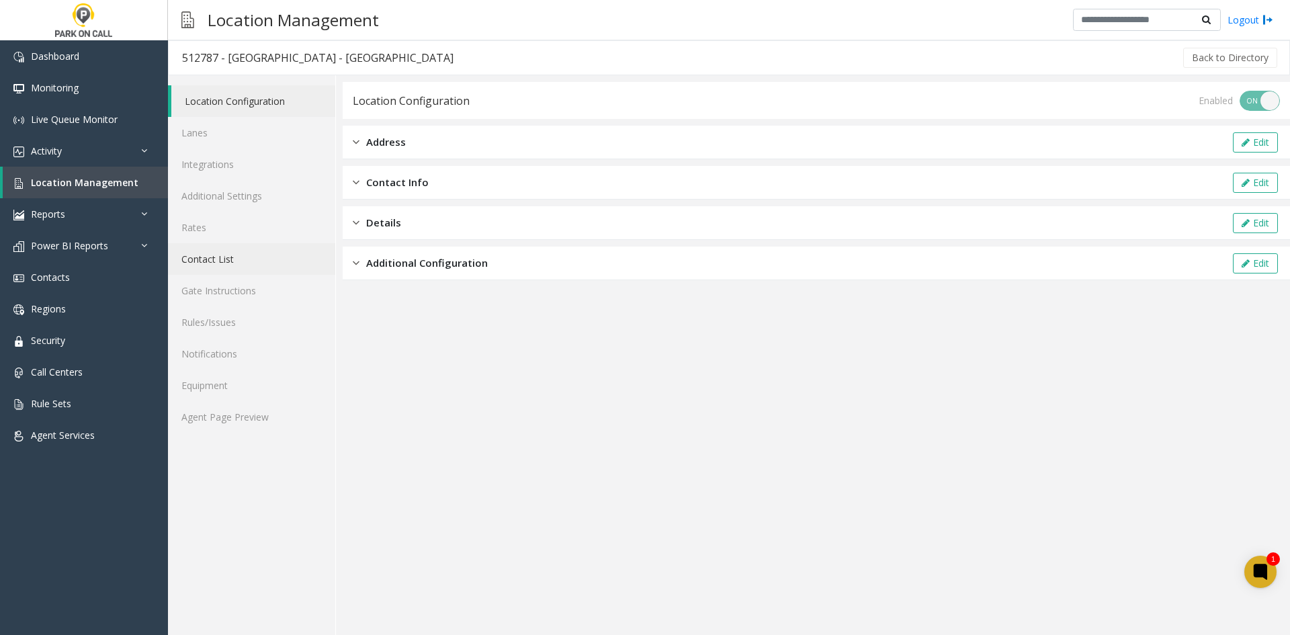
click at [254, 255] on link "Contact List" at bounding box center [251, 259] width 167 height 32
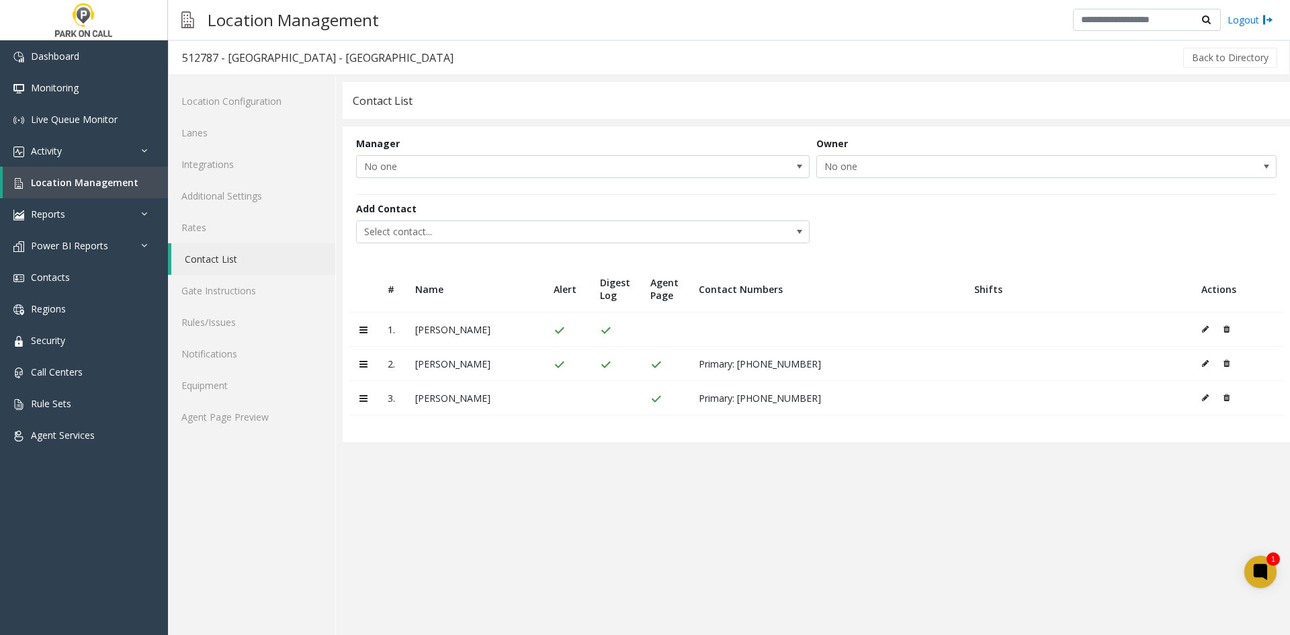
click at [1227, 398] on icon at bounding box center [1227, 398] width 6 height 8
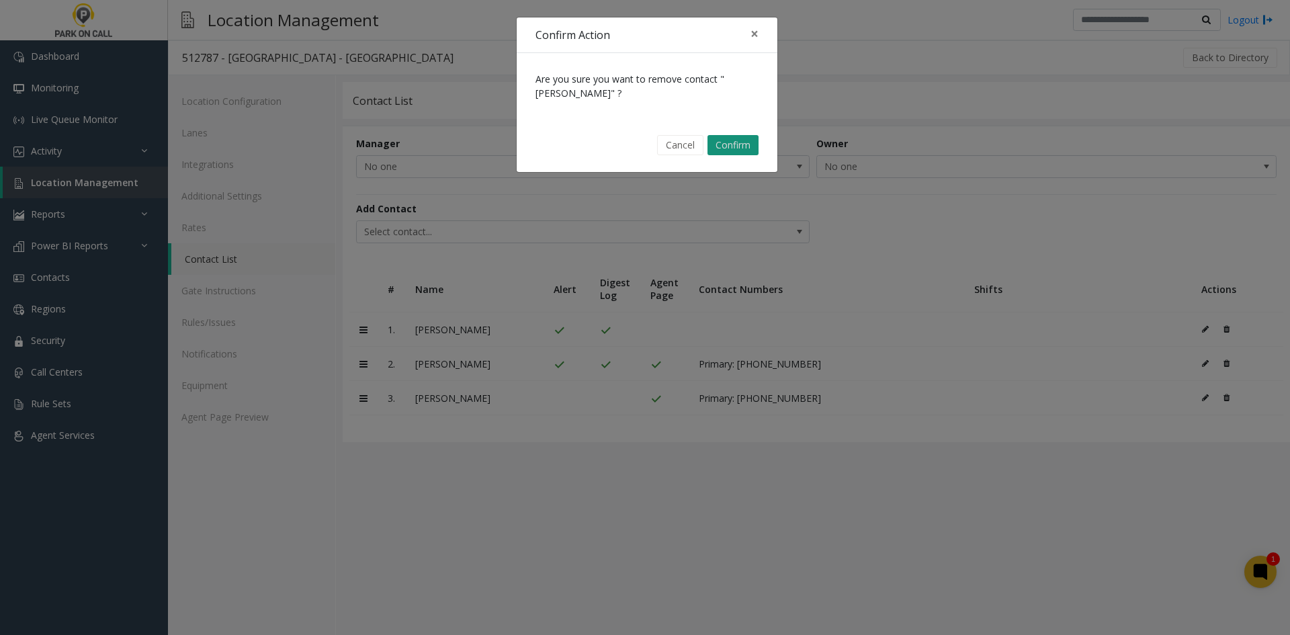
click at [735, 151] on button "Confirm" at bounding box center [733, 145] width 51 height 20
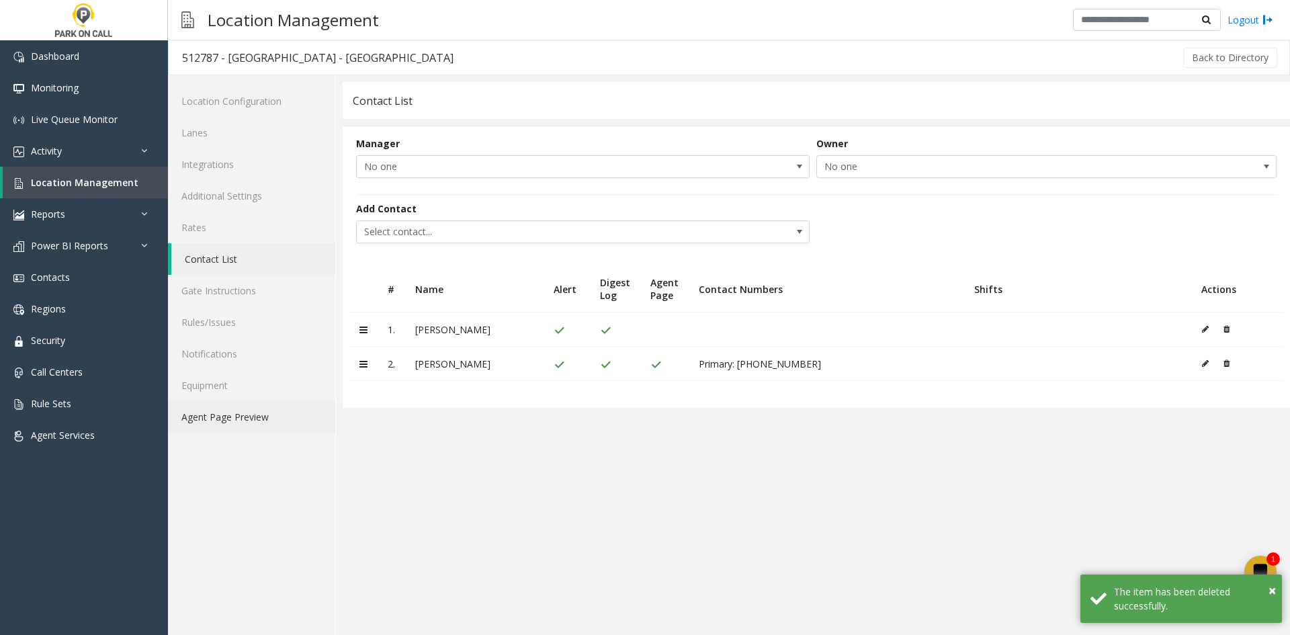
click at [239, 417] on link "Agent Page Preview" at bounding box center [251, 417] width 167 height 32
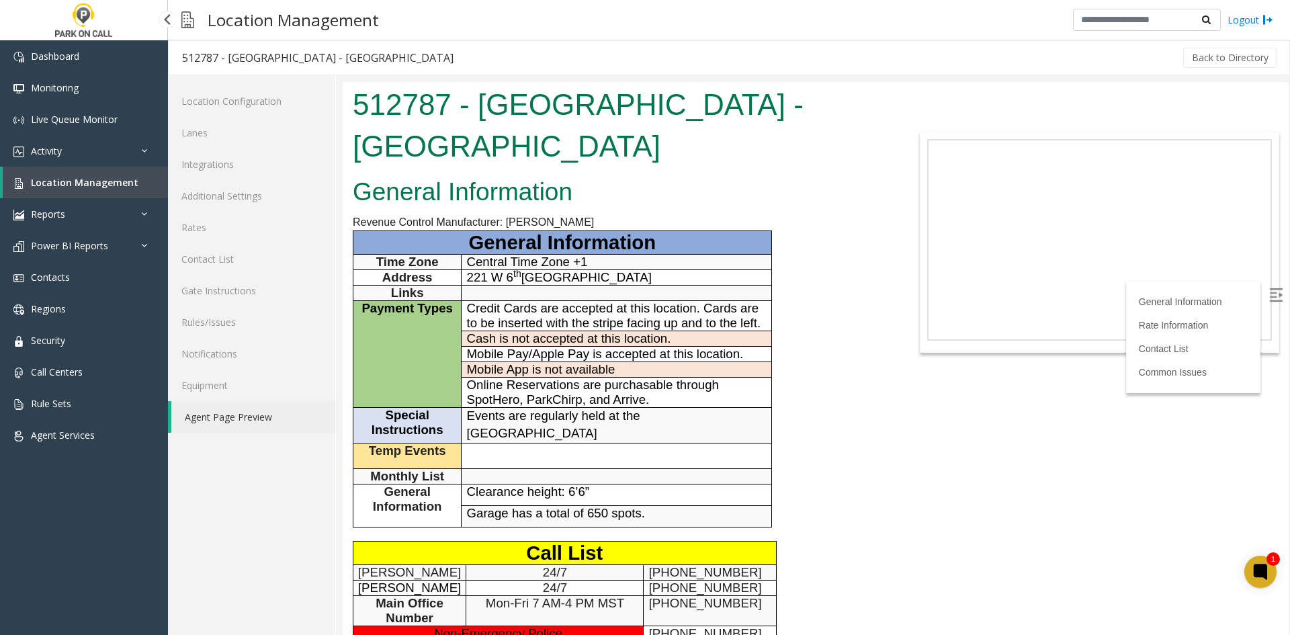
click at [43, 181] on span "Location Management" at bounding box center [85, 182] width 108 height 13
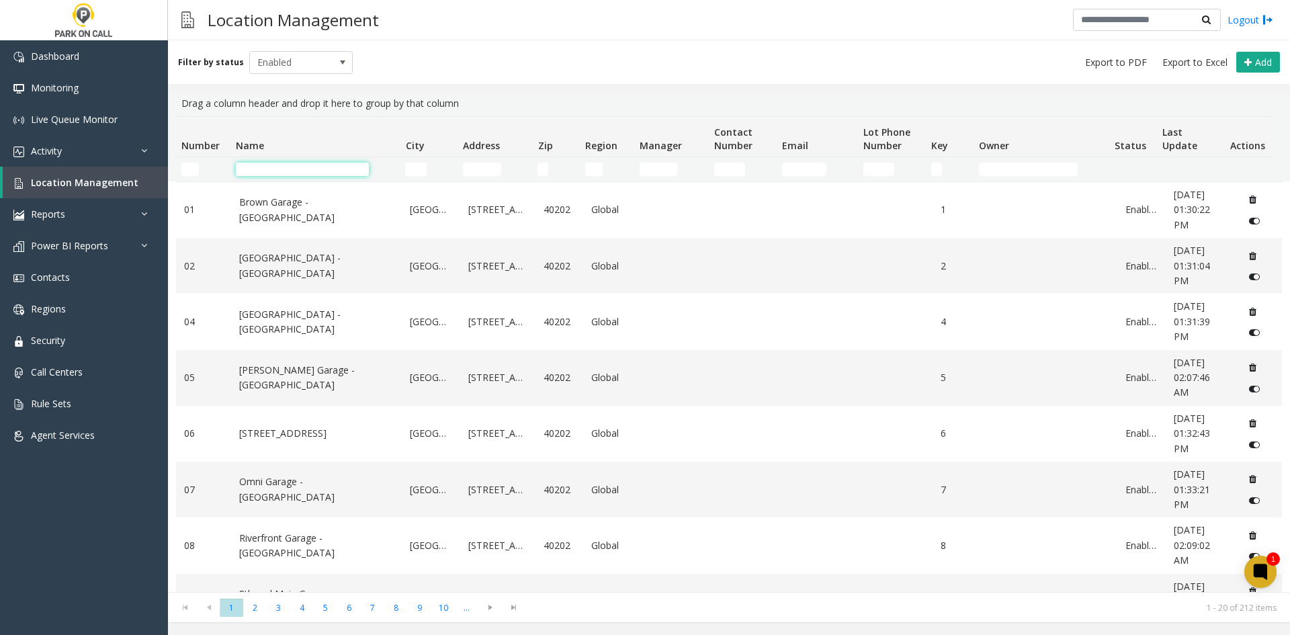
click at [306, 169] on input "Name Filter" at bounding box center [302, 169] width 133 height 13
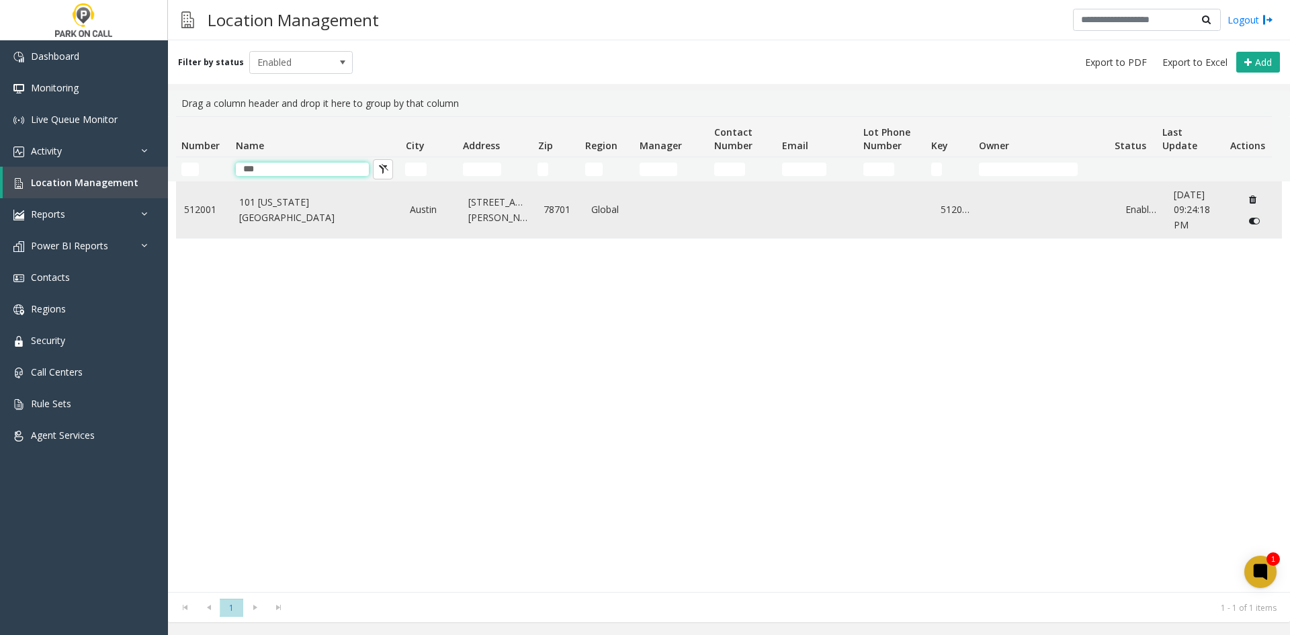
type input "***"
click at [289, 198] on td "101 [US_STATE][GEOGRAPHIC_DATA]" at bounding box center [316, 210] width 171 height 56
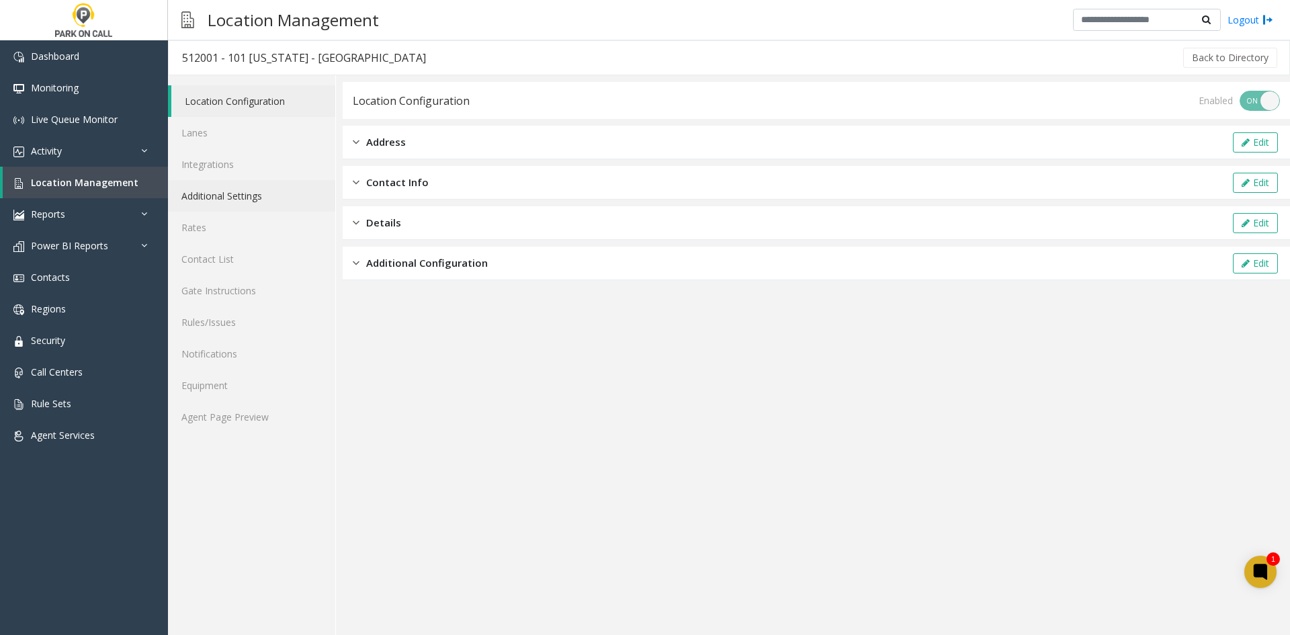
click at [298, 208] on link "Additional Settings" at bounding box center [251, 196] width 167 height 32
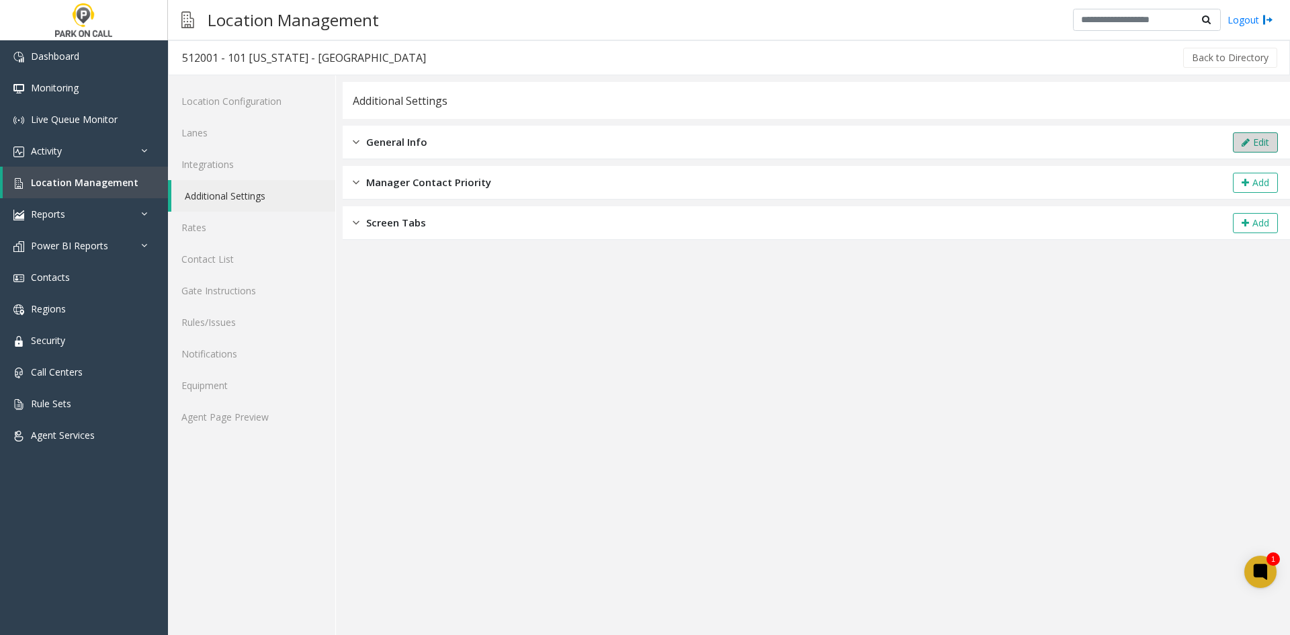
click at [1247, 144] on icon at bounding box center [1246, 142] width 8 height 9
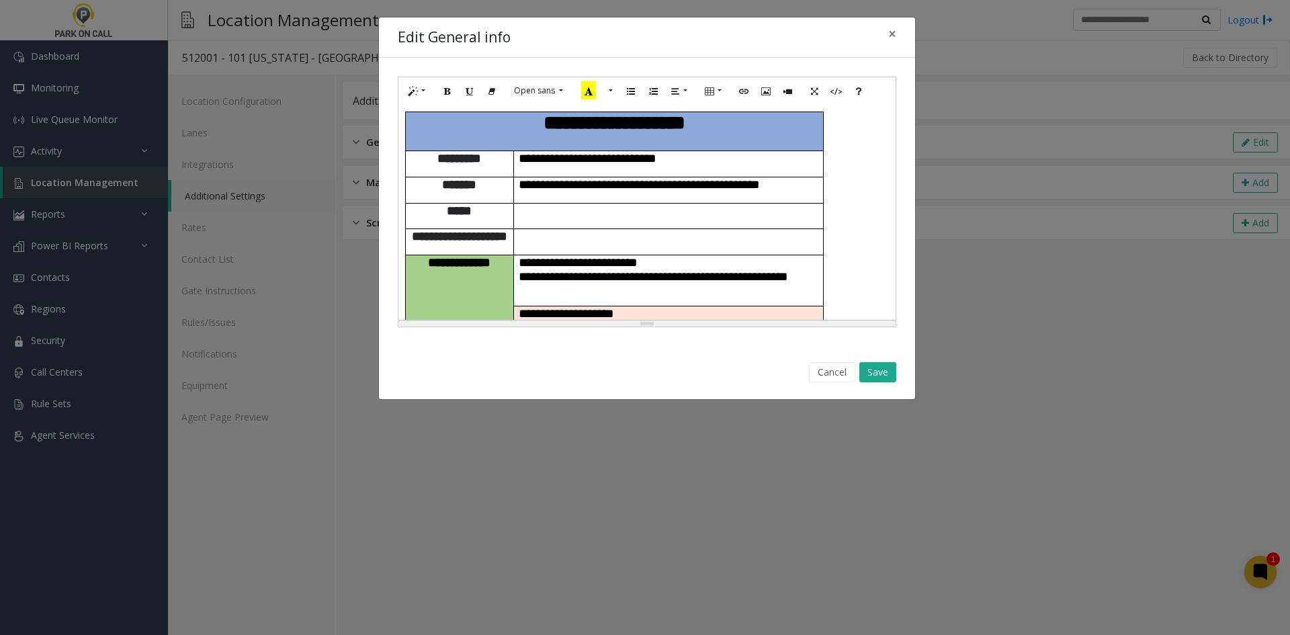
click at [780, 255] on p "**********" at bounding box center [669, 269] width 300 height 28
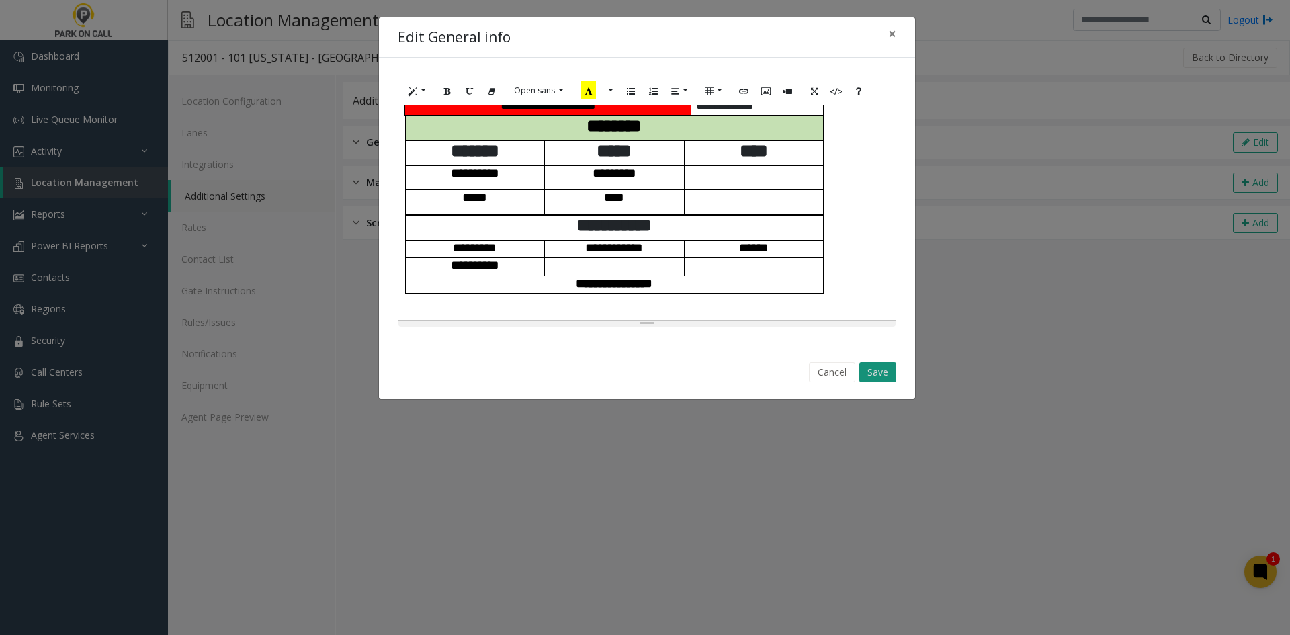
click at [879, 382] on button "Save" at bounding box center [878, 372] width 37 height 20
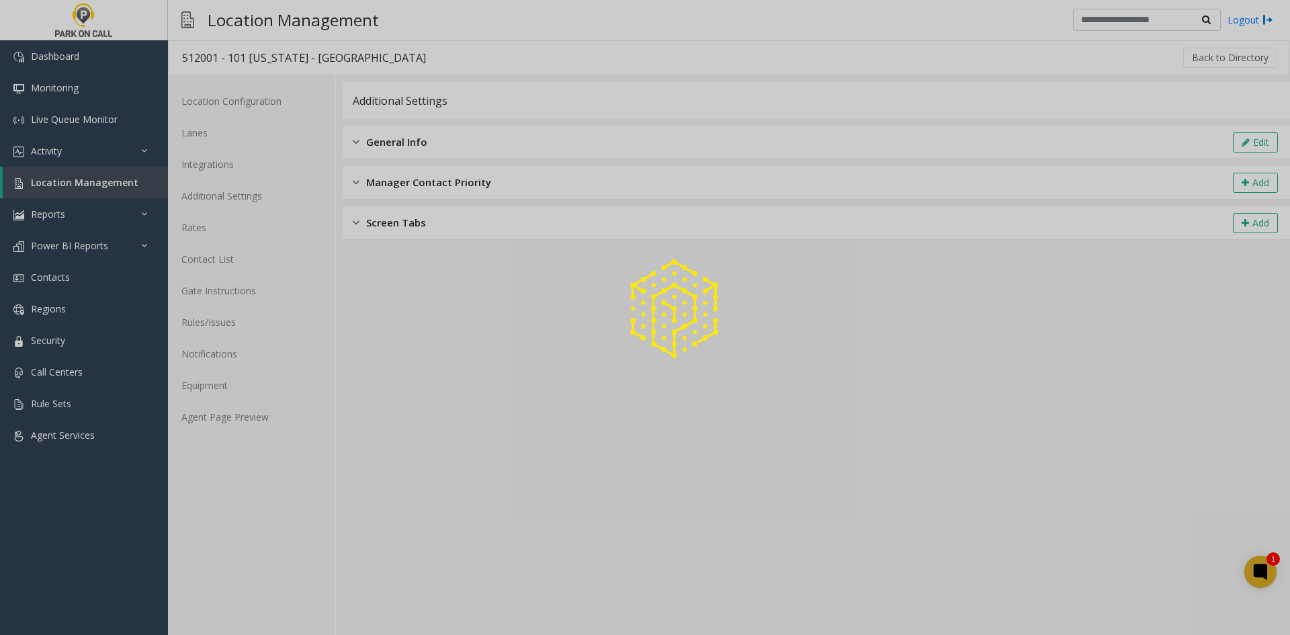
click at [286, 422] on div at bounding box center [645, 317] width 1290 height 635
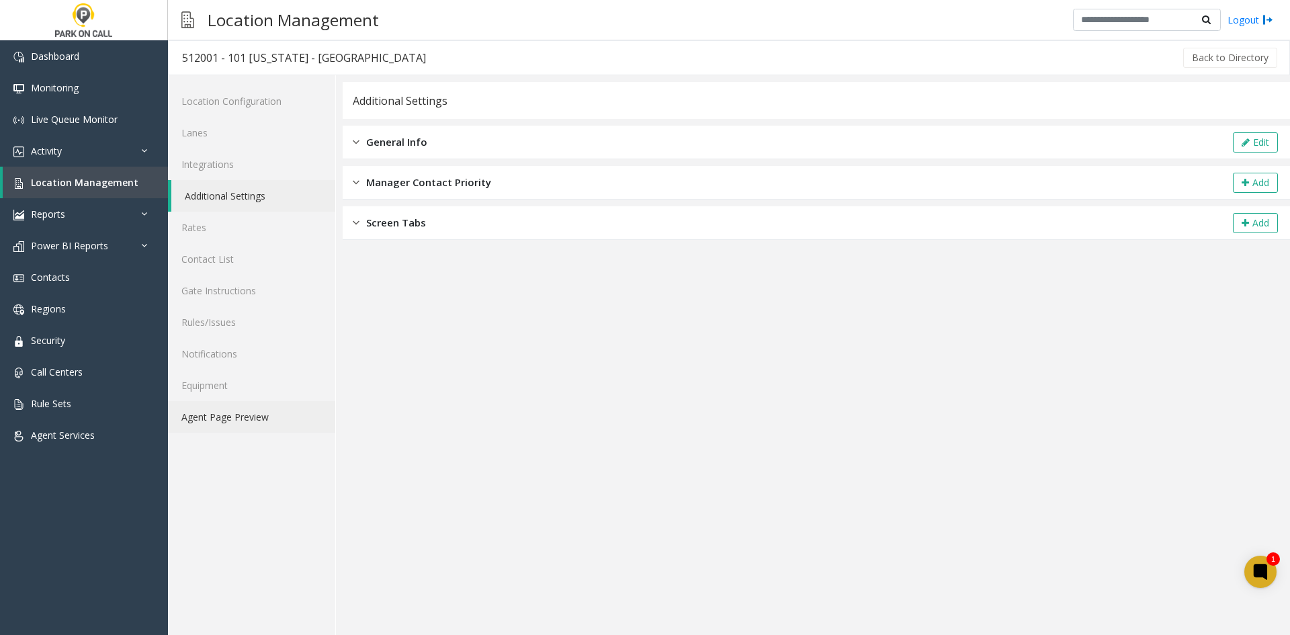
click at [272, 421] on link "Agent Page Preview" at bounding box center [251, 417] width 167 height 32
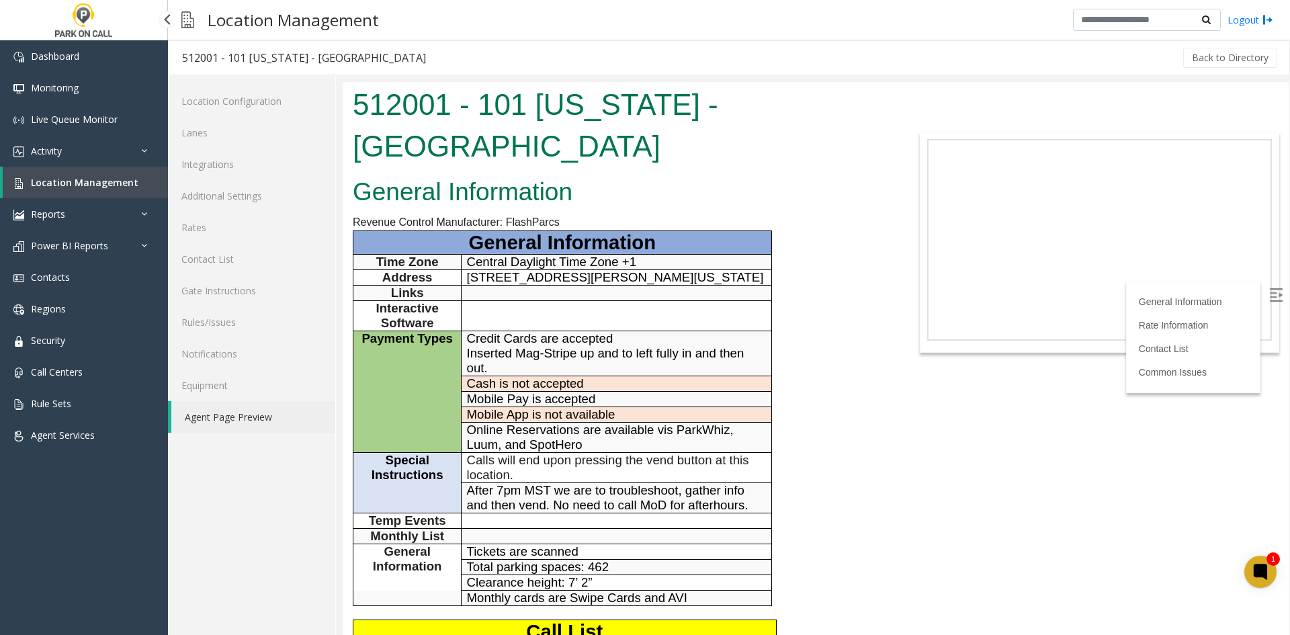
click at [35, 181] on span "Location Management" at bounding box center [85, 182] width 108 height 13
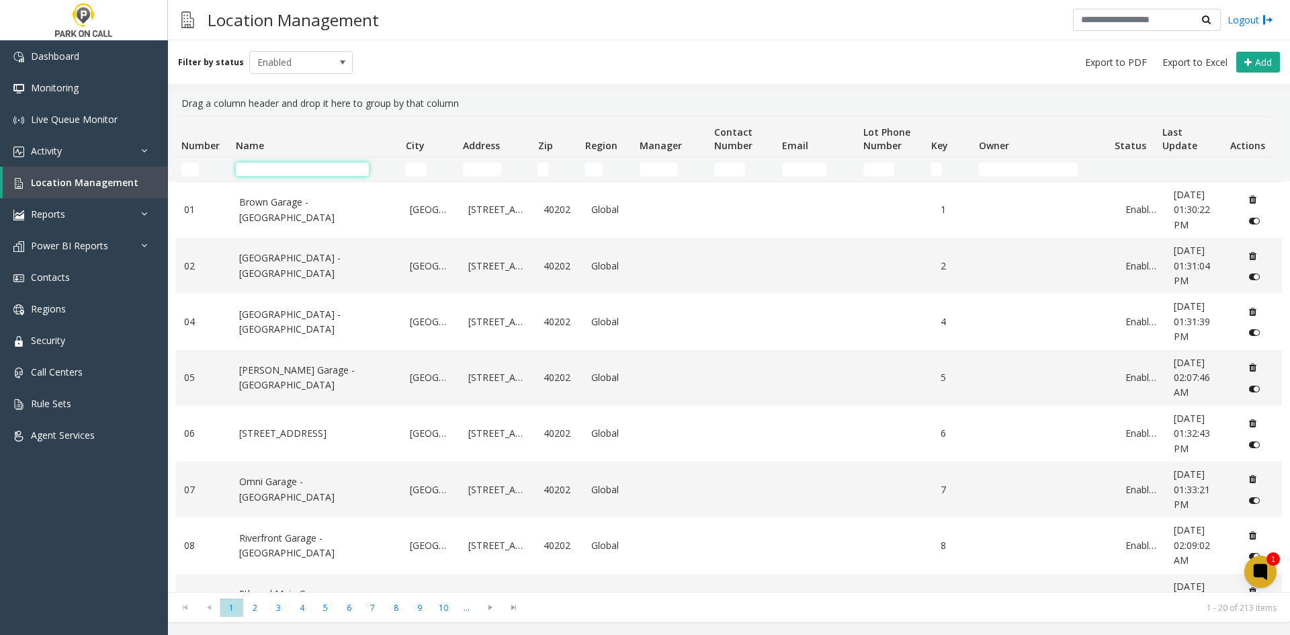
click at [278, 172] on input "Name Filter" at bounding box center [302, 169] width 133 height 13
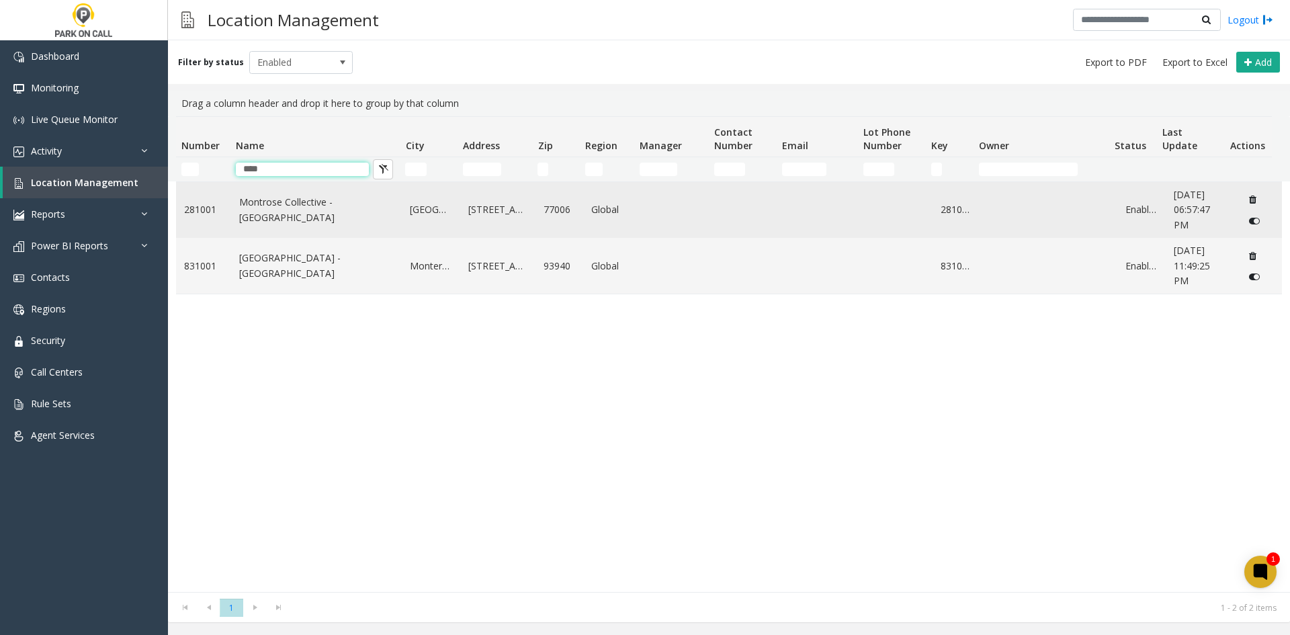
type input "****"
click at [319, 202] on link "Montrose Collective - [GEOGRAPHIC_DATA]" at bounding box center [316, 210] width 155 height 30
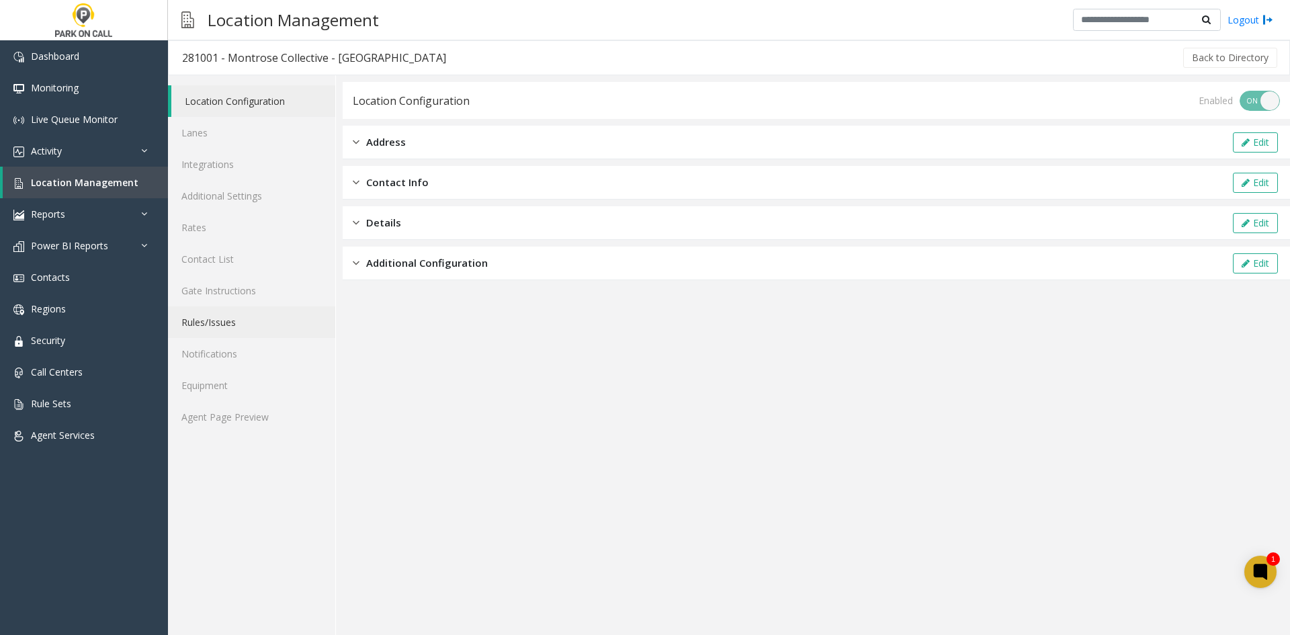
click at [232, 327] on link "Rules/Issues" at bounding box center [251, 322] width 167 height 32
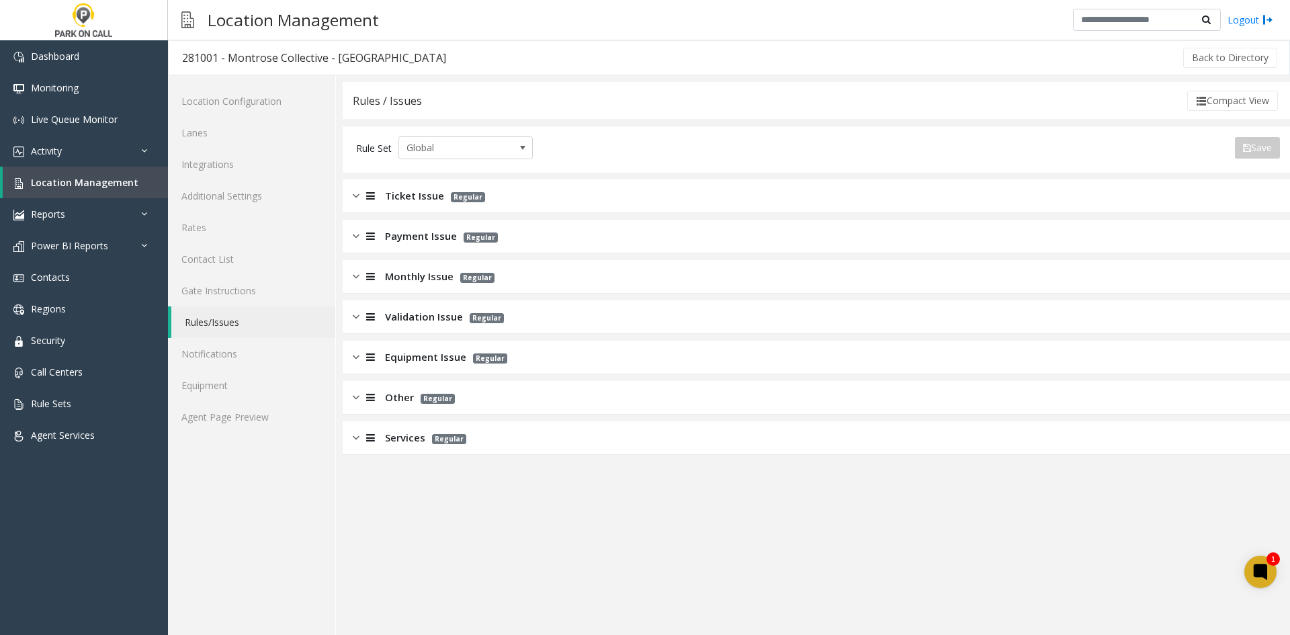
click at [478, 435] on div "Services Regular" at bounding box center [817, 438] width 948 height 34
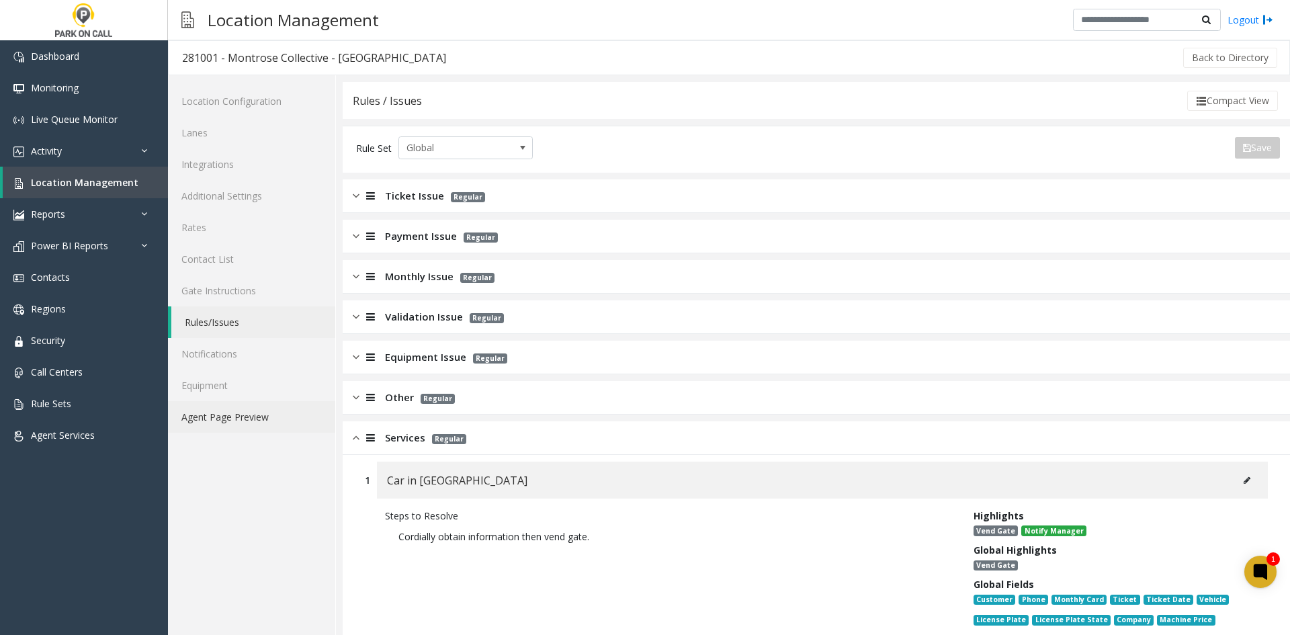
click at [248, 426] on link "Agent Page Preview" at bounding box center [251, 417] width 167 height 32
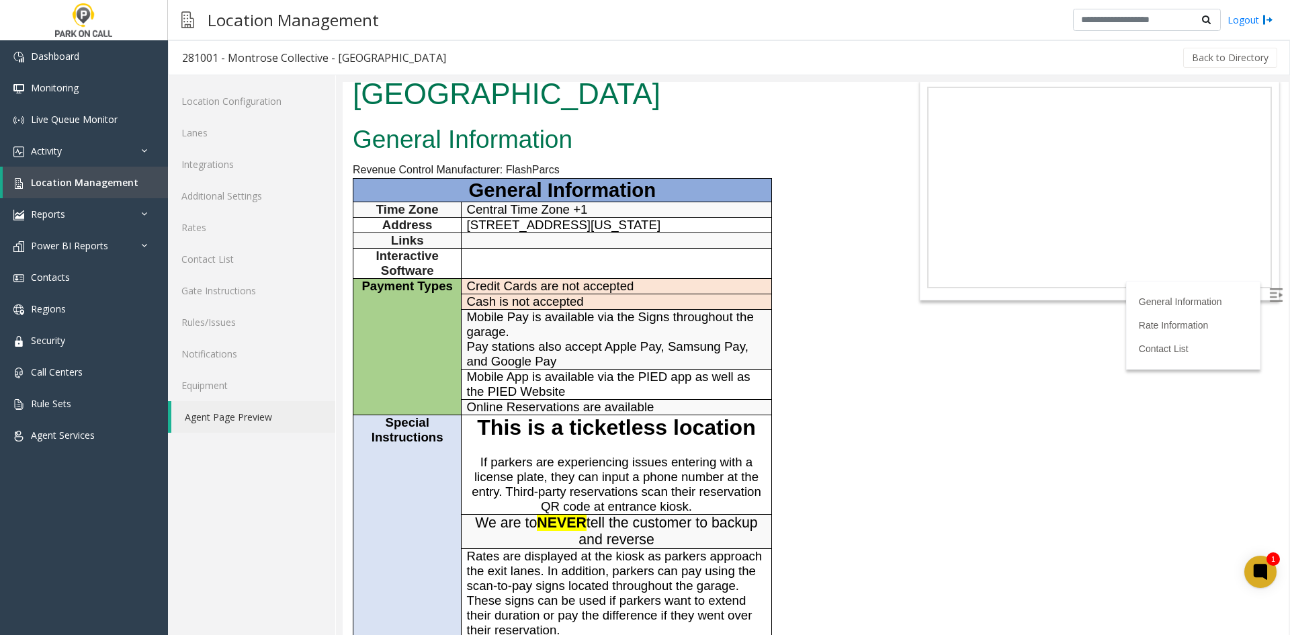
scroll to position [202, 0]
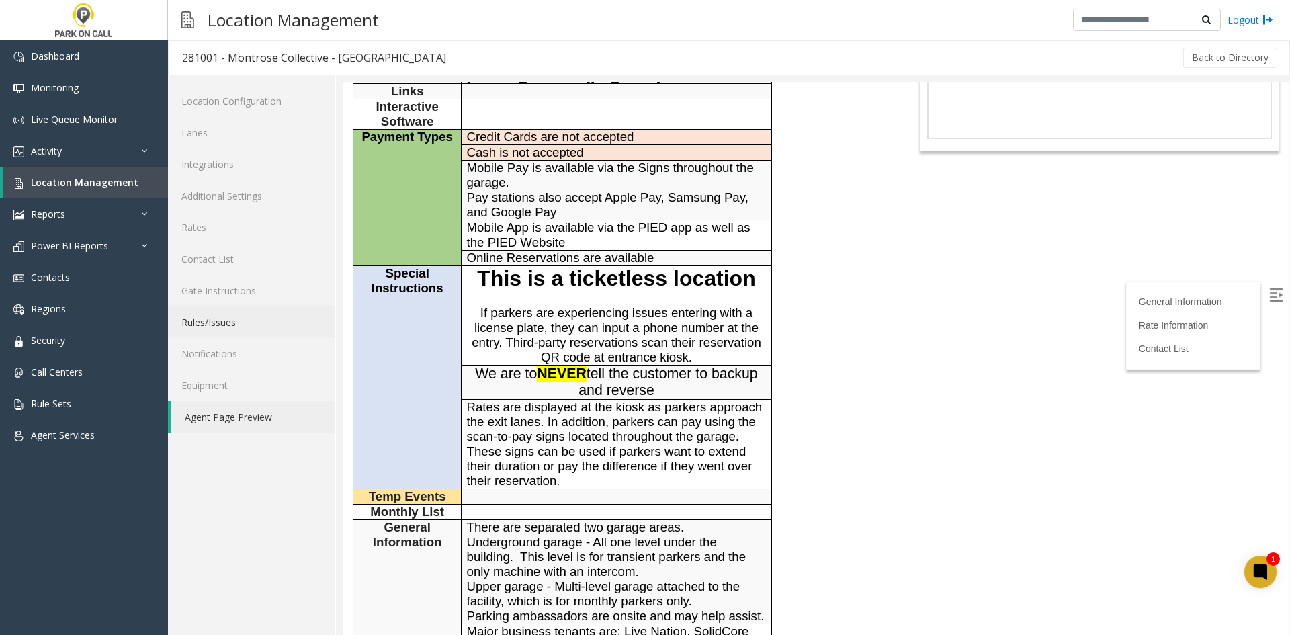
click at [251, 328] on link "Rules/Issues" at bounding box center [251, 322] width 167 height 32
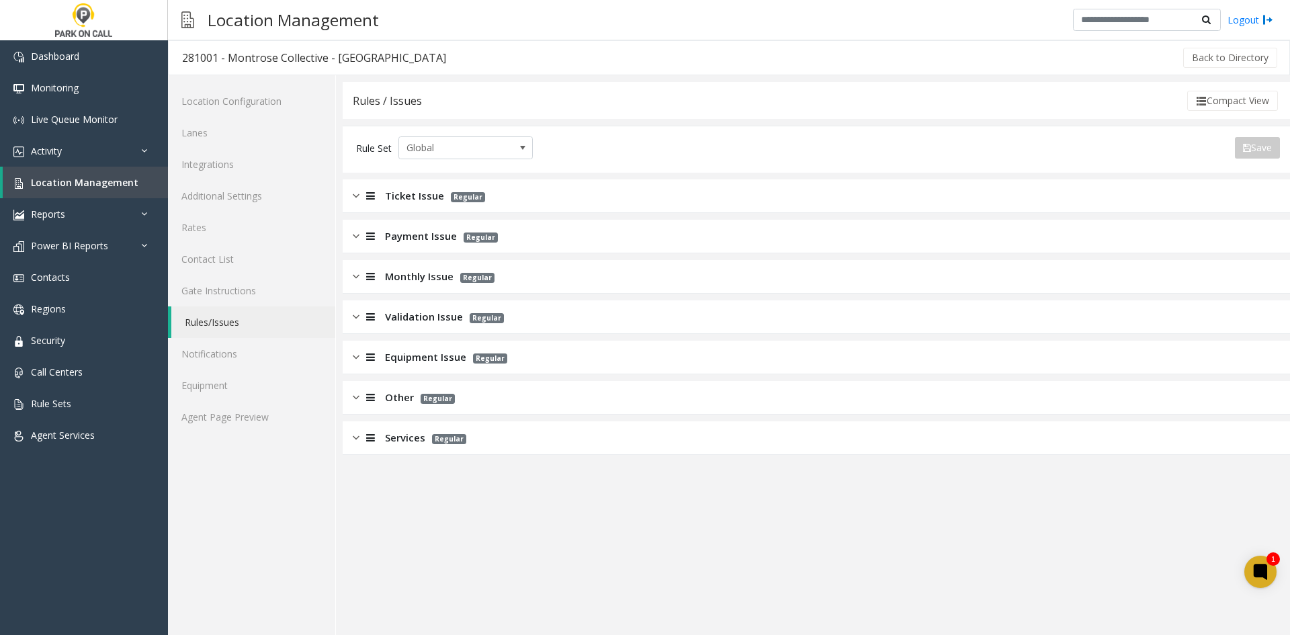
click at [453, 449] on div "Services Regular" at bounding box center [817, 438] width 948 height 34
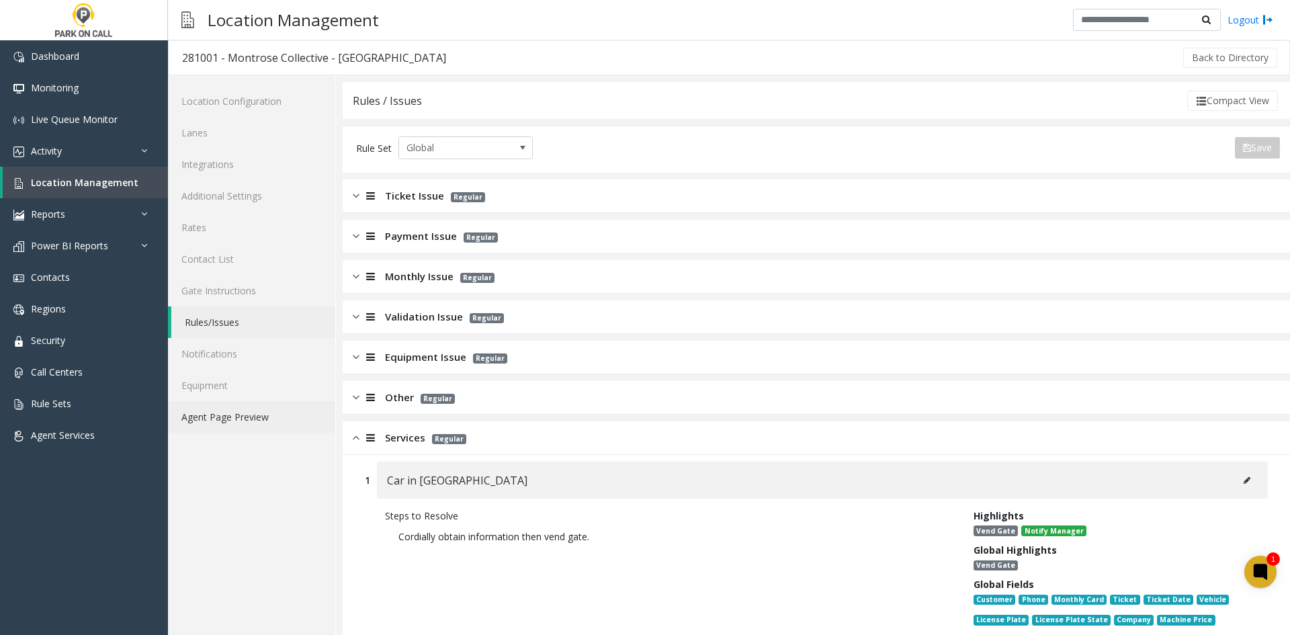
click at [280, 427] on link "Agent Page Preview" at bounding box center [251, 417] width 167 height 32
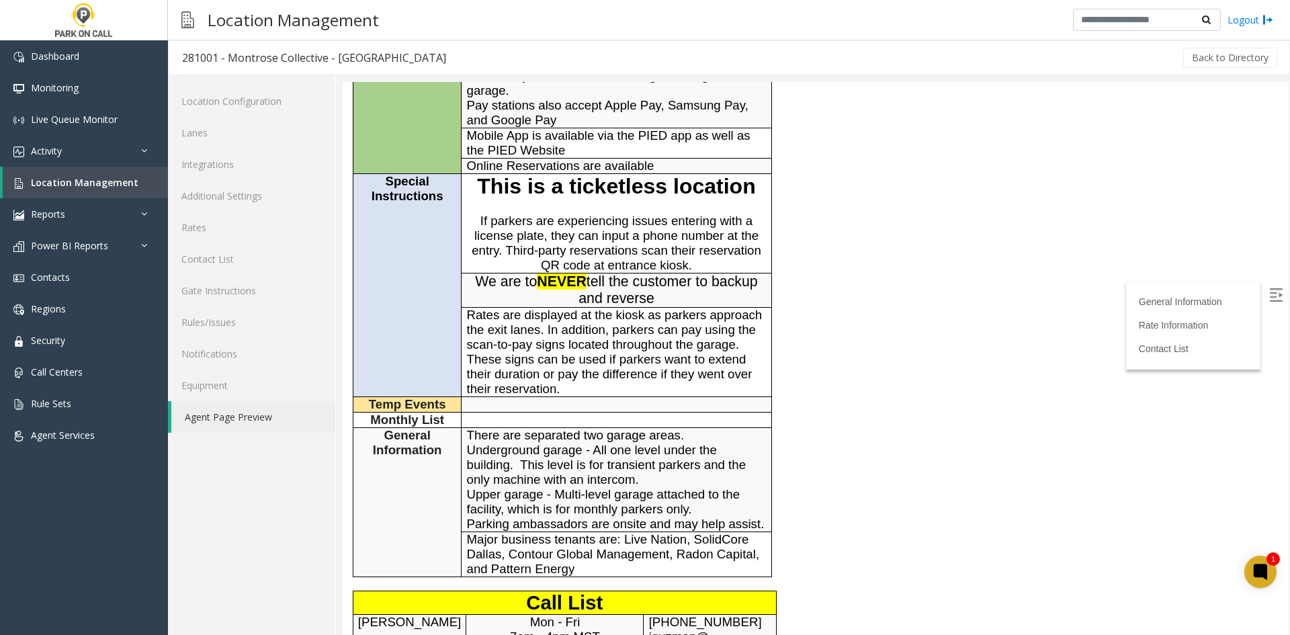
scroll to position [269, 0]
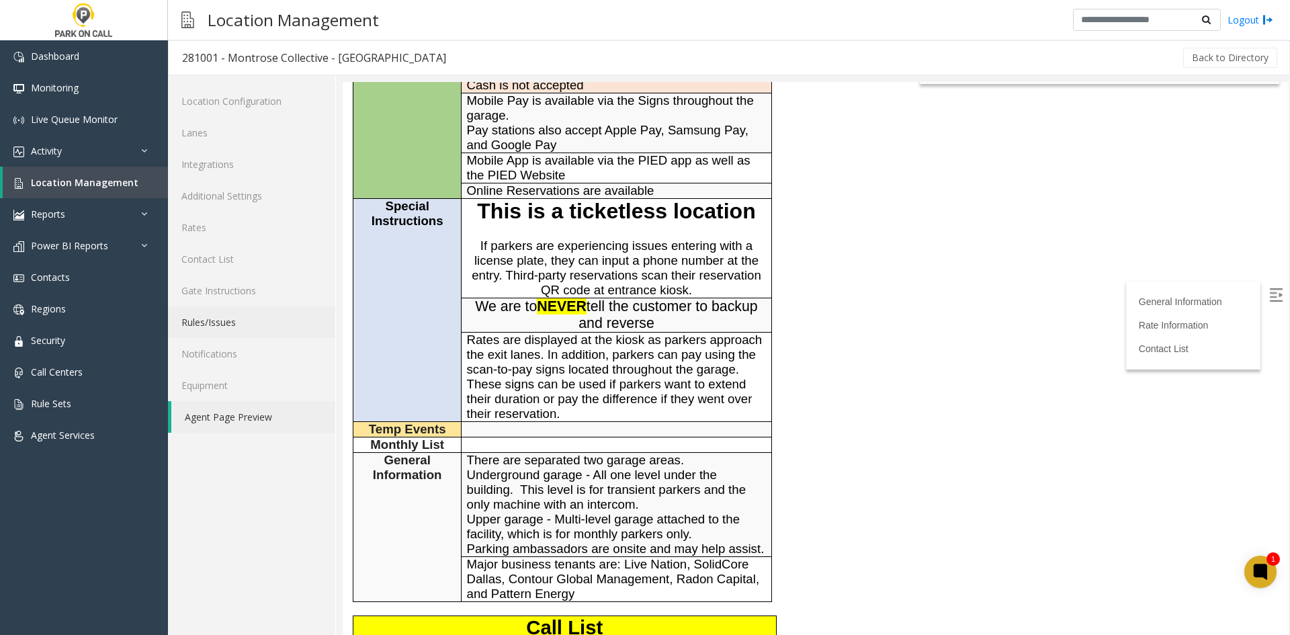
click at [237, 324] on link "Rules/Issues" at bounding box center [251, 322] width 167 height 32
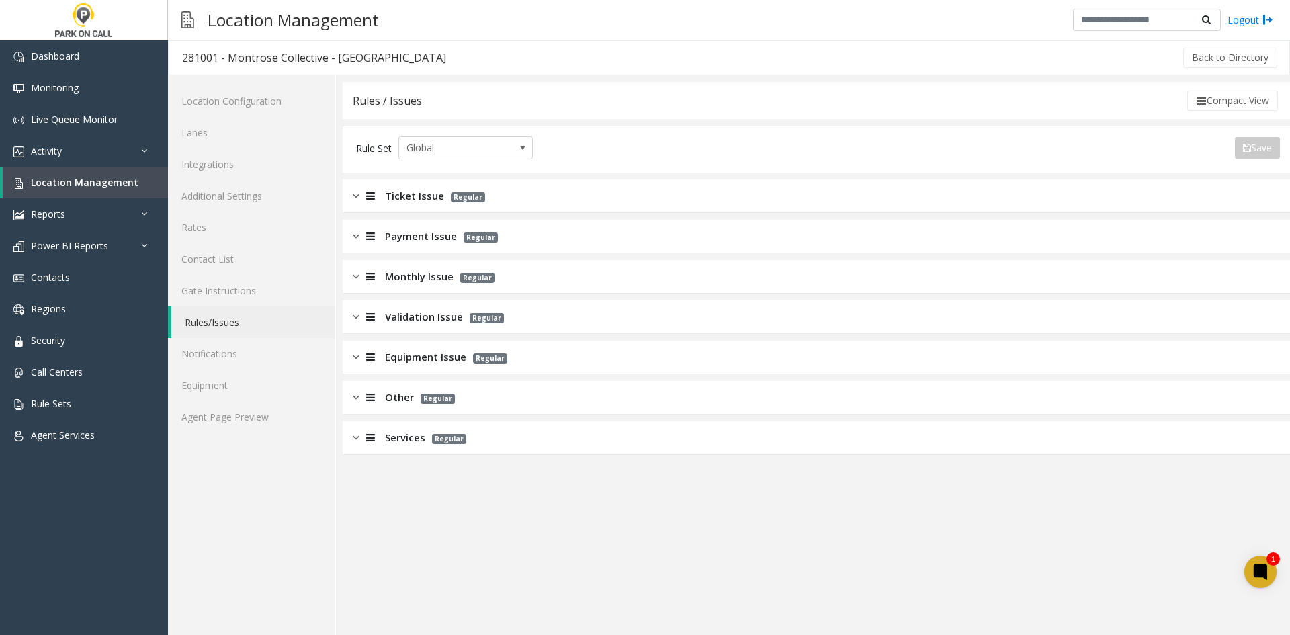
click at [371, 286] on div "Monthly Issue Regular" at bounding box center [817, 277] width 948 height 34
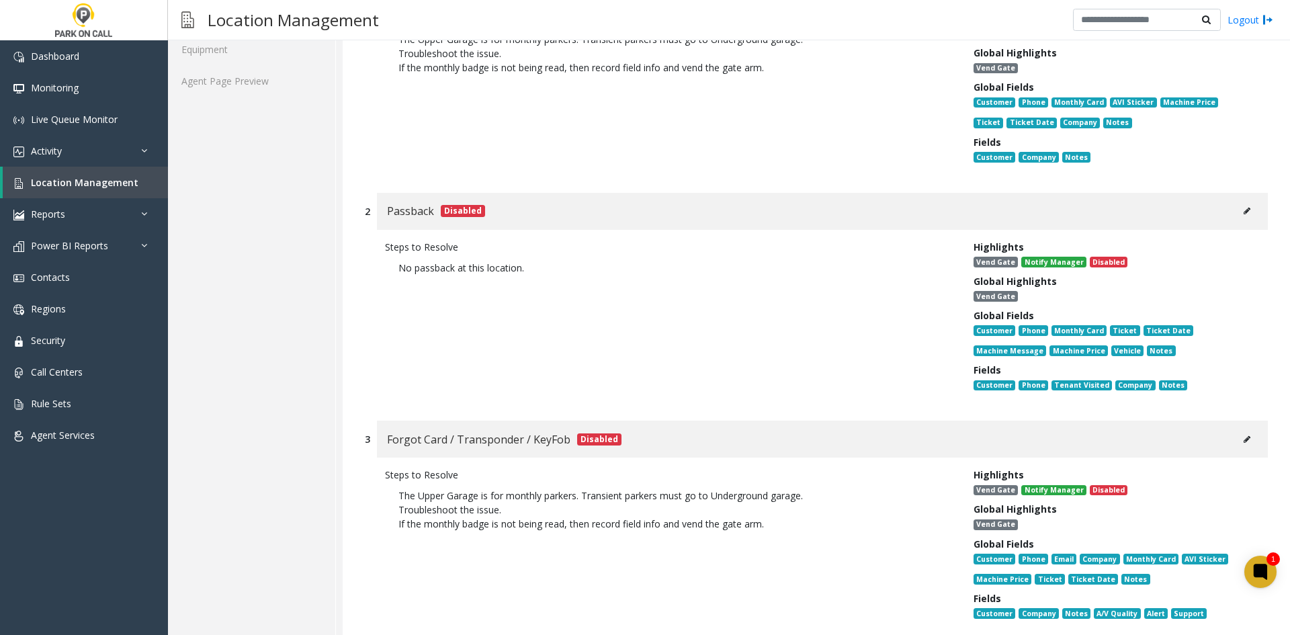
scroll to position [202, 0]
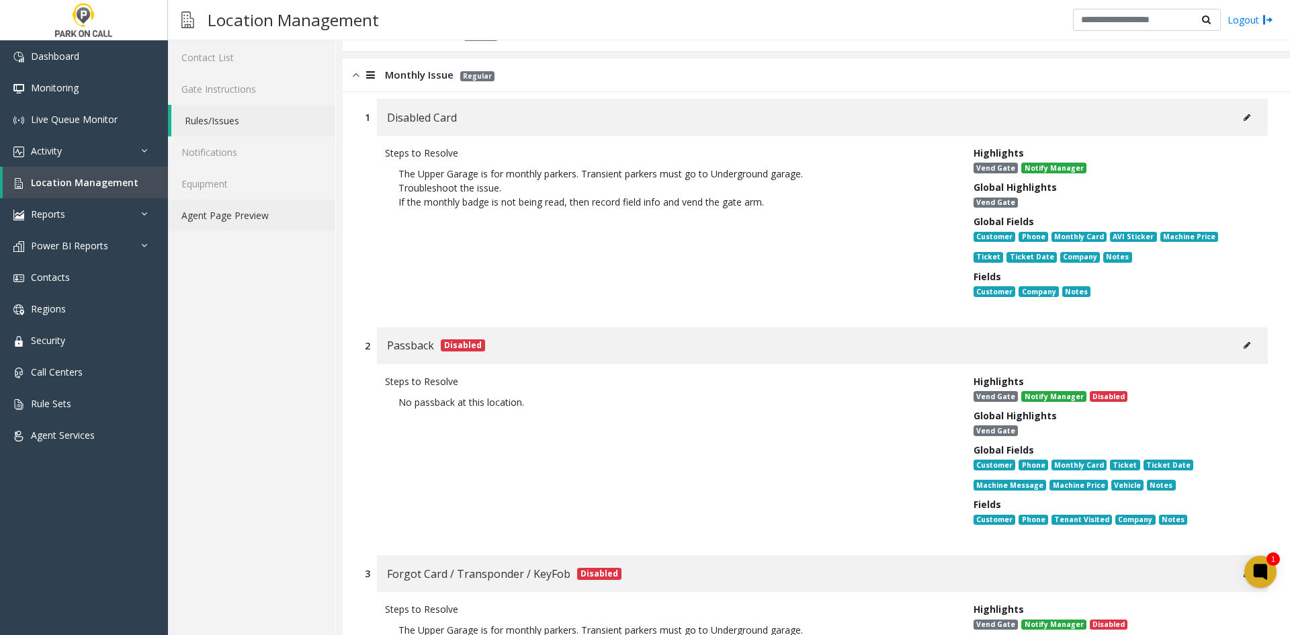
click at [284, 226] on link "Agent Page Preview" at bounding box center [251, 216] width 167 height 32
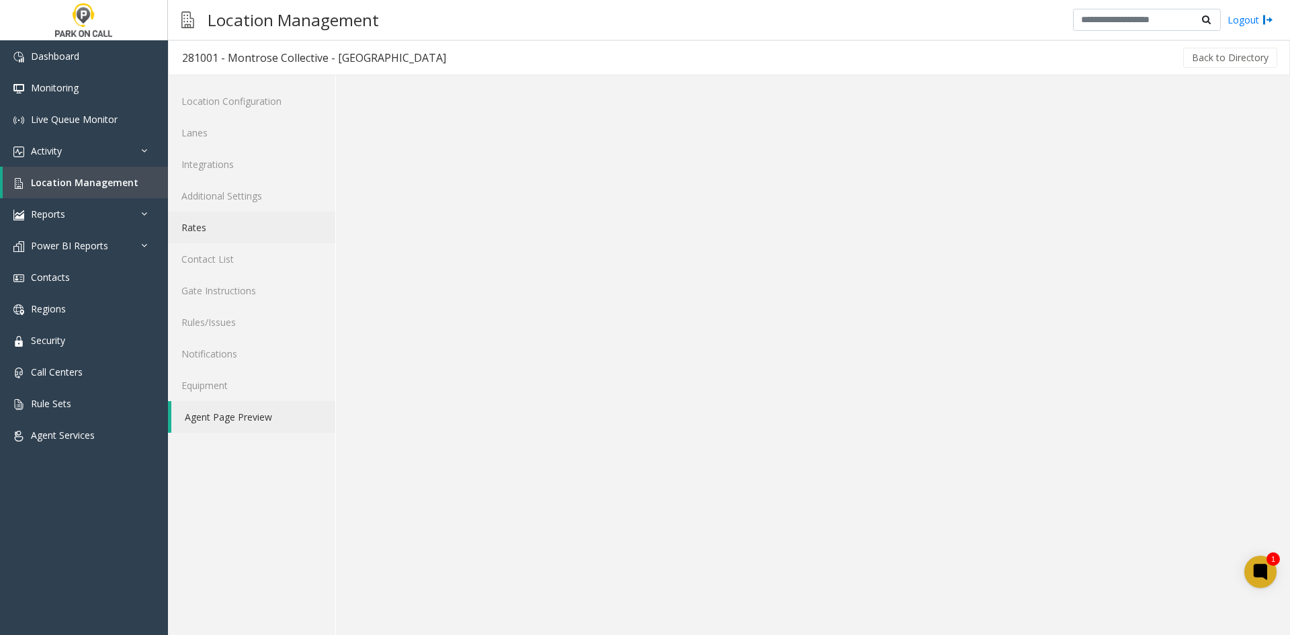
click at [220, 219] on link "Rates" at bounding box center [251, 228] width 167 height 32
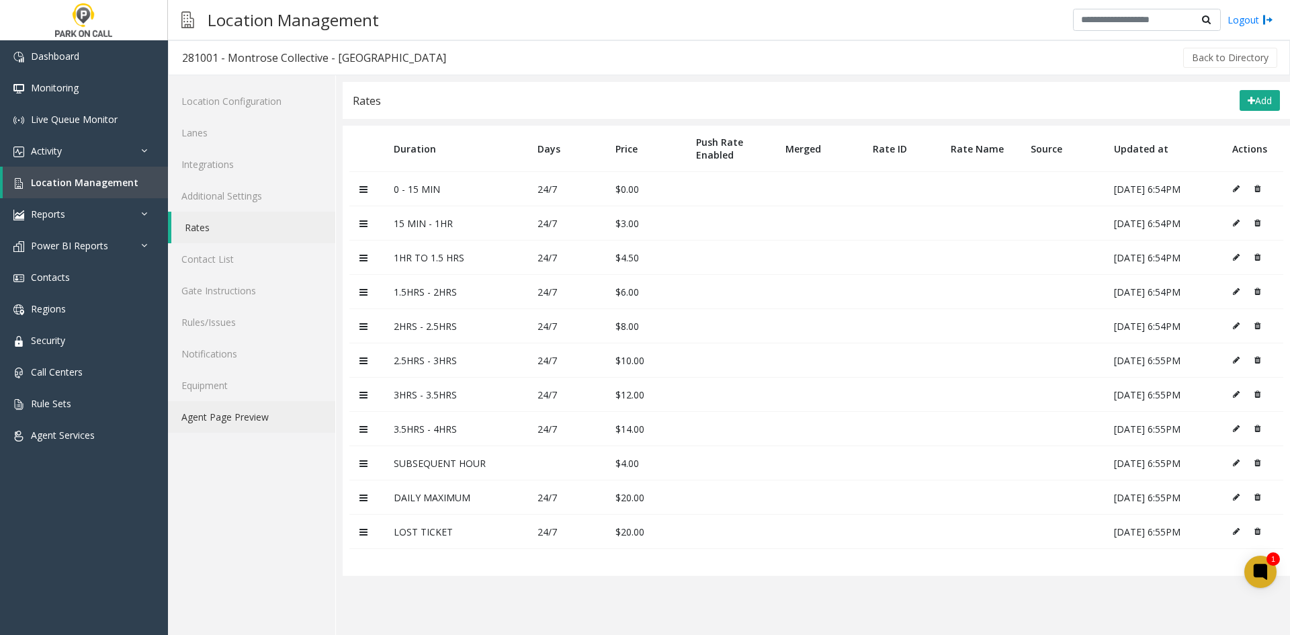
click at [235, 427] on link "Agent Page Preview" at bounding box center [251, 417] width 167 height 32
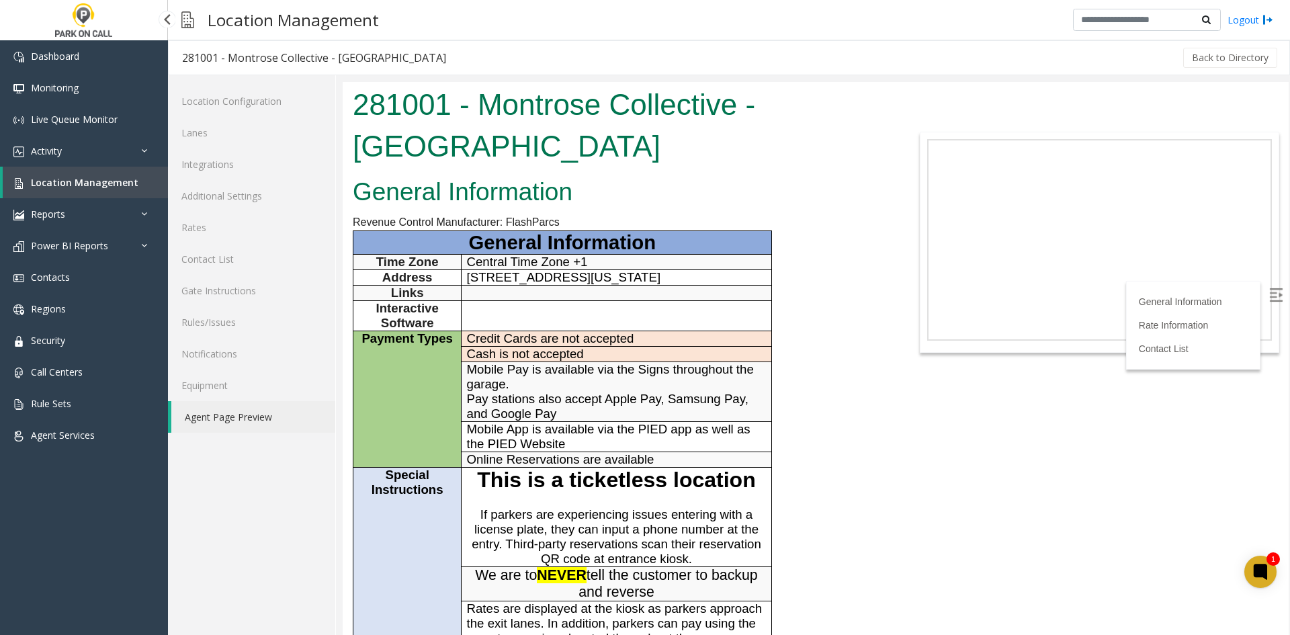
click at [122, 180] on span "Location Management" at bounding box center [85, 182] width 108 height 13
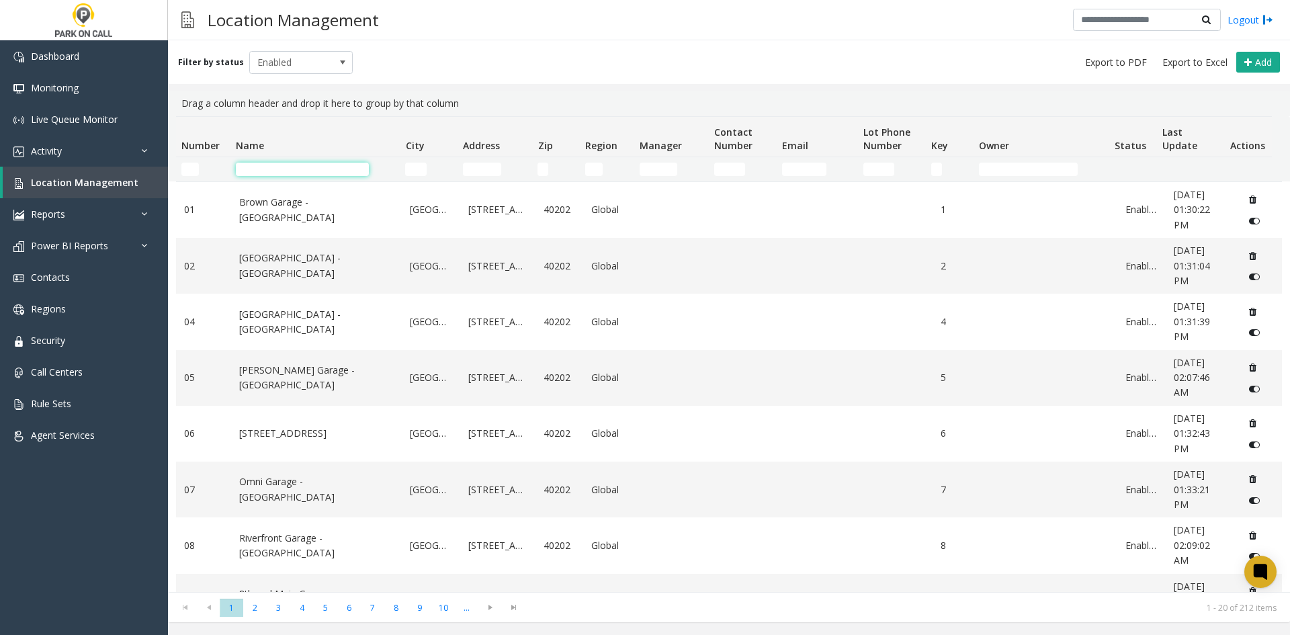
click at [301, 163] on input "Name Filter" at bounding box center [302, 169] width 133 height 13
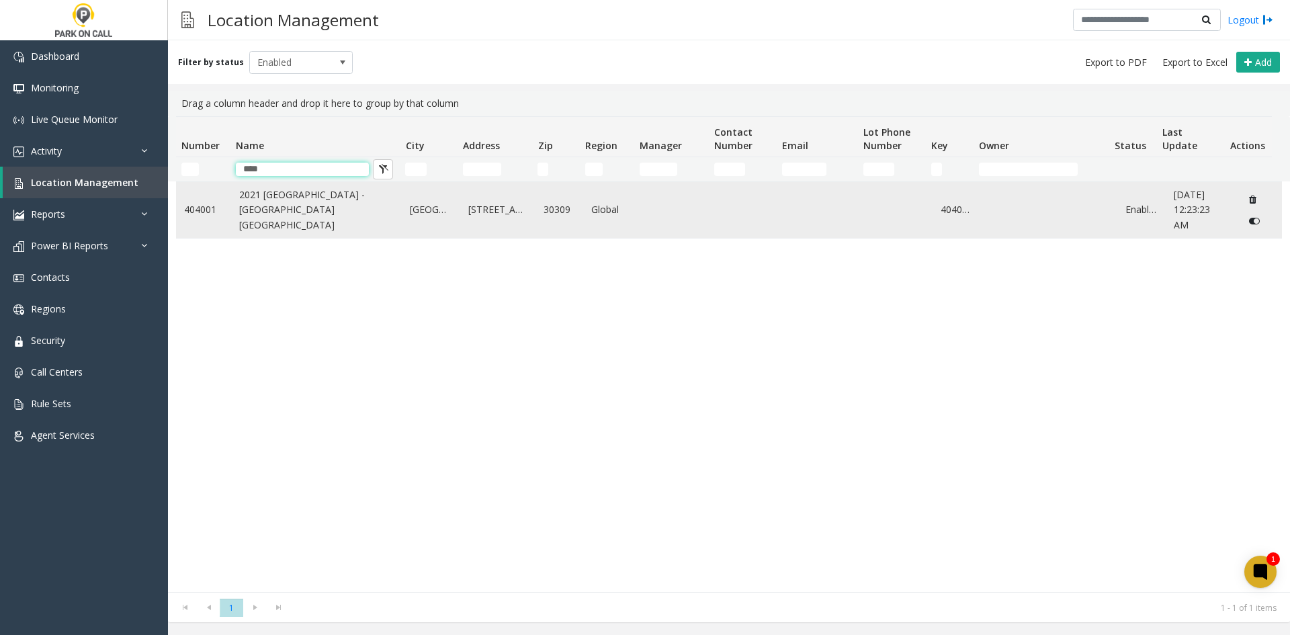
type input "****"
click at [297, 198] on link "2021 [GEOGRAPHIC_DATA] - [GEOGRAPHIC_DATA] [GEOGRAPHIC_DATA]" at bounding box center [316, 210] width 155 height 45
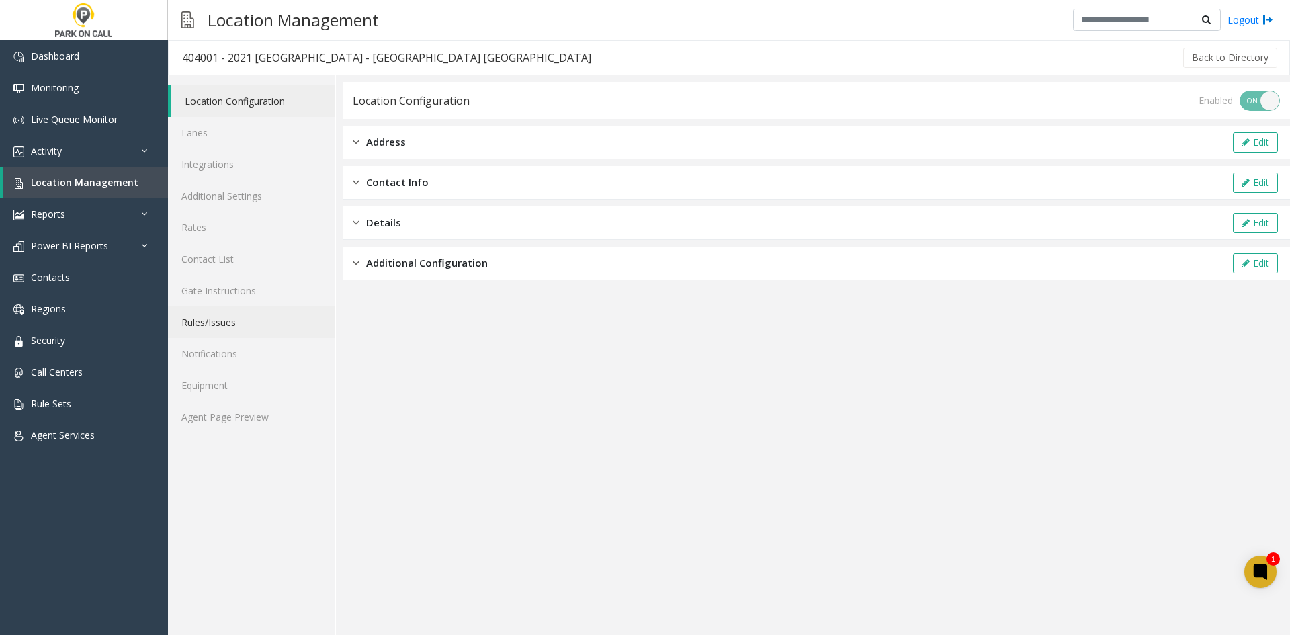
click at [240, 319] on link "Rules/Issues" at bounding box center [251, 322] width 167 height 32
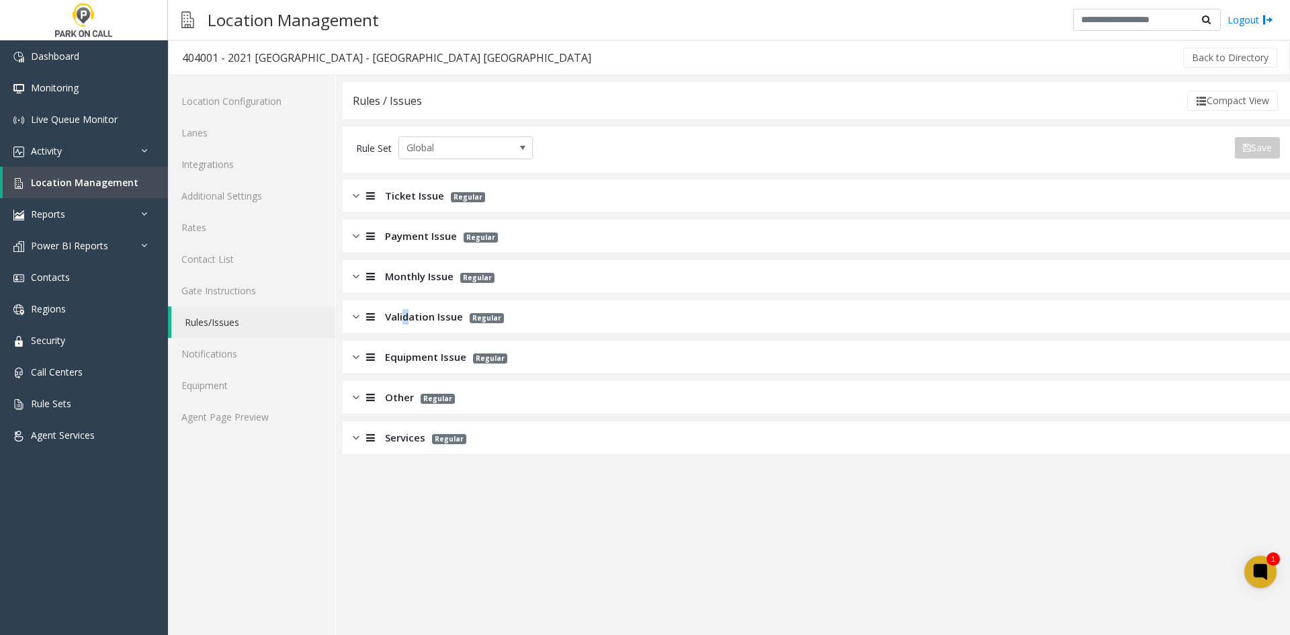
click at [404, 320] on span "Validation Issue" at bounding box center [424, 316] width 78 height 15
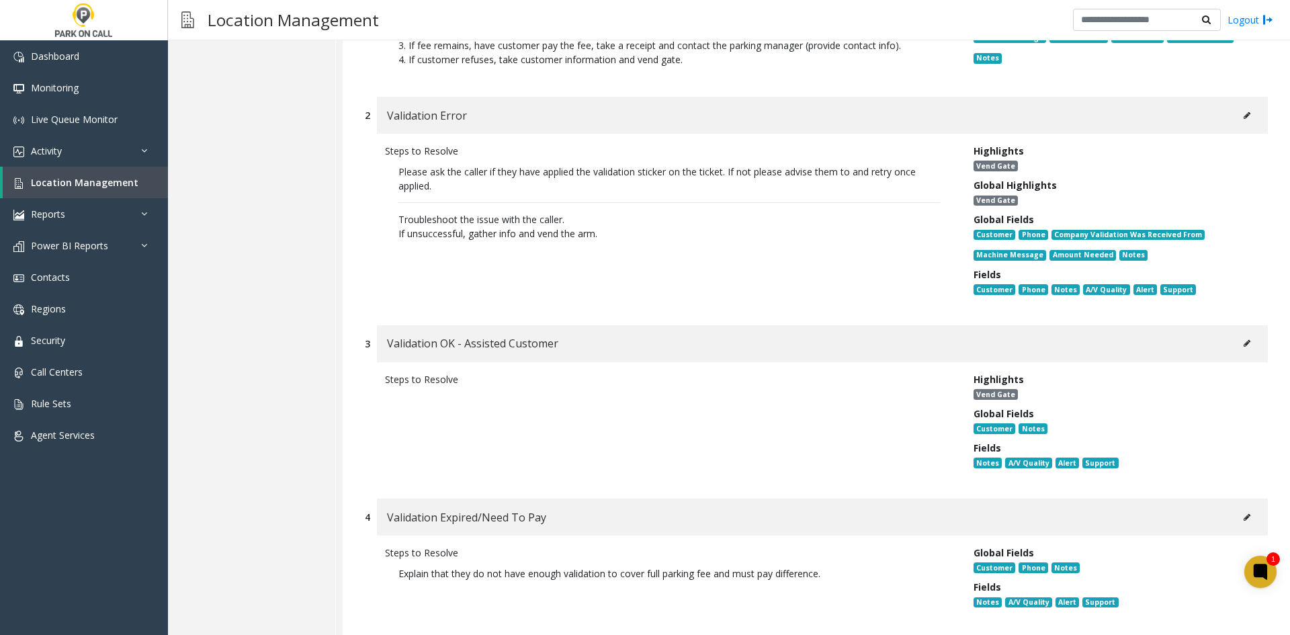
scroll to position [403, 0]
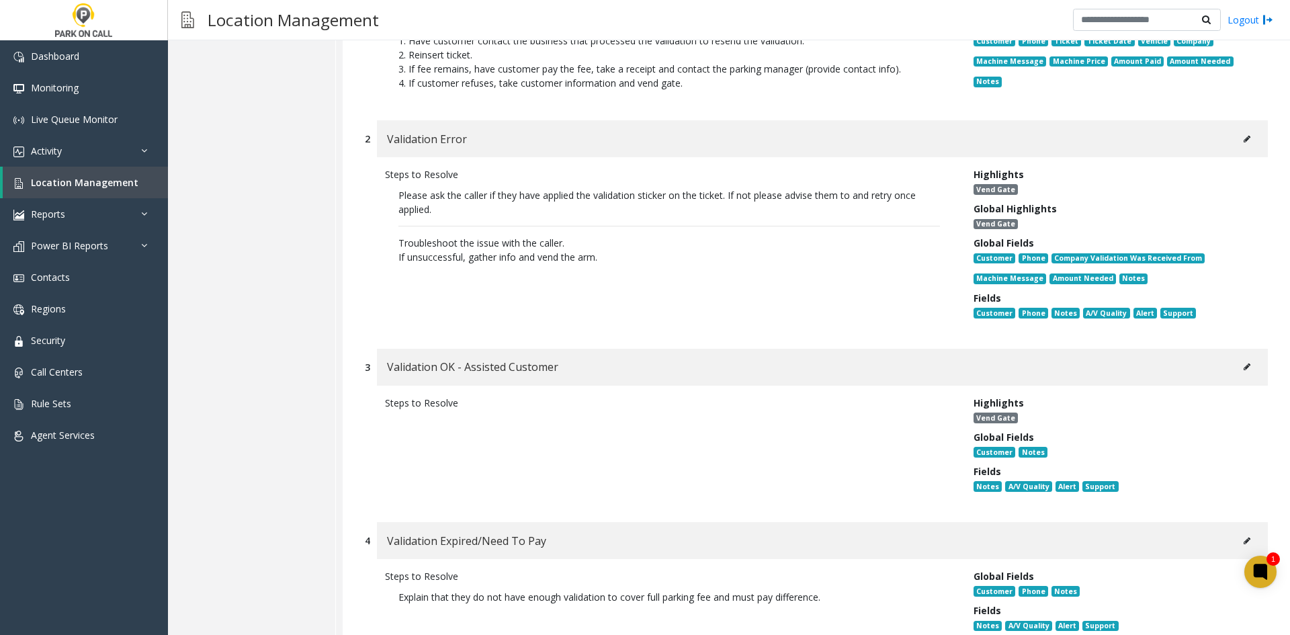
click at [1240, 148] on button at bounding box center [1248, 139] width 22 height 20
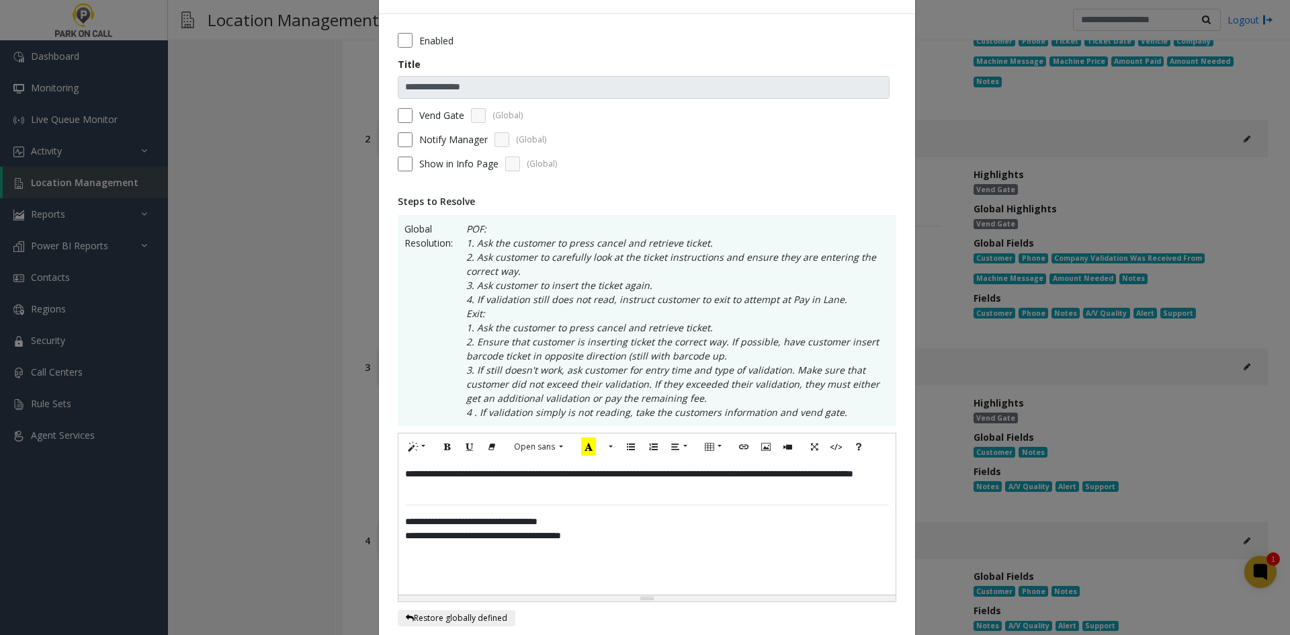
scroll to position [67, 0]
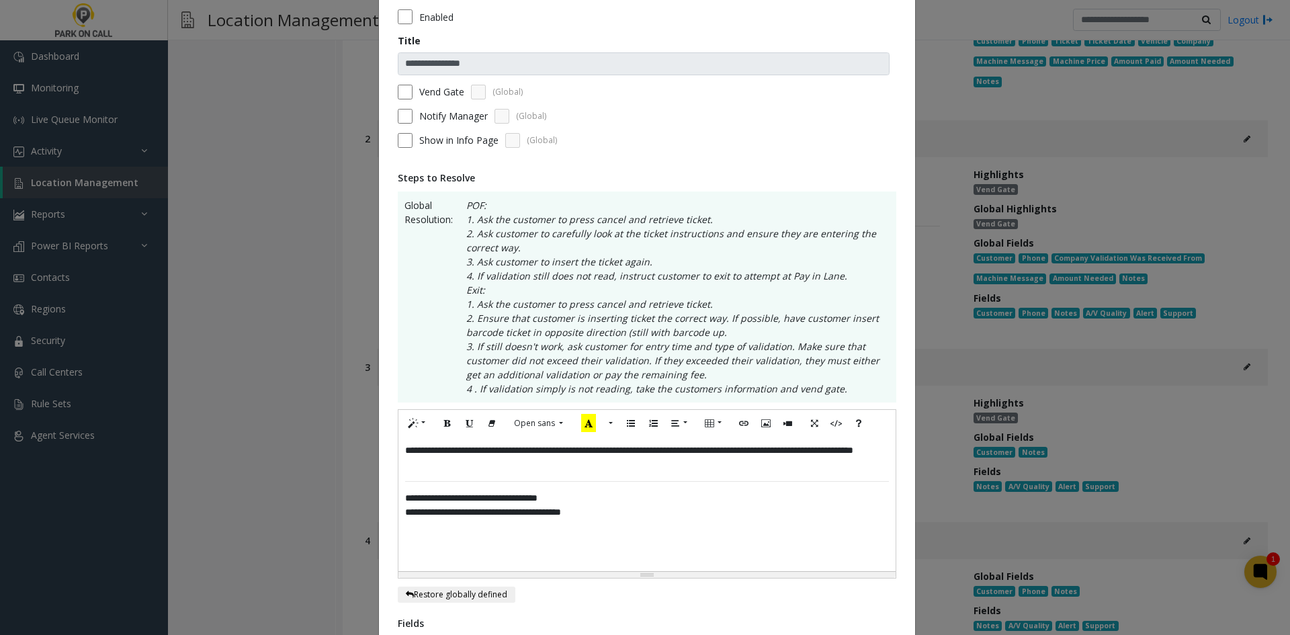
click at [727, 456] on p "**********" at bounding box center [647, 458] width 484 height 28
drag, startPoint x: 738, startPoint y: 472, endPoint x: 434, endPoint y: 428, distance: 307.7
click at [379, 431] on div "**********" at bounding box center [647, 486] width 536 height 991
copy p "**"
click at [764, 561] on div "**********" at bounding box center [647, 504] width 497 height 134
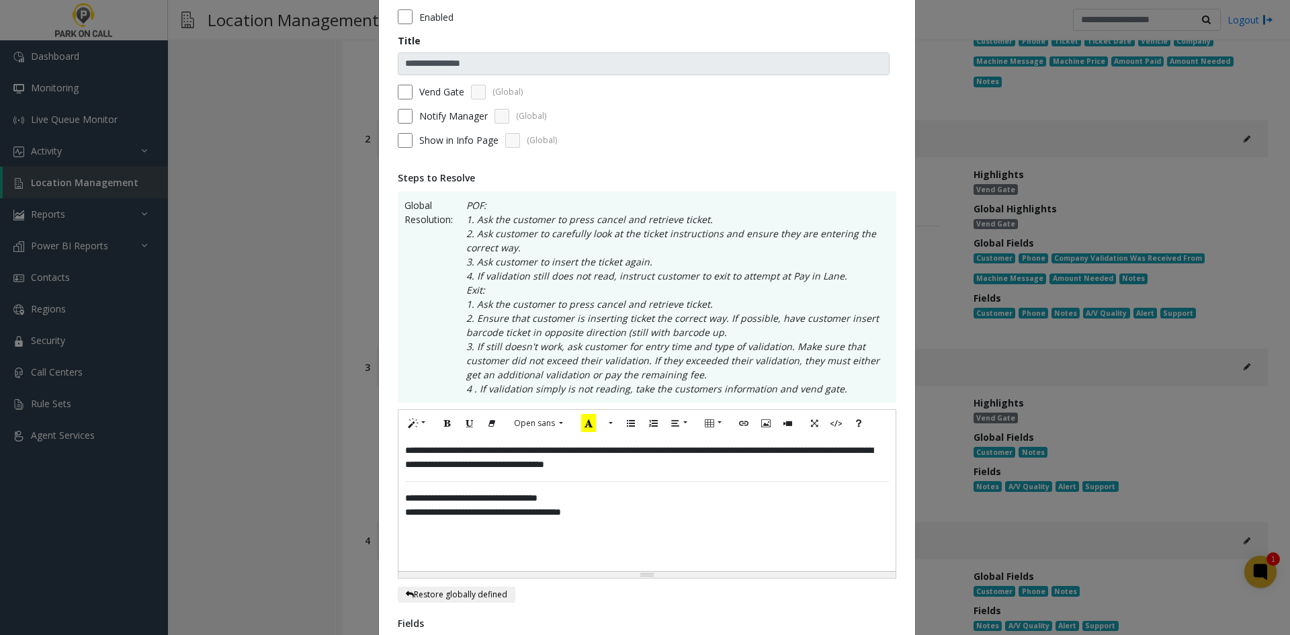
scroll to position [431, 0]
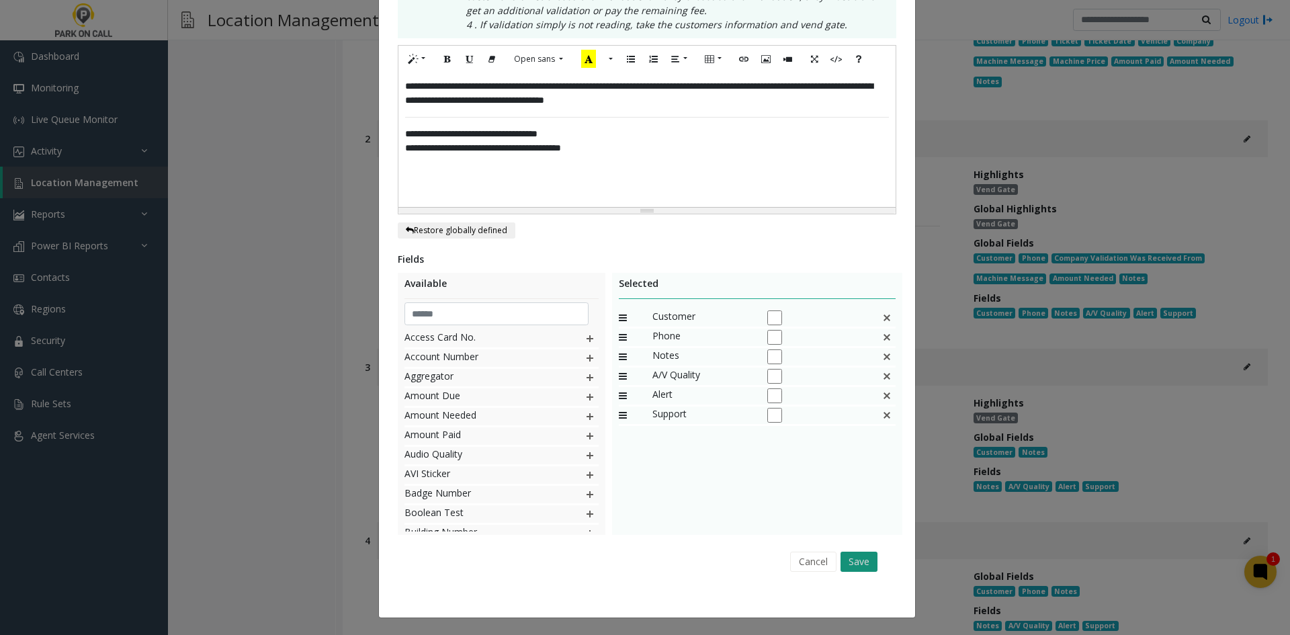
click at [858, 559] on button "Save" at bounding box center [859, 562] width 37 height 20
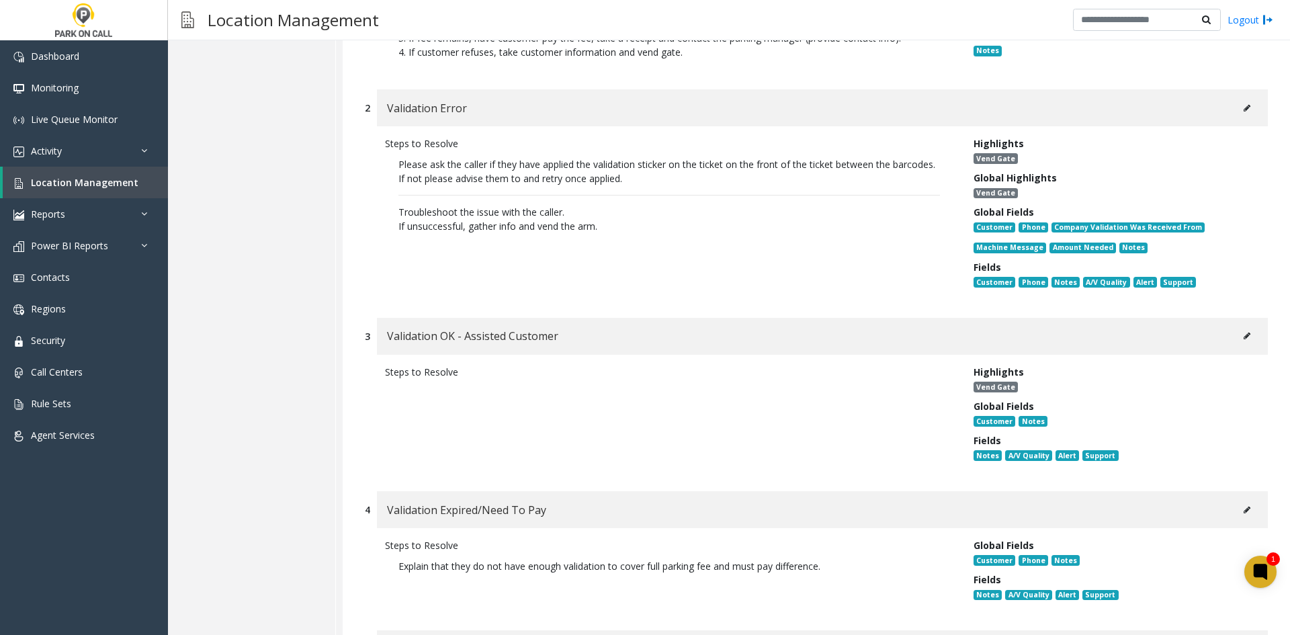
scroll to position [403, 0]
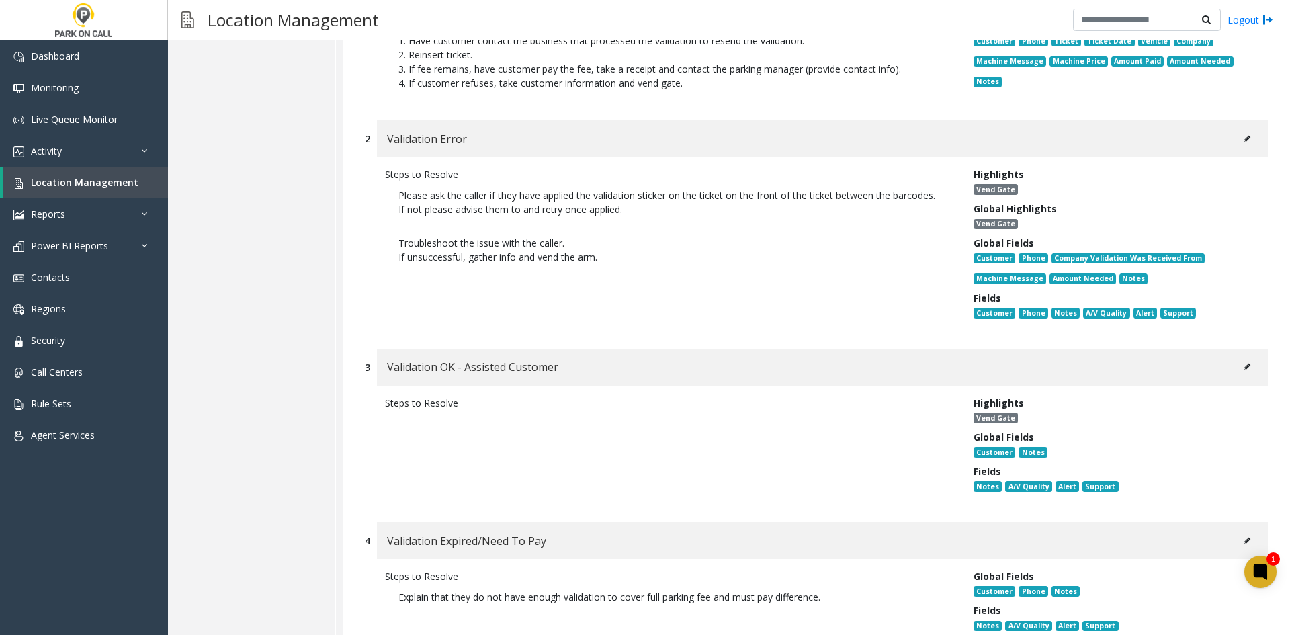
click at [1227, 159] on div "Steps to Resolve Please ask the caller if they have applied the validation stic…" at bounding box center [816, 246] width 903 height 178
click at [1245, 143] on button at bounding box center [1248, 139] width 22 height 20
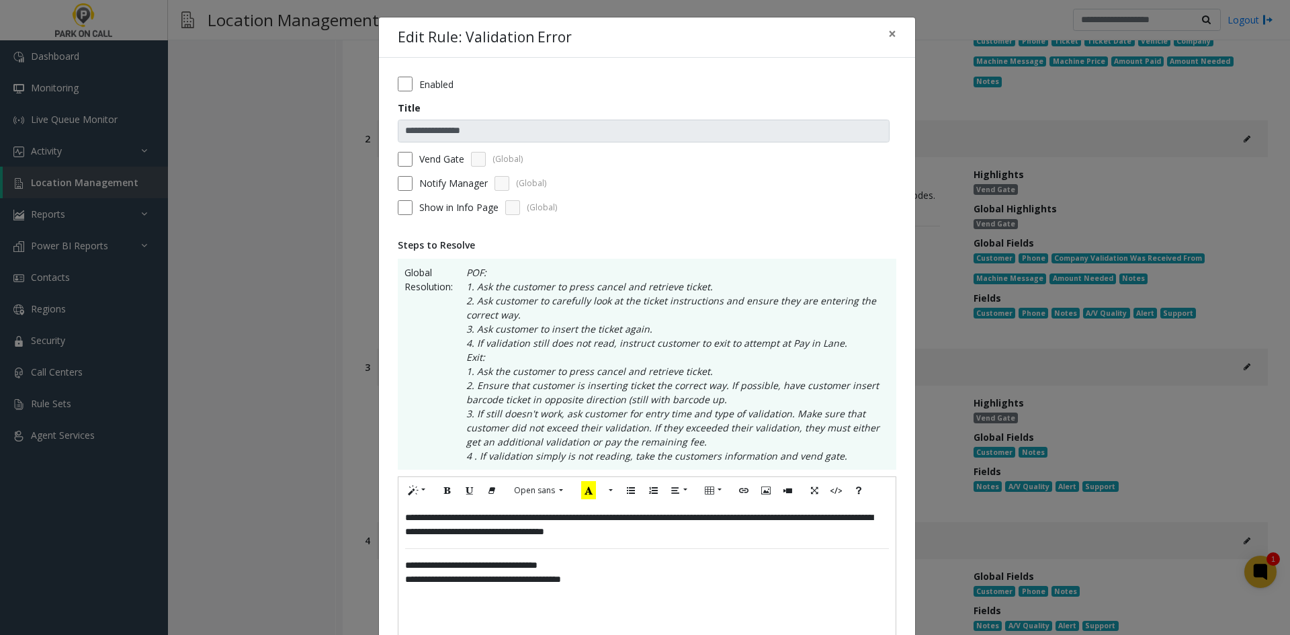
scroll to position [67, 0]
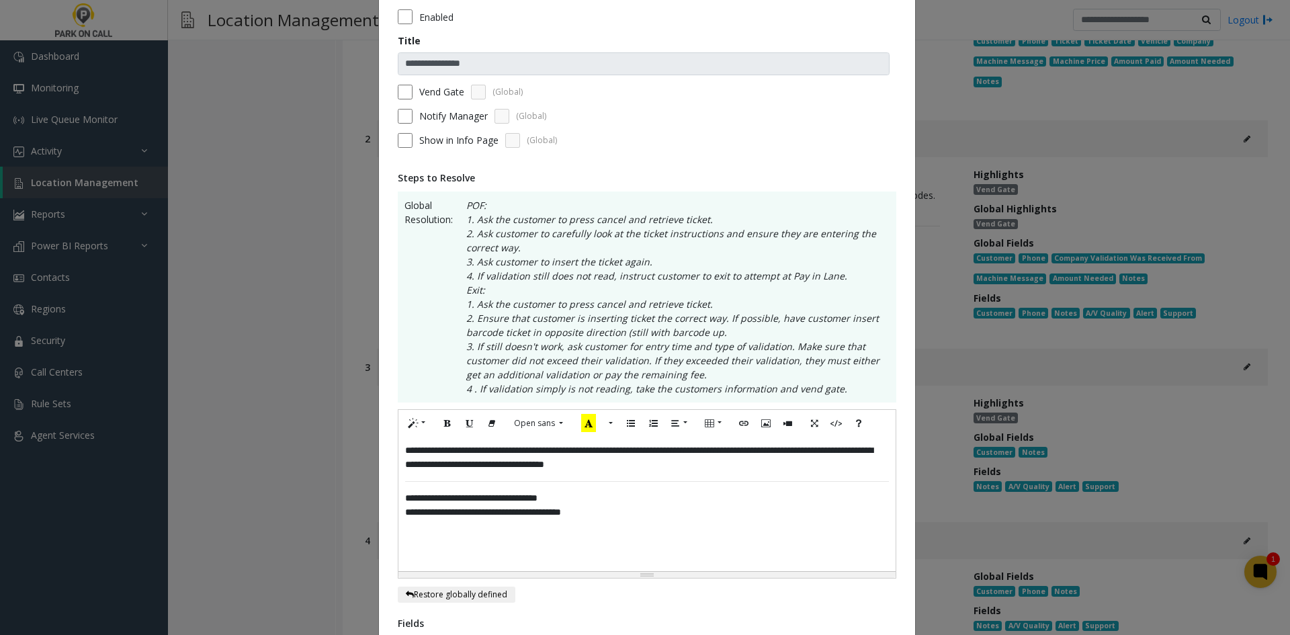
click at [740, 451] on p "**********" at bounding box center [647, 458] width 484 height 28
drag, startPoint x: 740, startPoint y: 451, endPoint x: 450, endPoint y: 468, distance: 290.9
click at [450, 468] on p "**********" at bounding box center [647, 458] width 484 height 28
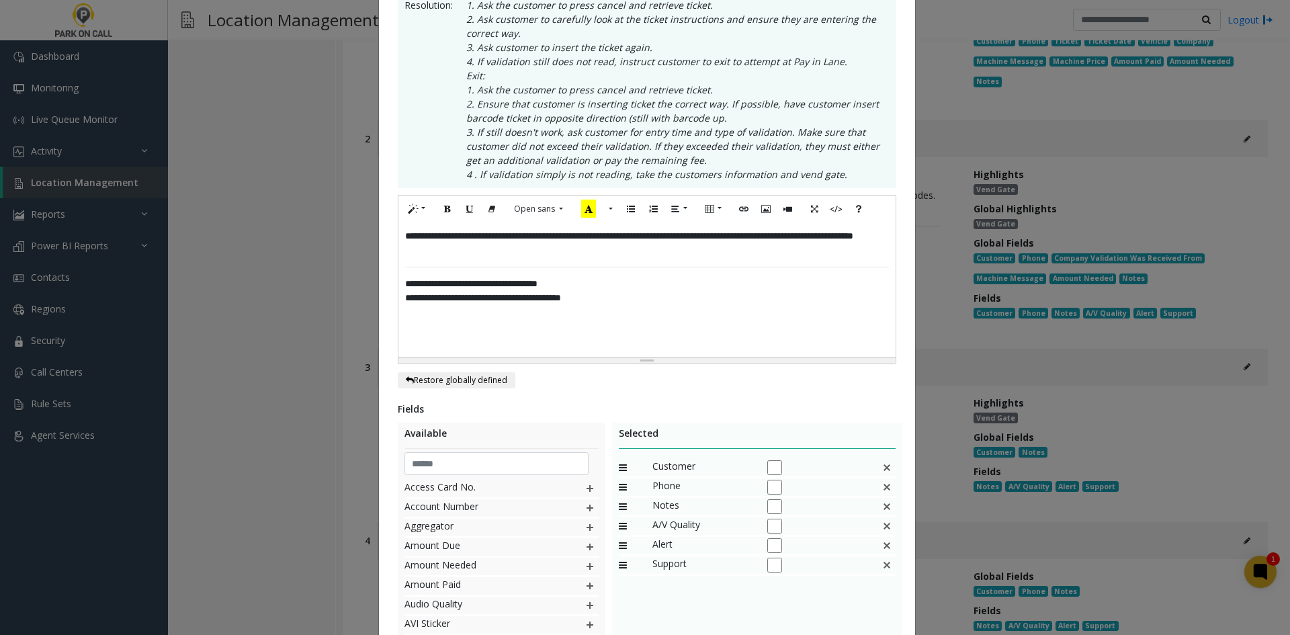
scroll to position [431, 0]
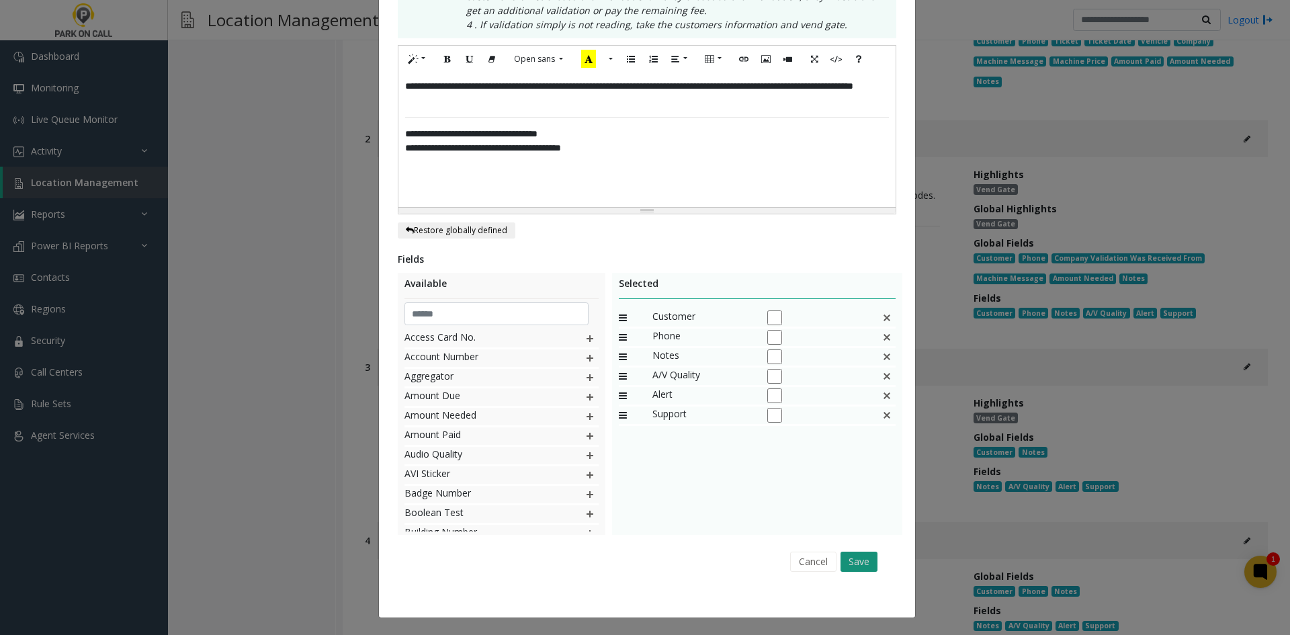
click at [851, 565] on button "Save" at bounding box center [859, 562] width 37 height 20
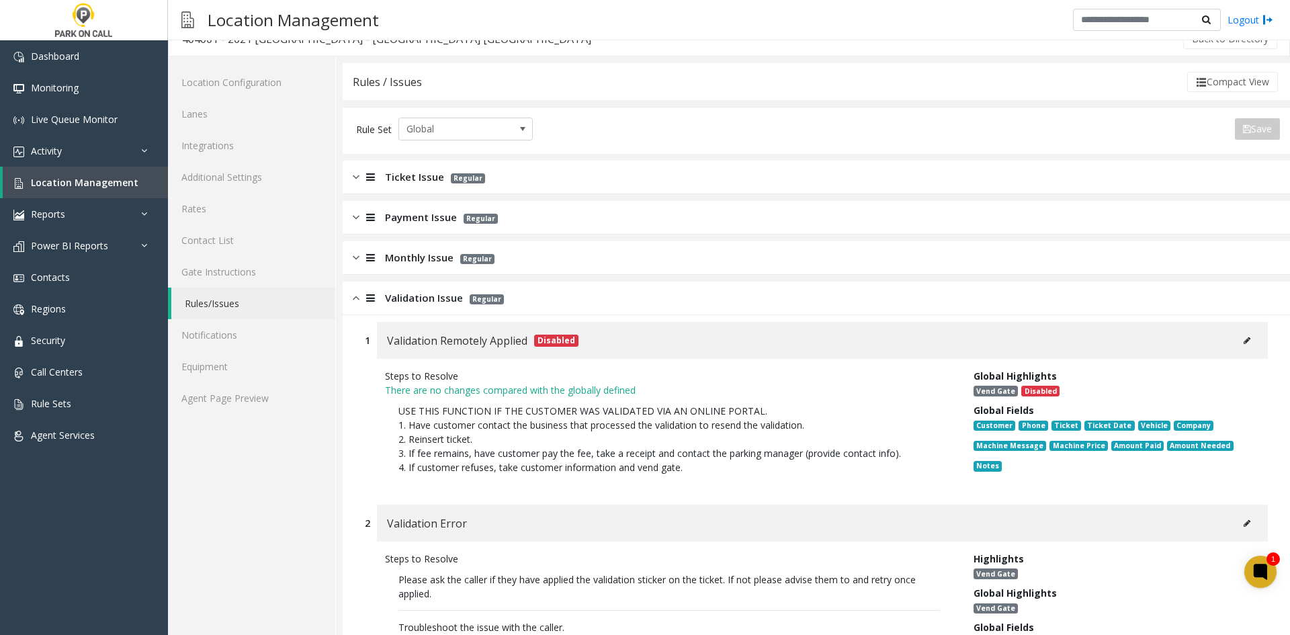
scroll to position [0, 0]
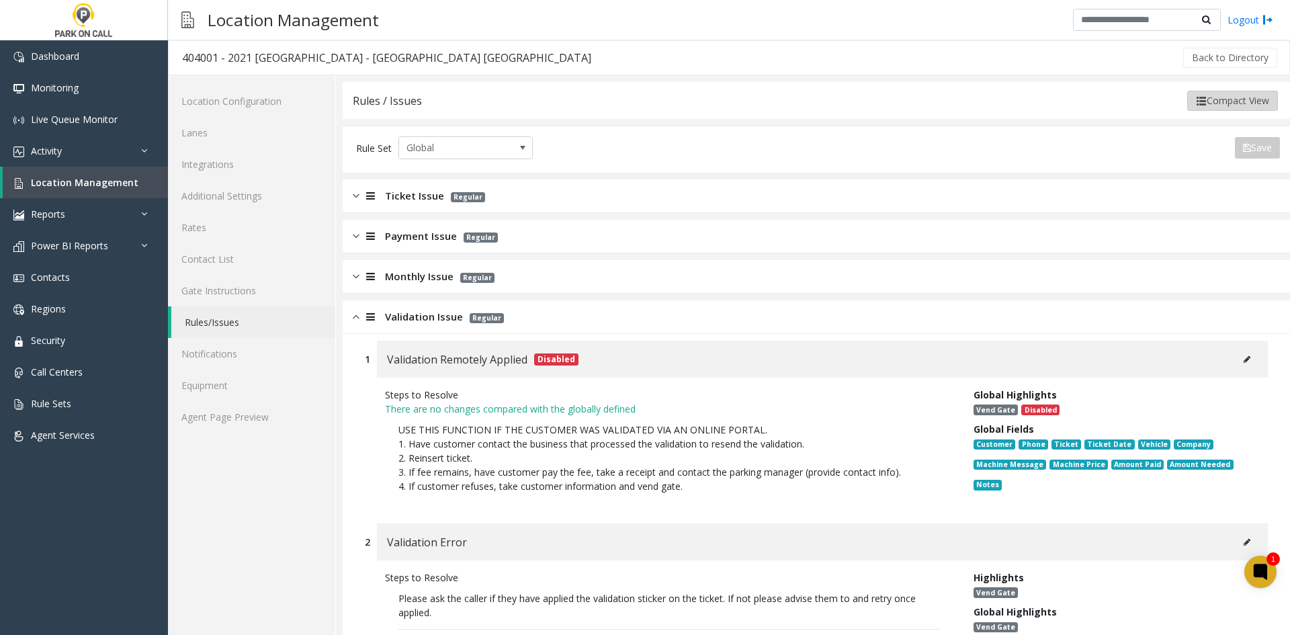
click at [1225, 103] on button "Compact View" at bounding box center [1233, 101] width 91 height 20
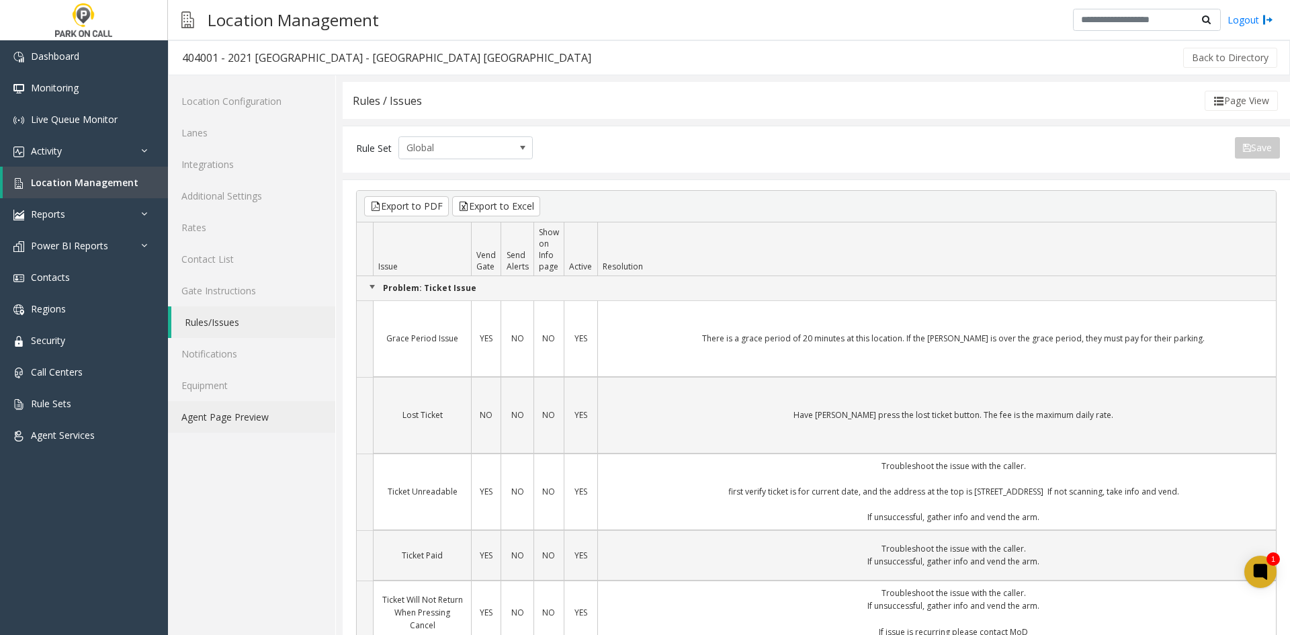
click at [276, 420] on link "Agent Page Preview" at bounding box center [251, 417] width 167 height 32
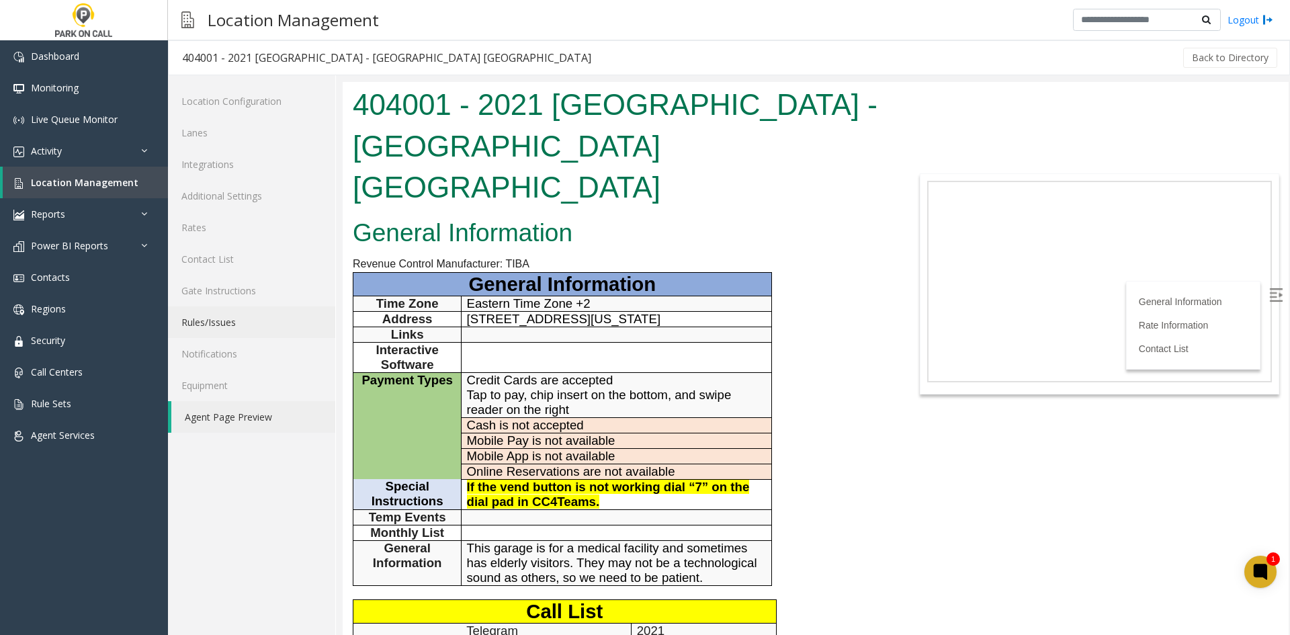
click at [268, 323] on link "Rules/Issues" at bounding box center [251, 322] width 167 height 32
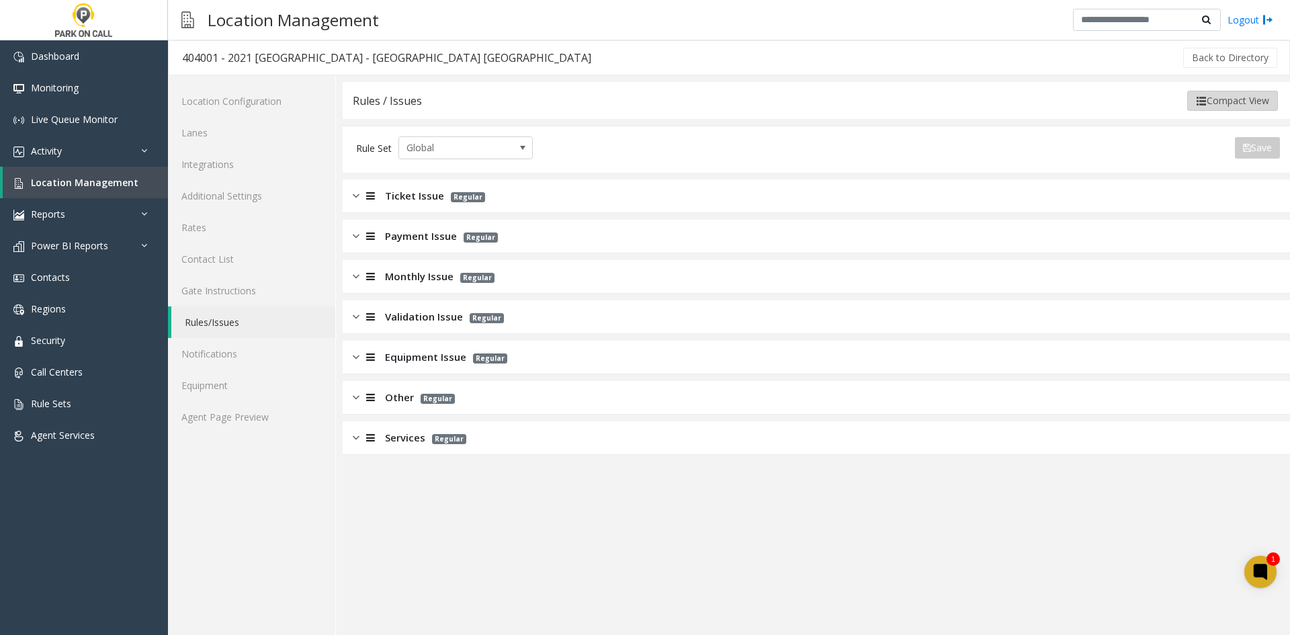
click at [1212, 107] on button "Compact View" at bounding box center [1233, 101] width 91 height 20
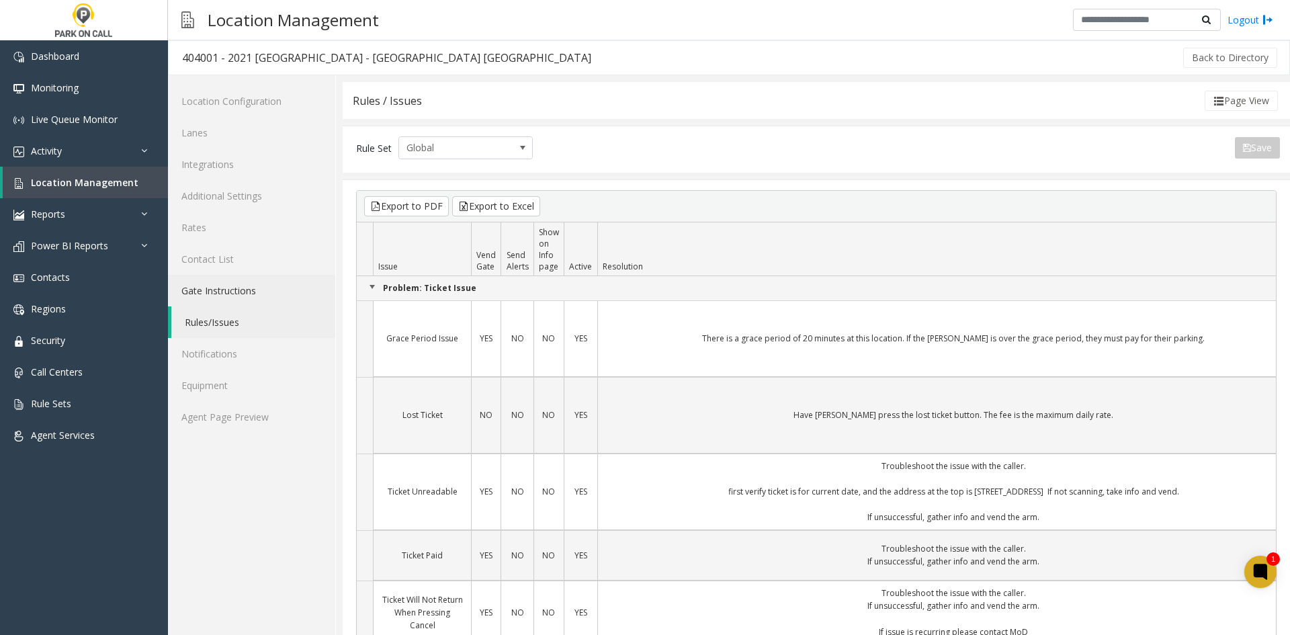
click at [251, 302] on link "Gate Instructions" at bounding box center [251, 291] width 167 height 32
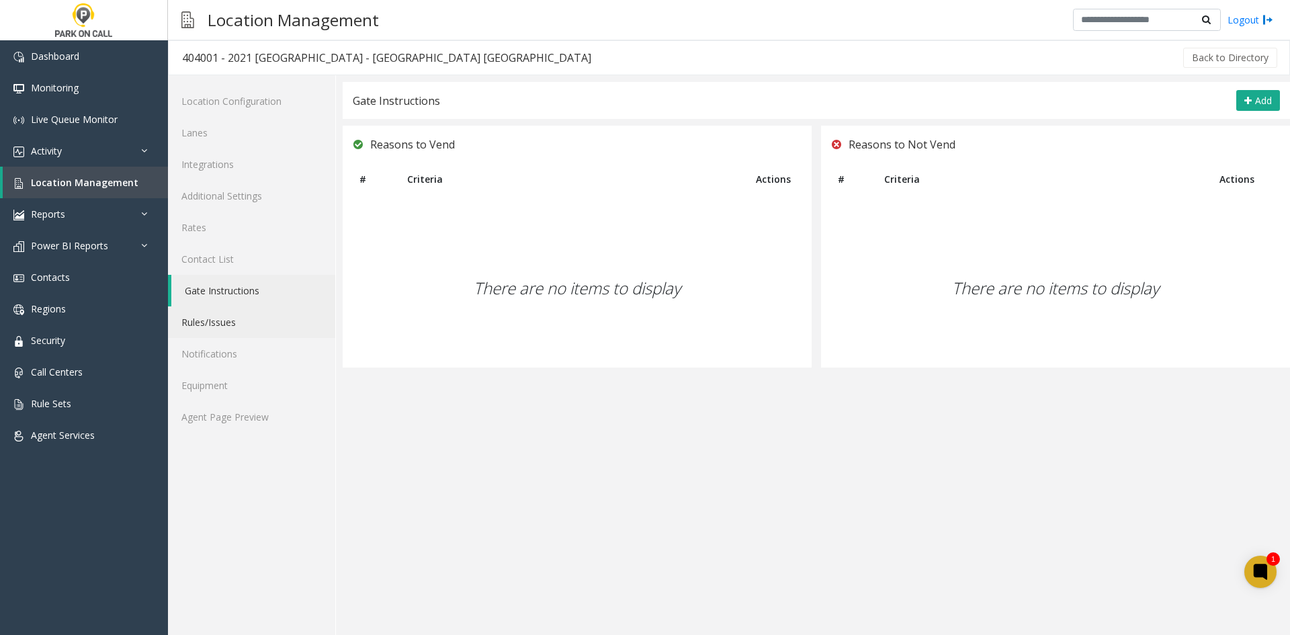
click at [237, 321] on link "Rules/Issues" at bounding box center [251, 322] width 167 height 32
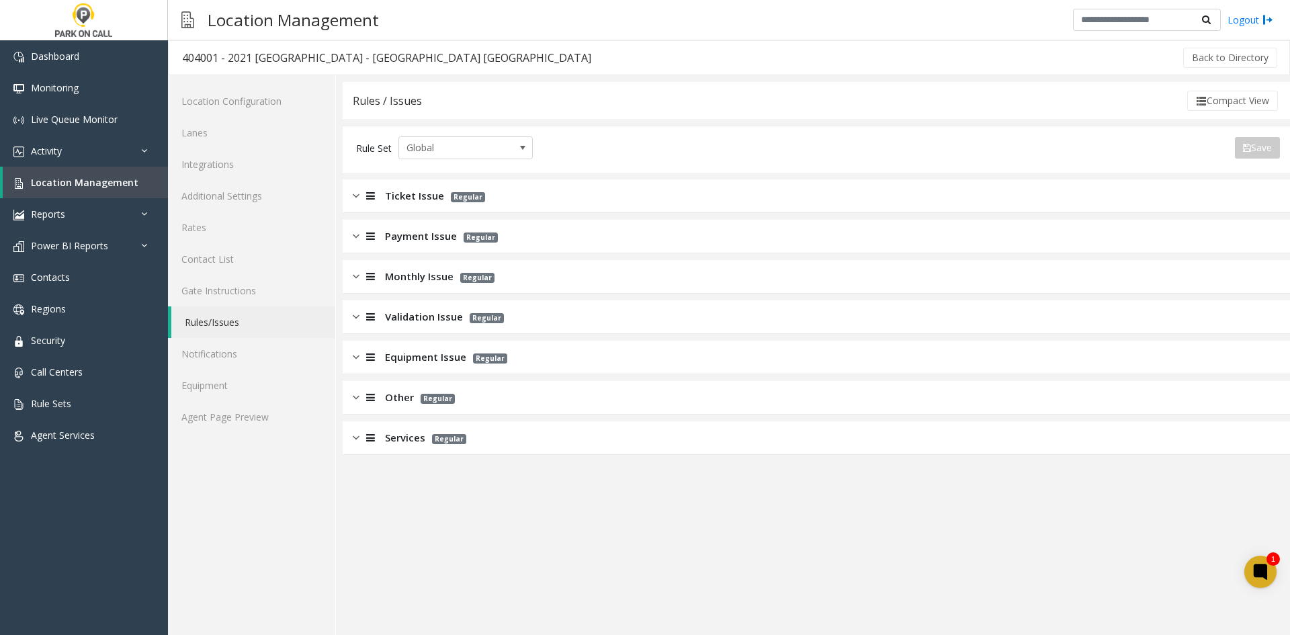
click at [441, 216] on app-rules-listview "Ticket Issue Regular Payment Issue Regular Monthly Issue Regular Validation Iss…" at bounding box center [817, 317] width 948 height 276
click at [436, 208] on div "Ticket Issue Regular" at bounding box center [817, 196] width 948 height 34
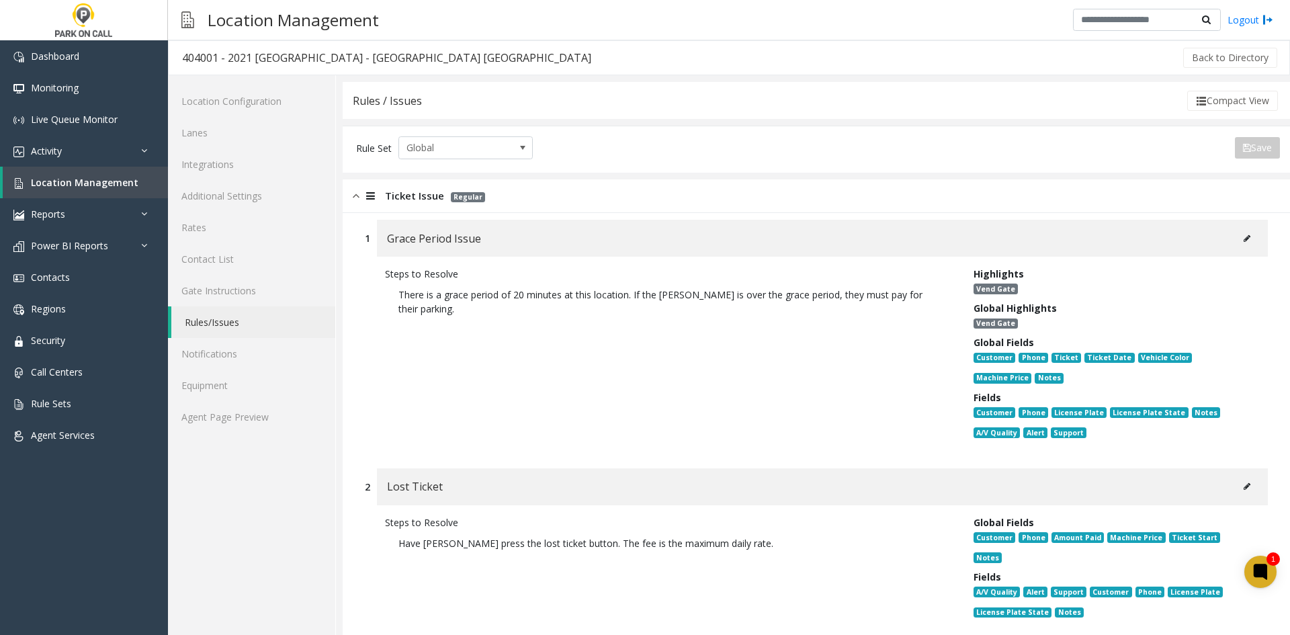
click at [421, 203] on span "Ticket Issue" at bounding box center [414, 195] width 59 height 15
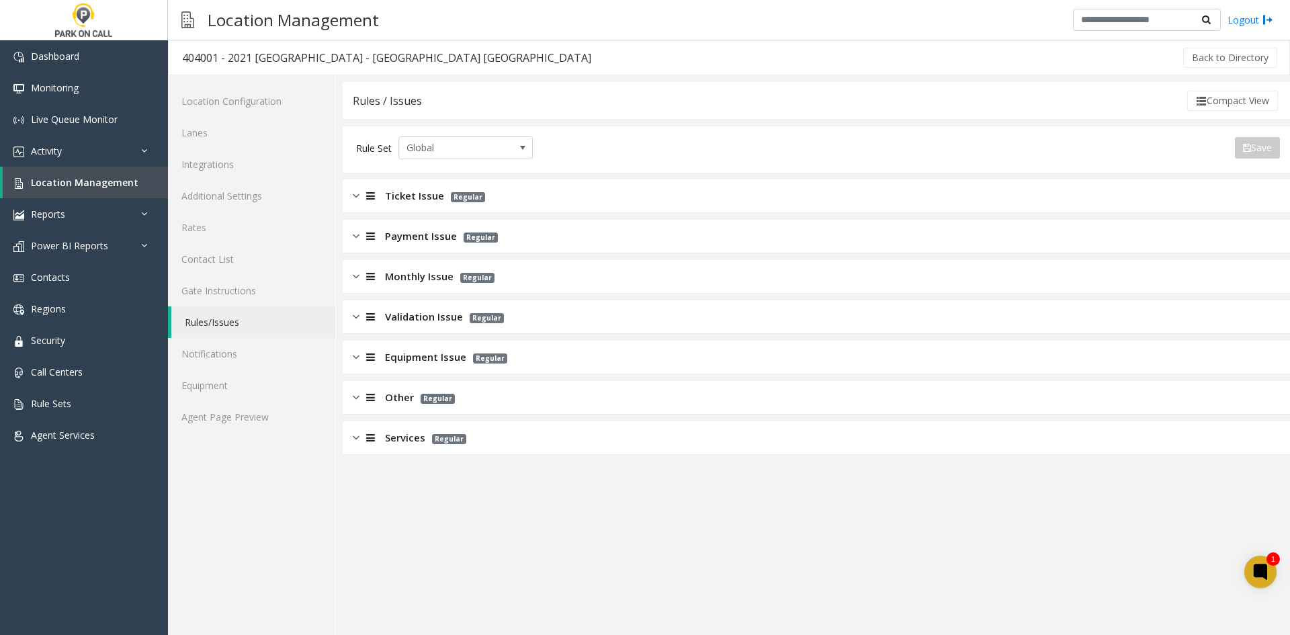
click at [405, 245] on div "Payment Issue Regular" at bounding box center [817, 237] width 948 height 34
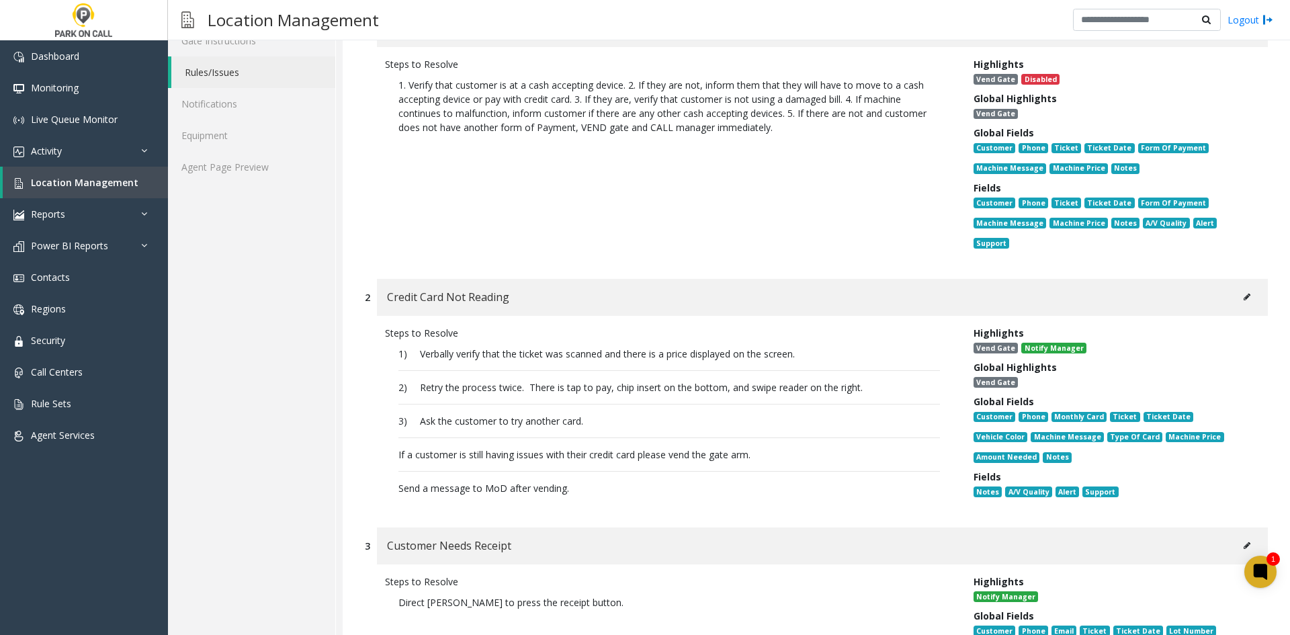
scroll to position [336, 0]
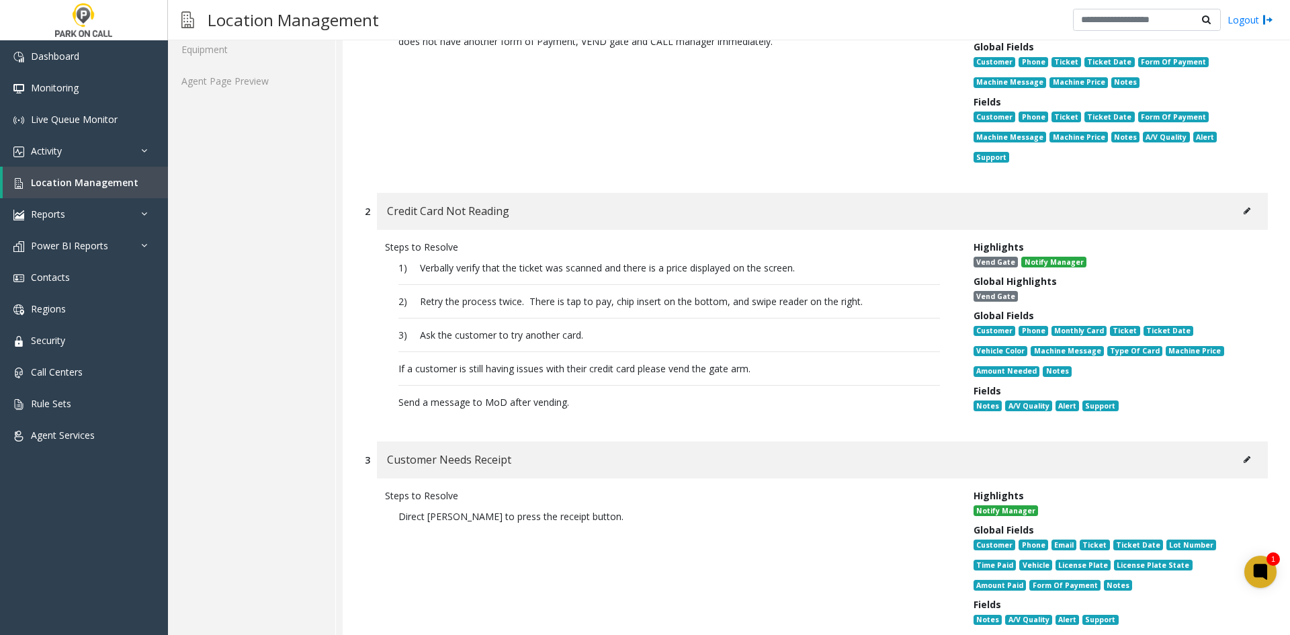
click at [1239, 219] on button at bounding box center [1248, 211] width 22 height 20
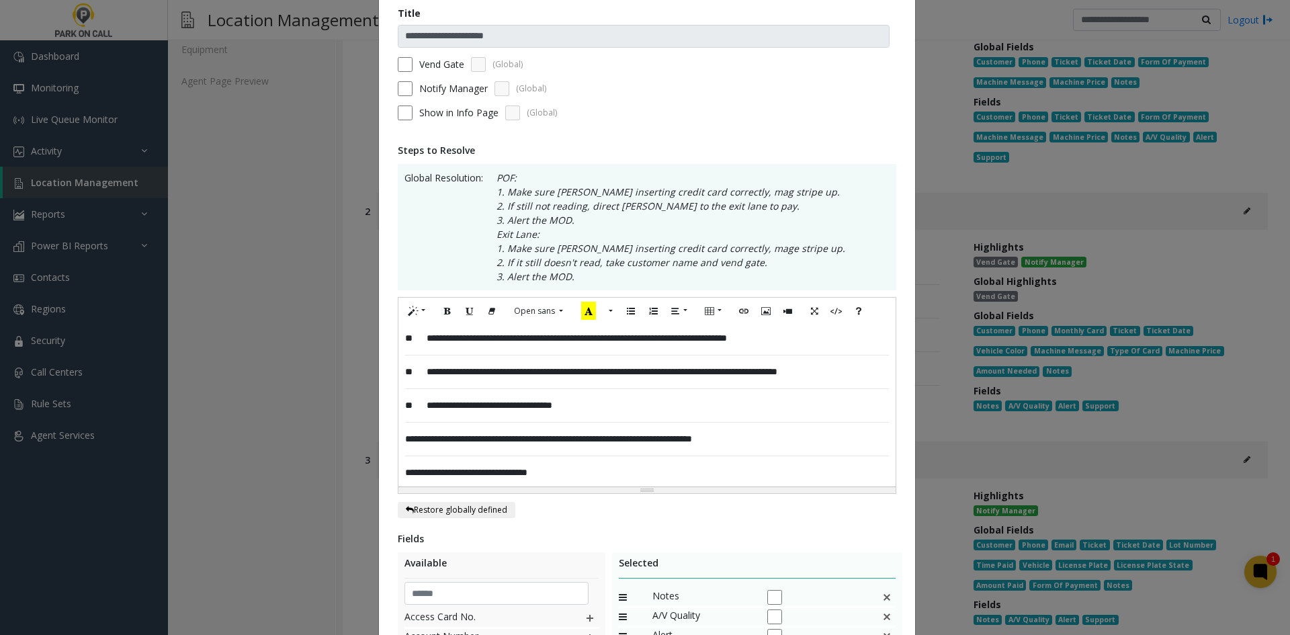
scroll to position [269, 0]
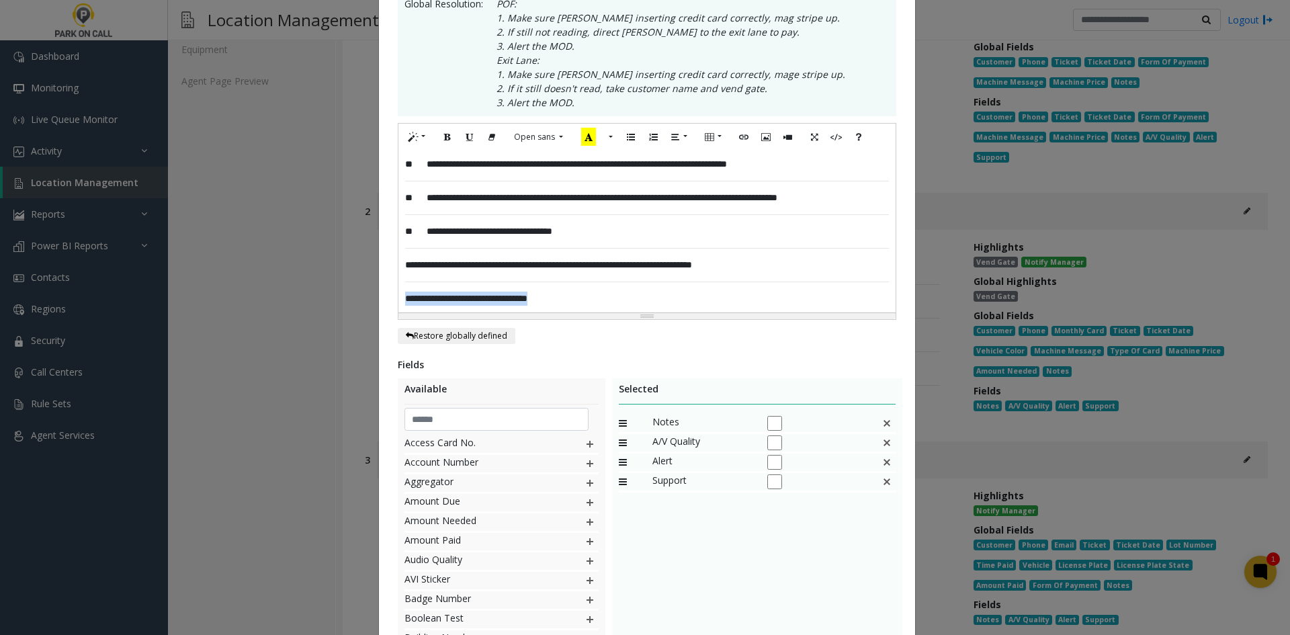
drag, startPoint x: 605, startPoint y: 305, endPoint x: 333, endPoint y: 286, distance: 272.9
click at [333, 286] on div "**********" at bounding box center [645, 317] width 1290 height 635
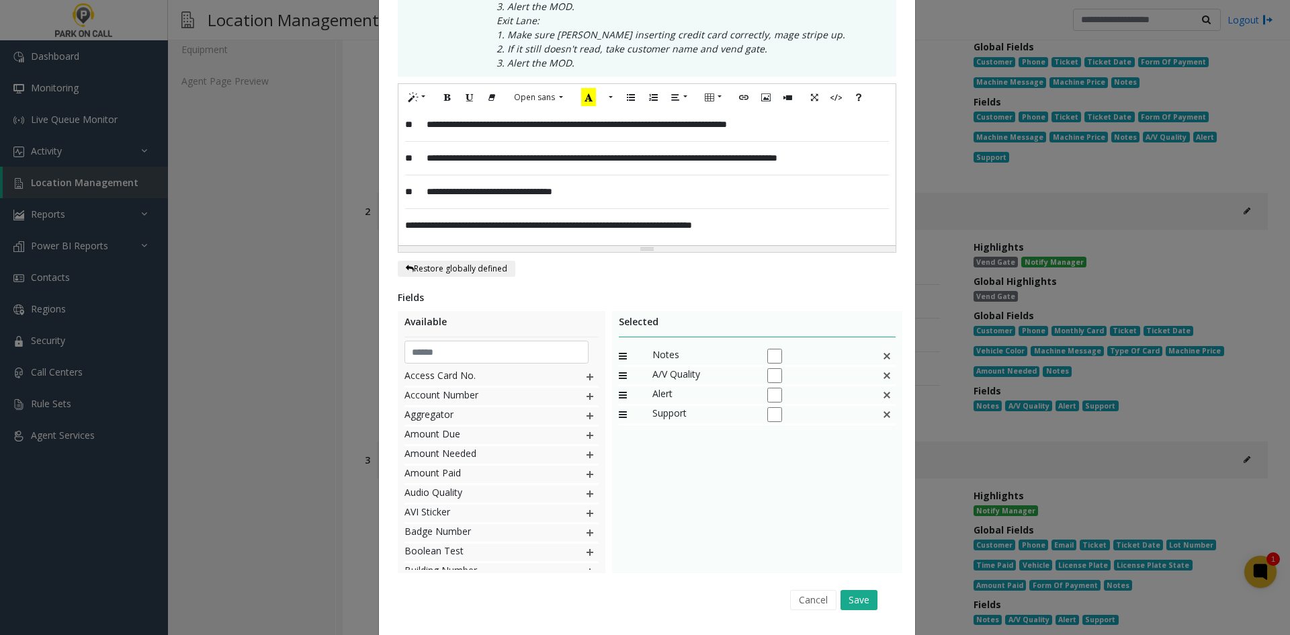
scroll to position [347, 0]
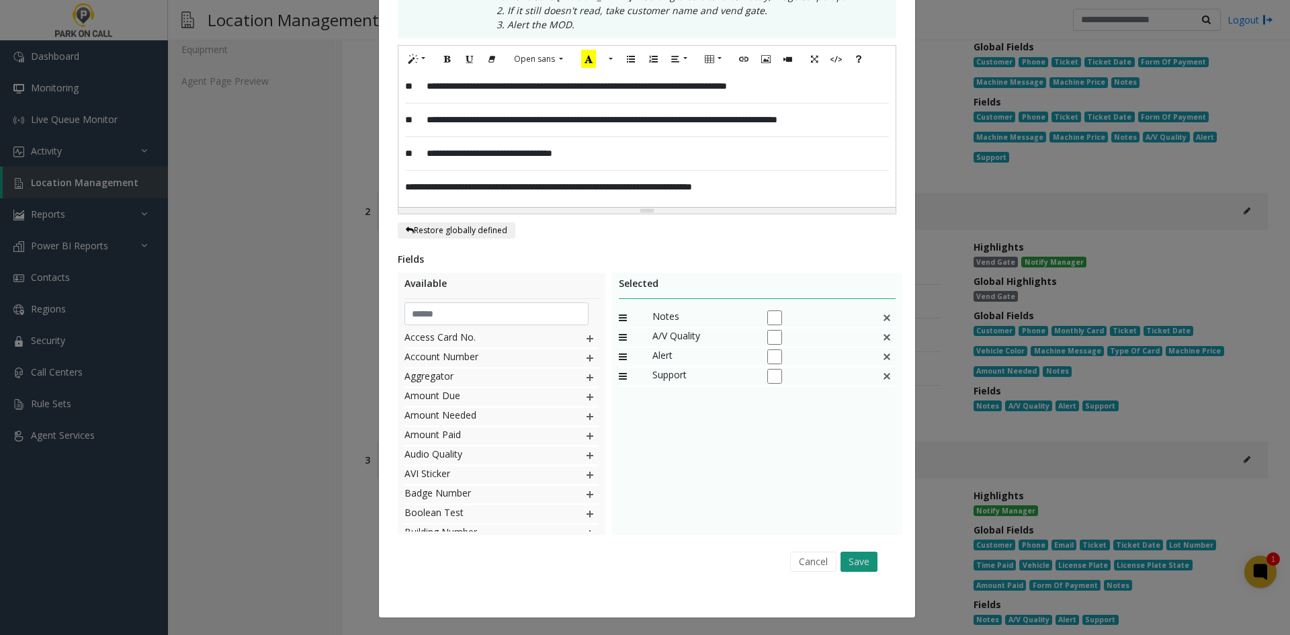
click at [861, 558] on button "Save" at bounding box center [859, 562] width 37 height 20
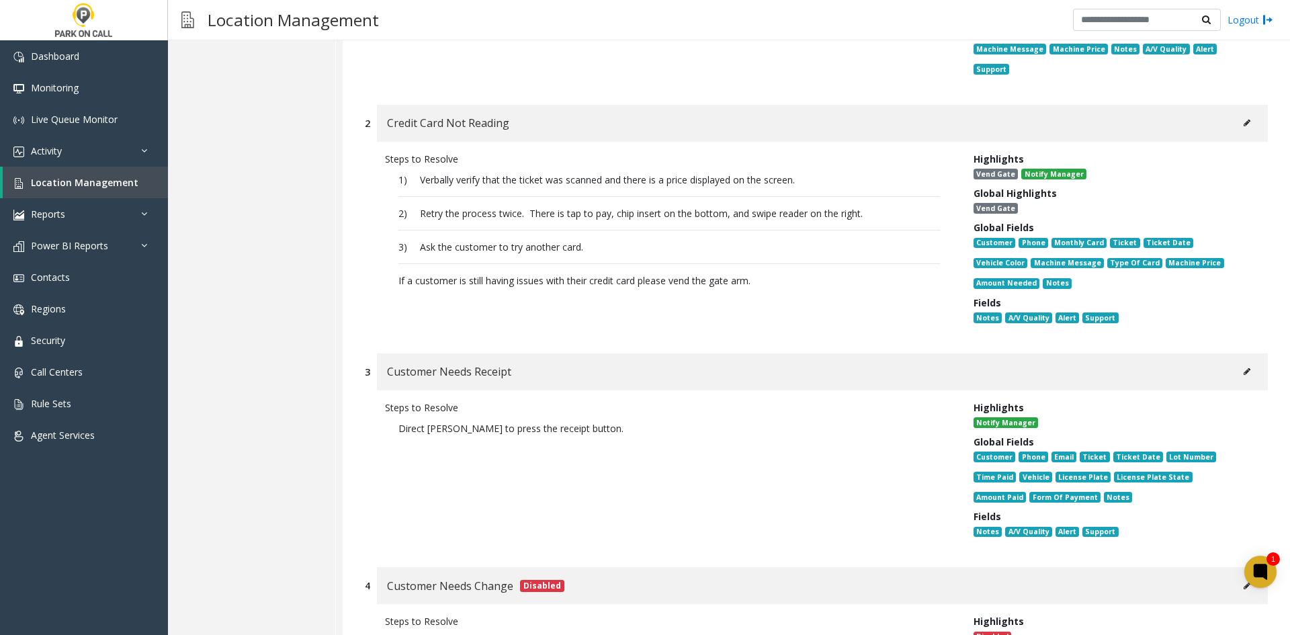
scroll to position [403, 0]
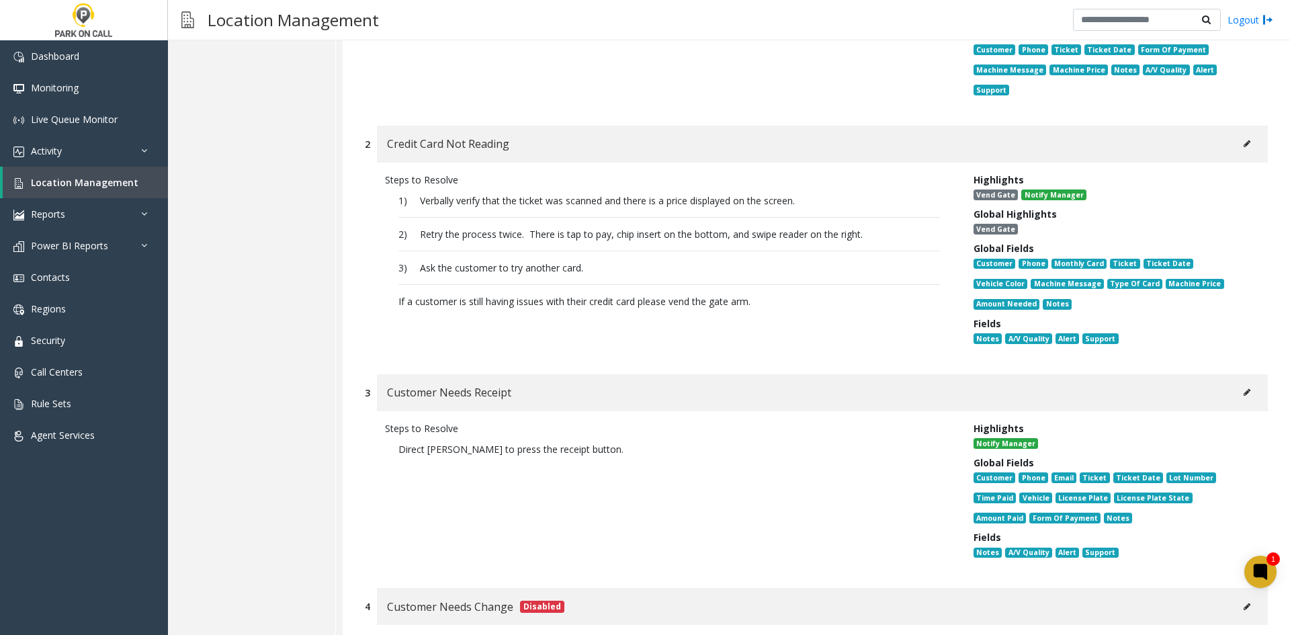
click at [1237, 149] on button at bounding box center [1248, 144] width 22 height 20
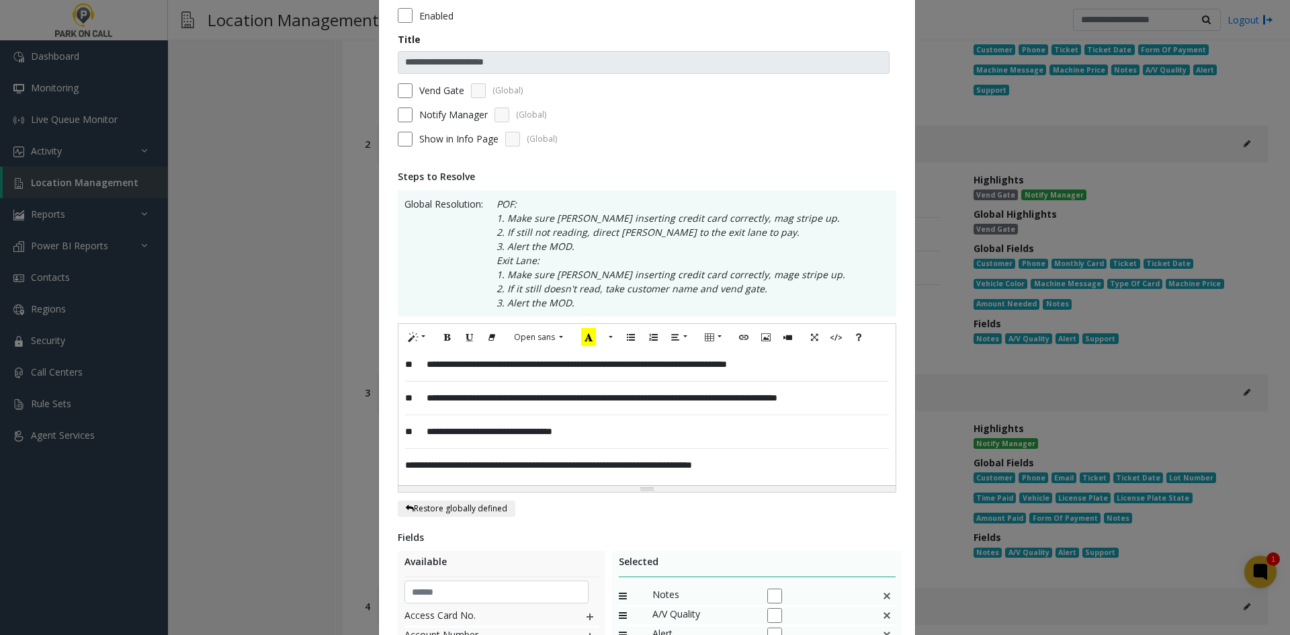
scroll to position [134, 0]
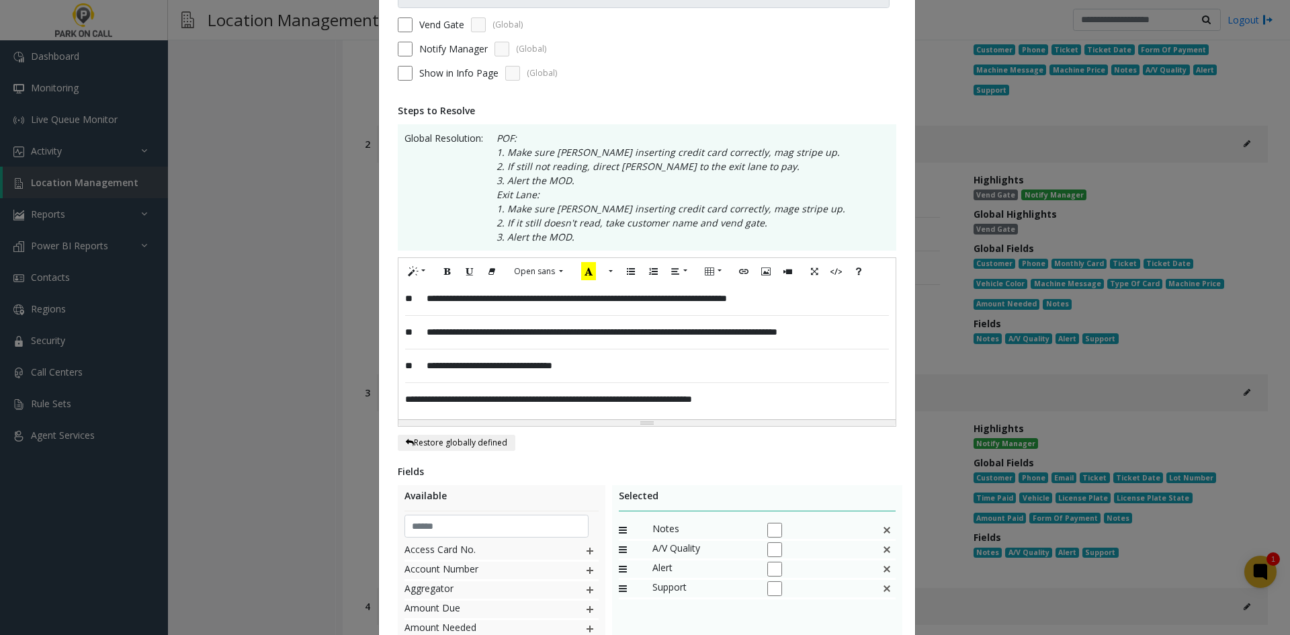
click at [780, 411] on div "**********" at bounding box center [647, 352] width 497 height 134
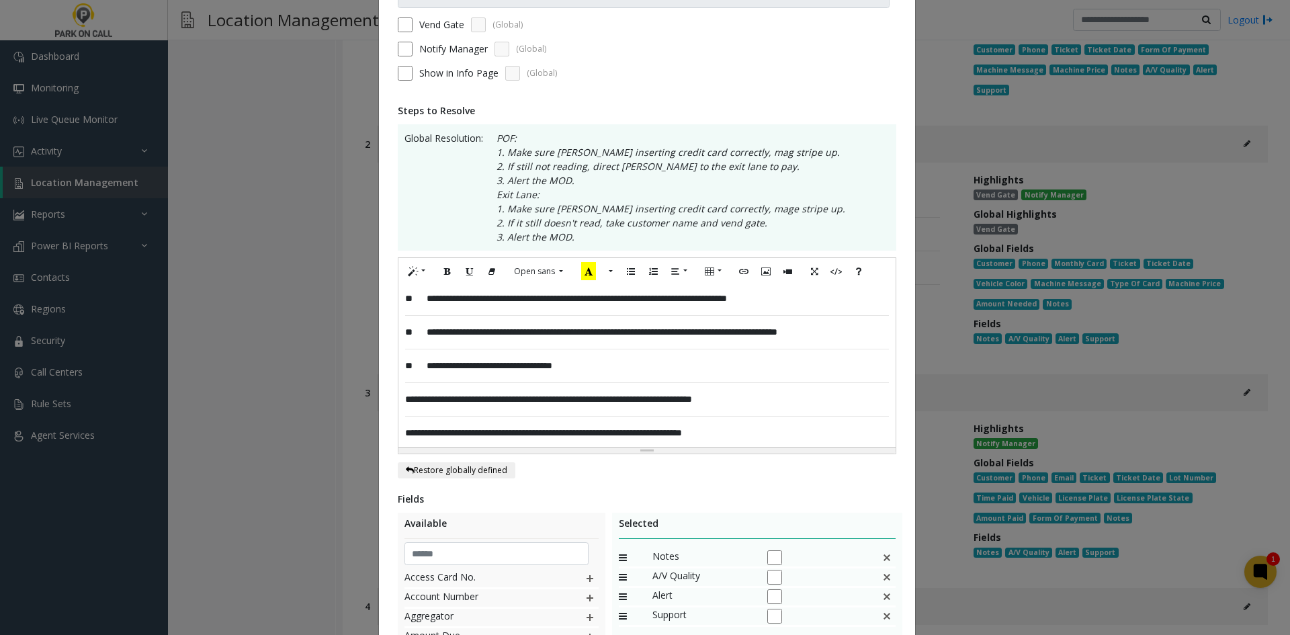
click at [510, 436] on span "**********" at bounding box center [543, 432] width 277 height 9
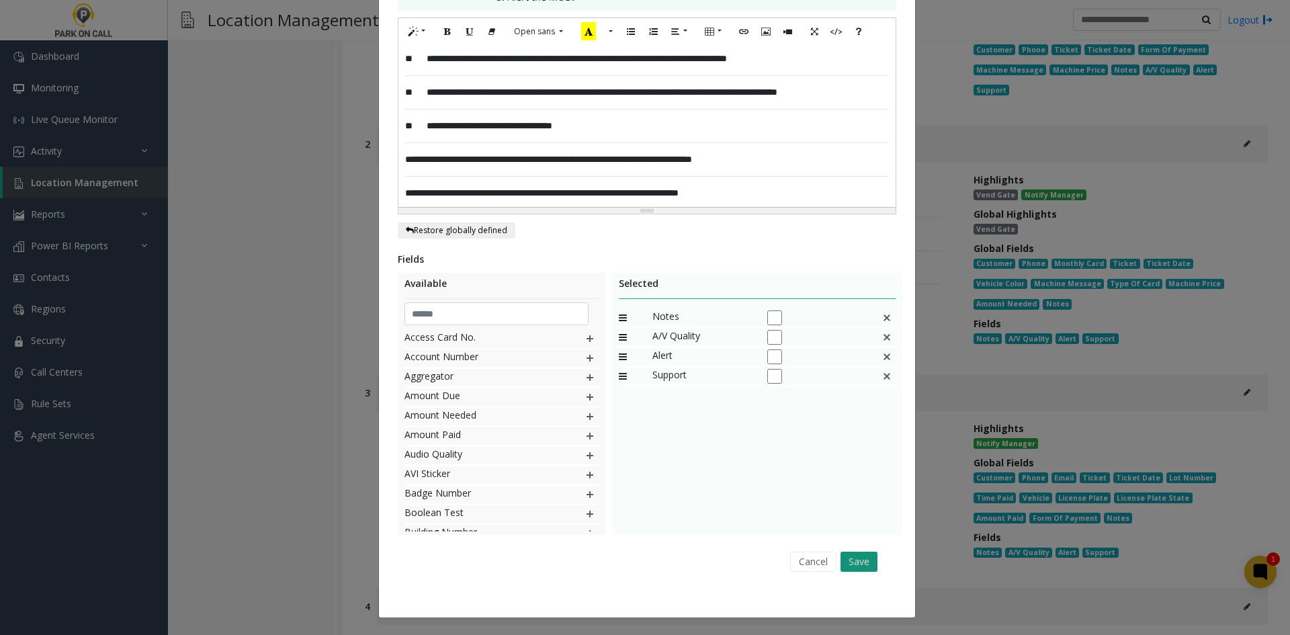
click at [858, 555] on button "Save" at bounding box center [859, 562] width 37 height 20
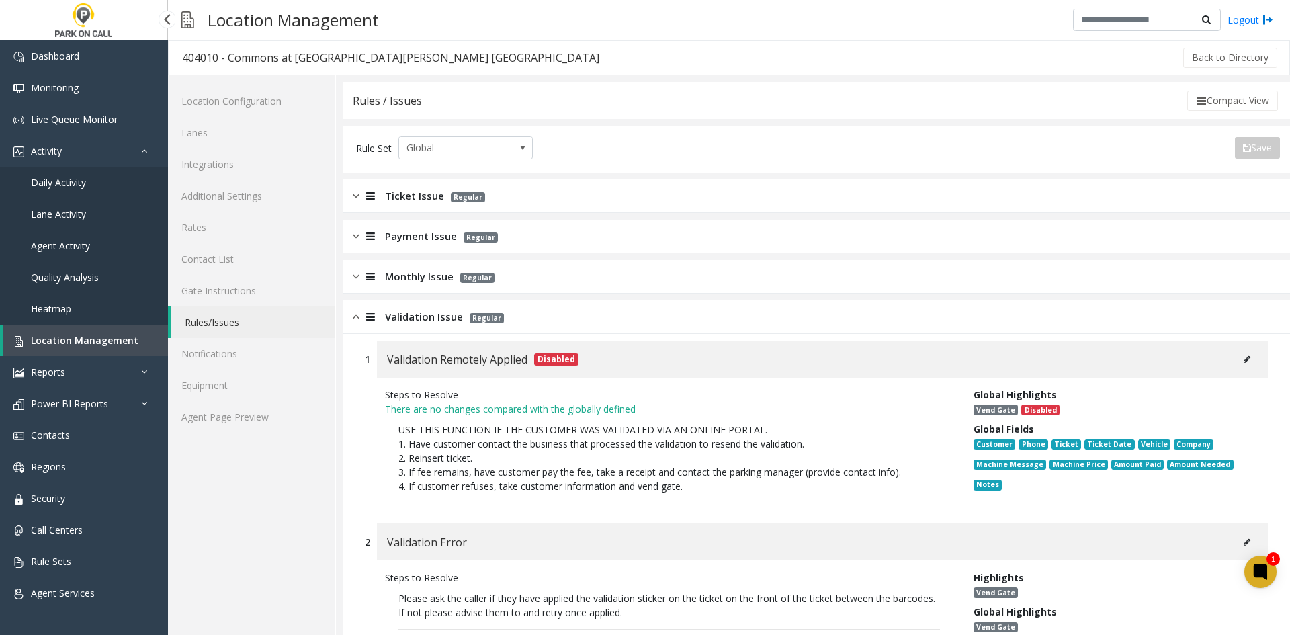
click at [122, 179] on link "Daily Activity" at bounding box center [84, 183] width 168 height 32
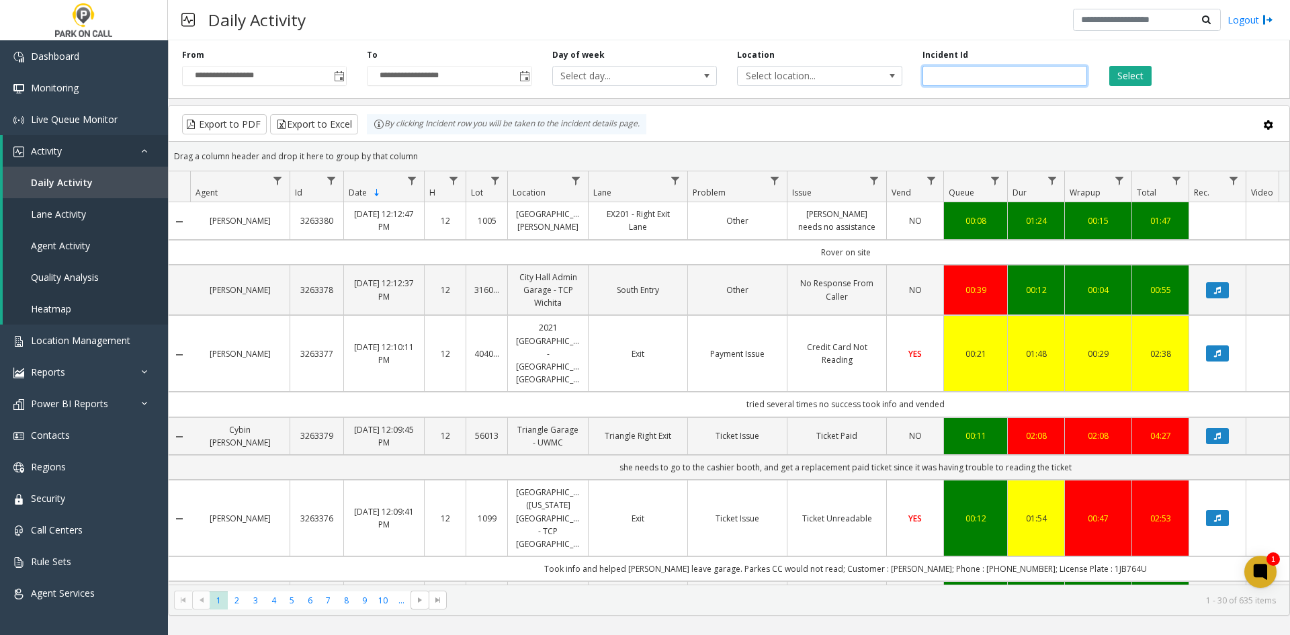
click at [977, 75] on input "number" at bounding box center [1005, 76] width 165 height 20
paste input "*******"
click at [1100, 72] on div "Select" at bounding box center [1190, 67] width 185 height 37
click at [1115, 73] on button "Select" at bounding box center [1131, 76] width 42 height 20
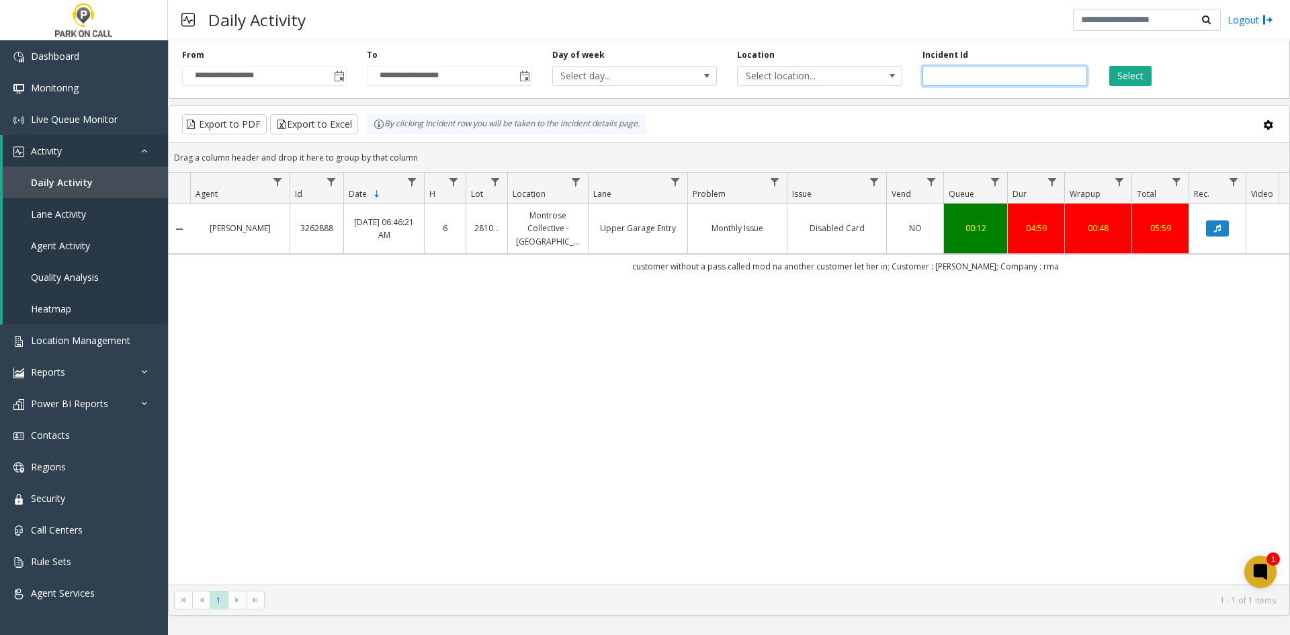
click at [999, 77] on input "*******" at bounding box center [1005, 76] width 165 height 20
paste input "number"
type input "*******"
click at [1140, 77] on button "Select" at bounding box center [1131, 76] width 42 height 20
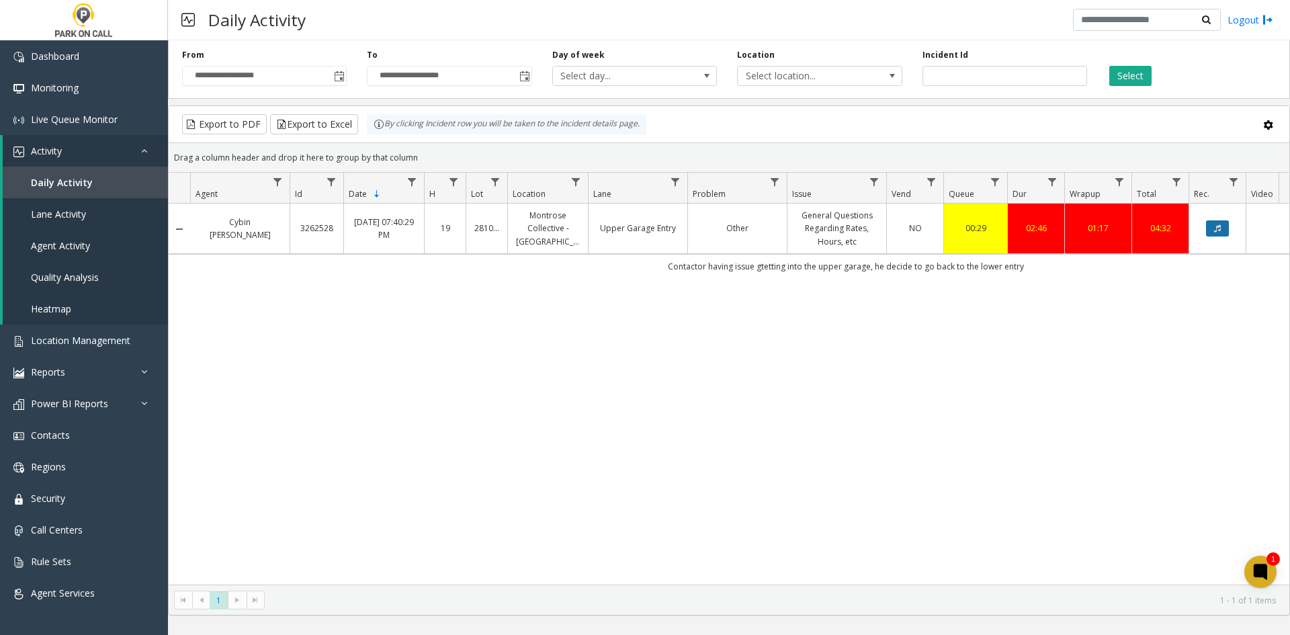
click at [1220, 231] on icon "Data table" at bounding box center [1218, 228] width 7 height 8
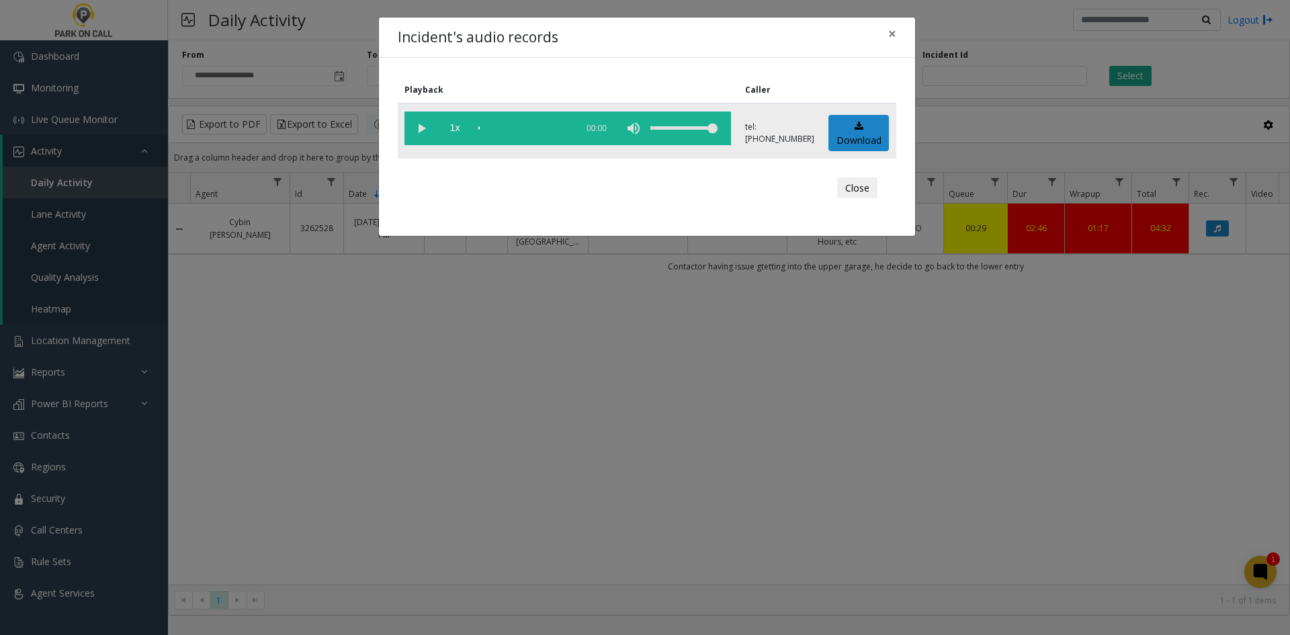
click at [423, 131] on vg-play-pause at bounding box center [422, 129] width 34 height 34
click at [679, 132] on div "volume level" at bounding box center [684, 129] width 67 height 34
drag, startPoint x: 696, startPoint y: 129, endPoint x: 710, endPoint y: 126, distance: 14.5
click at [710, 126] on div "volume level" at bounding box center [684, 129] width 67 height 34
drag, startPoint x: 714, startPoint y: 127, endPoint x: 727, endPoint y: 134, distance: 15.3
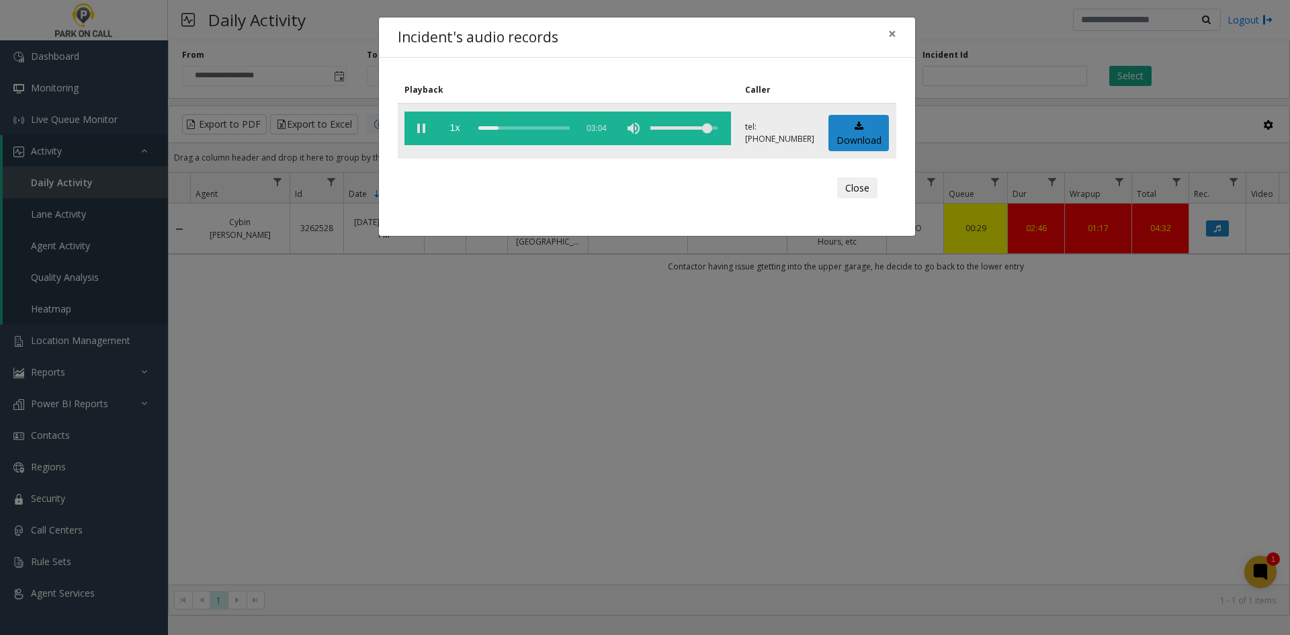
click at [727, 134] on vg-controls "1x 03:04" at bounding box center [568, 129] width 327 height 34
click at [472, 464] on div "Incident's audio records × Playback Caller 1x 03:04 tel:2810019003 Download Clo…" at bounding box center [645, 317] width 1290 height 635
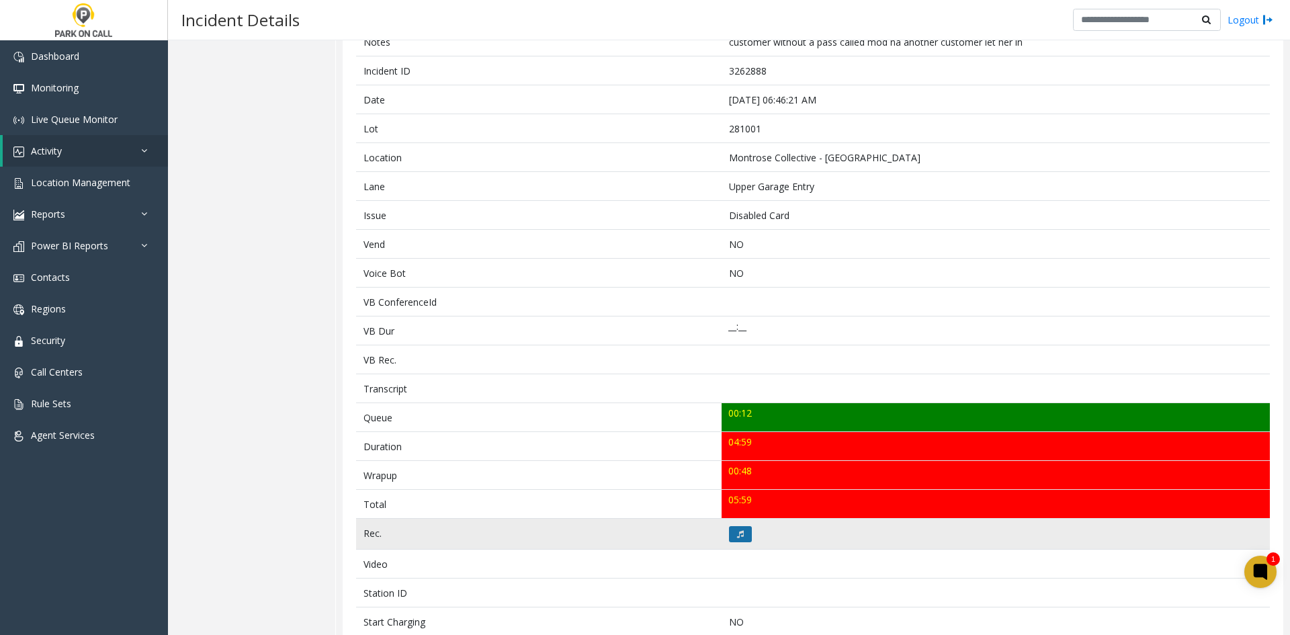
scroll to position [67, 0]
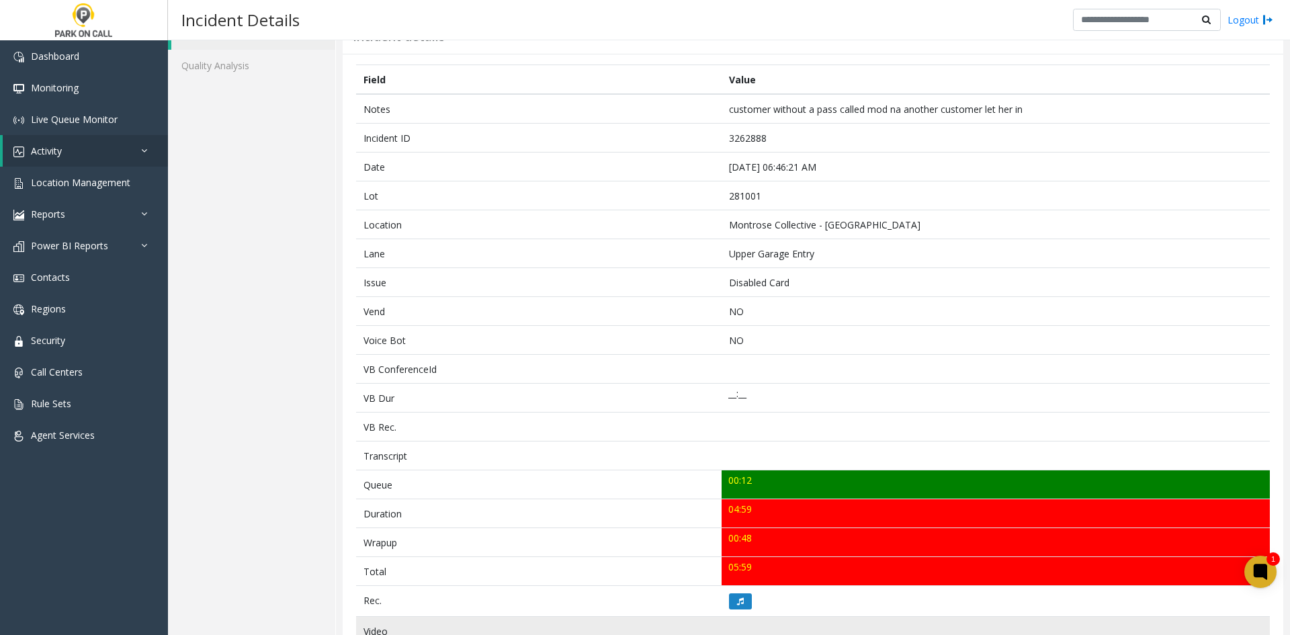
click at [744, 618] on td at bounding box center [996, 631] width 548 height 29
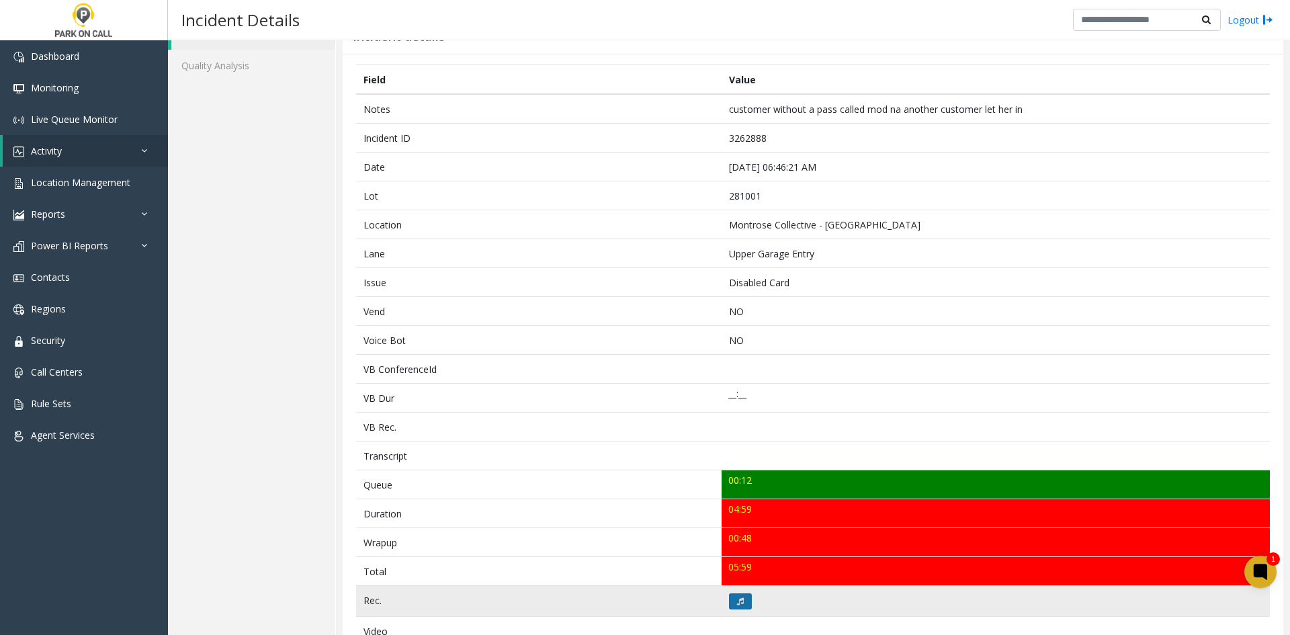
click at [737, 604] on icon at bounding box center [740, 602] width 7 height 8
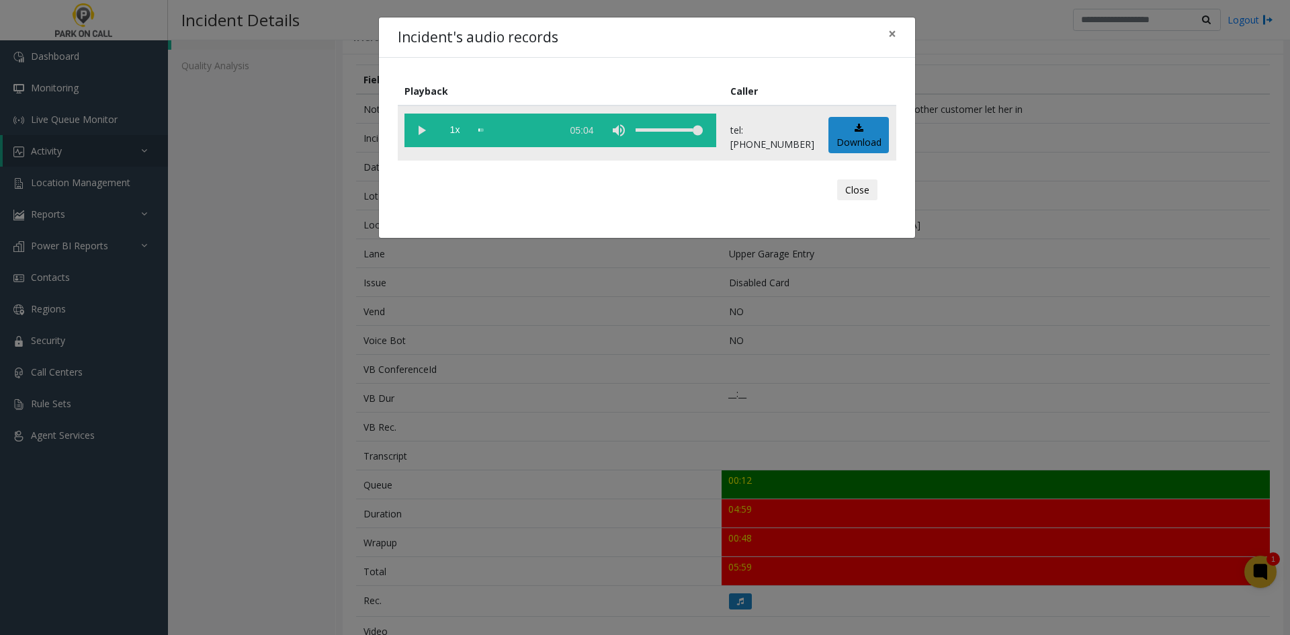
click at [413, 125] on vg-play-pause at bounding box center [422, 131] width 34 height 34
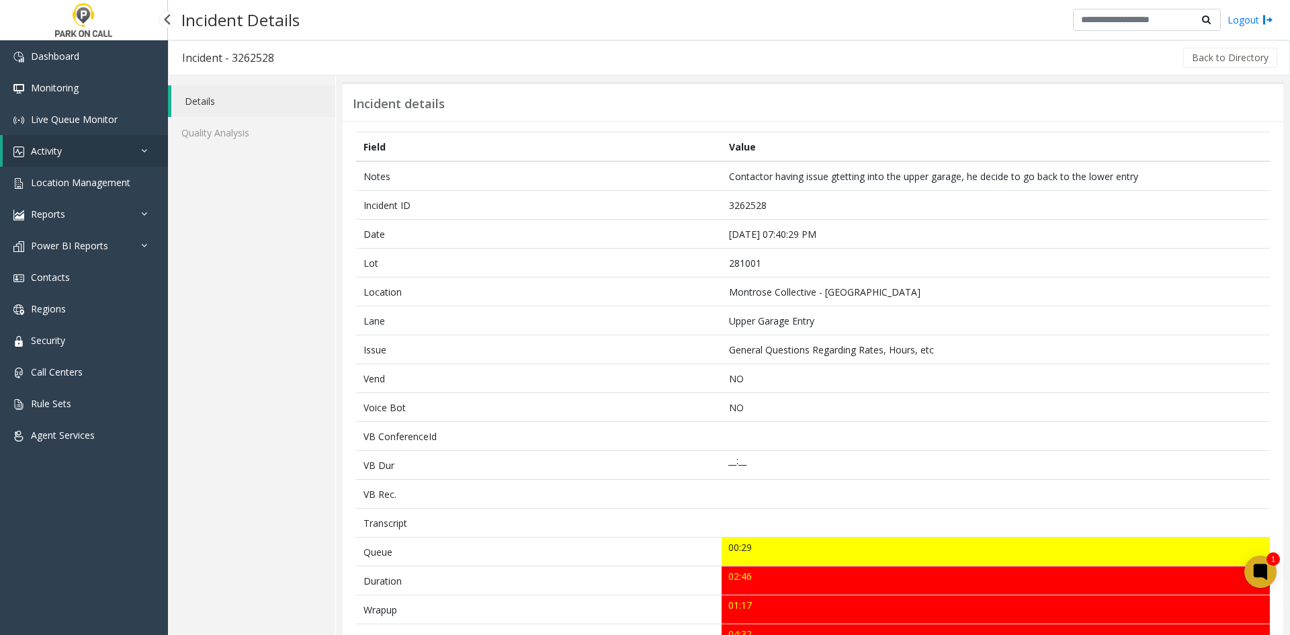
click at [87, 136] on link "Activity" at bounding box center [85, 151] width 165 height 32
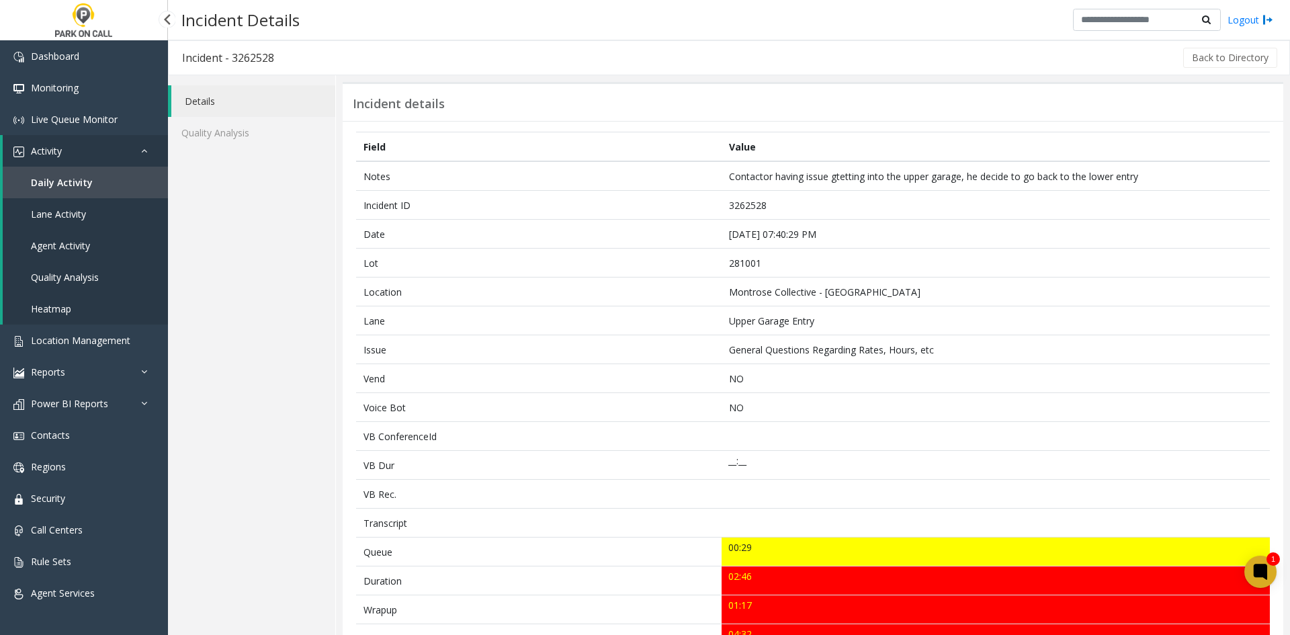
click at [90, 142] on link "Activity" at bounding box center [85, 151] width 165 height 32
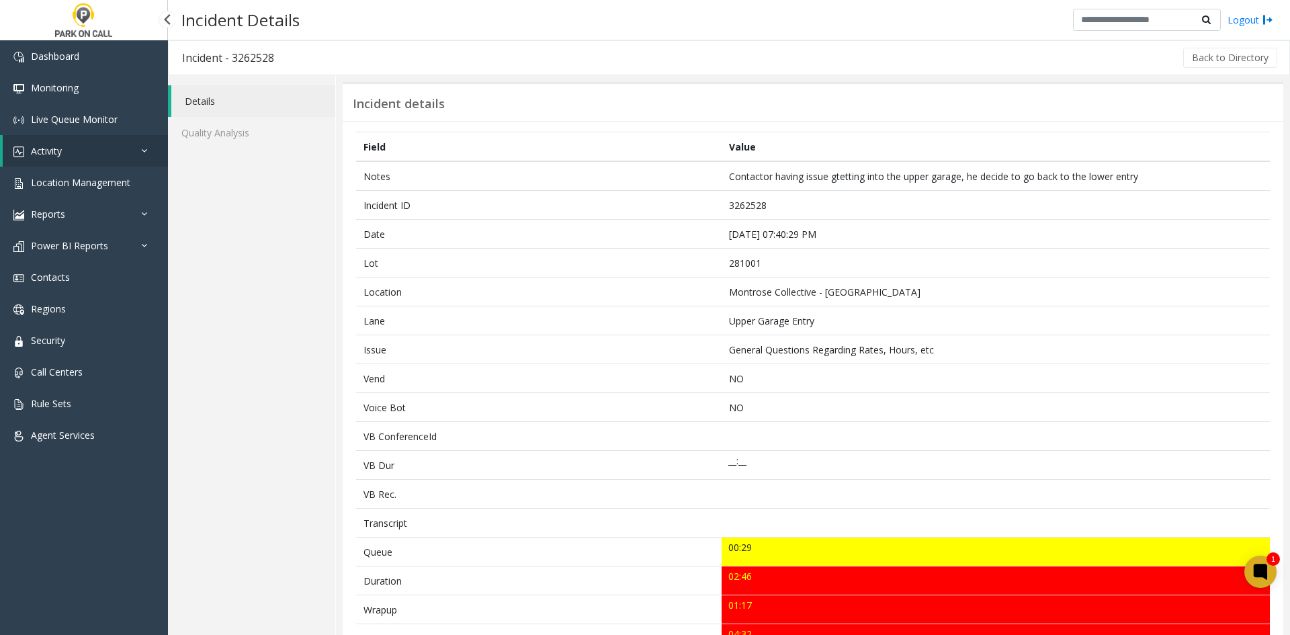
click at [90, 142] on link "Activity" at bounding box center [85, 151] width 165 height 32
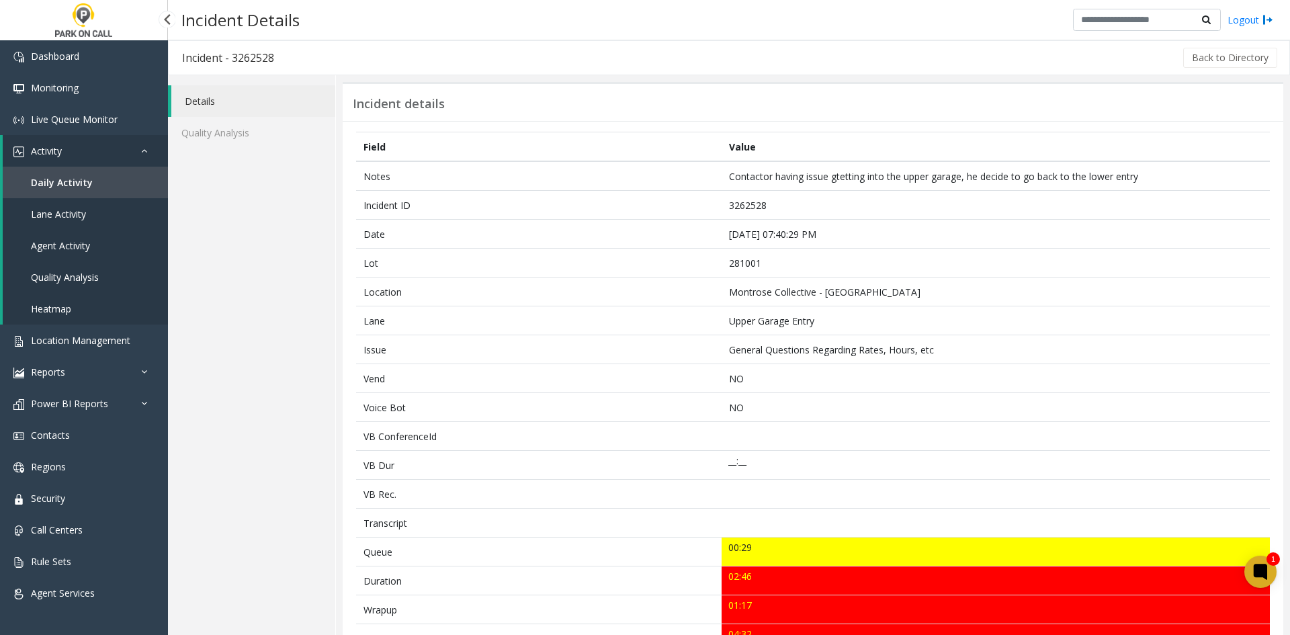
click at [108, 192] on link "Daily Activity" at bounding box center [85, 183] width 165 height 32
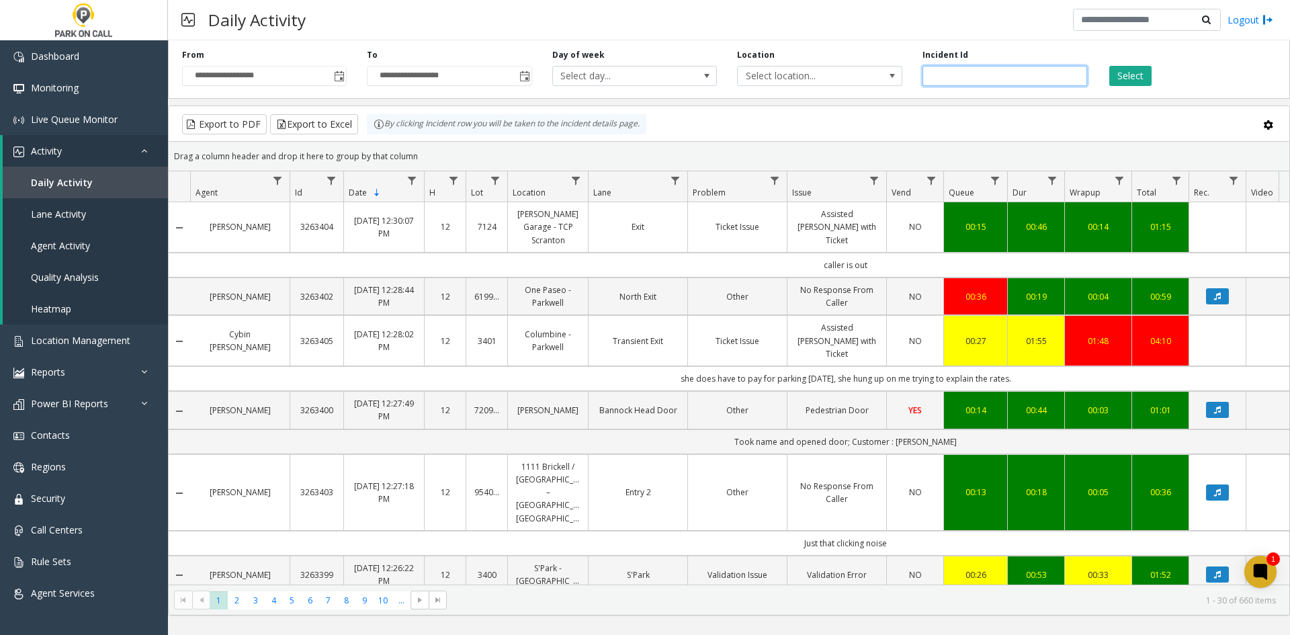
click at [987, 76] on input "number" at bounding box center [1005, 76] width 165 height 20
type input "*******"
click at [1124, 79] on button "Select" at bounding box center [1131, 76] width 42 height 20
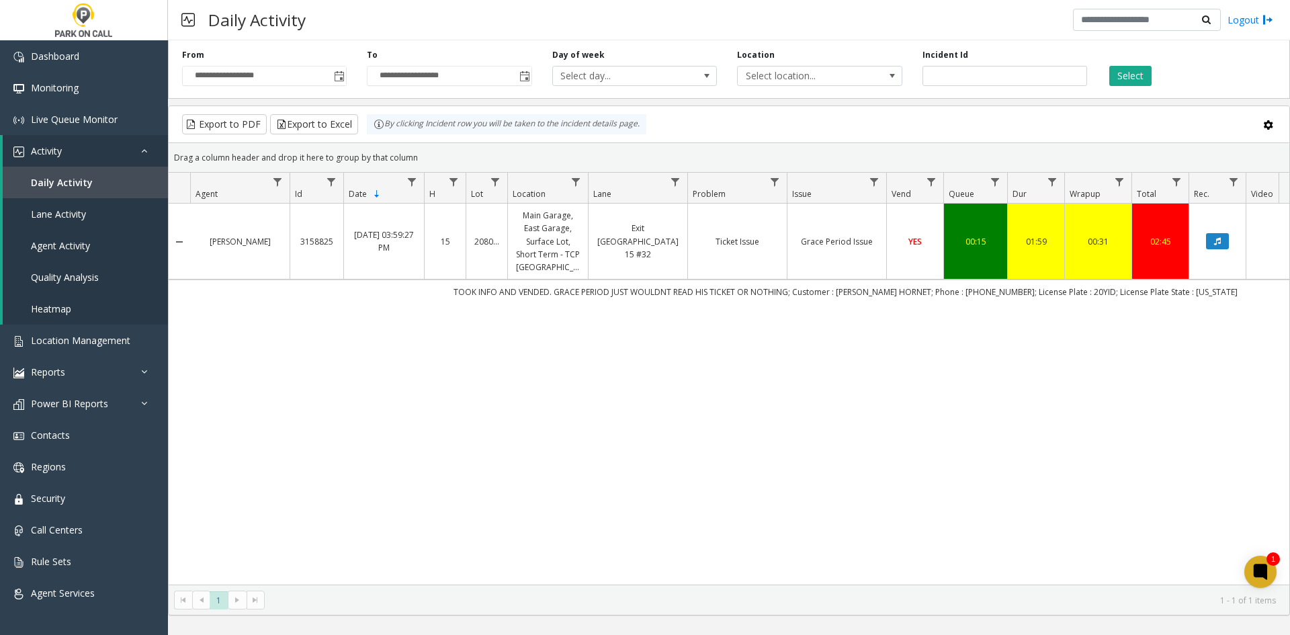
click at [606, 254] on td "Exit [GEOGRAPHIC_DATA] 15 #32" at bounding box center [637, 242] width 99 height 76
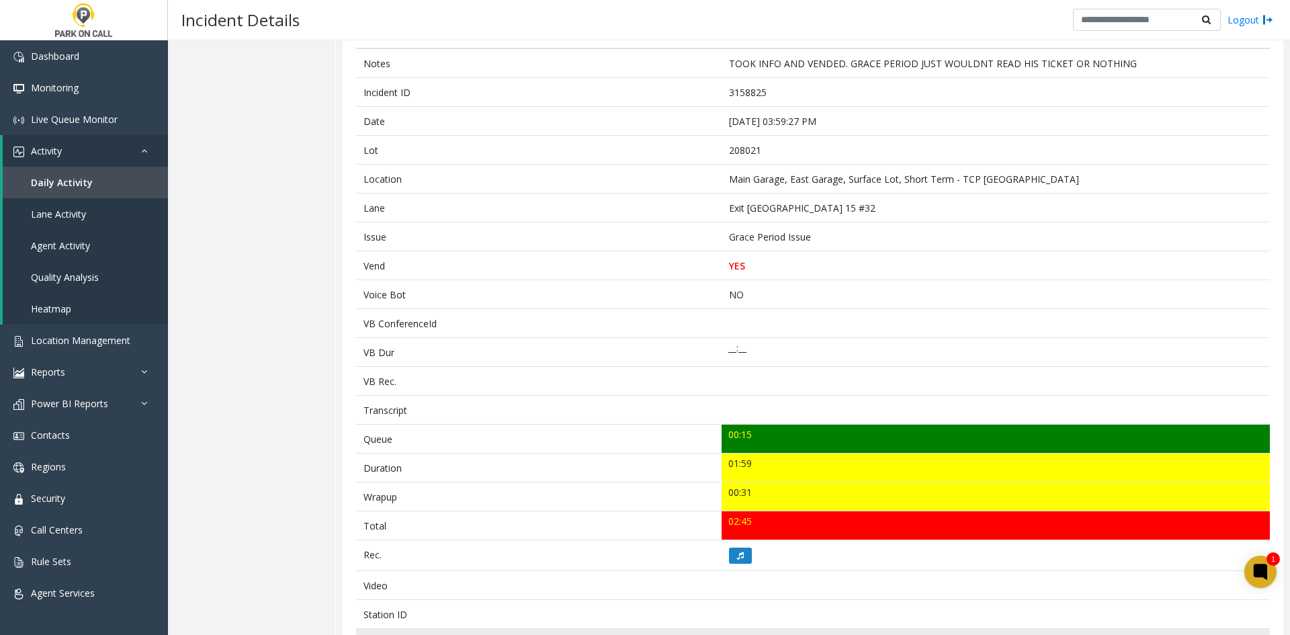
scroll to position [134, 0]
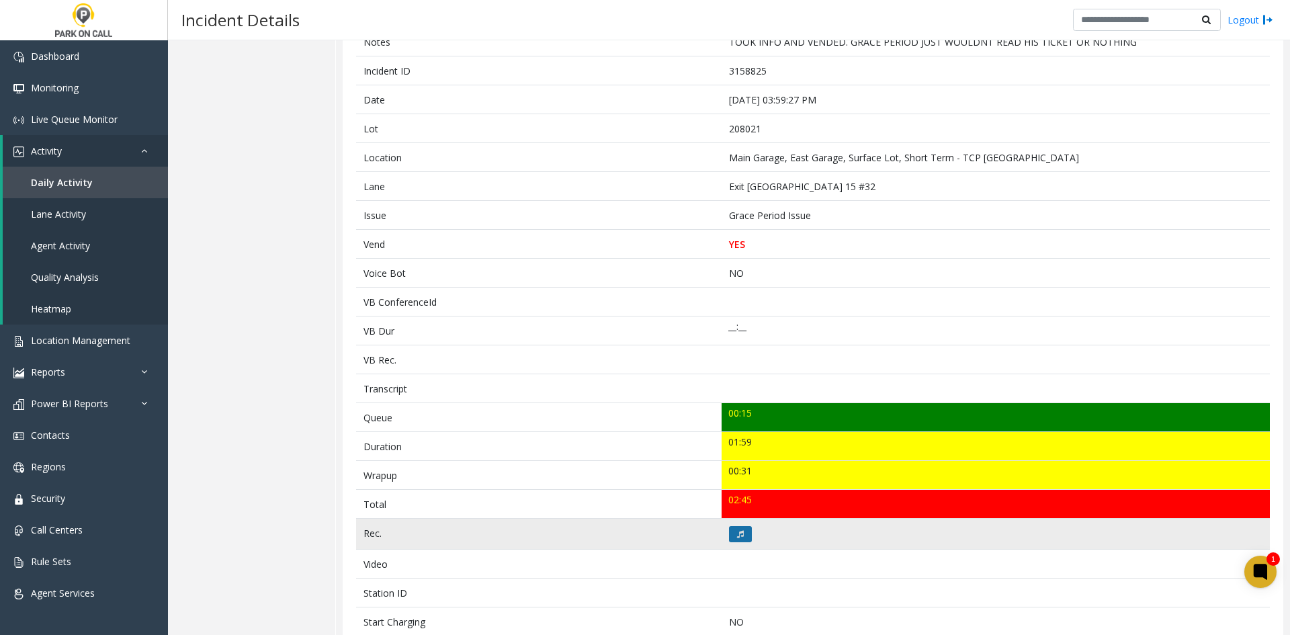
click at [741, 531] on button at bounding box center [740, 534] width 23 height 16
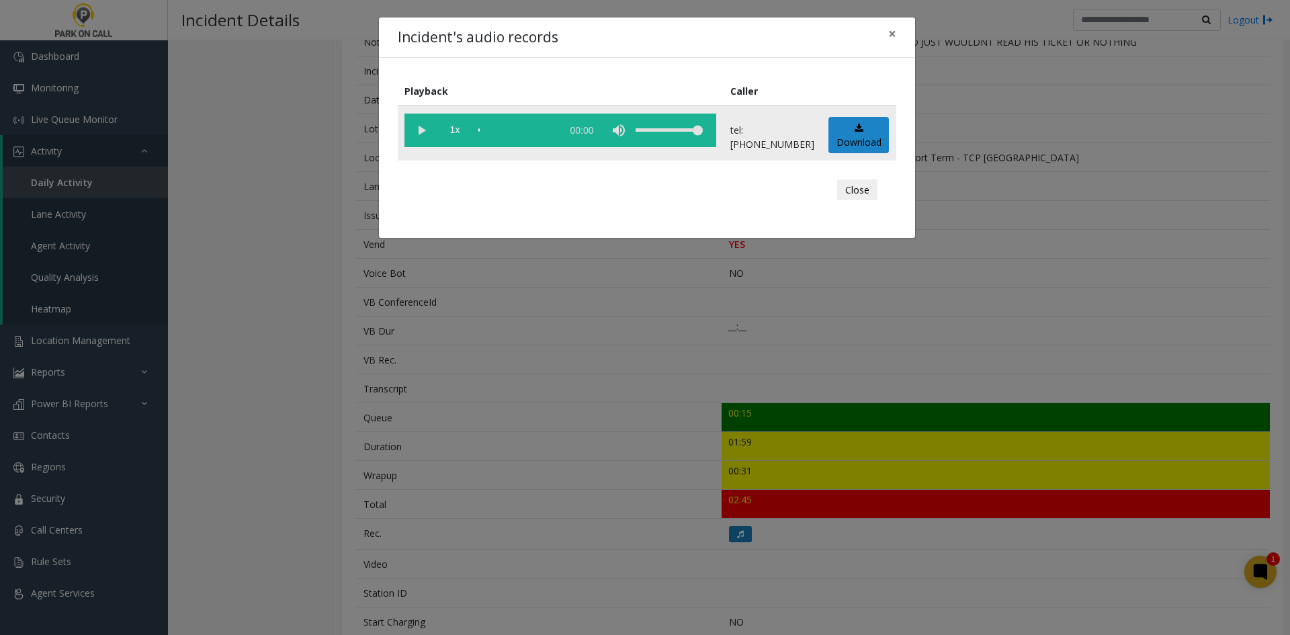
click at [419, 136] on vg-play-pause at bounding box center [422, 131] width 34 height 34
click at [484, 138] on div "scrub bar" at bounding box center [517, 131] width 77 height 34
click at [462, 134] on span "1x" at bounding box center [455, 131] width 34 height 34
click at [462, 134] on span "1.5x" at bounding box center [455, 131] width 34 height 34
click at [422, 130] on vg-play-pause at bounding box center [422, 131] width 34 height 34
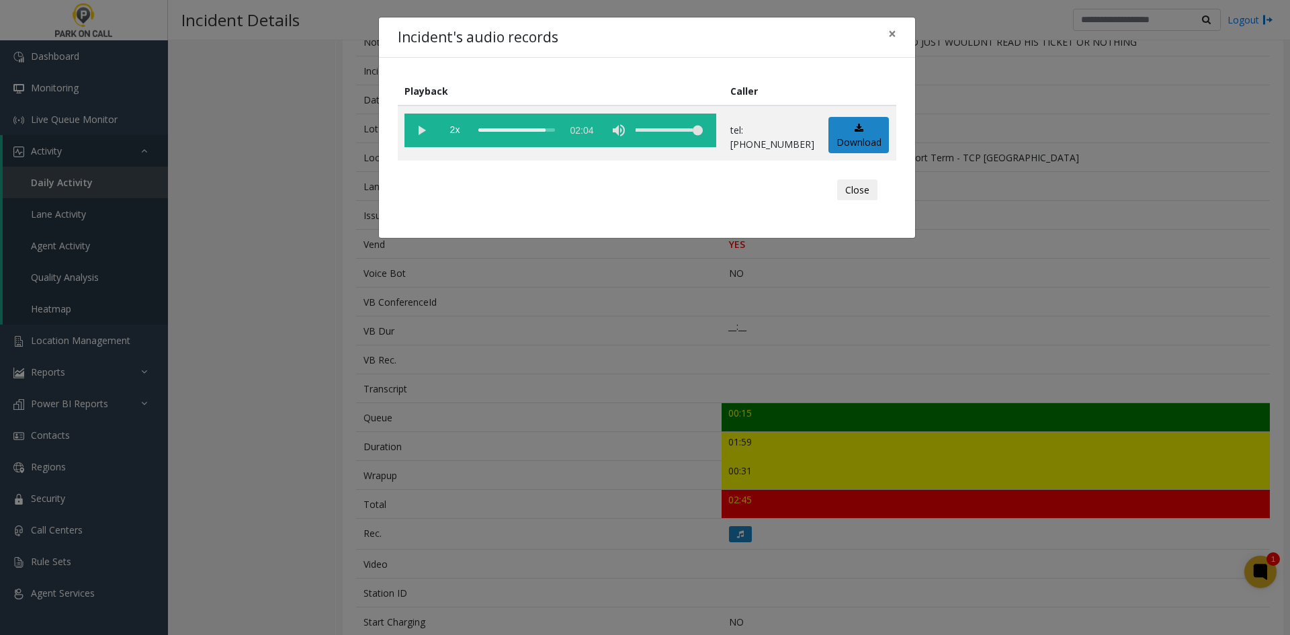
click at [343, 159] on div "Incident's audio records × Playback Caller 2x 02:04 tel:2080219012 Download Clo…" at bounding box center [645, 317] width 1290 height 635
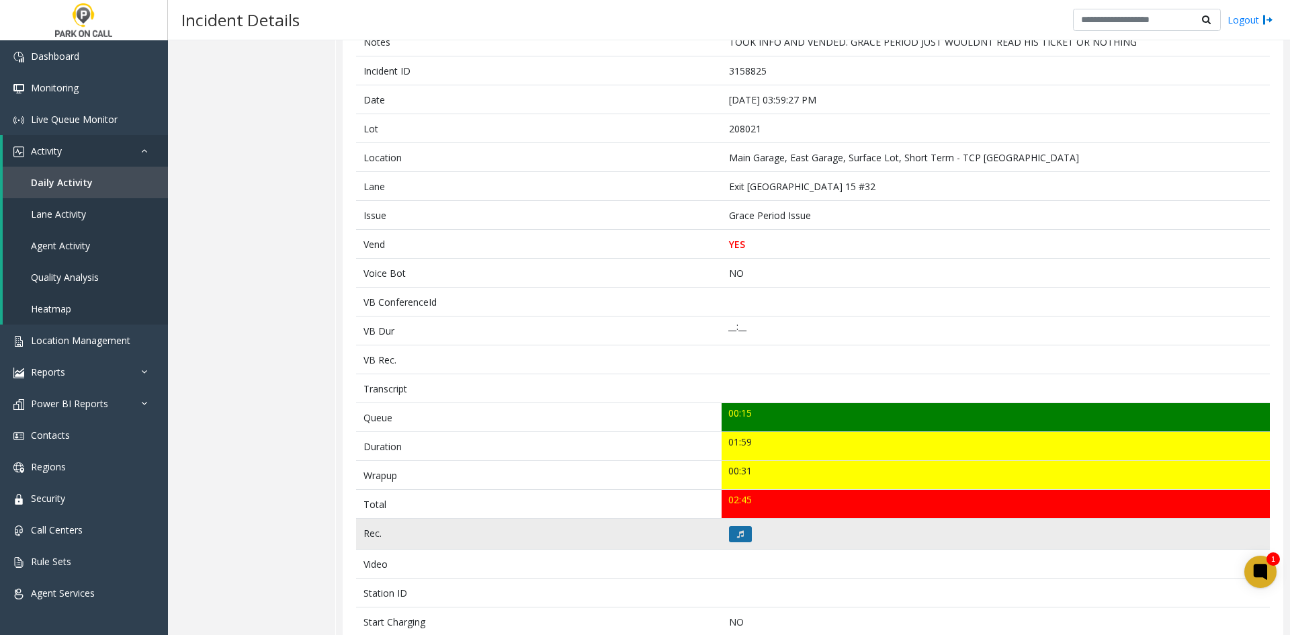
click at [729, 536] on button at bounding box center [740, 534] width 23 height 16
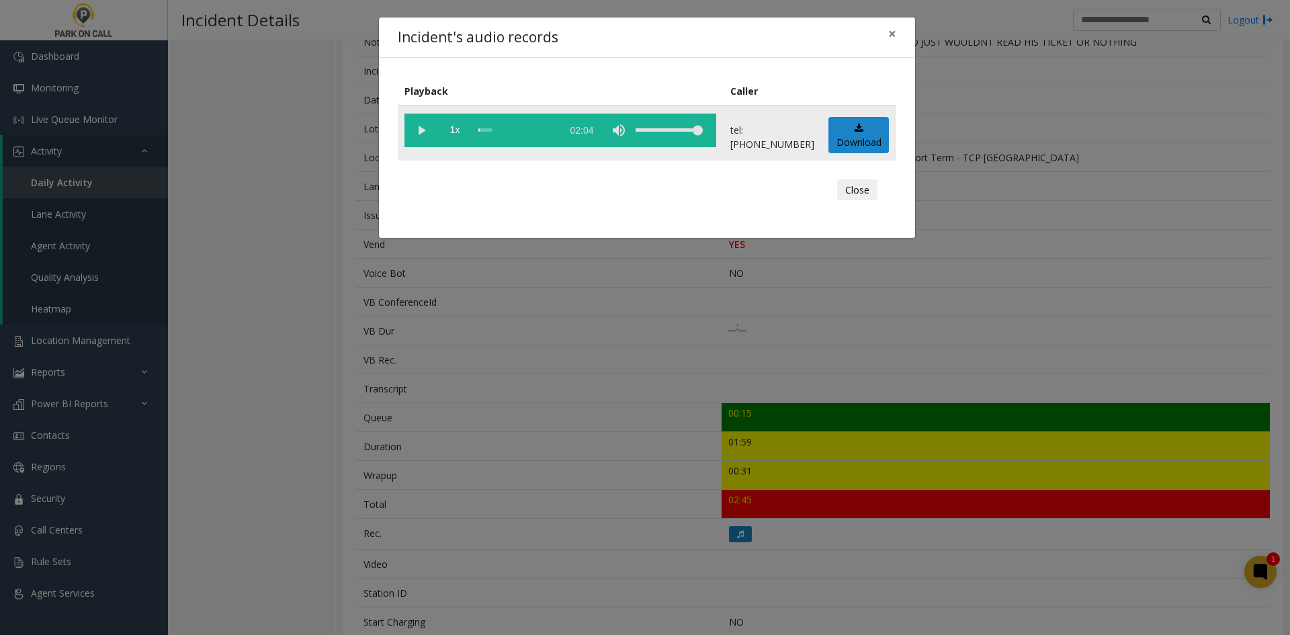
click at [416, 135] on vg-play-pause at bounding box center [422, 131] width 34 height 34
click at [555, 128] on div "scrub bar" at bounding box center [517, 131] width 77 height 34
click at [522, 131] on div "scrub bar" at bounding box center [517, 131] width 77 height 34
click at [555, 136] on div "scrub bar" at bounding box center [517, 131] width 77 height 34
click at [427, 136] on vg-play-pause at bounding box center [422, 131] width 34 height 34
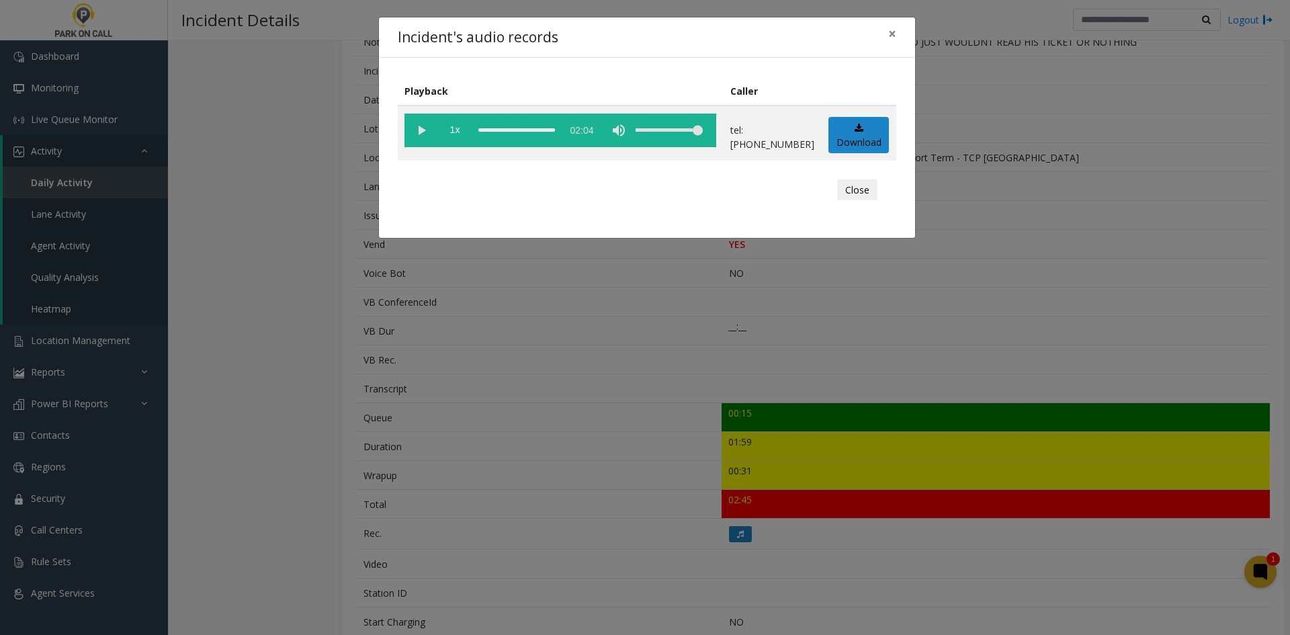
click at [540, 458] on div "Incident's audio records × Playback Caller 1x 02:04 tel:2080219012 Download Clo…" at bounding box center [645, 317] width 1290 height 635
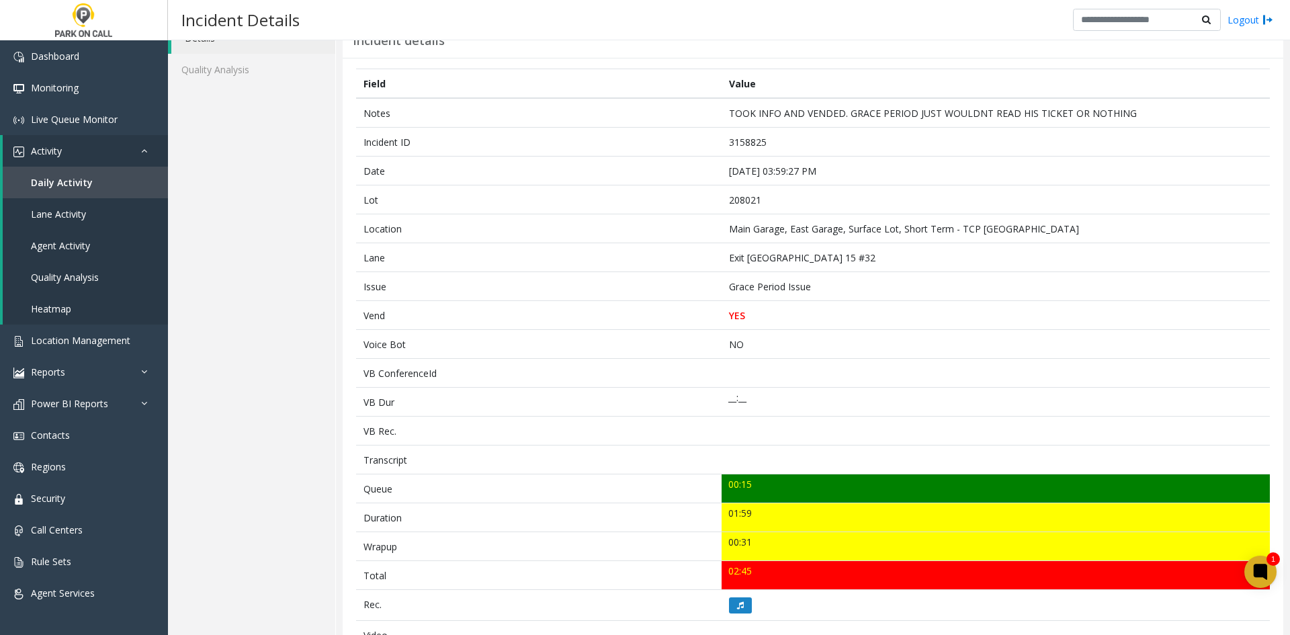
scroll to position [0, 0]
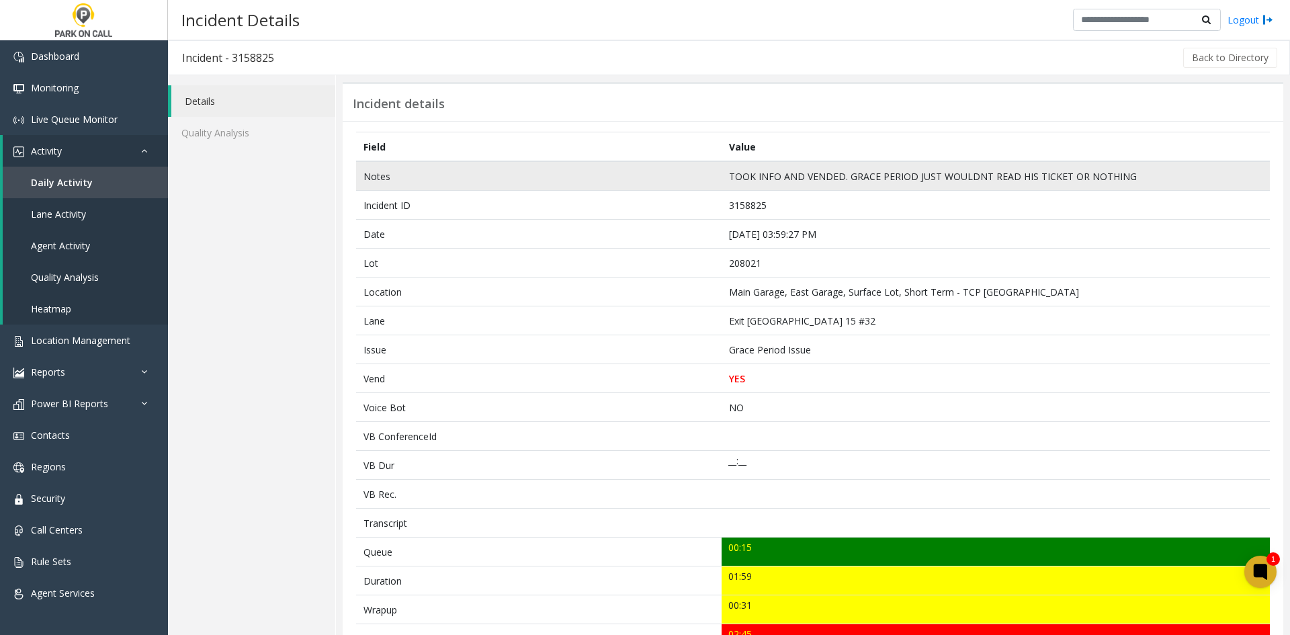
click at [365, 174] on td "Notes" at bounding box center [539, 176] width 366 height 30
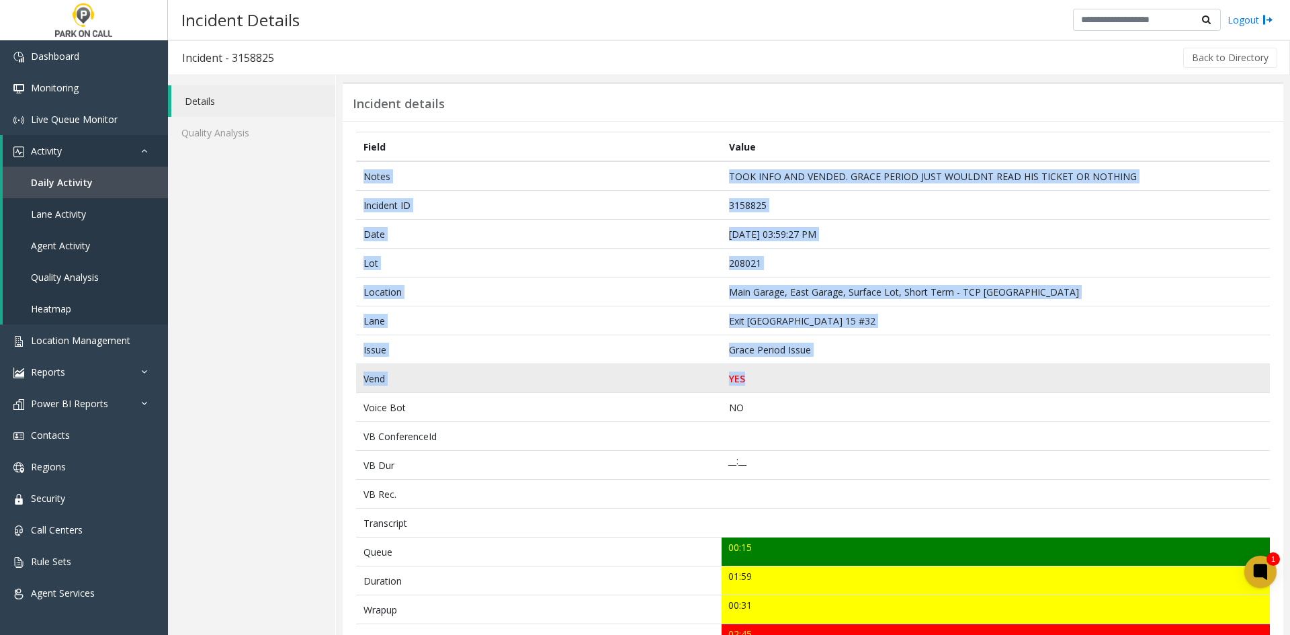
drag, startPoint x: 365, startPoint y: 174, endPoint x: 815, endPoint y: 378, distance: 493.6
click at [815, 378] on tbody "Notes TOOK INFO AND VENDED. GRACE PERIOD JUST WOULDNT READ HIS TICKET OR NOTHIN…" at bounding box center [813, 624] width 914 height 927
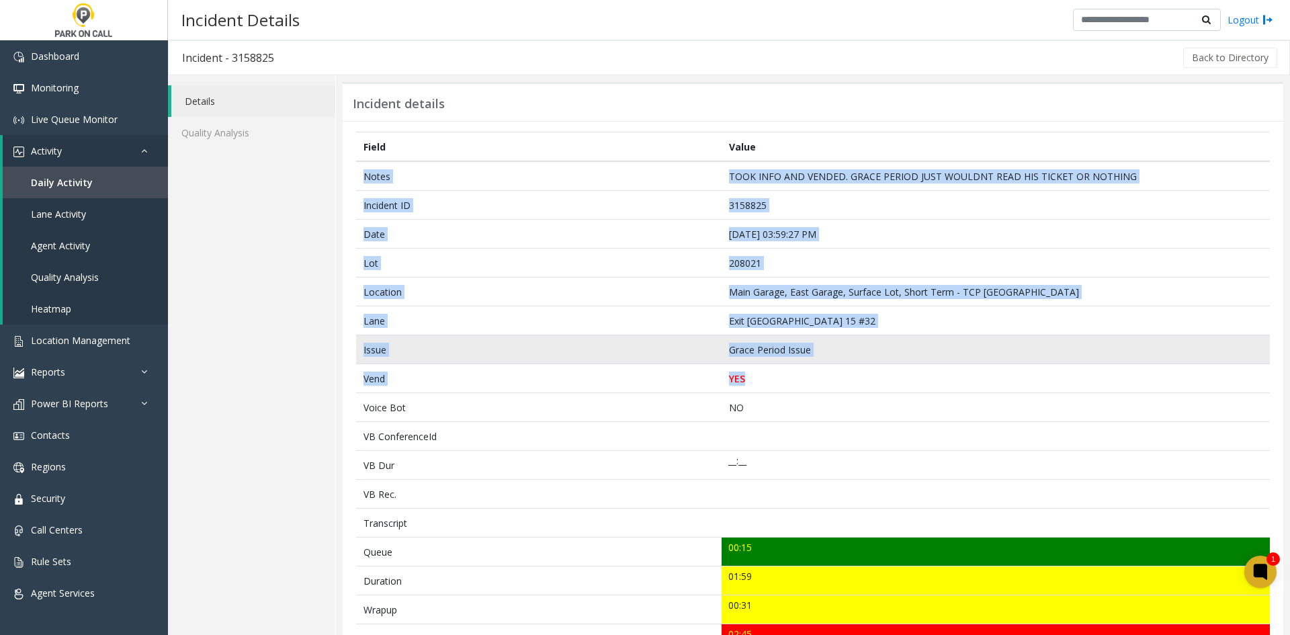
copy tbody "Notes TOOK INFO AND VENDED. GRACE PERIOD JUST WOULDNT READ HIS TICKET OR NOTHIN…"
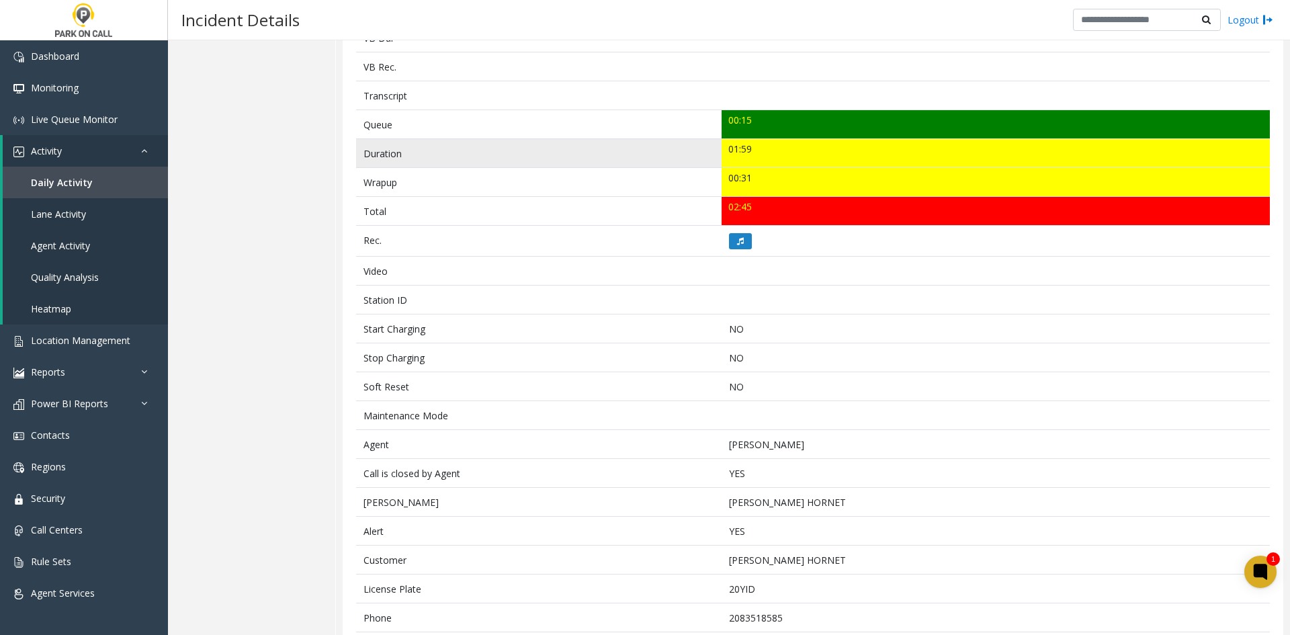
scroll to position [403, 0]
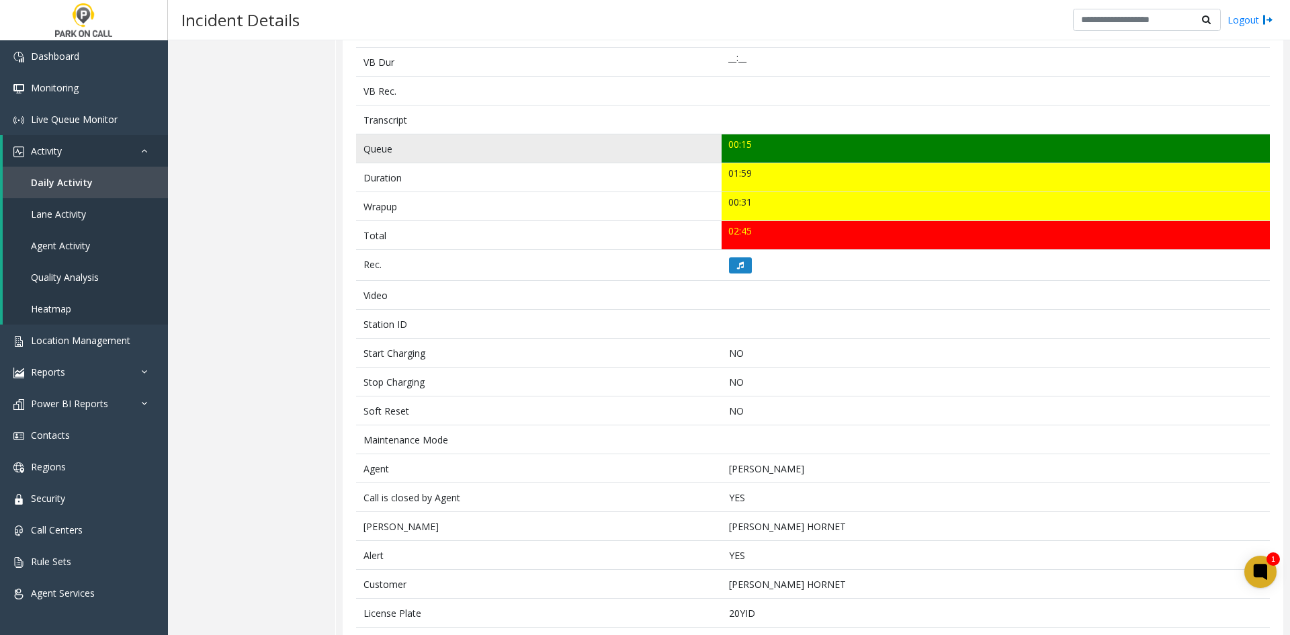
click at [371, 149] on td "Queue" at bounding box center [539, 148] width 366 height 29
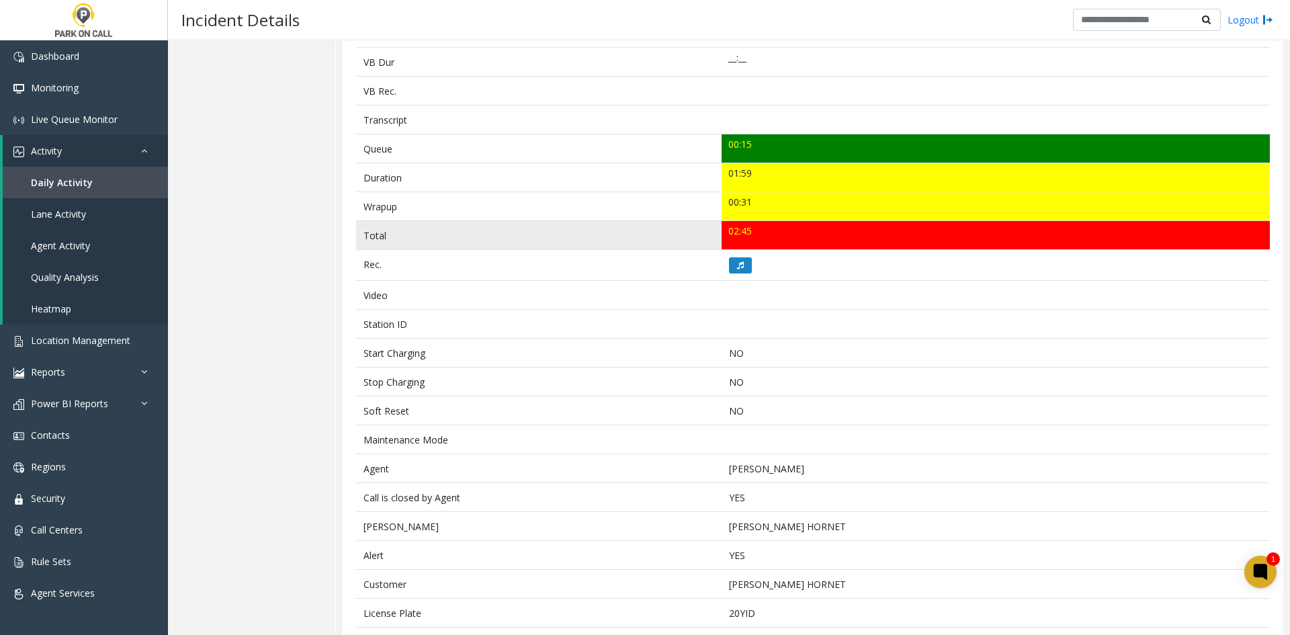
drag, startPoint x: 371, startPoint y: 149, endPoint x: 874, endPoint y: 232, distance: 510.2
click at [771, 229] on tbody "Notes TOOK INFO AND VENDED. GRACE PERIOD JUST WOULDNT READ HIS TICKET OR NOTHIN…" at bounding box center [813, 221] width 914 height 927
copy tbody "Queue 00:15 Duration 01:59 Wrapup 00:31 Total 02:45"
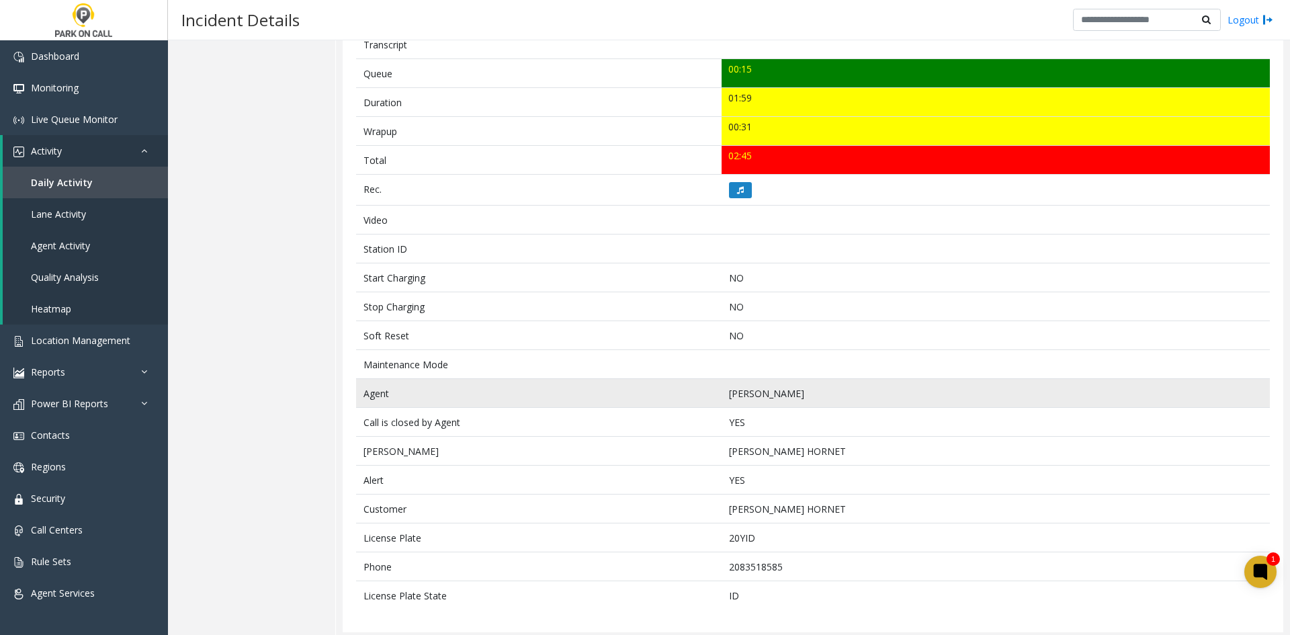
scroll to position [483, 0]
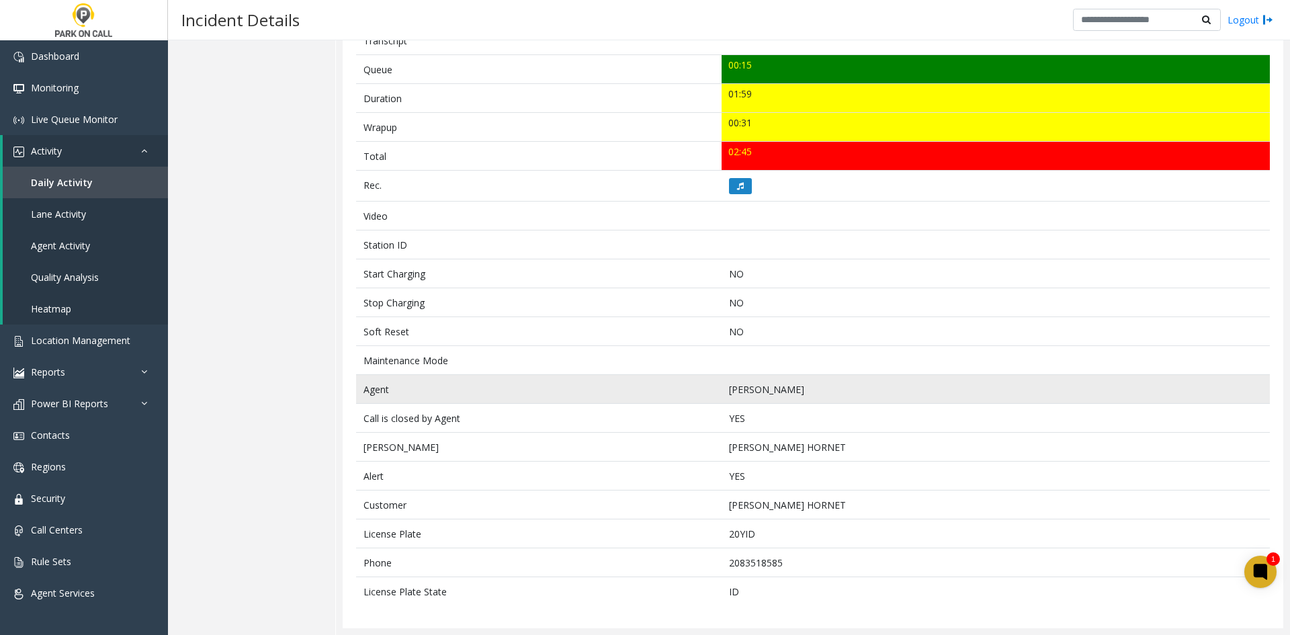
click at [367, 385] on td "Agent" at bounding box center [539, 389] width 366 height 29
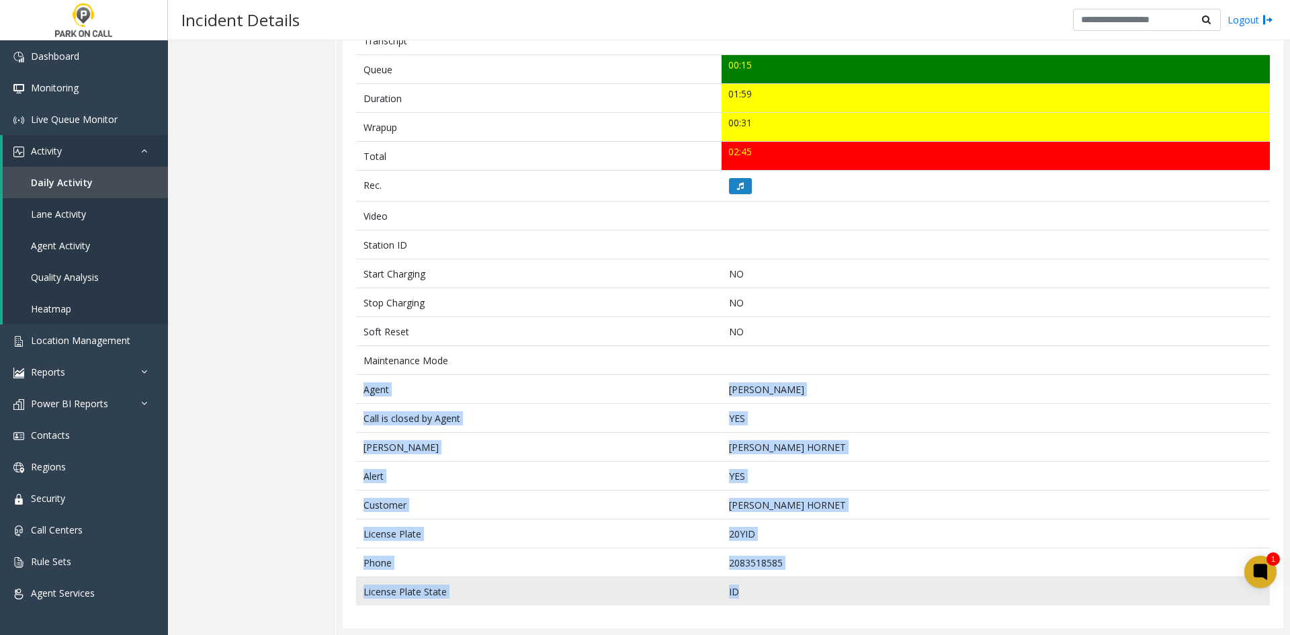
drag, startPoint x: 367, startPoint y: 385, endPoint x: 803, endPoint y: 586, distance: 479.7
click at [803, 586] on tbody "Notes TOOK INFO AND VENDED. GRACE PERIOD JUST WOULDNT READ HIS TICKET OR NOTHIN…" at bounding box center [813, 142] width 914 height 927
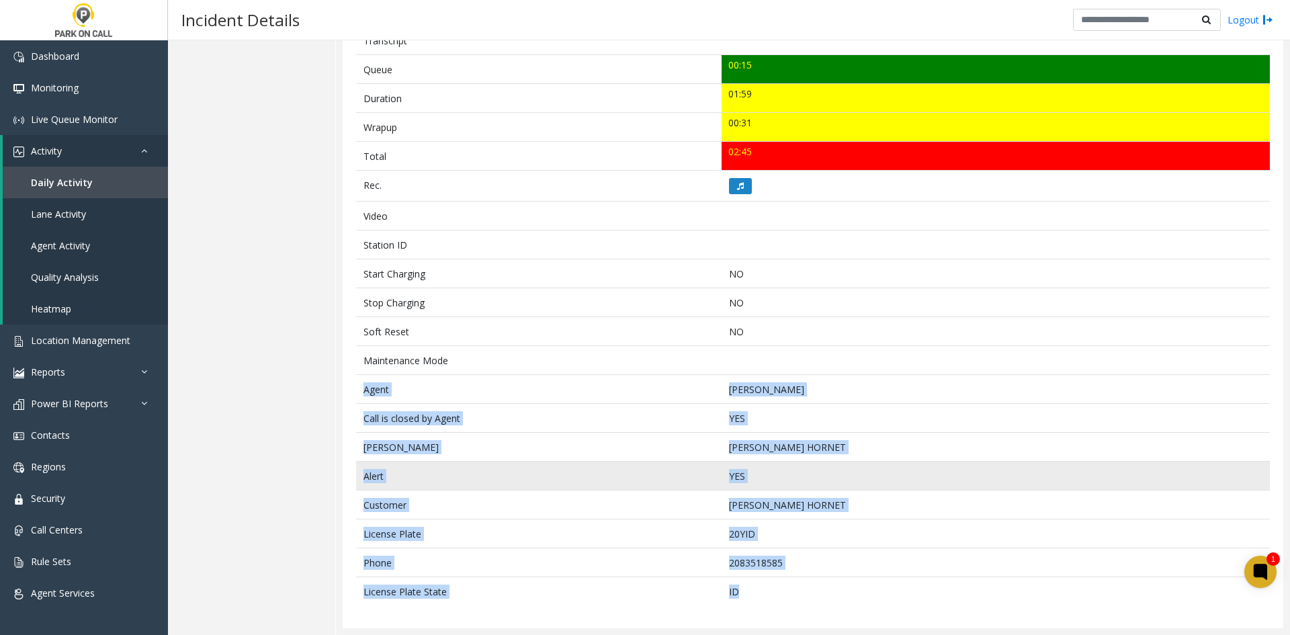
copy tbody "Agent Cristal Garza Call is closed by Agent YES Parker GARRY HORNET Alert YES C…"
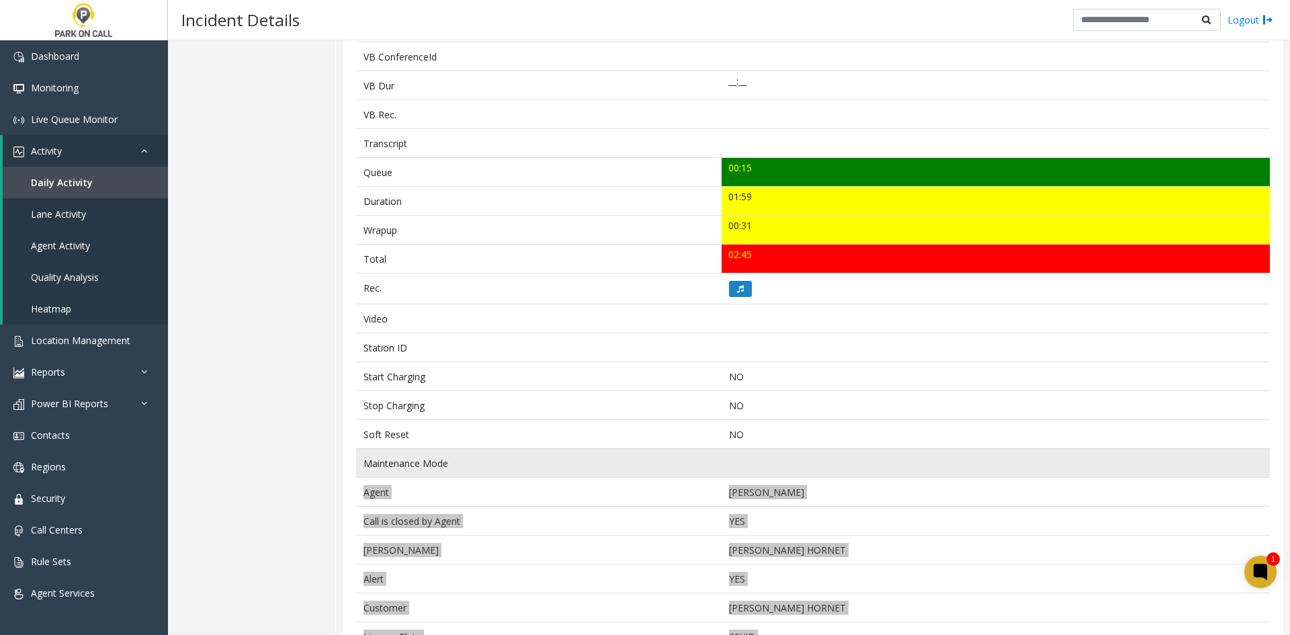
scroll to position [415, 0]
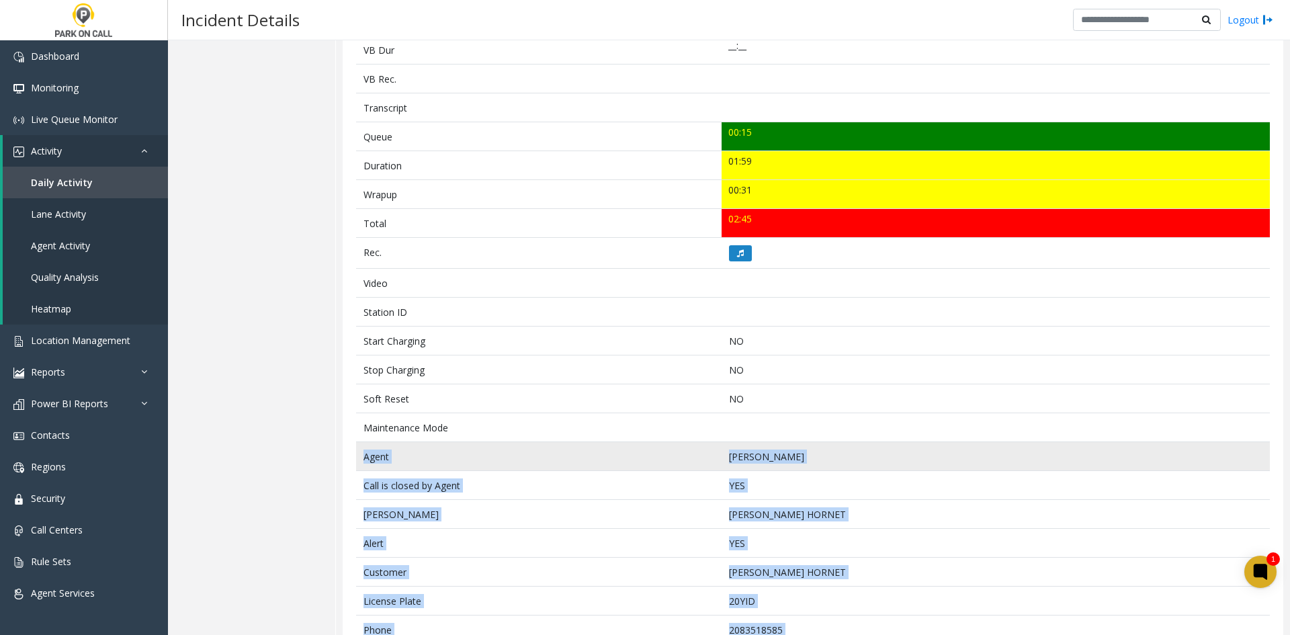
click at [962, 464] on td "Cristal Garza" at bounding box center [996, 456] width 548 height 29
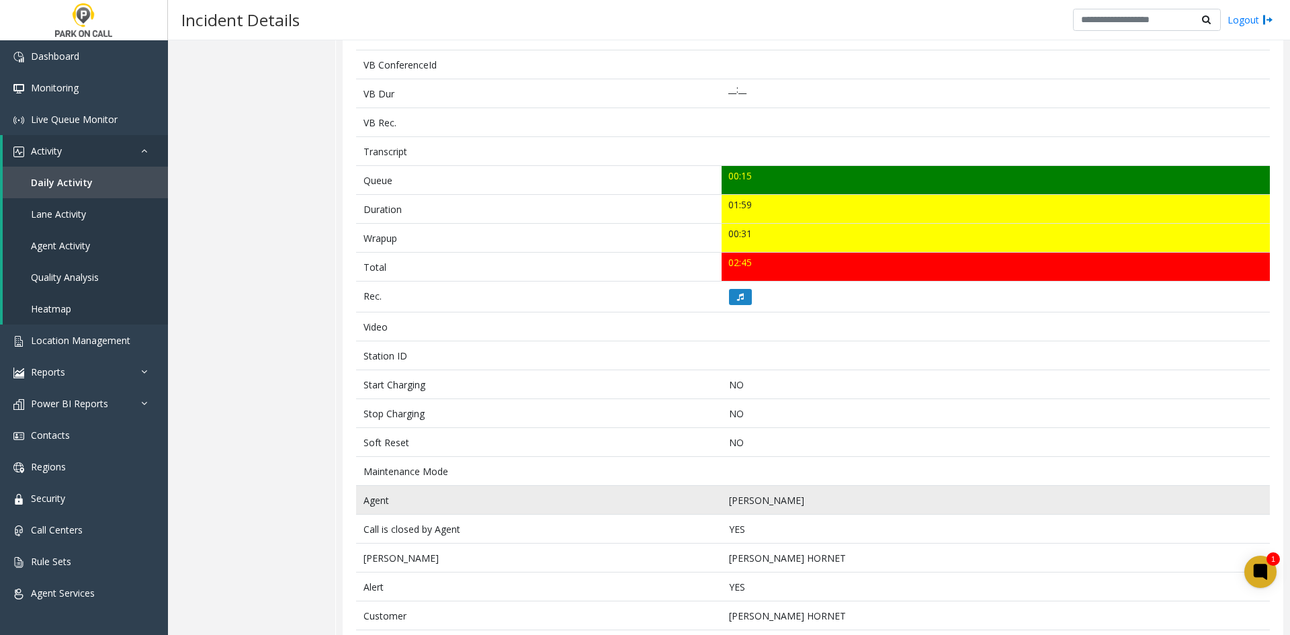
scroll to position [348, 0]
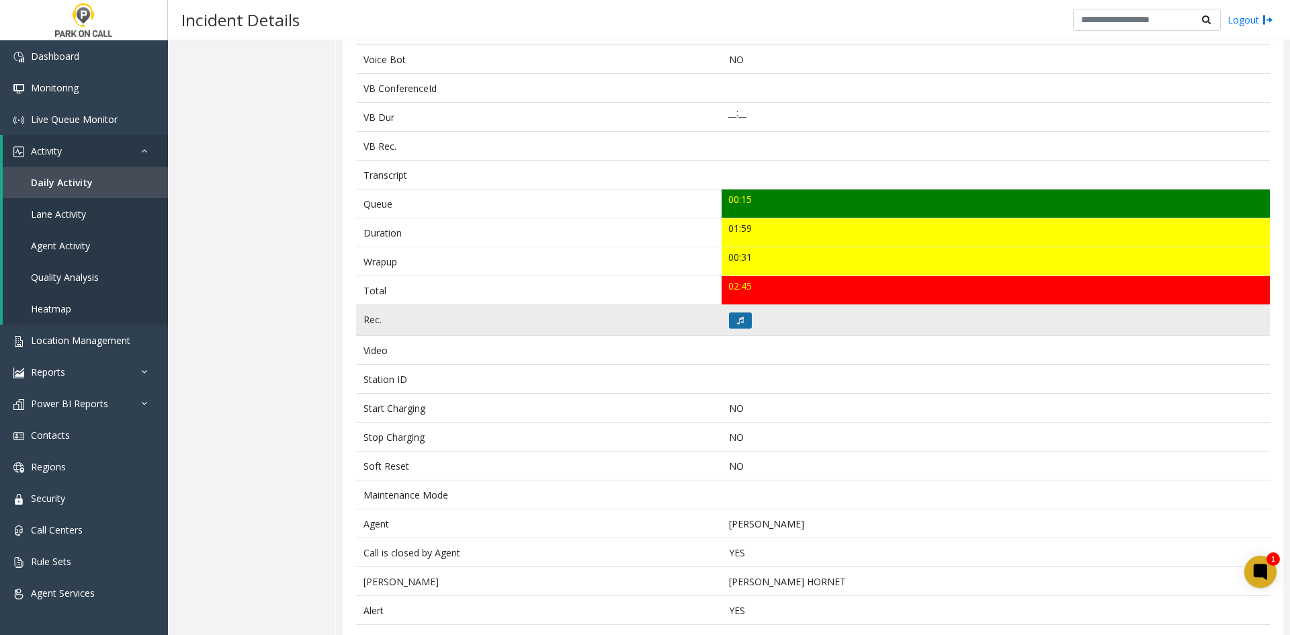
click at [742, 316] on button at bounding box center [740, 321] width 23 height 16
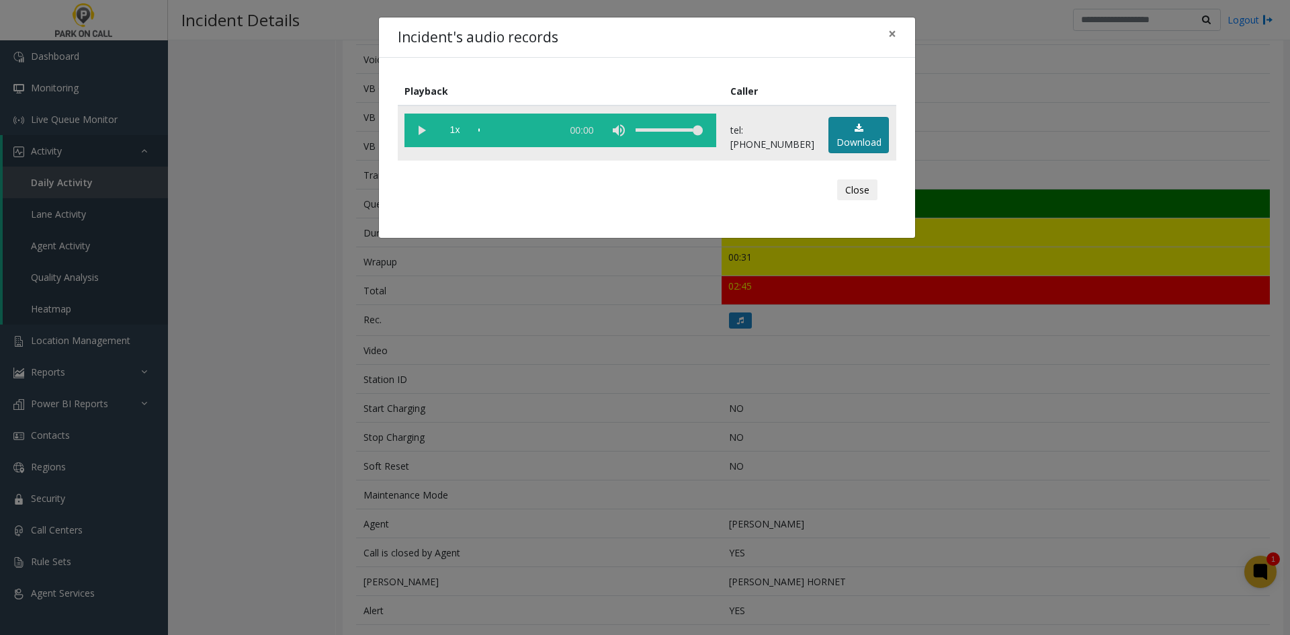
click at [848, 140] on link "Download" at bounding box center [859, 135] width 60 height 37
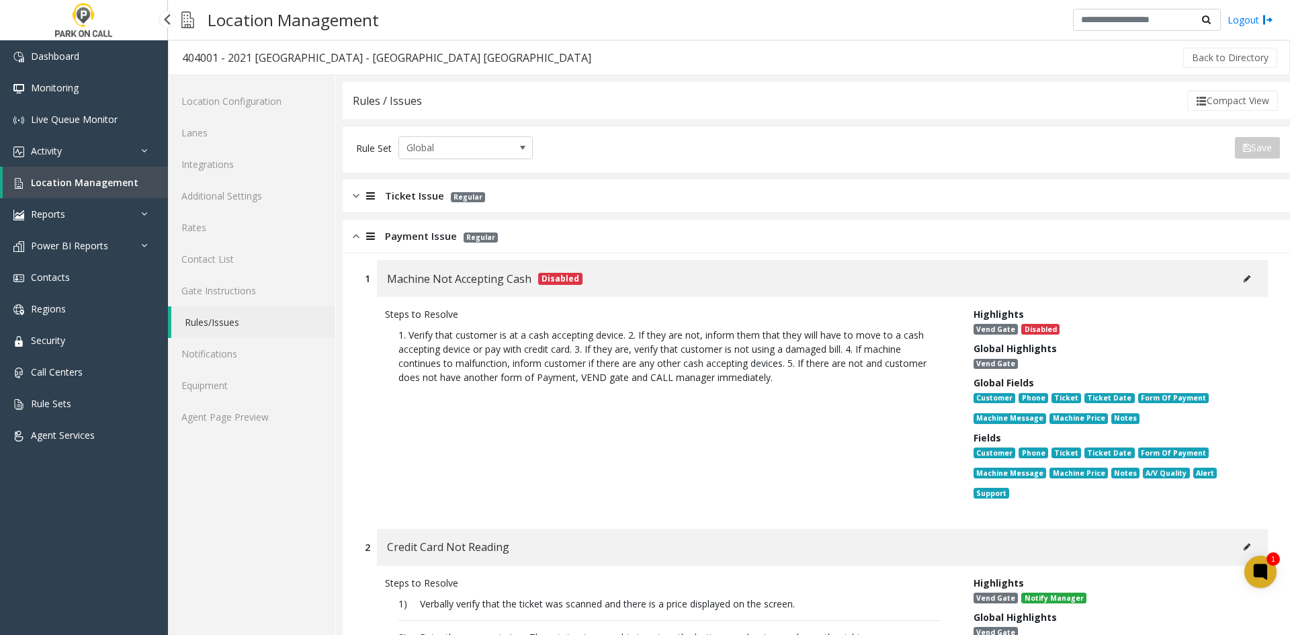
click at [99, 177] on span "Location Management" at bounding box center [85, 182] width 108 height 13
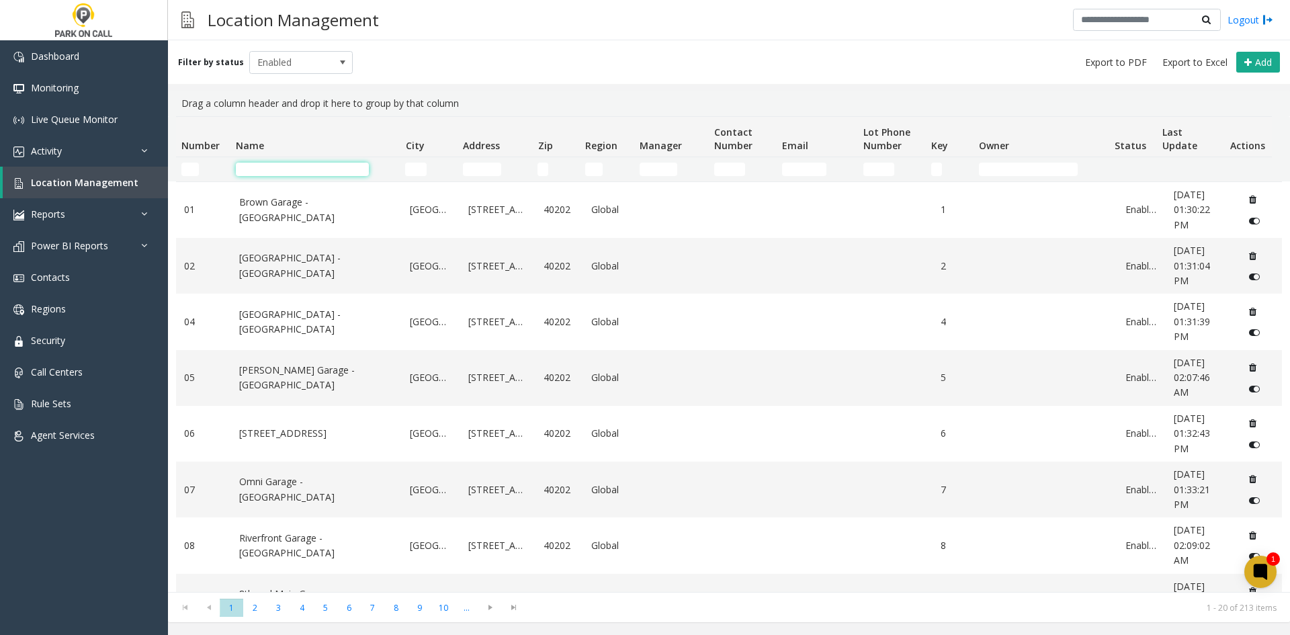
click at [324, 169] on input "Name Filter" at bounding box center [302, 169] width 133 height 13
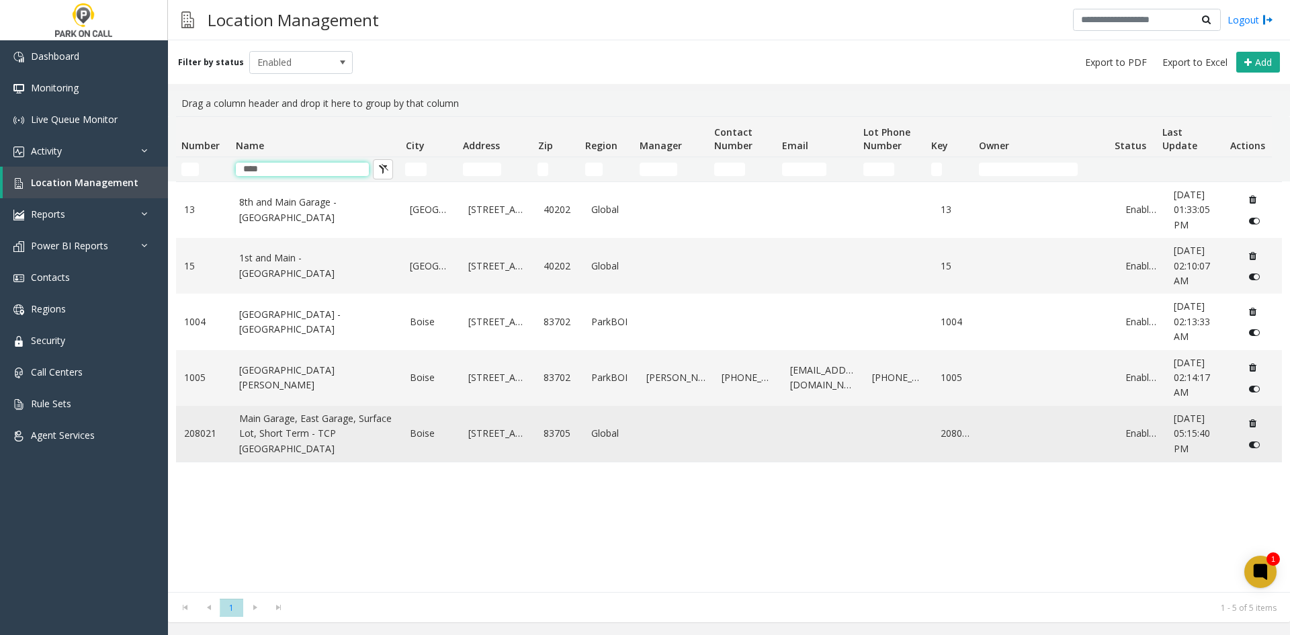
type input "****"
click at [307, 416] on td "Main Garage, East Garage, Surface Lot, Short Term - TCP Boise Airport" at bounding box center [316, 434] width 171 height 56
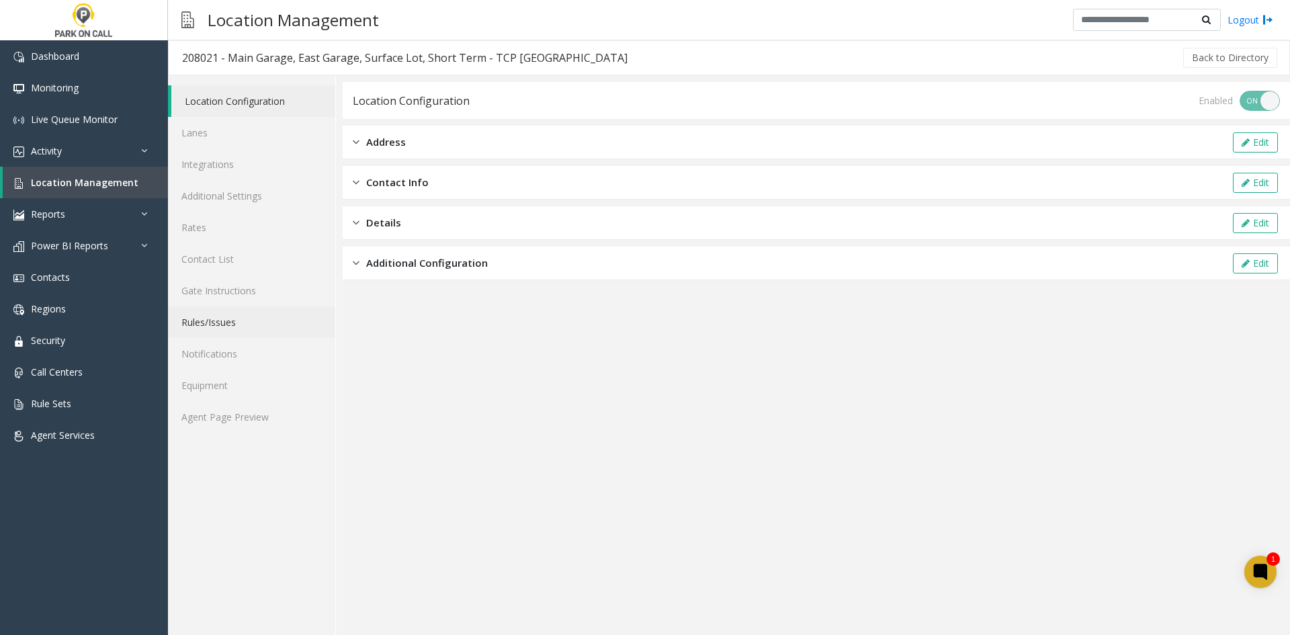
click at [206, 334] on link "Rules/Issues" at bounding box center [251, 322] width 167 height 32
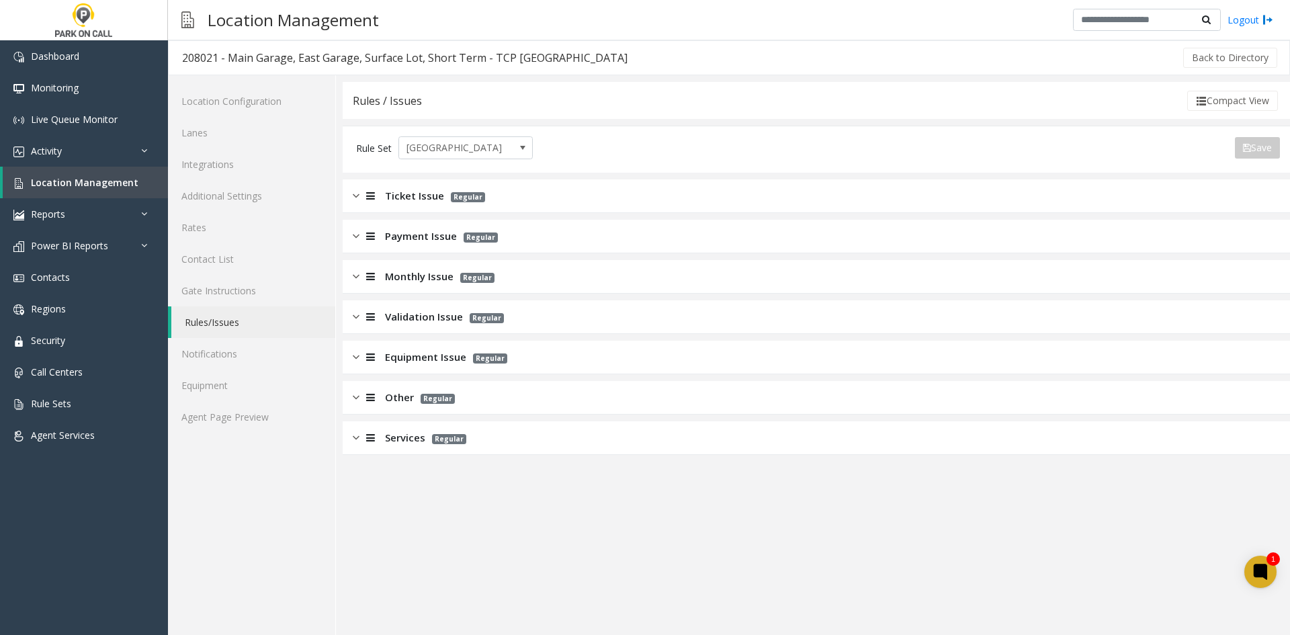
click at [389, 216] on app-rules-listview "Ticket Issue Regular Payment Issue Regular Monthly Issue Regular Validation Iss…" at bounding box center [817, 317] width 948 height 276
click at [392, 204] on div "Ticket Issue Regular" at bounding box center [817, 196] width 948 height 34
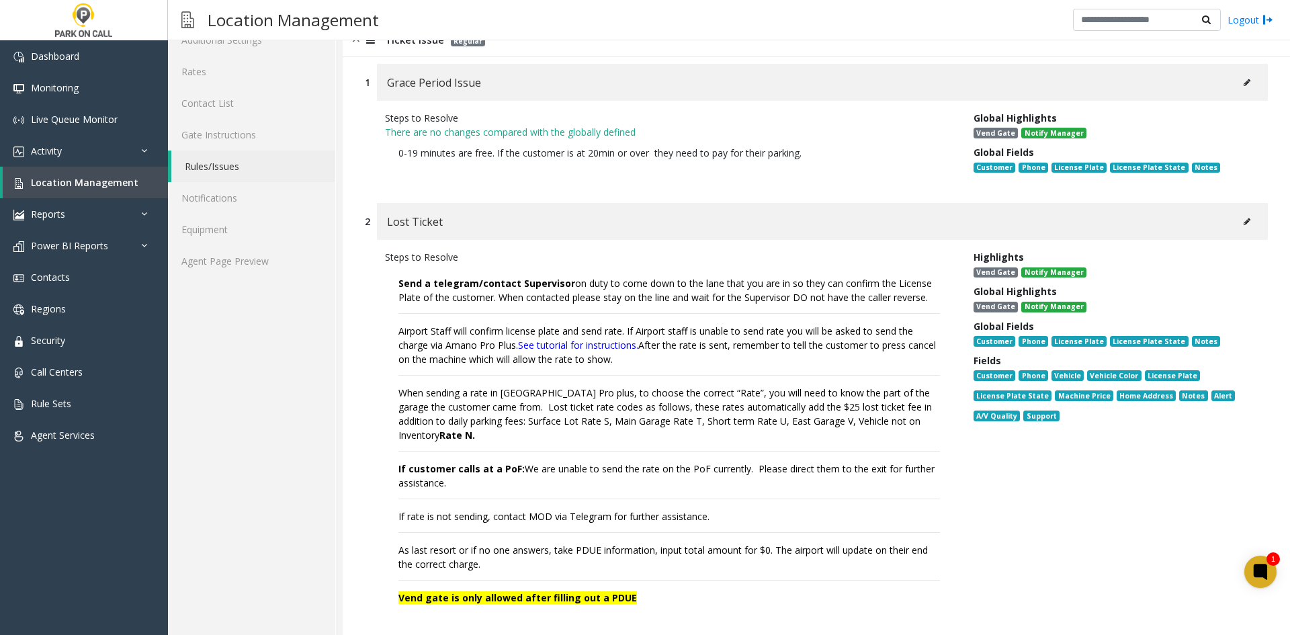
scroll to position [67, 0]
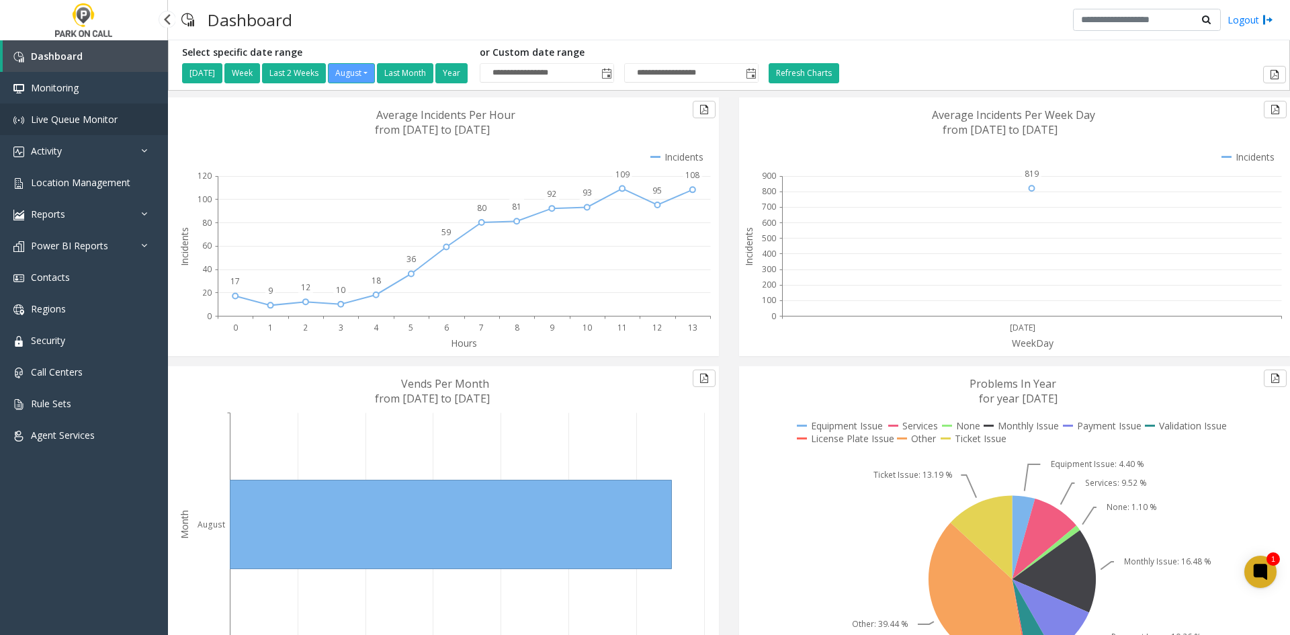
click at [124, 121] on link "Live Queue Monitor" at bounding box center [84, 120] width 168 height 32
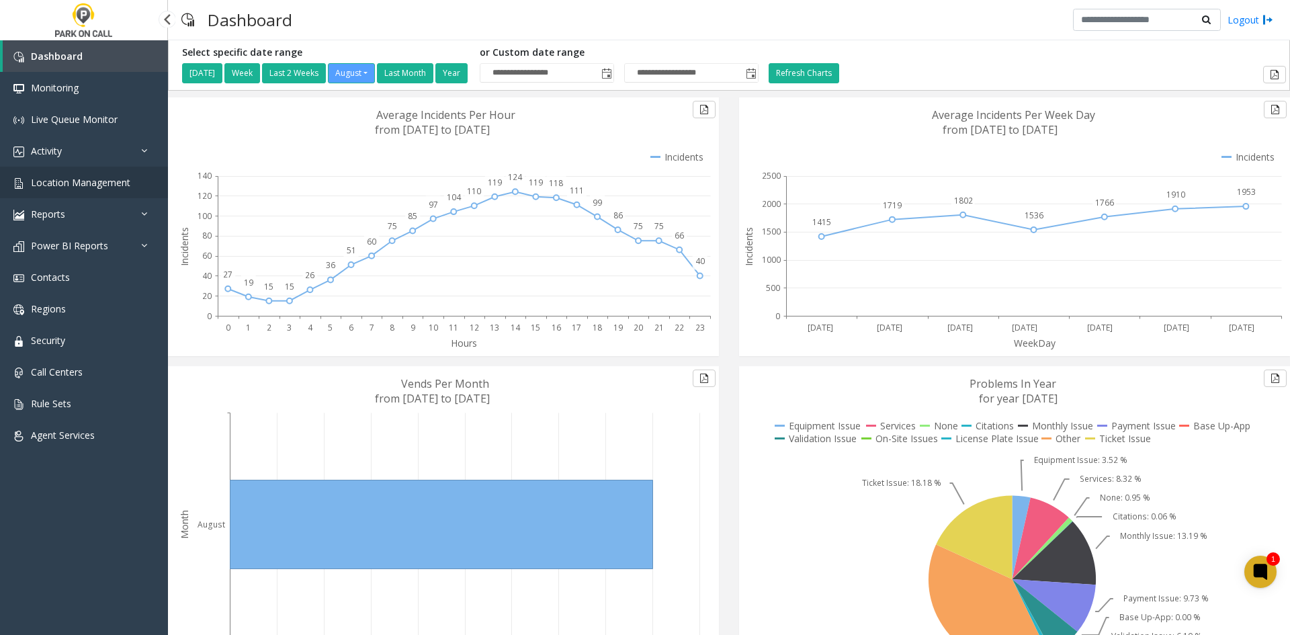
click at [59, 186] on span "Location Management" at bounding box center [80, 182] width 99 height 13
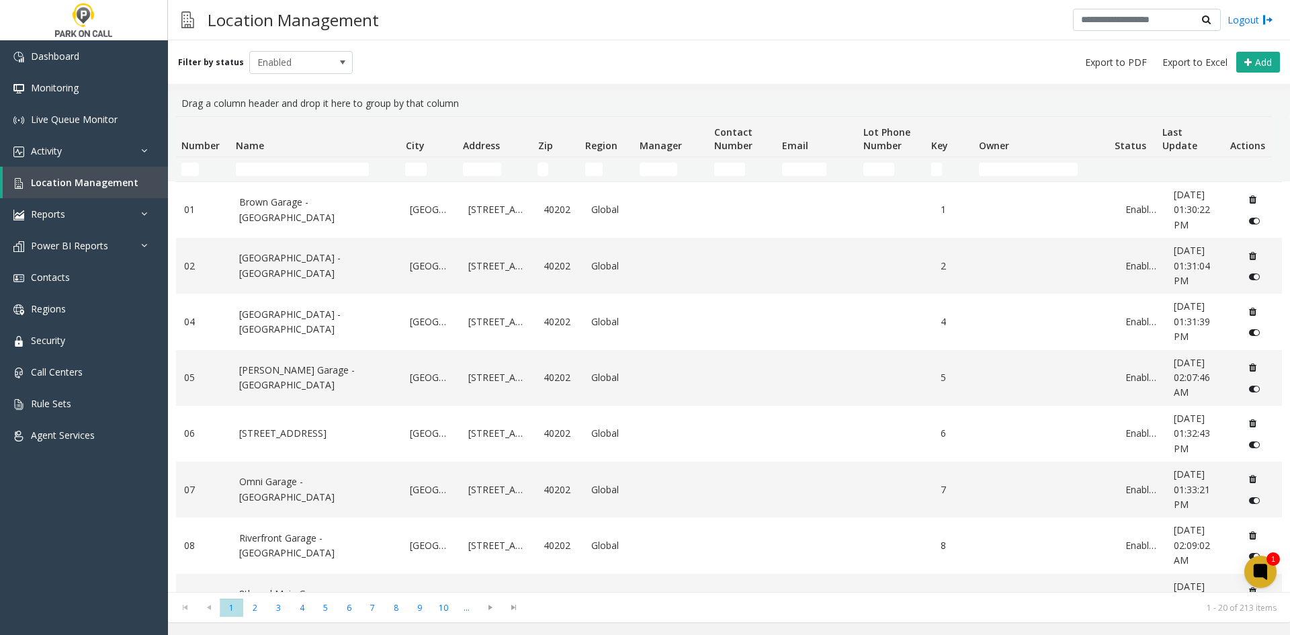
click at [304, 173] on input "Name Filter" at bounding box center [302, 169] width 133 height 13
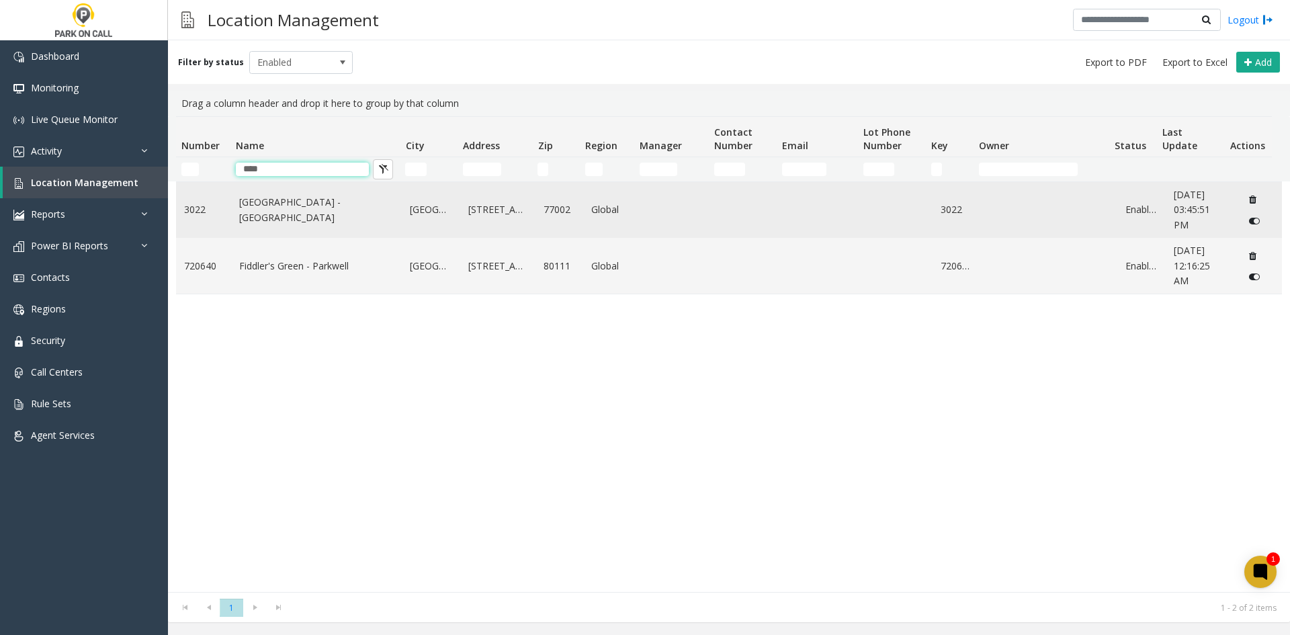
type input "****"
click at [297, 211] on link "Green Street - Raffle Parking" at bounding box center [316, 210] width 155 height 30
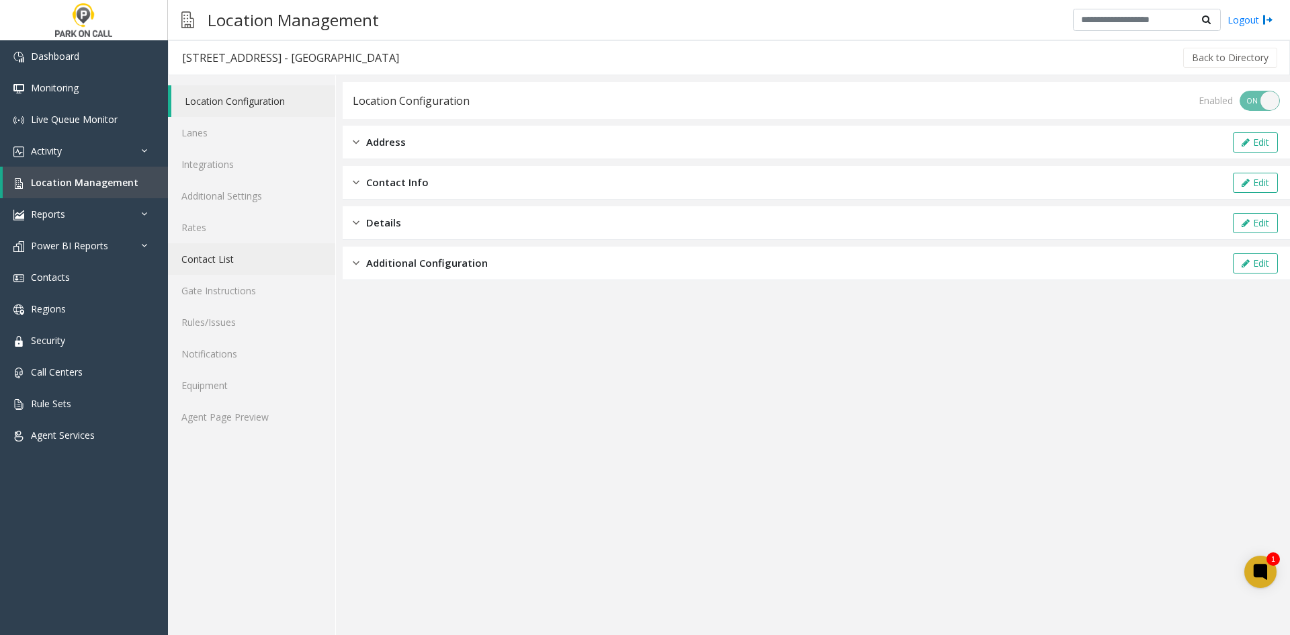
click at [239, 261] on link "Contact List" at bounding box center [251, 259] width 167 height 32
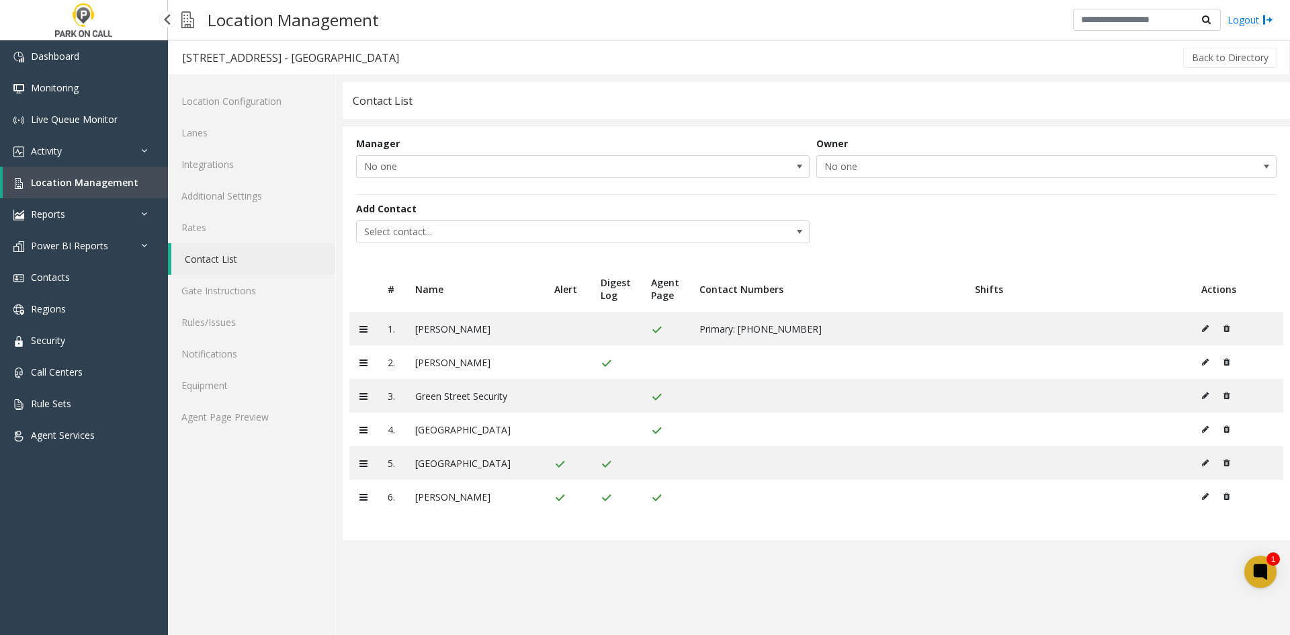
click at [107, 179] on span "Location Management" at bounding box center [85, 182] width 108 height 13
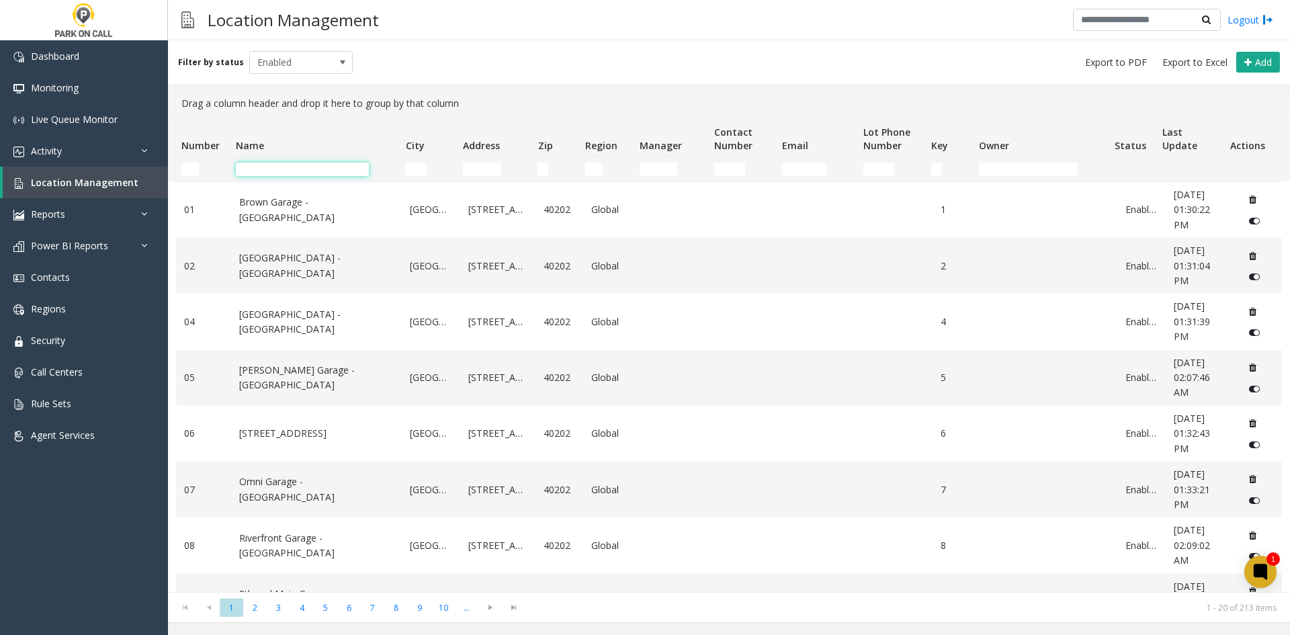
click at [306, 171] on input "Name Filter" at bounding box center [302, 169] width 133 height 13
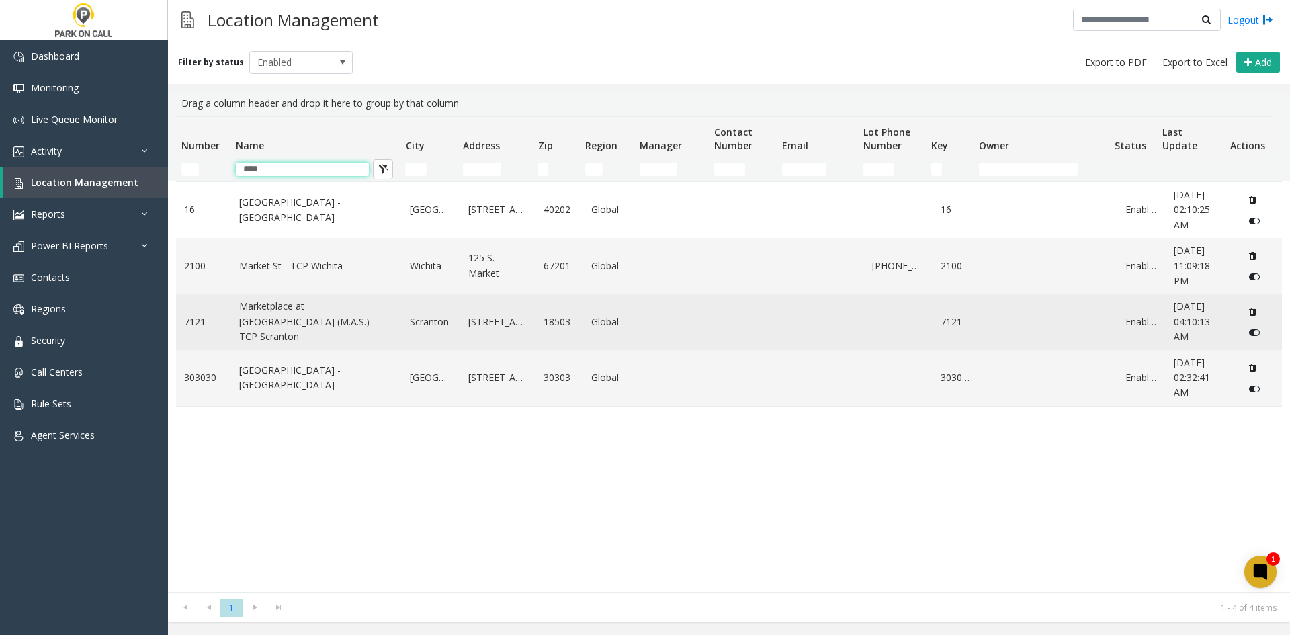
type input "****"
click at [298, 315] on link "Marketplace at Steamtown (M.A.S.) - TCP Scranton" at bounding box center [316, 321] width 155 height 45
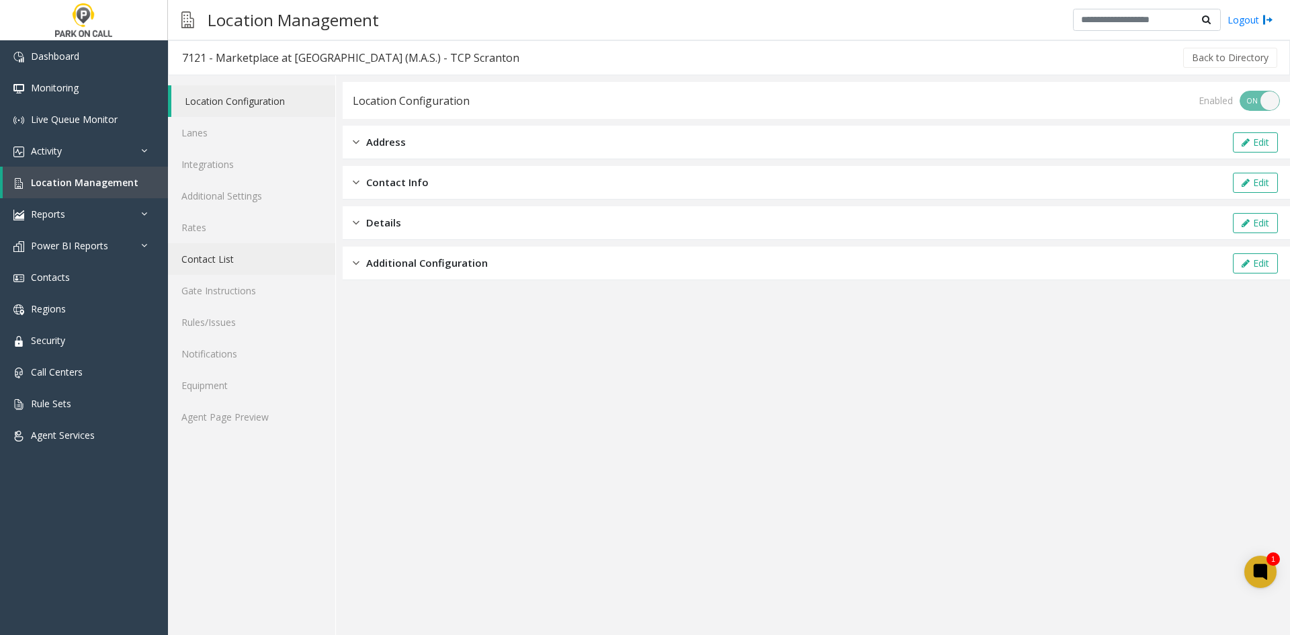
click at [249, 255] on link "Contact List" at bounding box center [251, 259] width 167 height 32
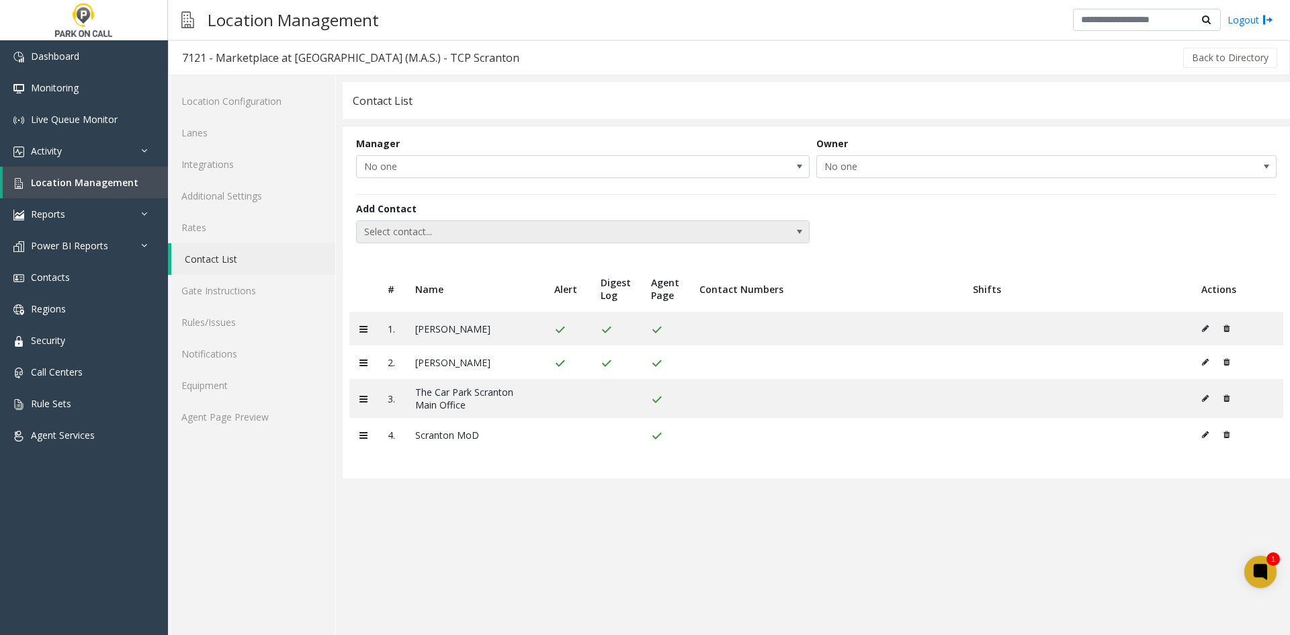
click at [495, 231] on span "Select contact..." at bounding box center [538, 232] width 362 height 22
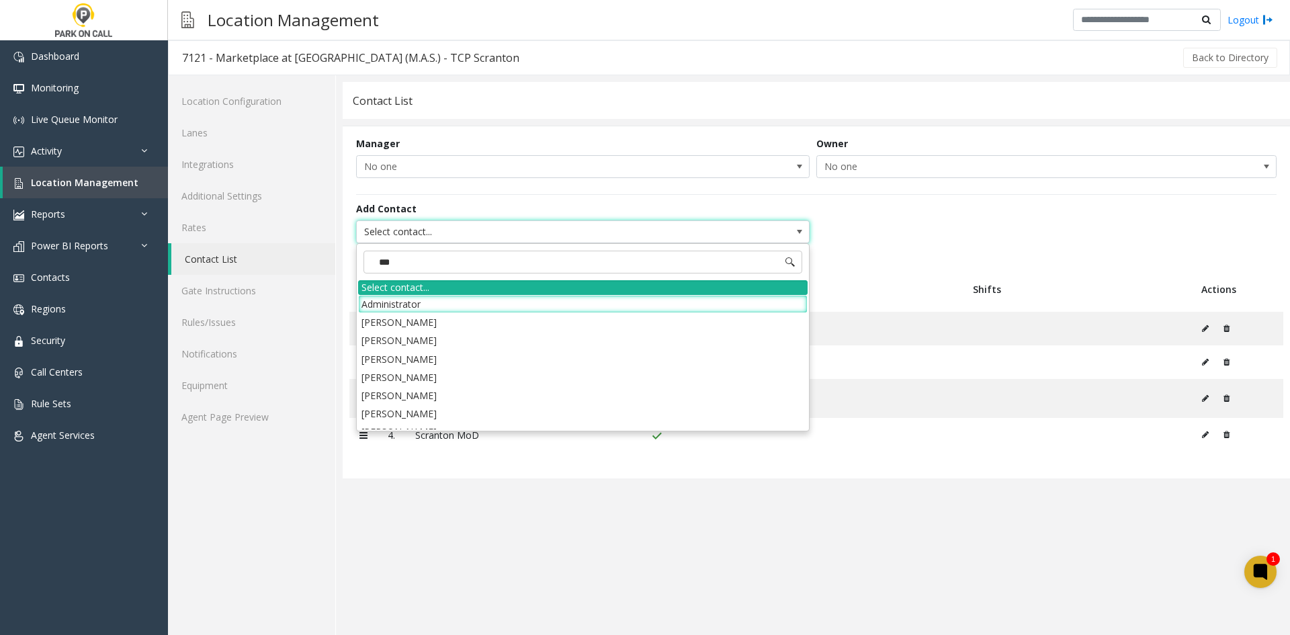
type input "****"
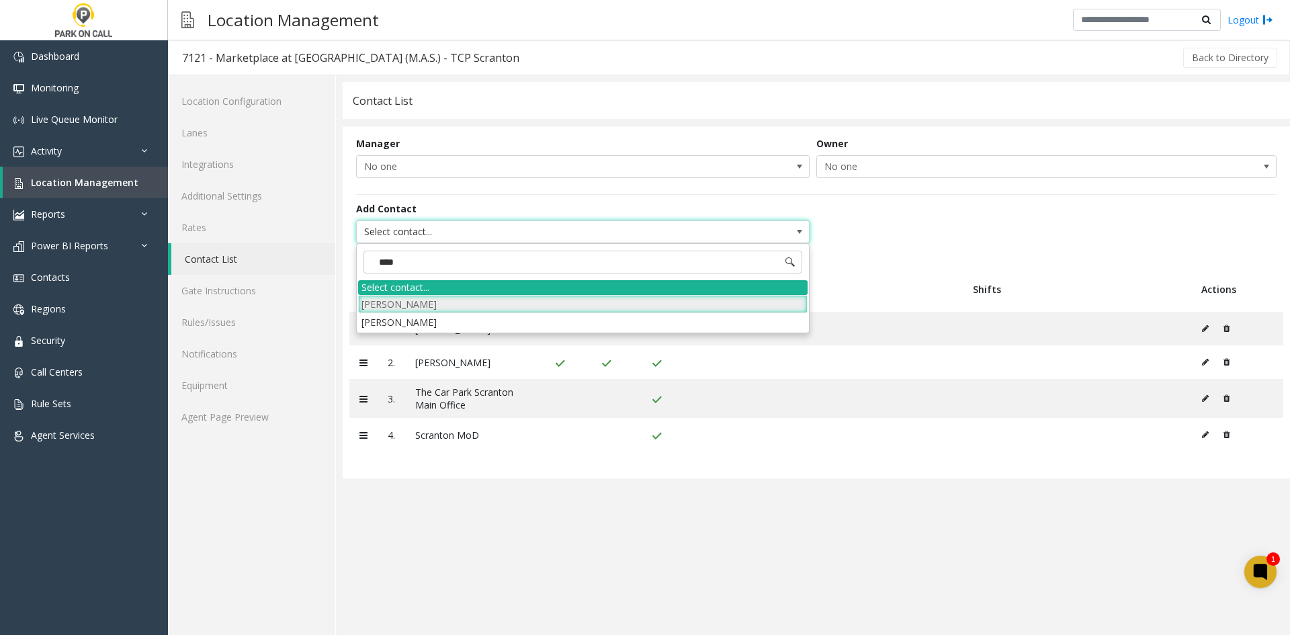
click at [450, 302] on li "Oleg Kudashkin" at bounding box center [583, 304] width 450 height 18
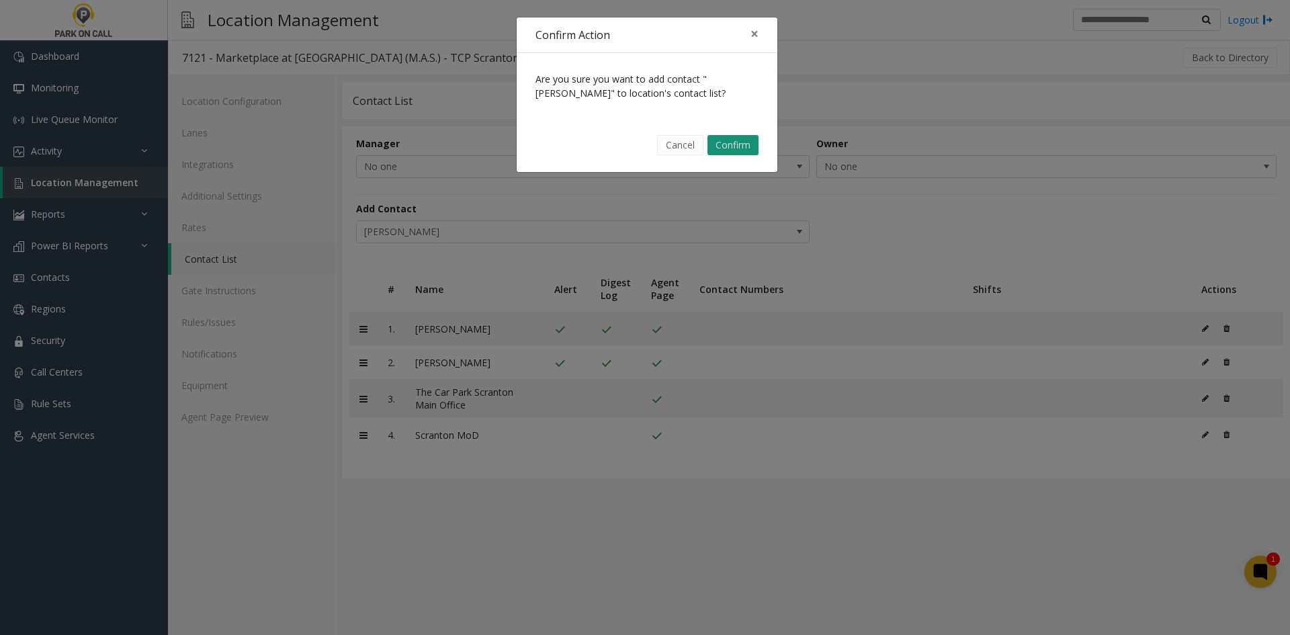
click at [724, 146] on button "Confirm" at bounding box center [733, 145] width 51 height 20
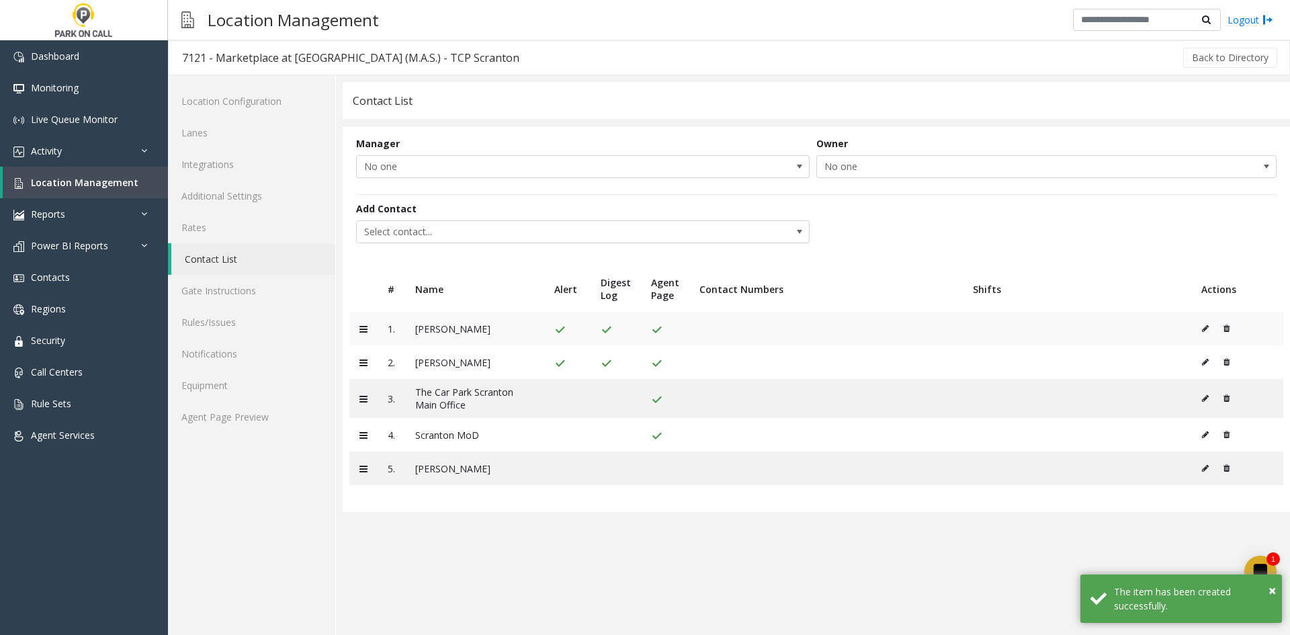
click at [1188, 325] on td at bounding box center [1077, 329] width 228 height 34
click at [1206, 469] on icon at bounding box center [1205, 468] width 7 height 8
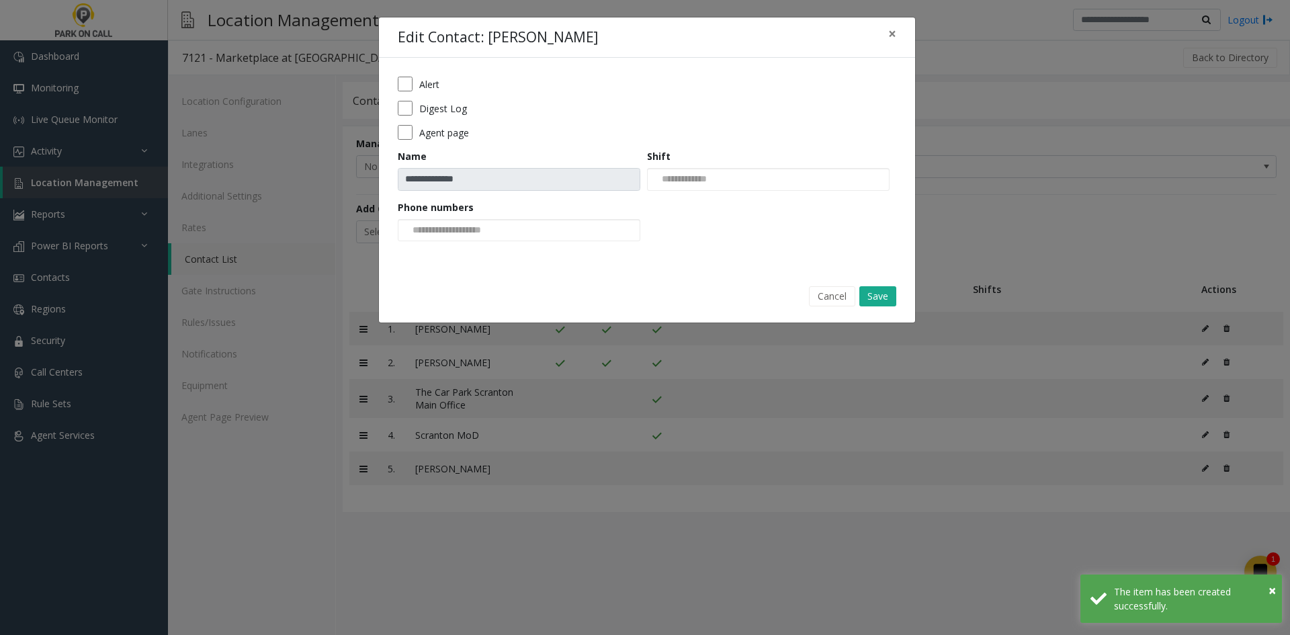
click at [440, 108] on label "Digest Log" at bounding box center [443, 108] width 48 height 14
click at [433, 78] on label "Alert" at bounding box center [429, 84] width 20 height 14
click at [434, 140] on form "**********" at bounding box center [647, 164] width 499 height 174
click at [434, 139] on label "Agent page" at bounding box center [444, 133] width 50 height 14
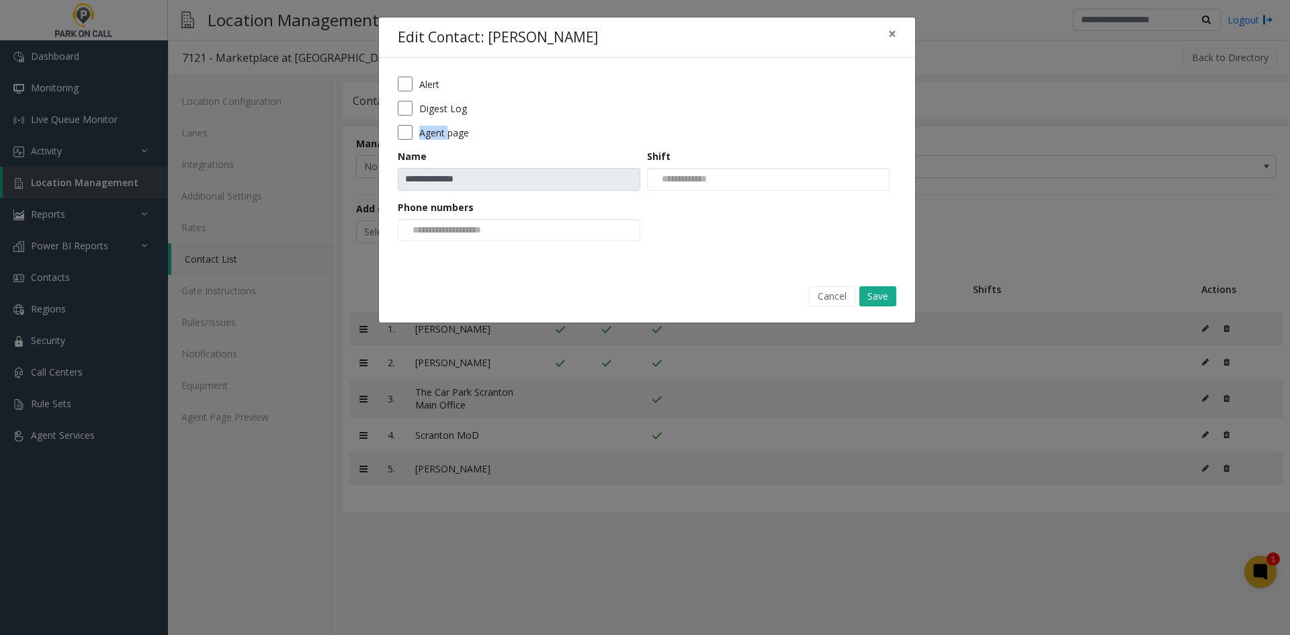
click at [434, 139] on label "Agent page" at bounding box center [444, 133] width 50 height 14
click at [874, 295] on button "Save" at bounding box center [878, 296] width 37 height 20
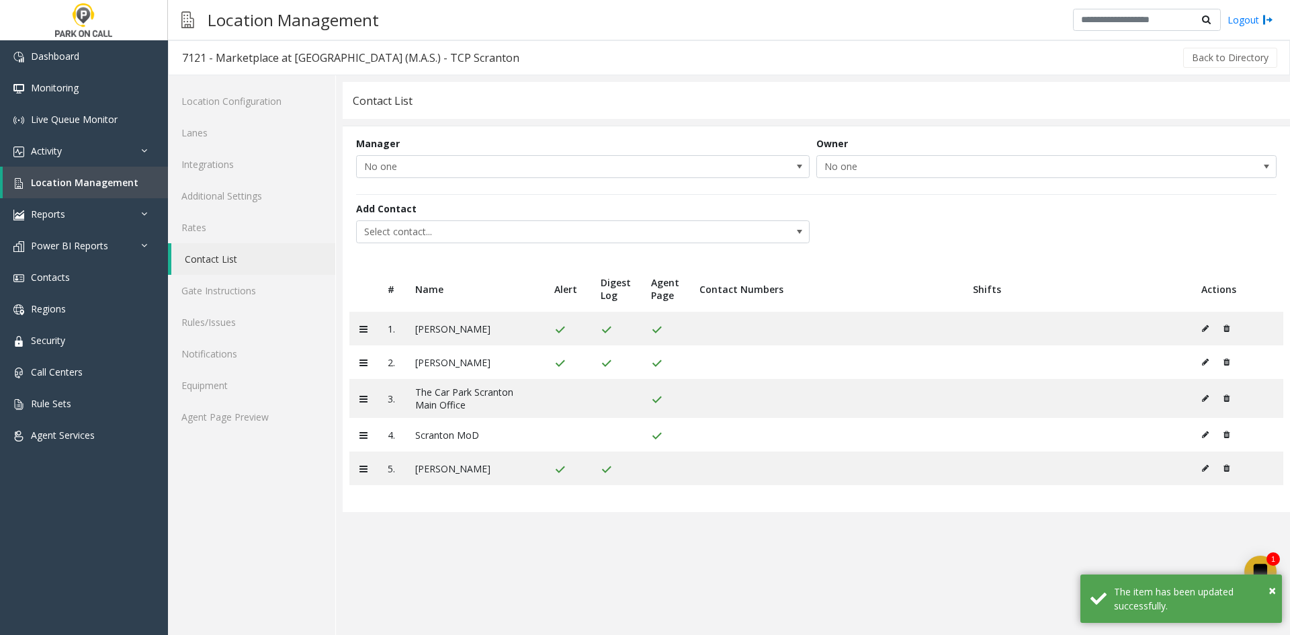
click at [457, 252] on div "Add Contact Select contact..." at bounding box center [816, 223] width 921 height 58
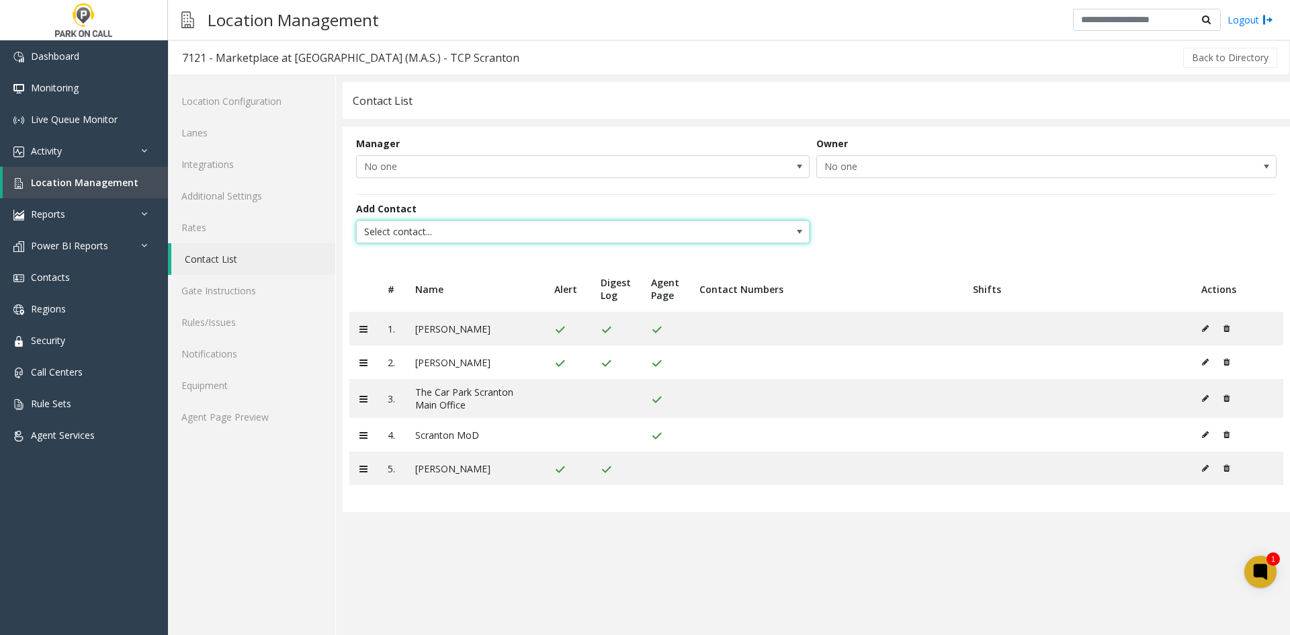
click at [448, 242] on span "Select contact..." at bounding box center [583, 231] width 454 height 23
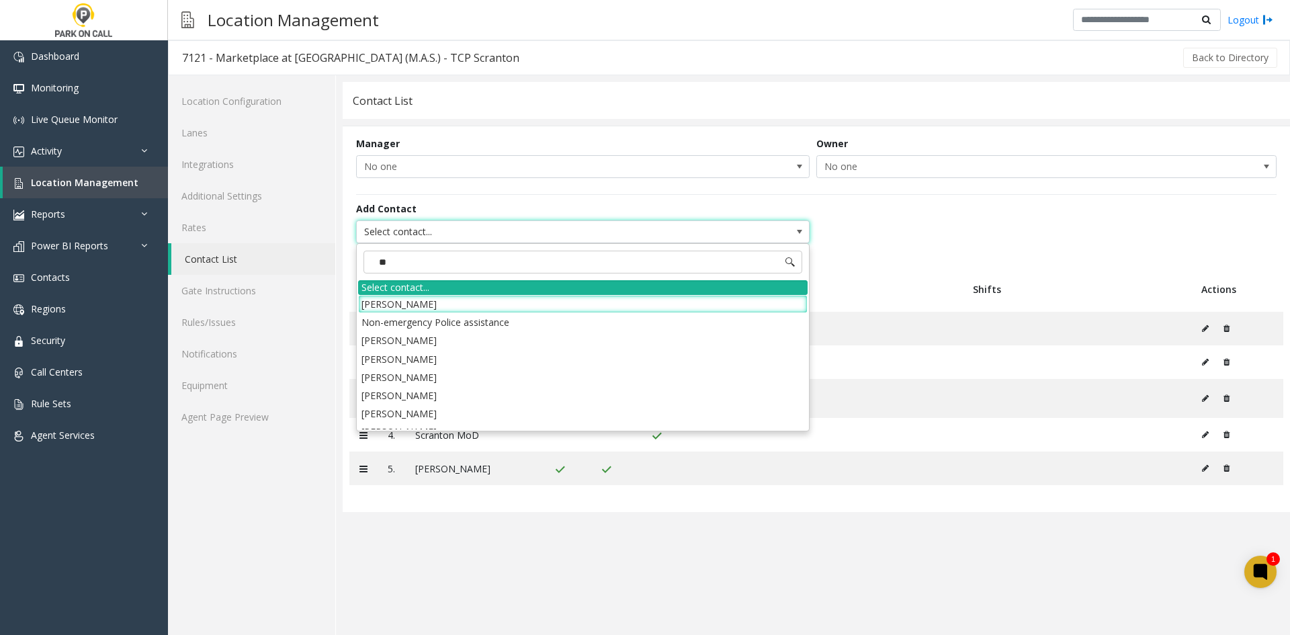
type input "**"
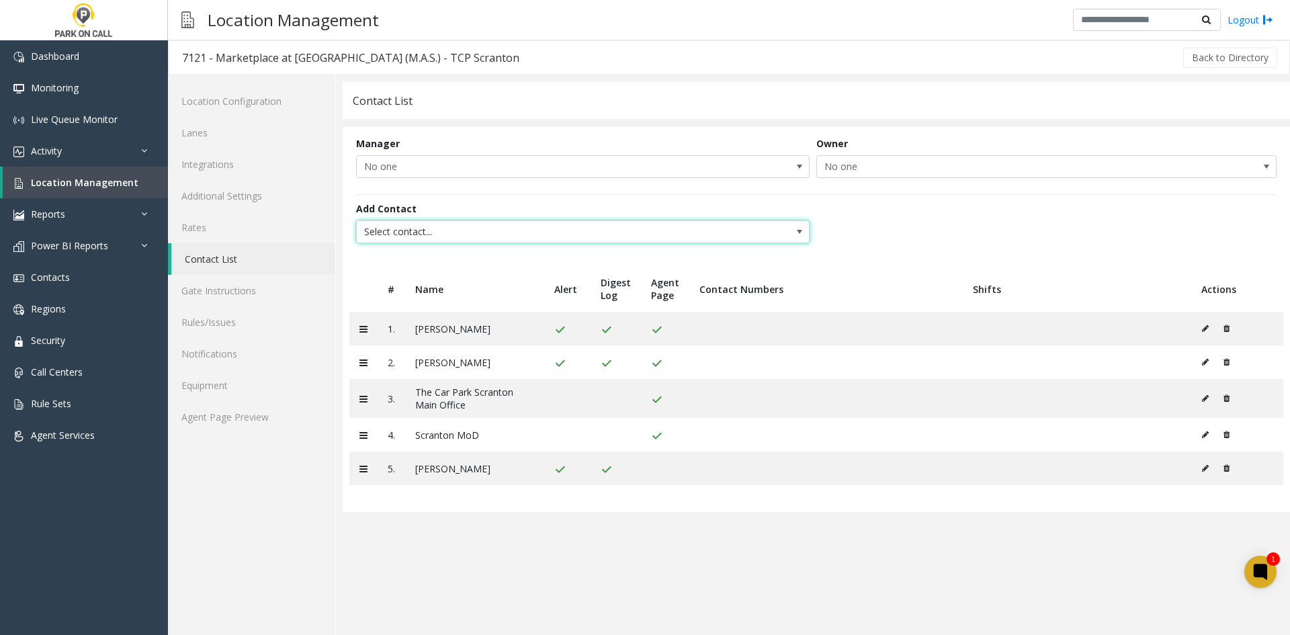
click at [567, 229] on span "Select contact..." at bounding box center [538, 232] width 362 height 22
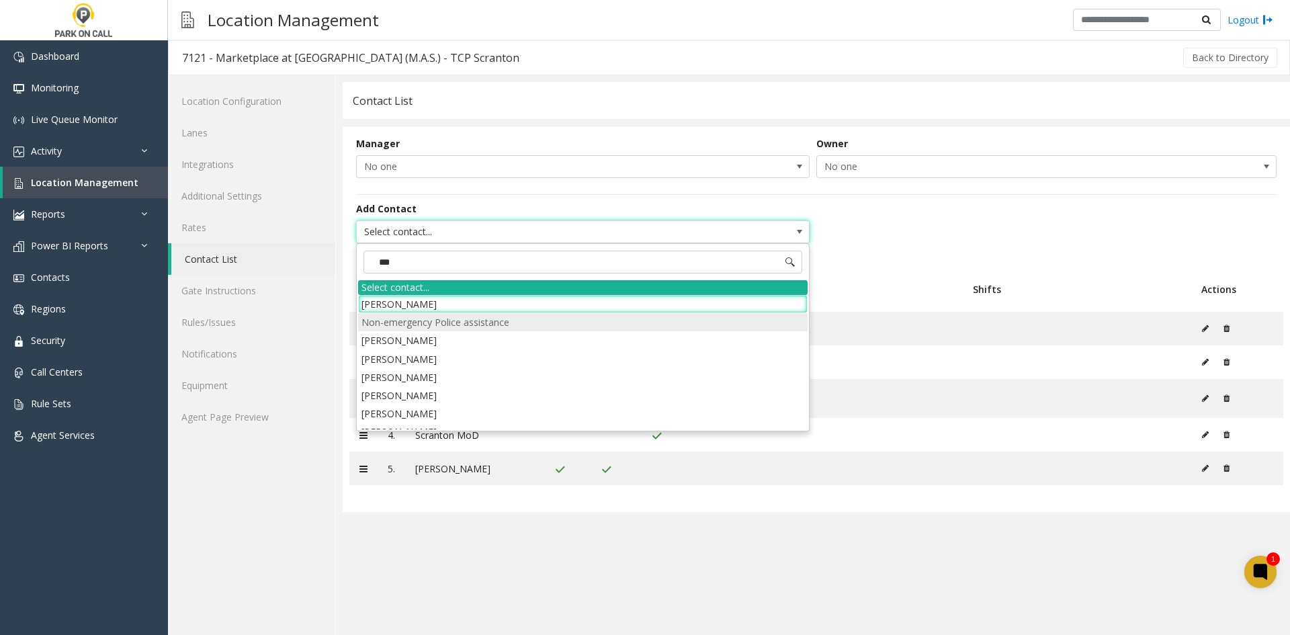
type input "****"
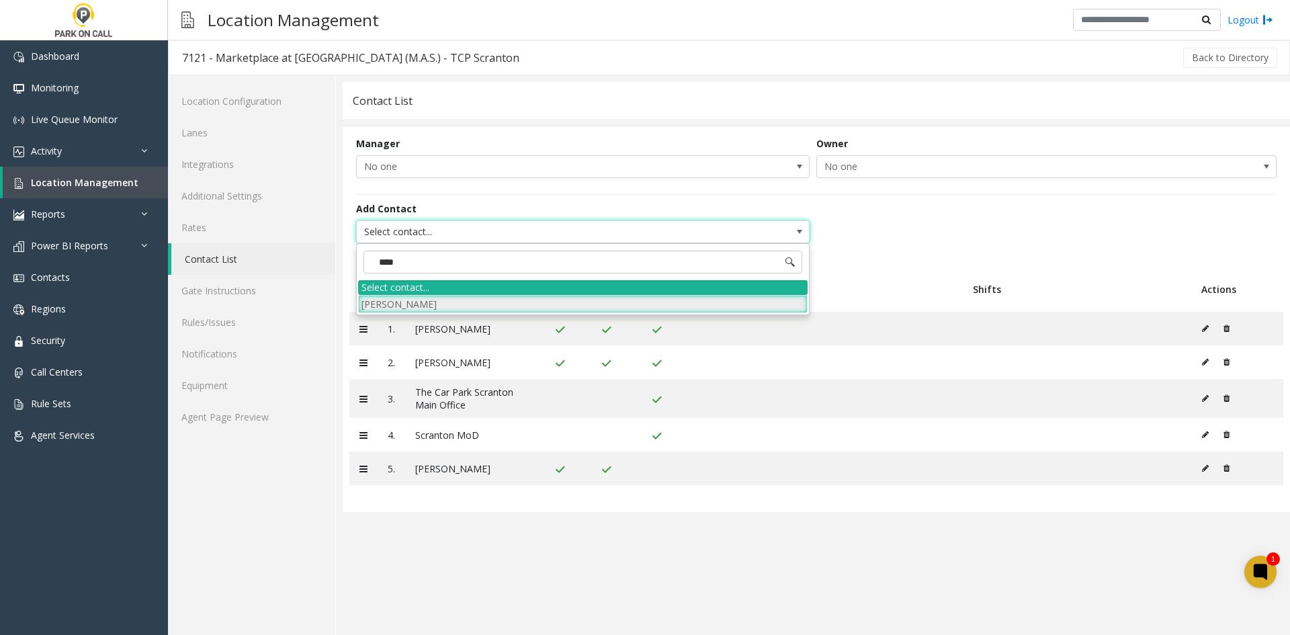
click at [483, 297] on li "Oleg Kudashkin" at bounding box center [583, 304] width 450 height 18
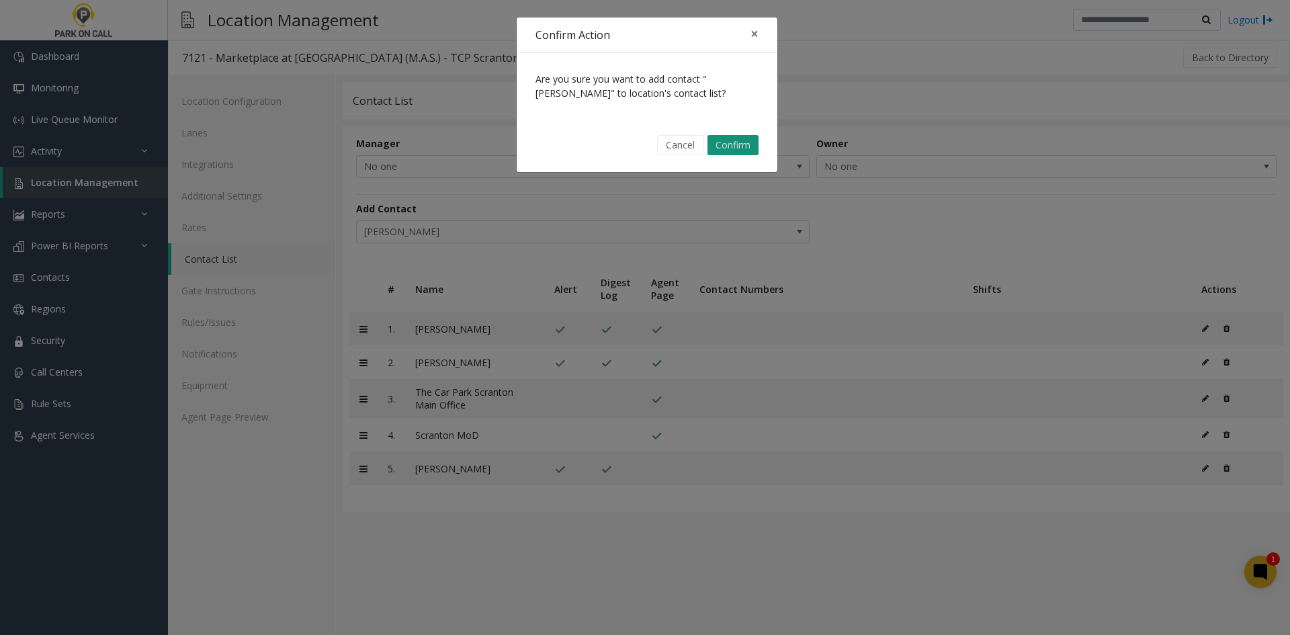
click at [738, 145] on button "Confirm" at bounding box center [733, 145] width 51 height 20
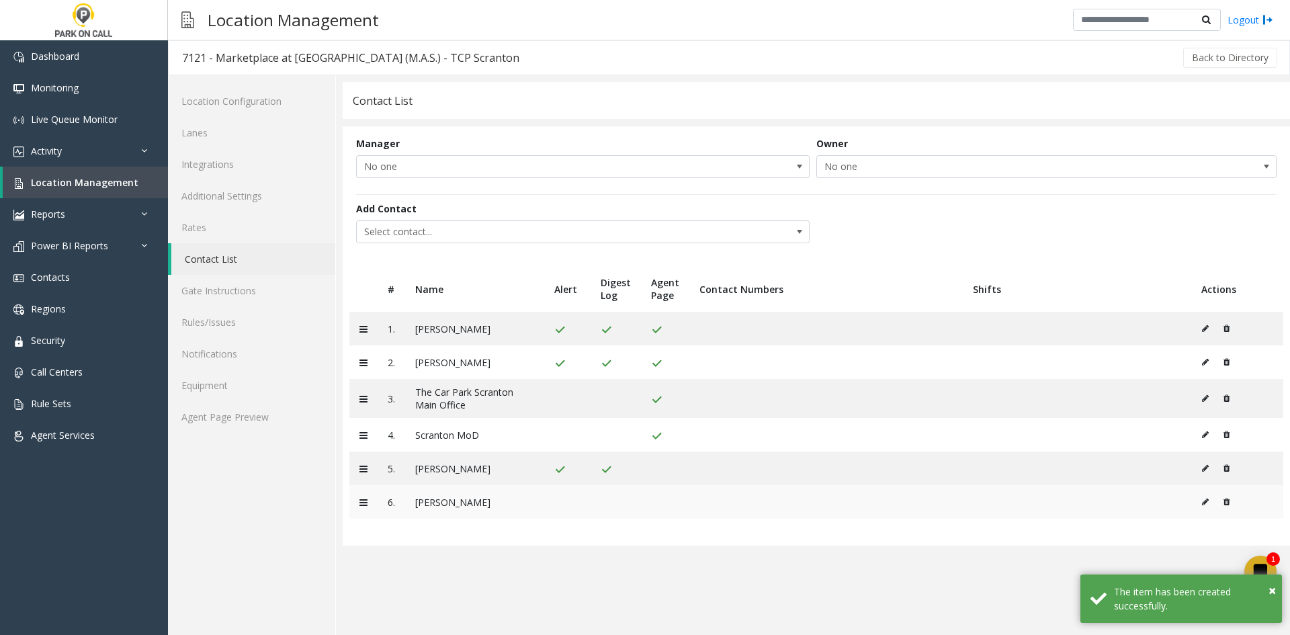
click at [1210, 503] on button at bounding box center [1209, 502] width 15 height 20
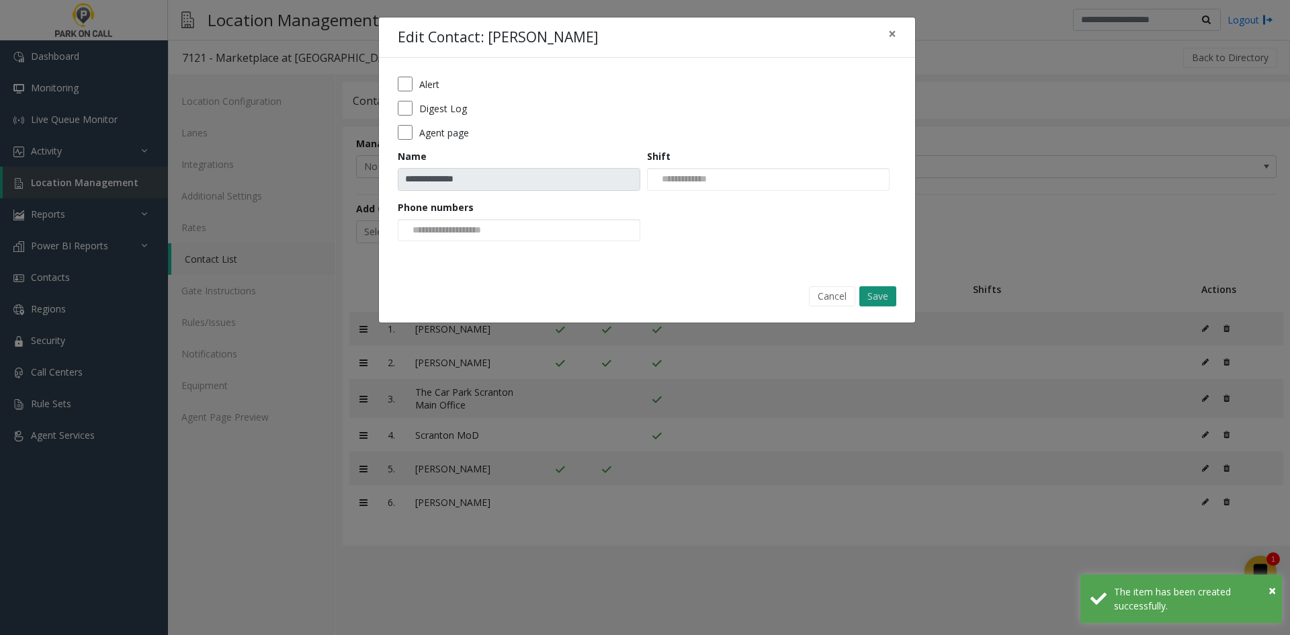
click at [890, 292] on button "Save" at bounding box center [878, 296] width 37 height 20
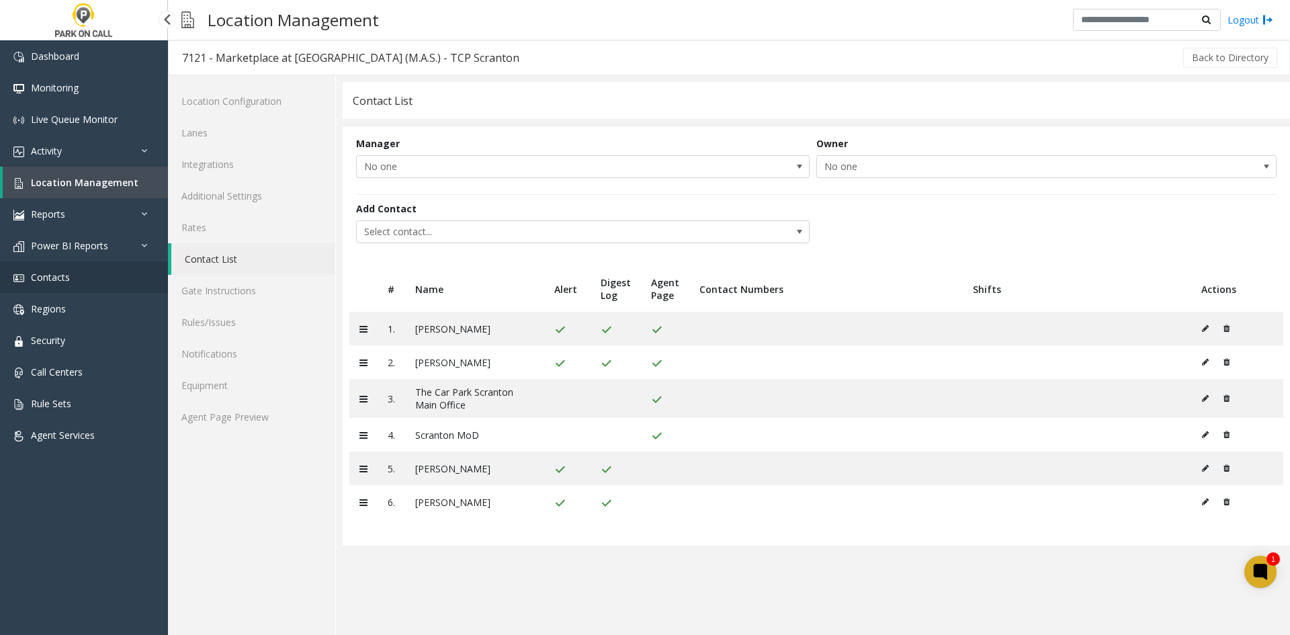
click at [77, 288] on link "Contacts" at bounding box center [84, 277] width 168 height 32
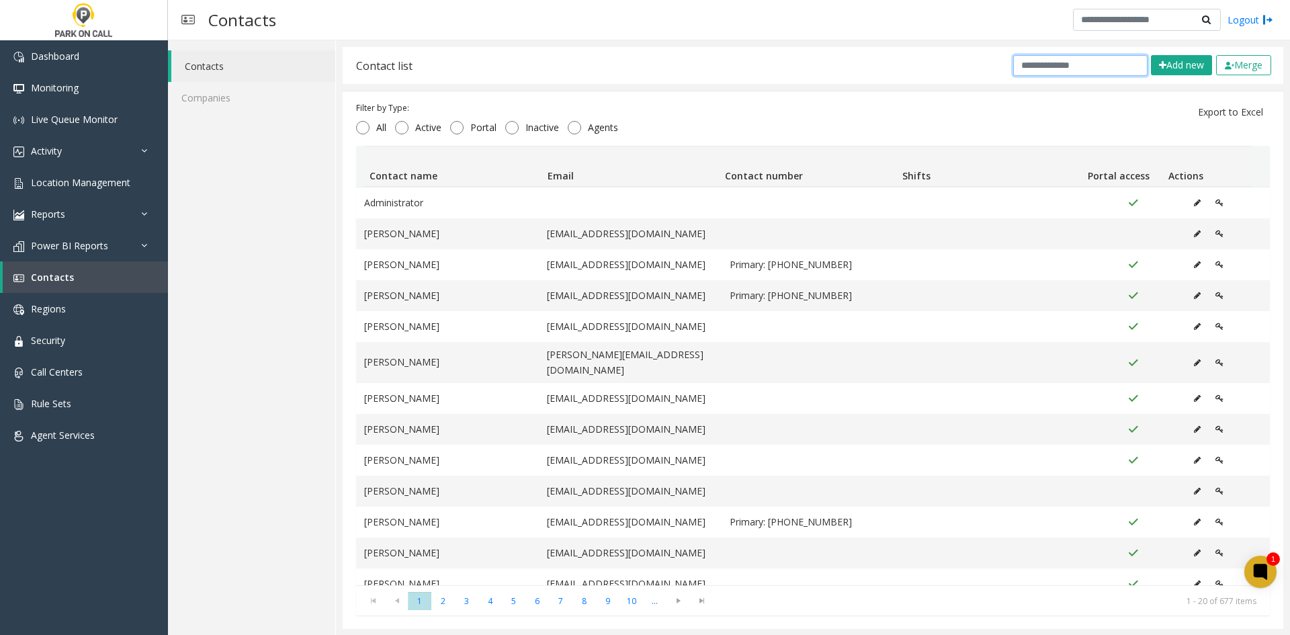
click at [1088, 63] on input "text" at bounding box center [1081, 65] width 134 height 21
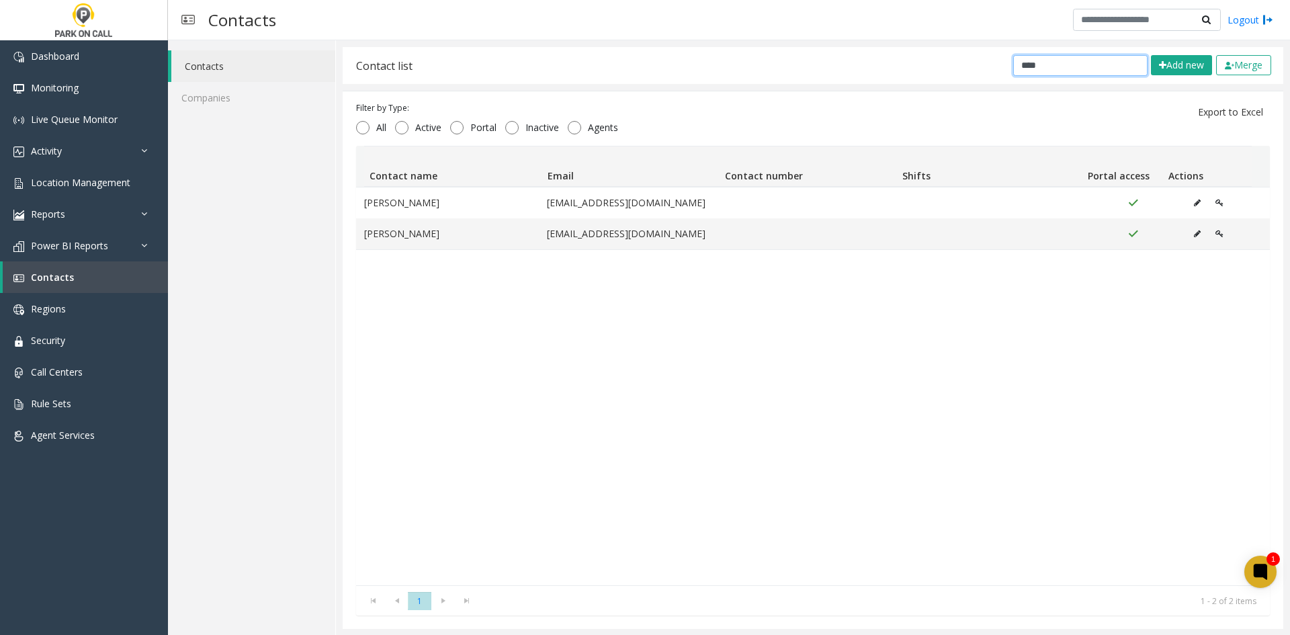
type input "****"
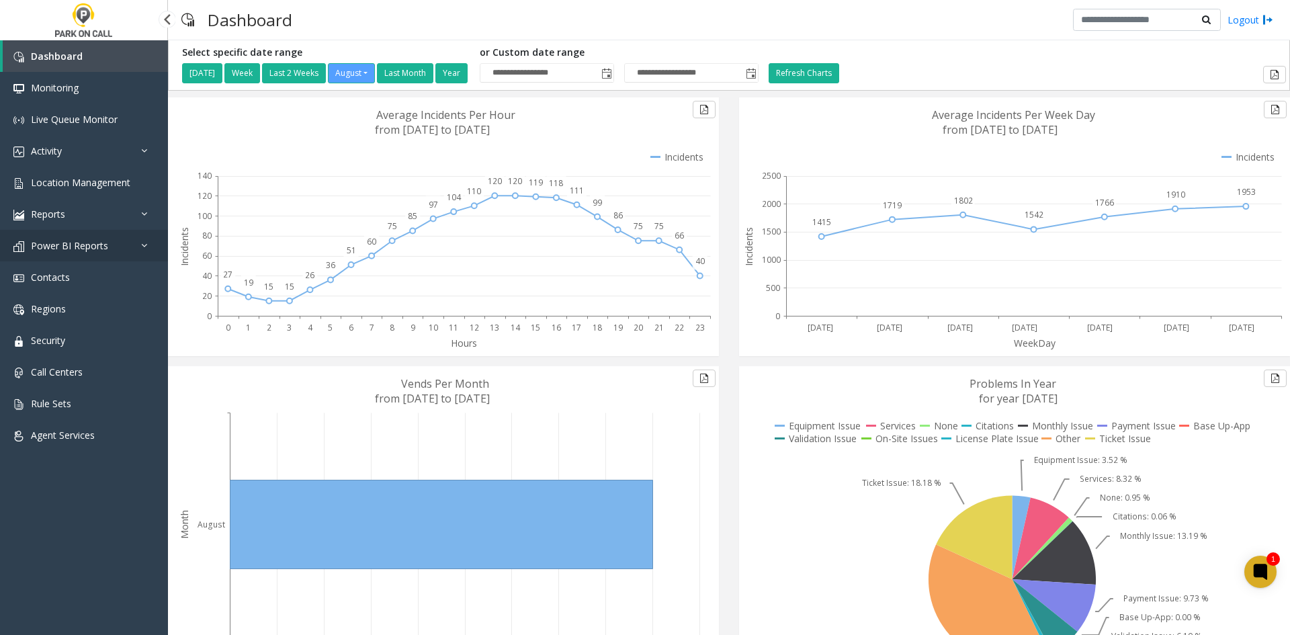
click at [89, 253] on link "Power BI Reports" at bounding box center [84, 246] width 168 height 32
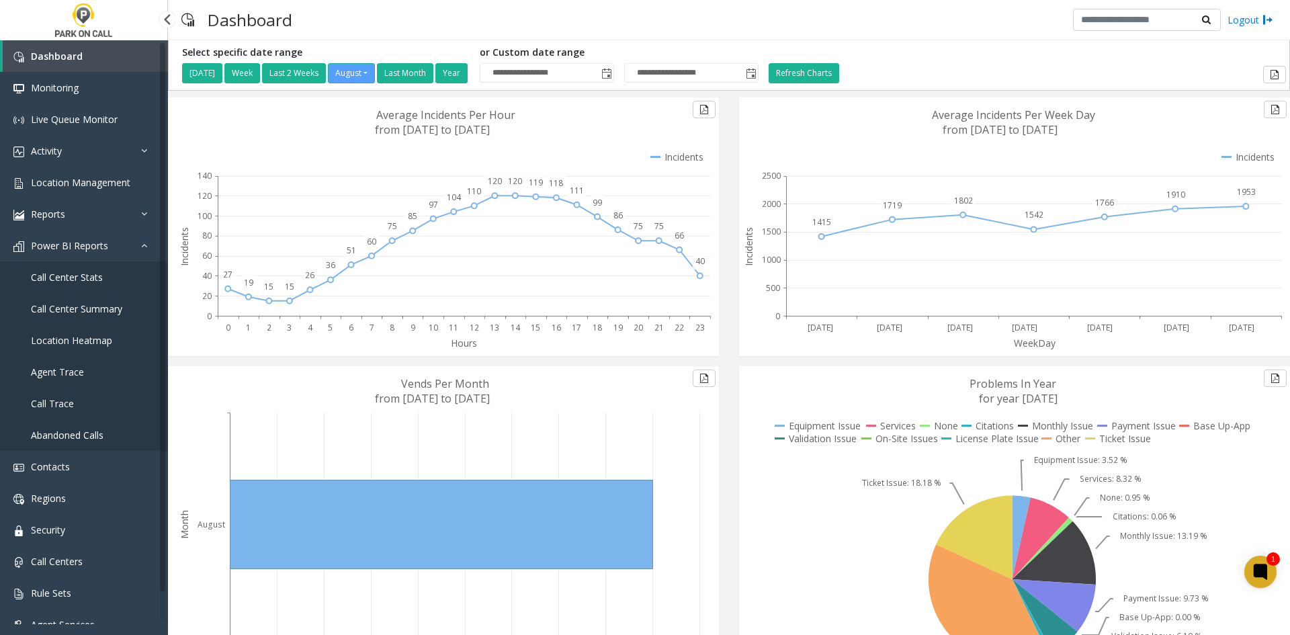
click at [65, 366] on span "Agent Trace" at bounding box center [57, 372] width 53 height 13
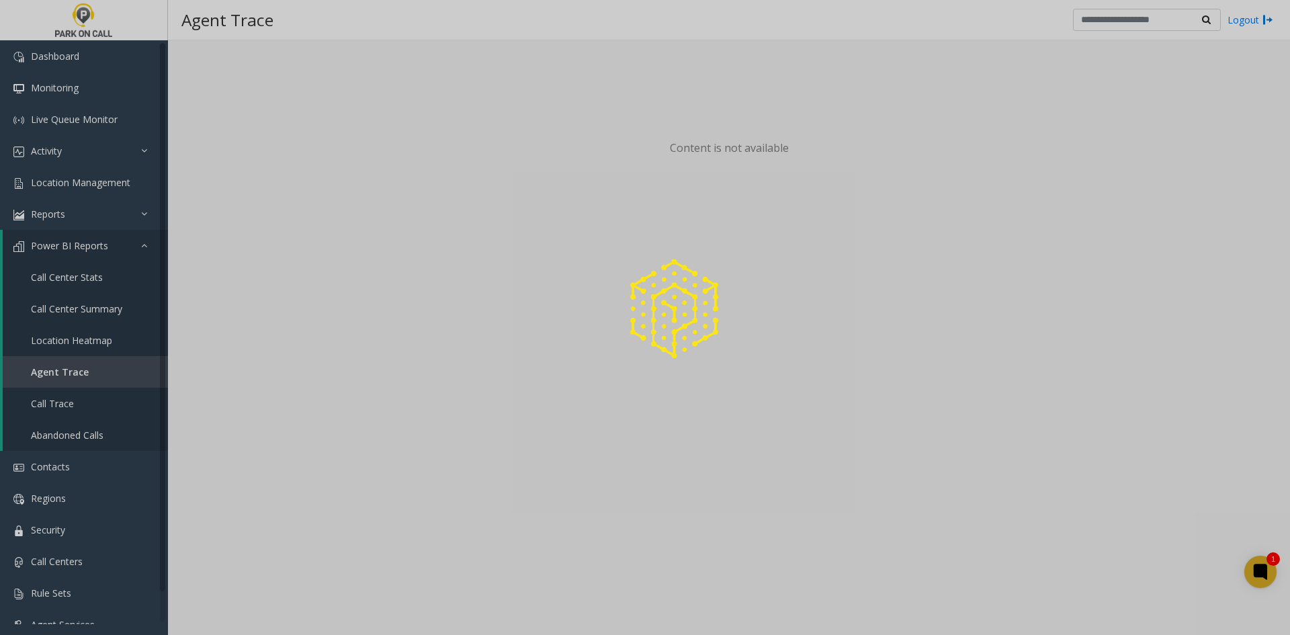
click at [64, 312] on div at bounding box center [645, 317] width 1290 height 635
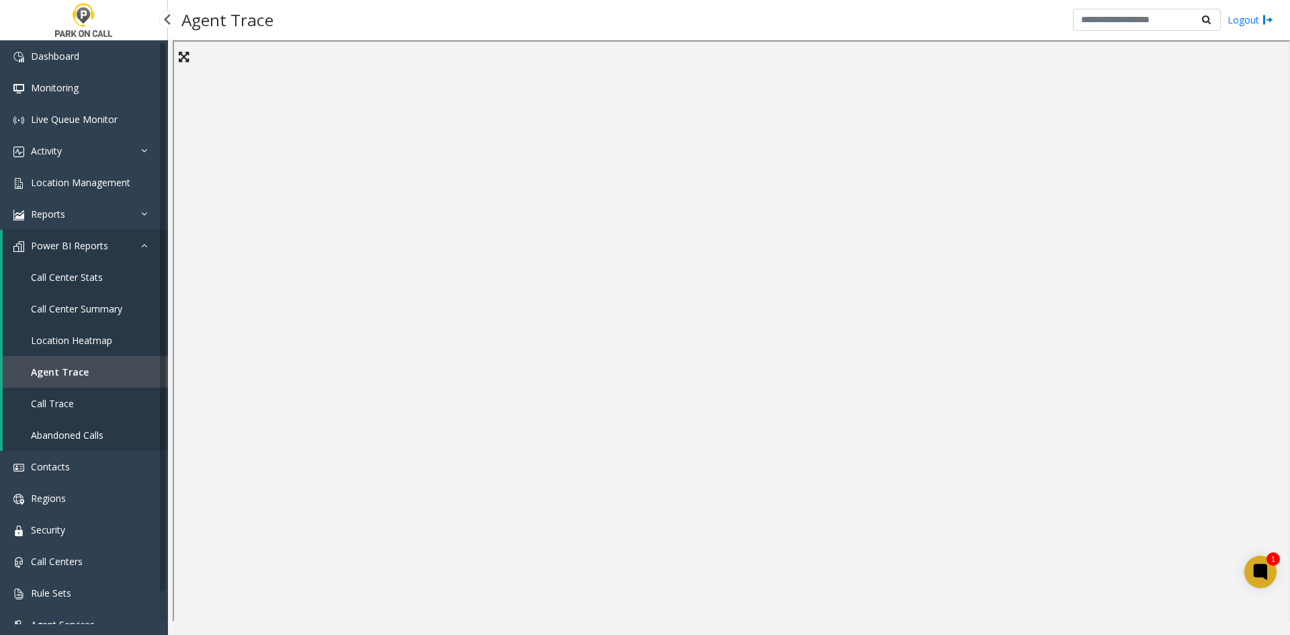
click at [64, 312] on span "Call Center Summary" at bounding box center [76, 308] width 91 height 13
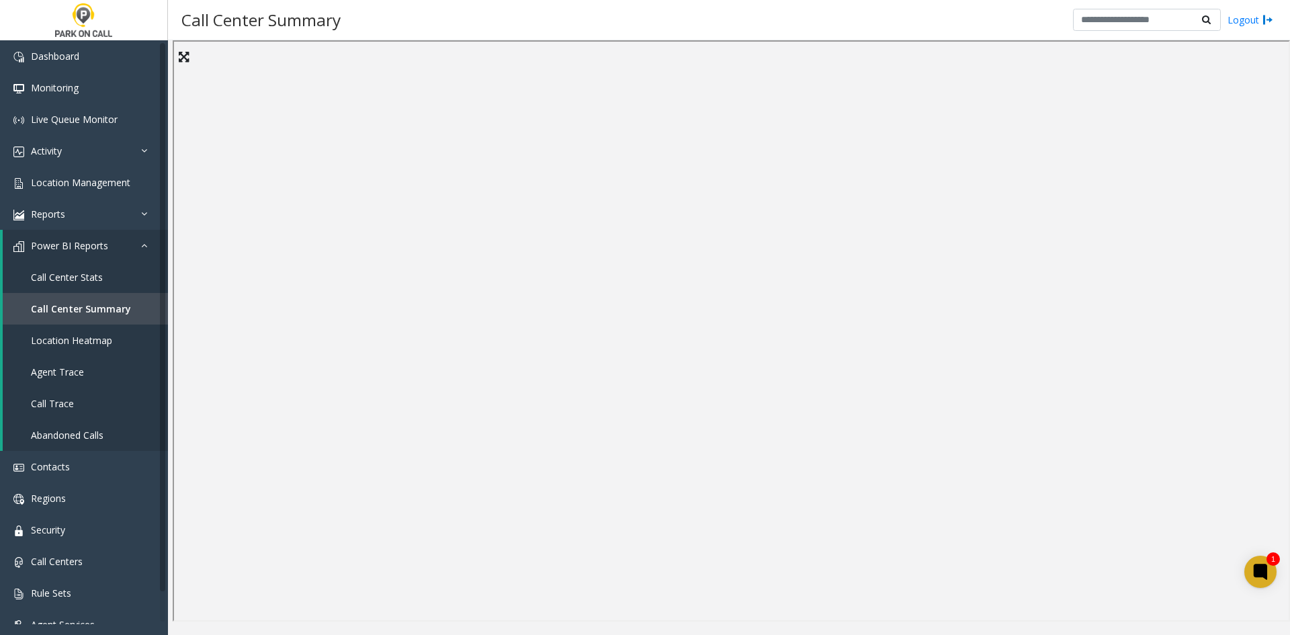
drag, startPoint x: 470, startPoint y: 625, endPoint x: 397, endPoint y: 632, distance: 73.6
click at [397, 632] on div at bounding box center [729, 337] width 1122 height 595
drag, startPoint x: 680, startPoint y: 620, endPoint x: 556, endPoint y: 630, distance: 124.0
click at [395, 626] on div at bounding box center [729, 337] width 1122 height 595
click at [844, 15] on div "Call Center Summary Logout" at bounding box center [729, 20] width 1122 height 40
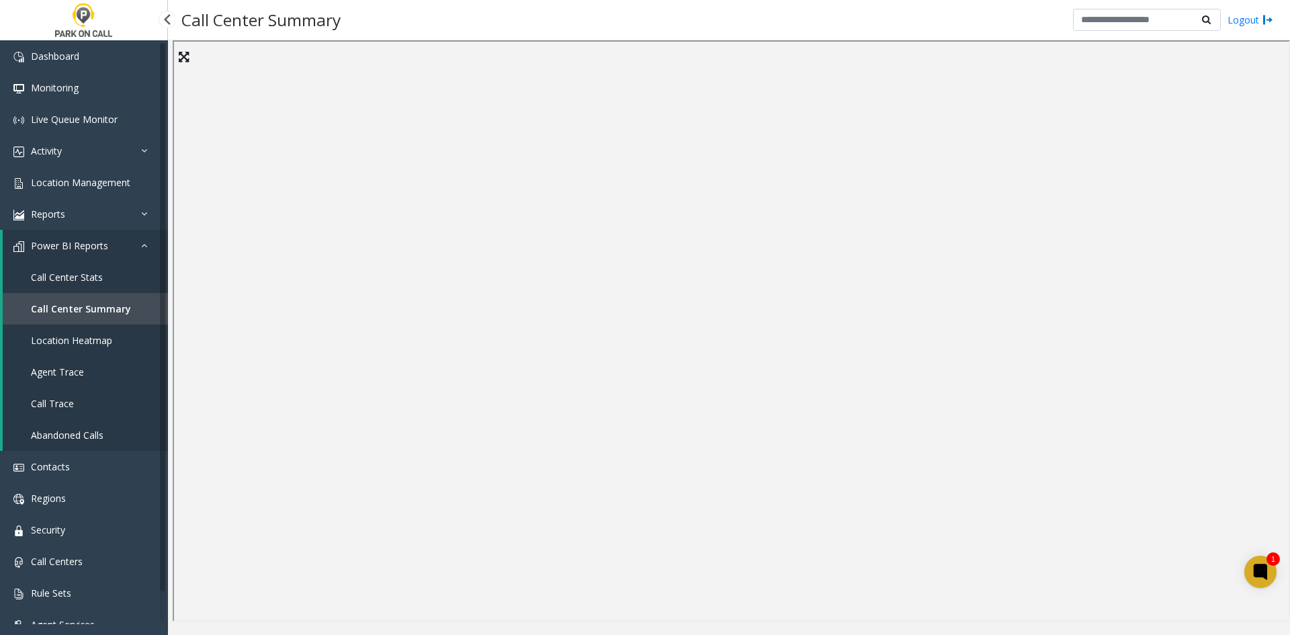
click at [85, 436] on span "Abandoned Calls" at bounding box center [67, 435] width 73 height 13
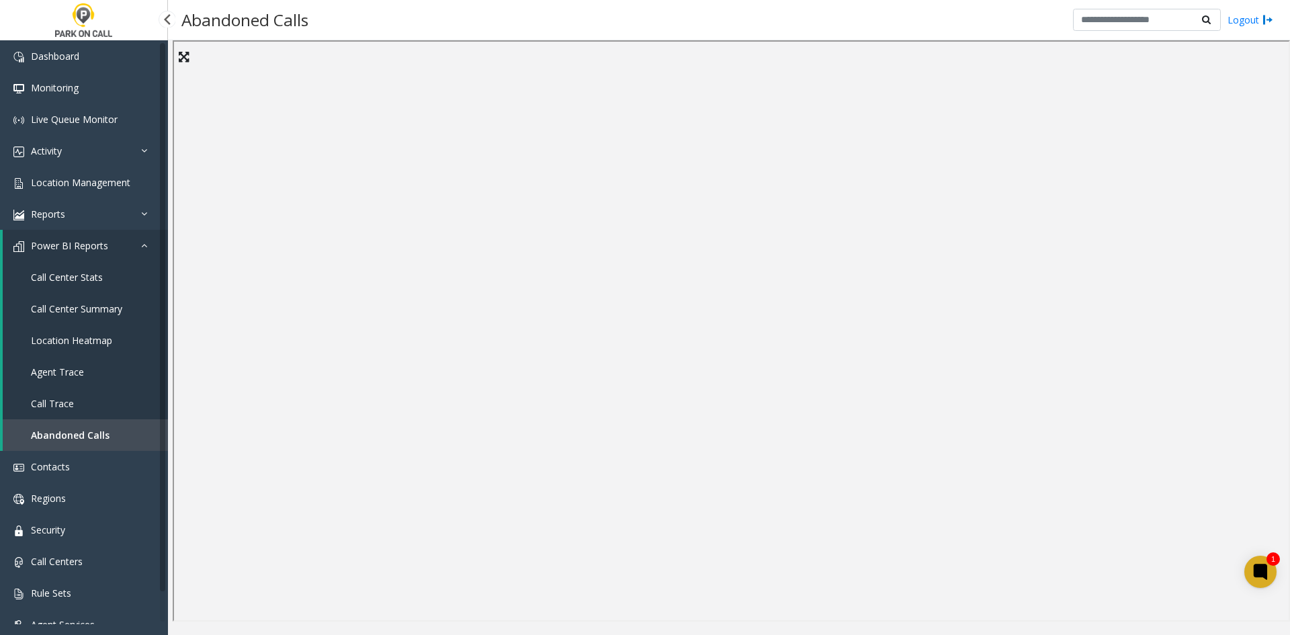
click at [110, 409] on link "Call Trace" at bounding box center [85, 404] width 165 height 32
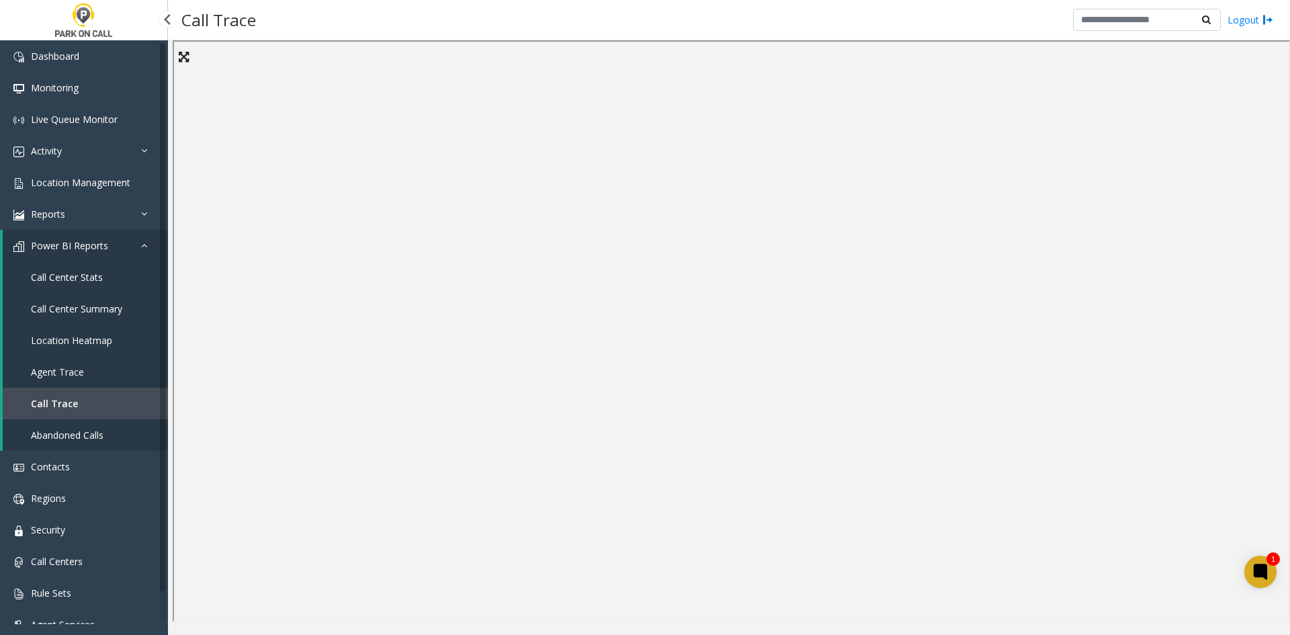
click at [80, 335] on span "Location Heatmap" at bounding box center [71, 340] width 81 height 13
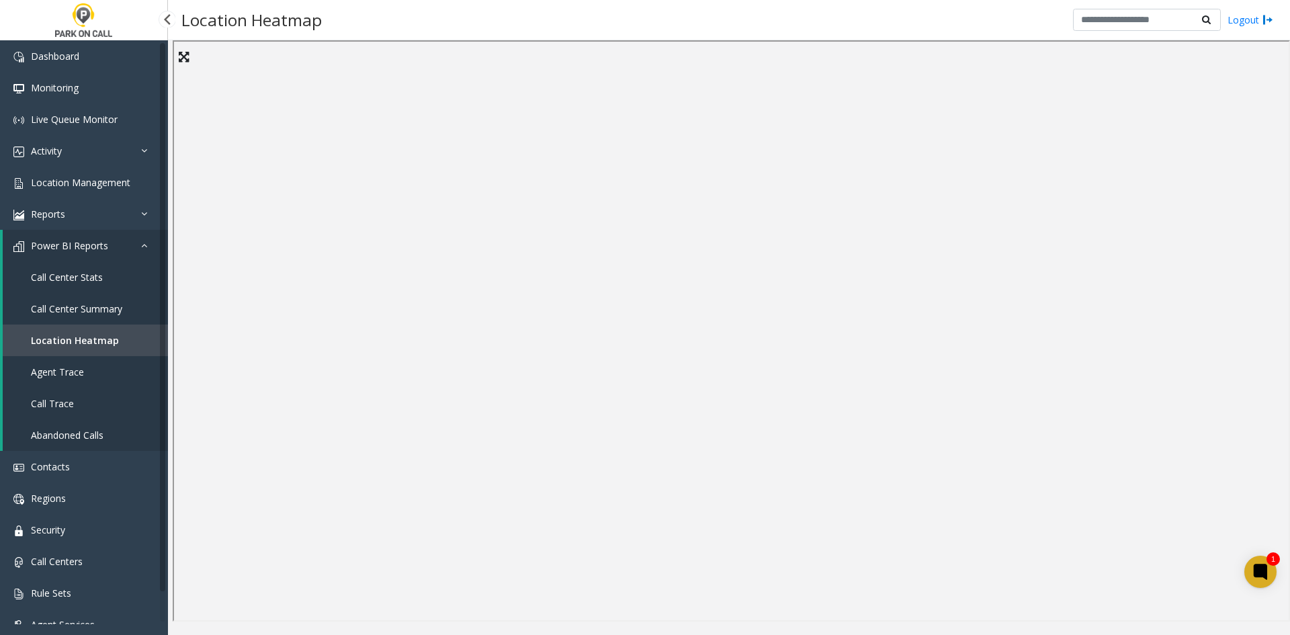
click at [97, 306] on span "Call Center Summary" at bounding box center [76, 308] width 91 height 13
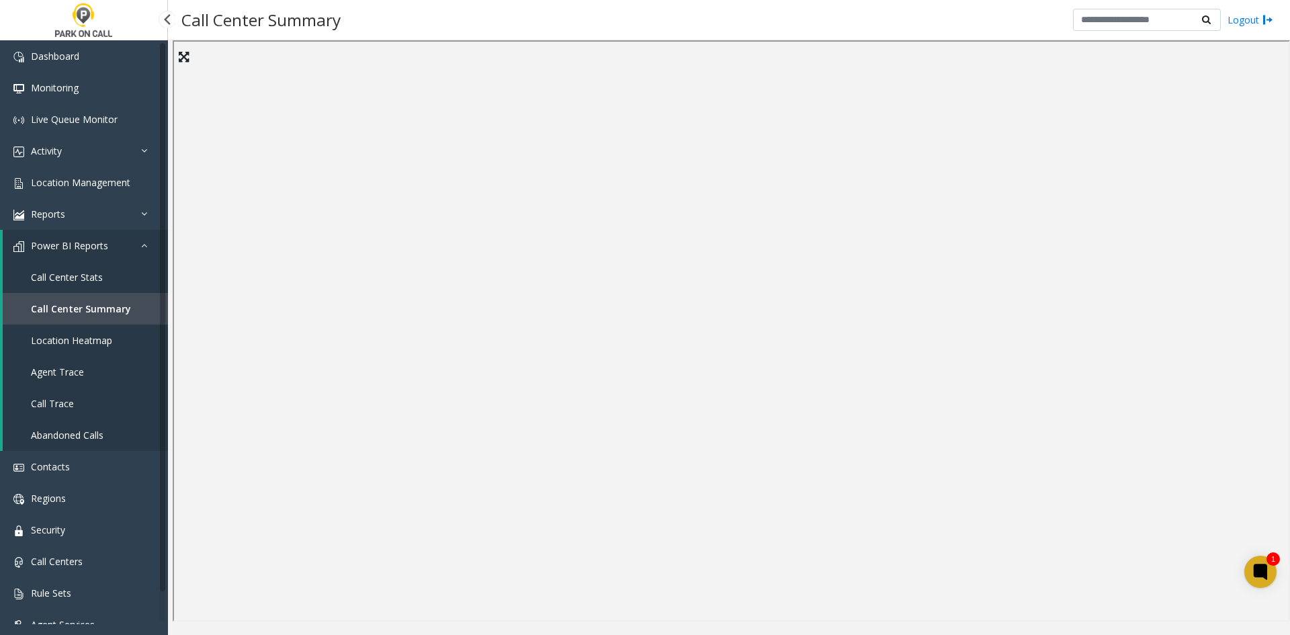
click at [69, 401] on span "Call Trace" at bounding box center [52, 403] width 43 height 13
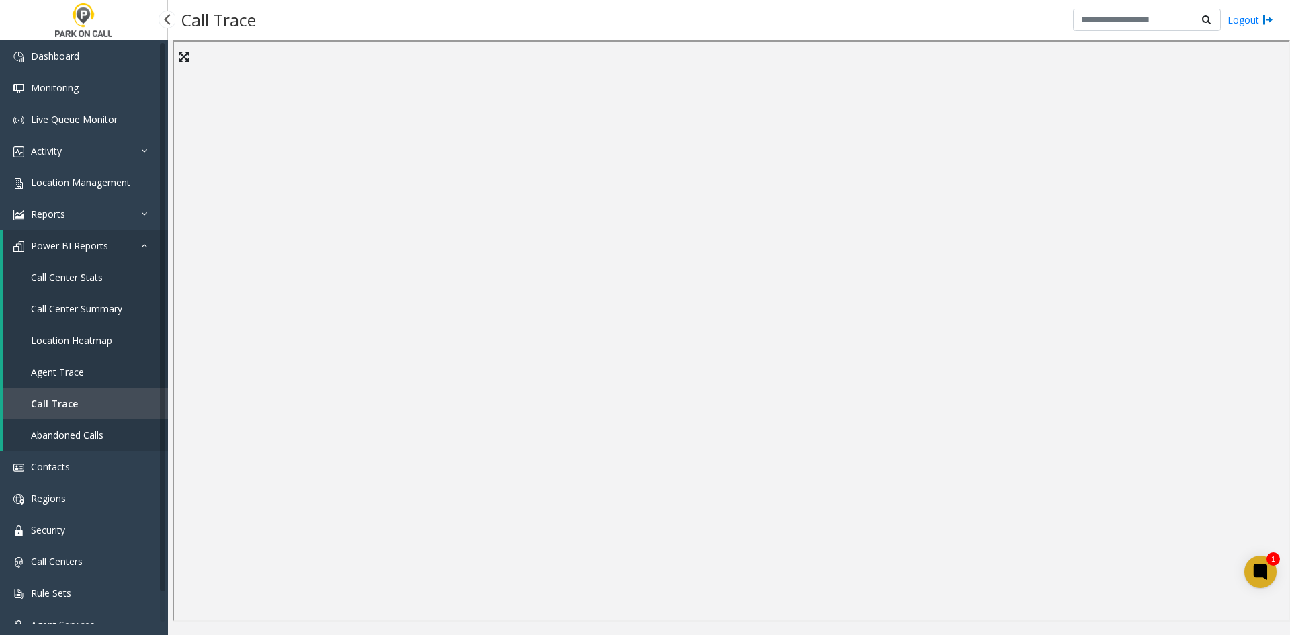
click at [85, 364] on link "Agent Trace" at bounding box center [85, 372] width 165 height 32
click at [82, 316] on link "Call Center Summary" at bounding box center [85, 309] width 165 height 32
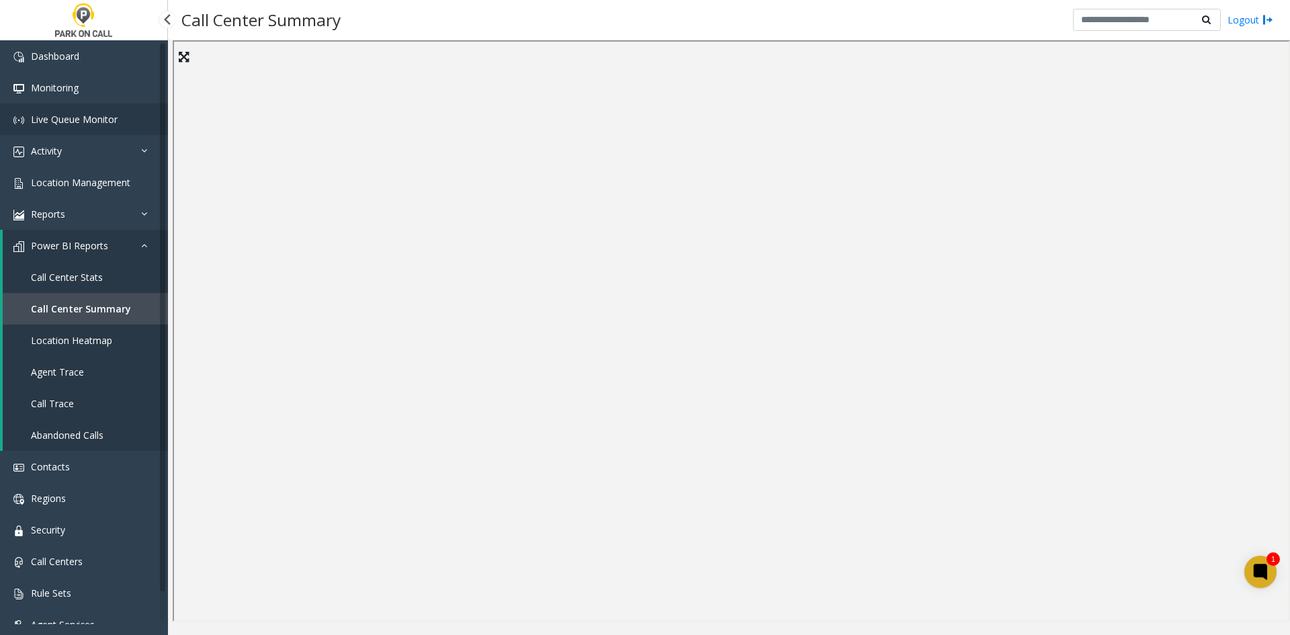
click at [85, 112] on link "Live Queue Monitor" at bounding box center [84, 120] width 168 height 32
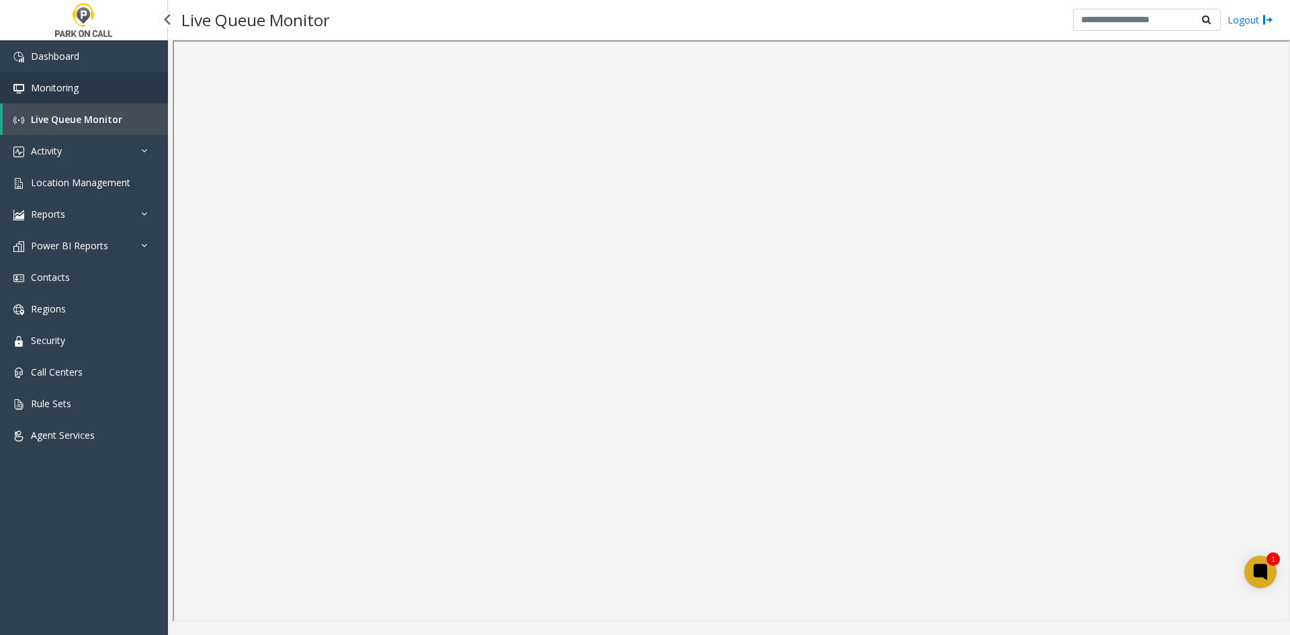
click at [100, 86] on link "Monitoring" at bounding box center [84, 88] width 168 height 32
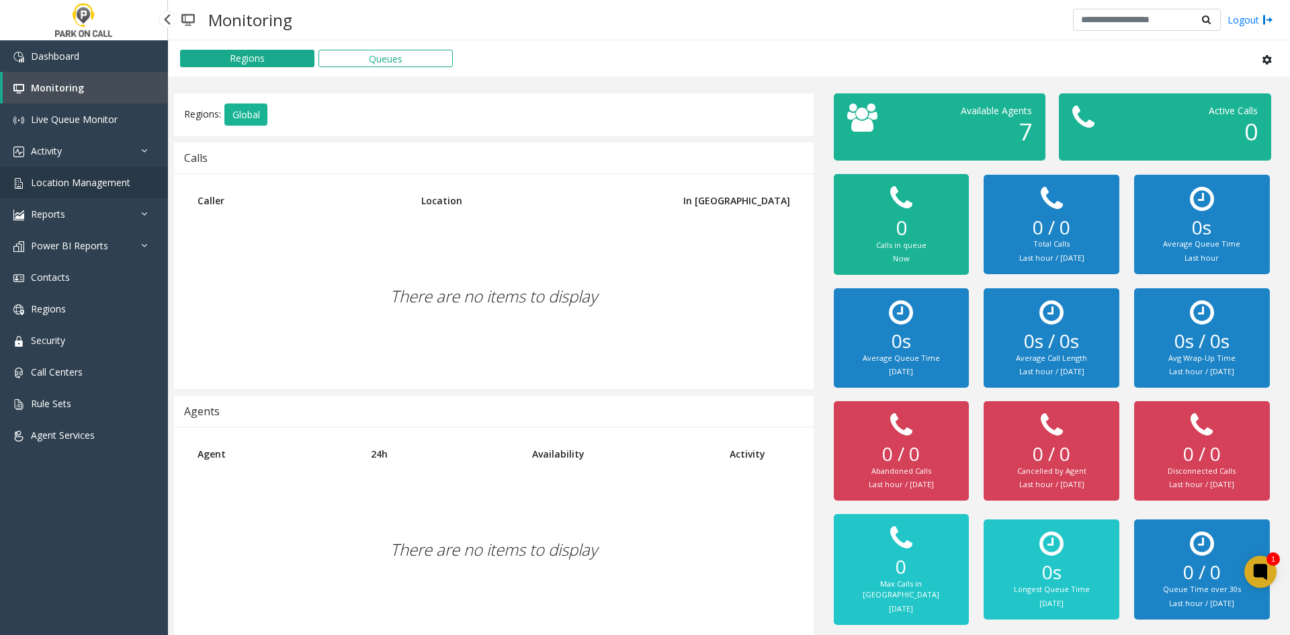
click at [88, 179] on span "Location Management" at bounding box center [80, 182] width 99 height 13
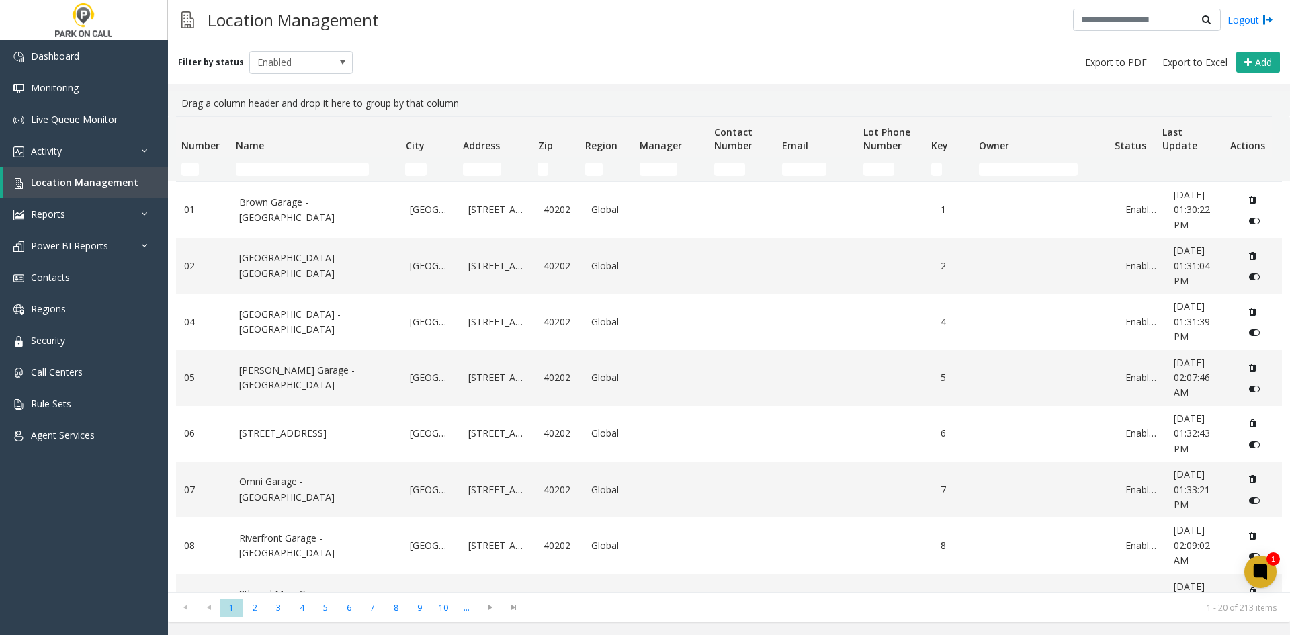
click at [440, 22] on div "Location Management Logout" at bounding box center [729, 20] width 1122 height 40
